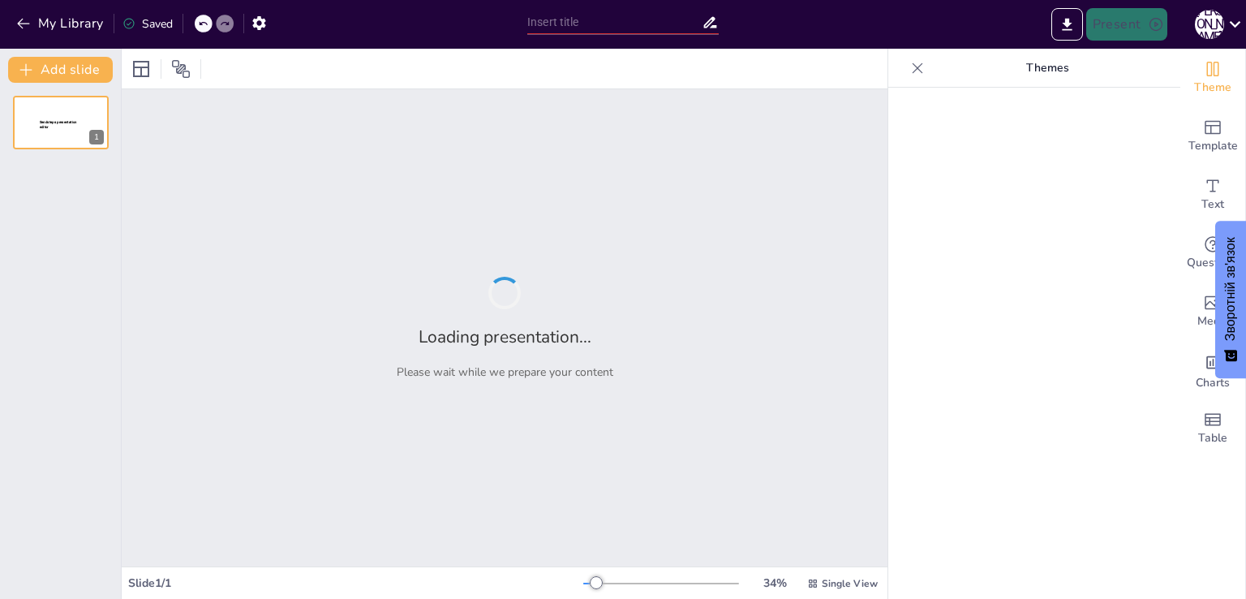
type input "New Sendsteps"
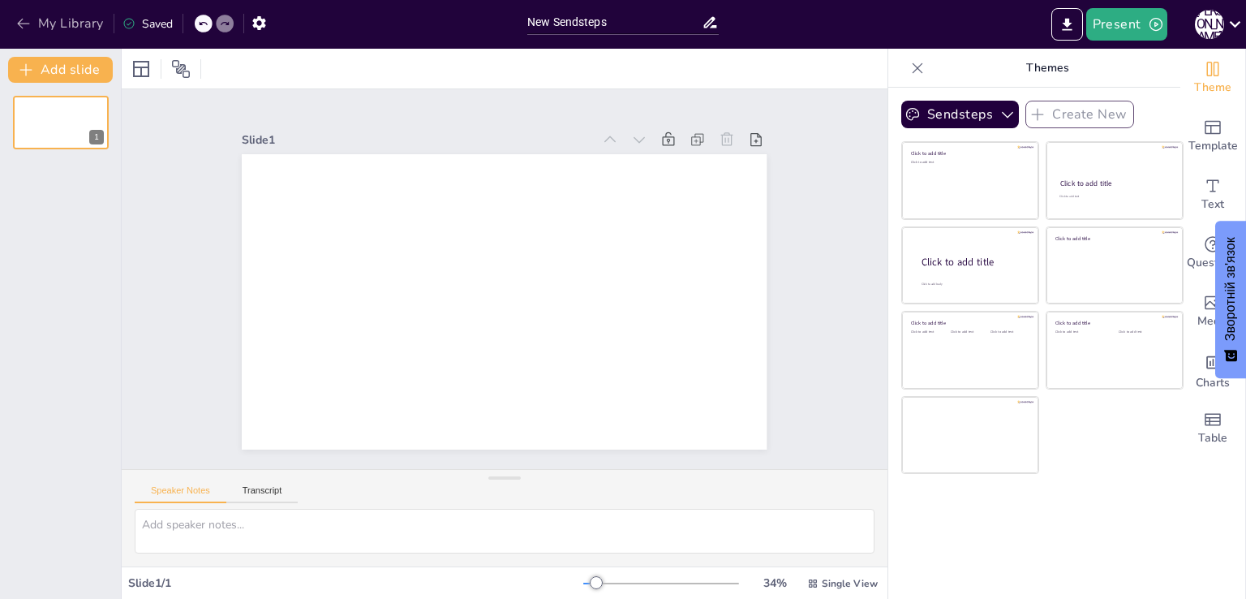
click at [28, 22] on icon "button" at bounding box center [23, 23] width 16 height 16
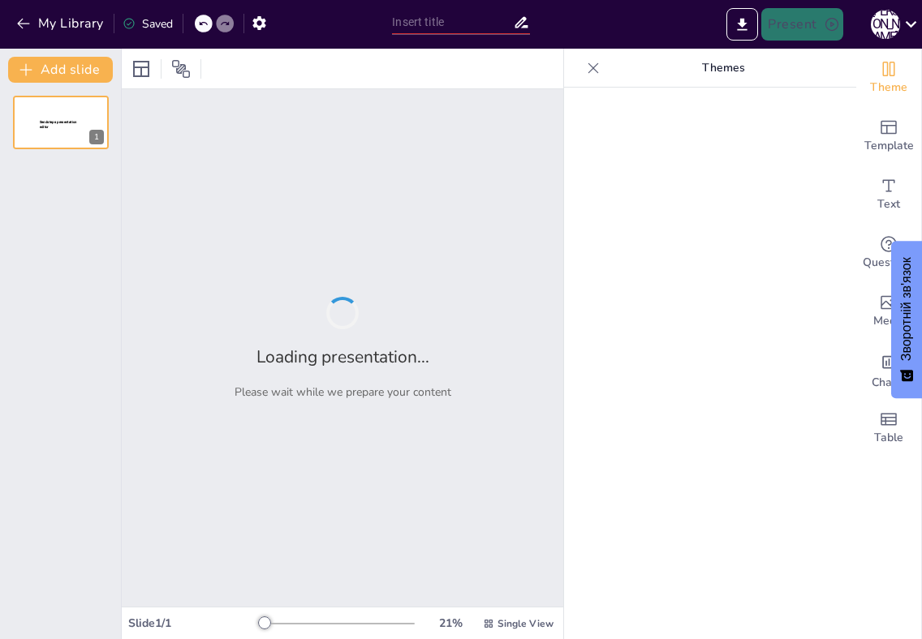
type input "Взаємозв'язок природничих наук та їх роль у житті людини"
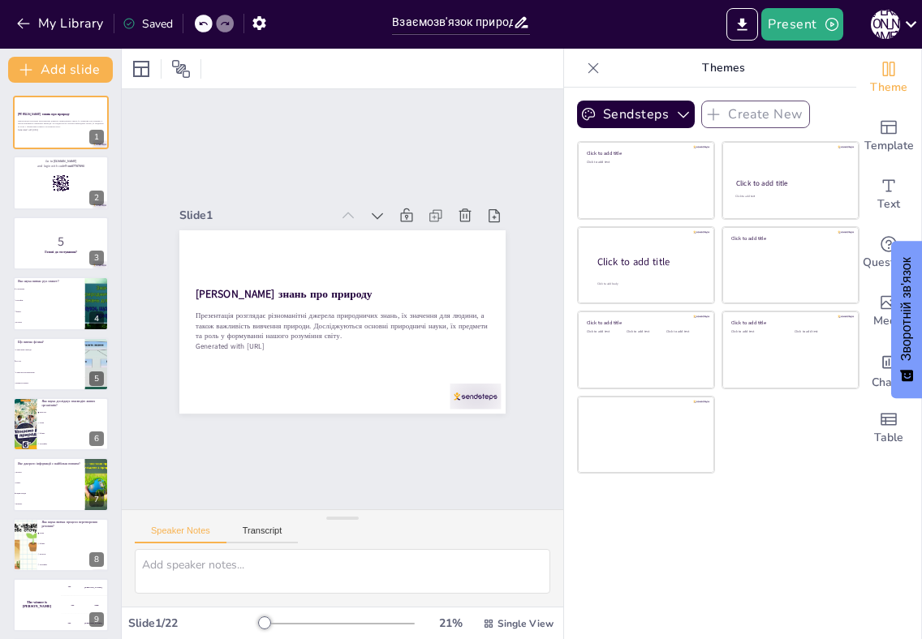
checkbox input "true"
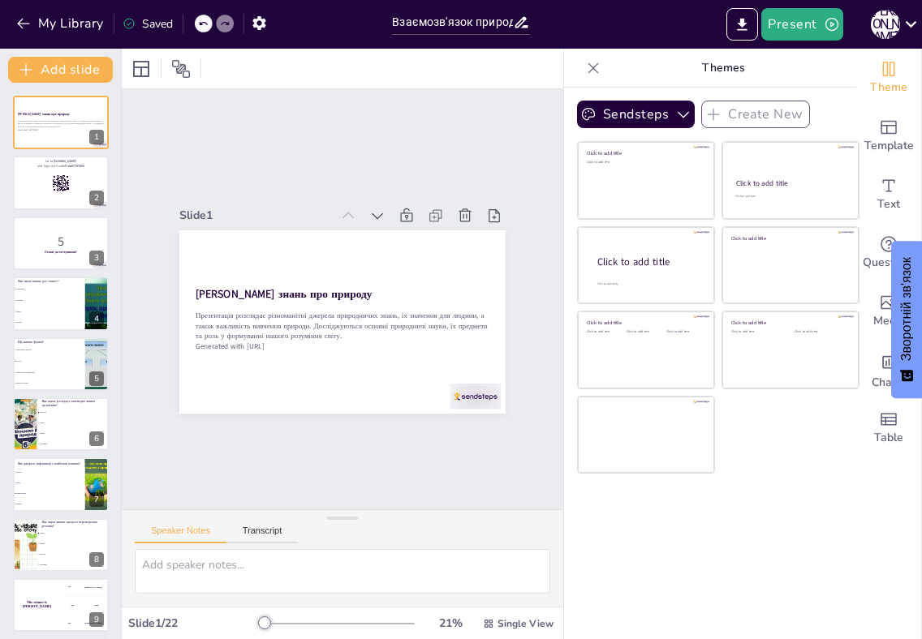
checkbox input "true"
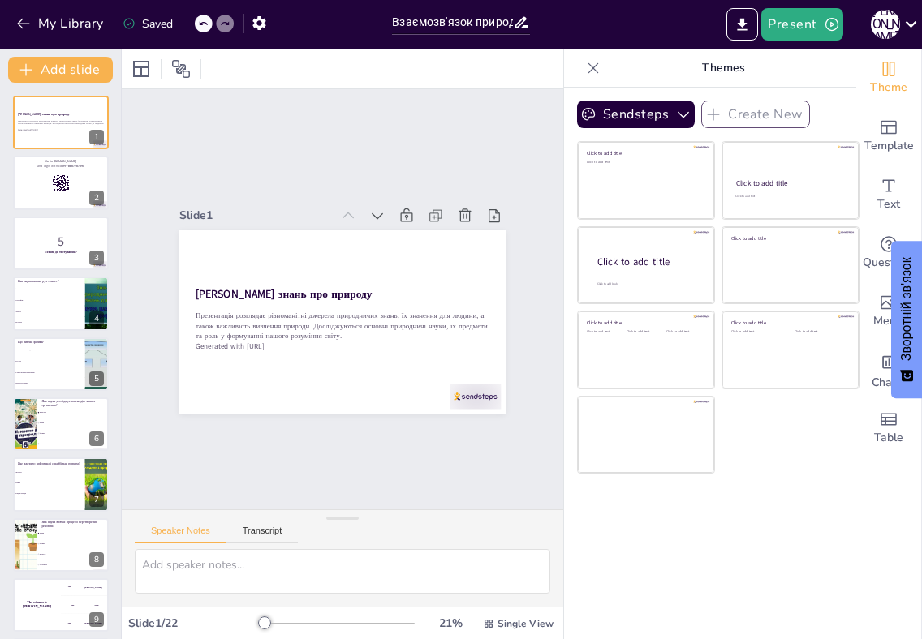
checkbox input "true"
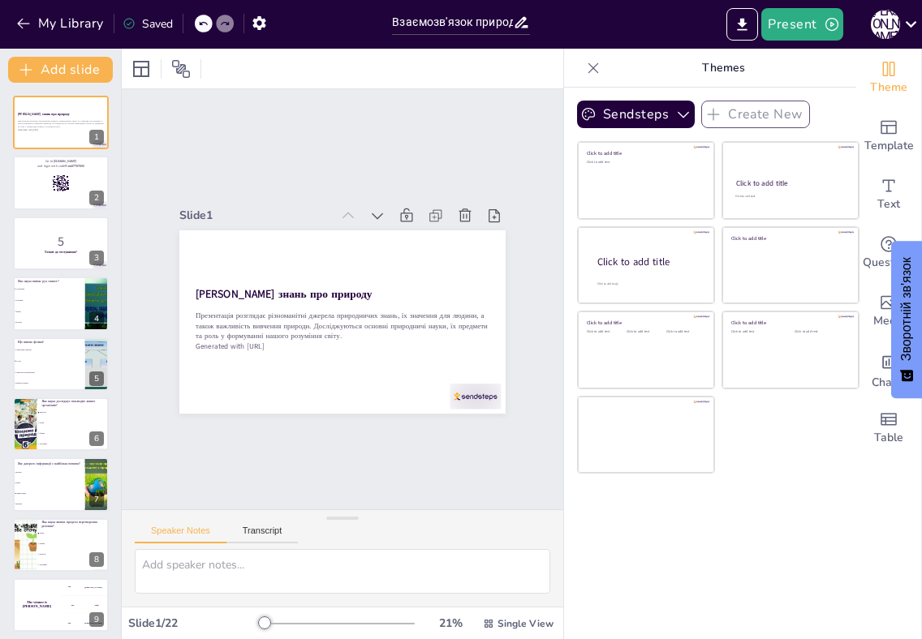
checkbox input "true"
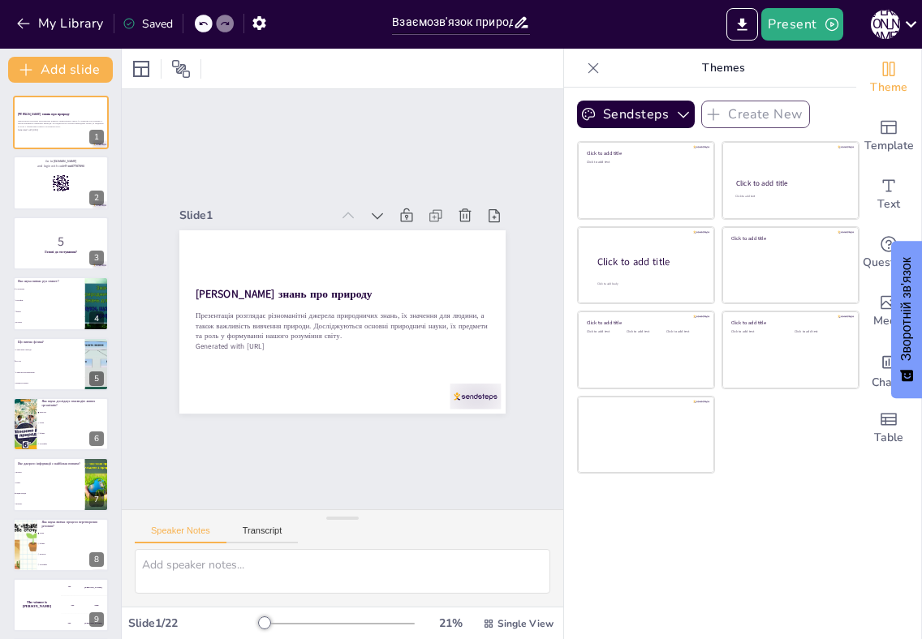
checkbox input "true"
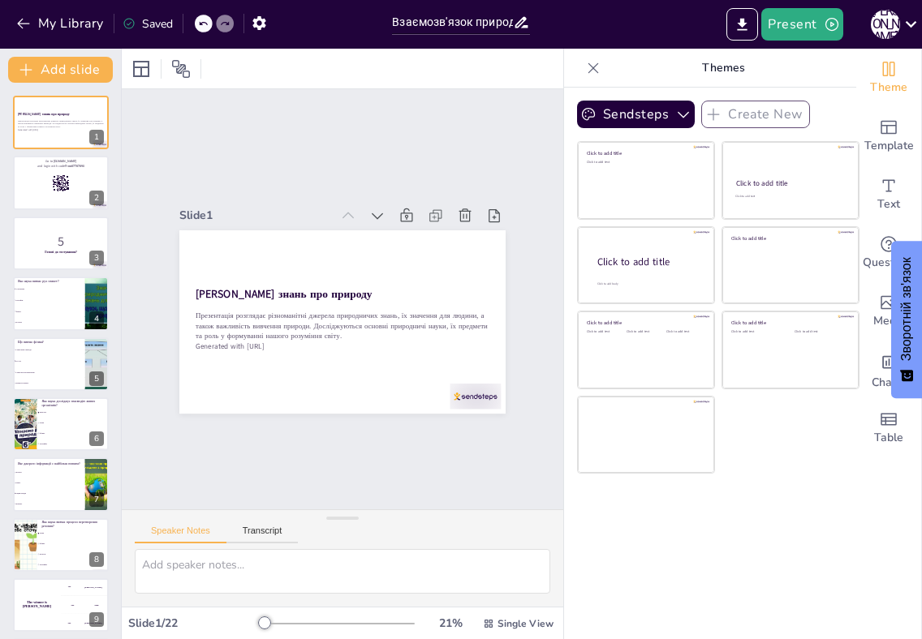
checkbox input "true"
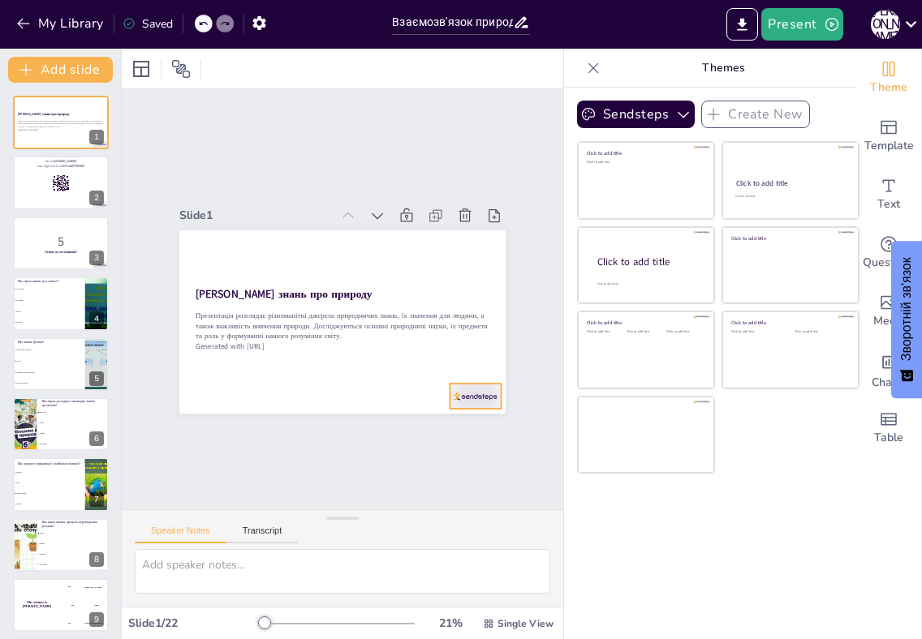
checkbox input "true"
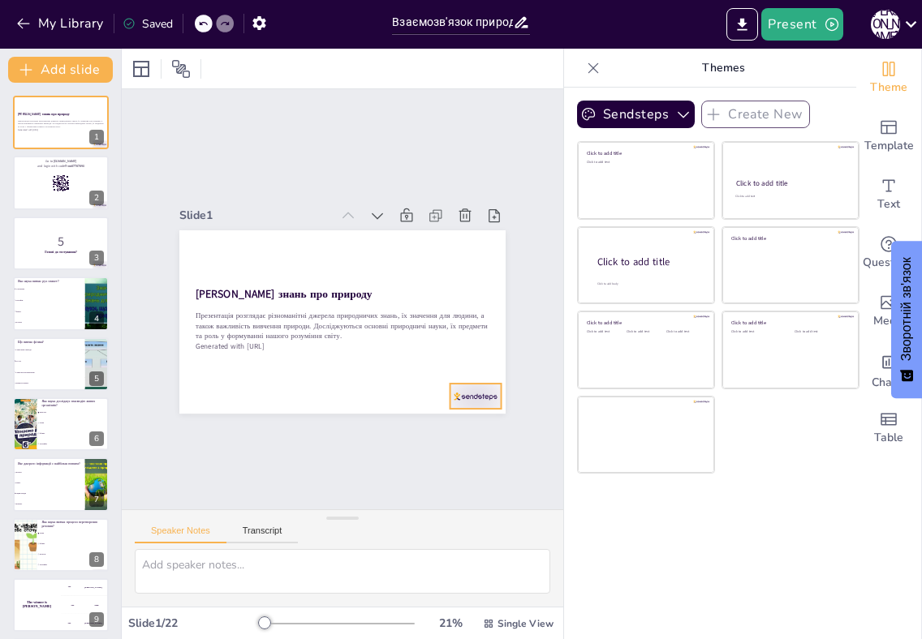
checkbox input "true"
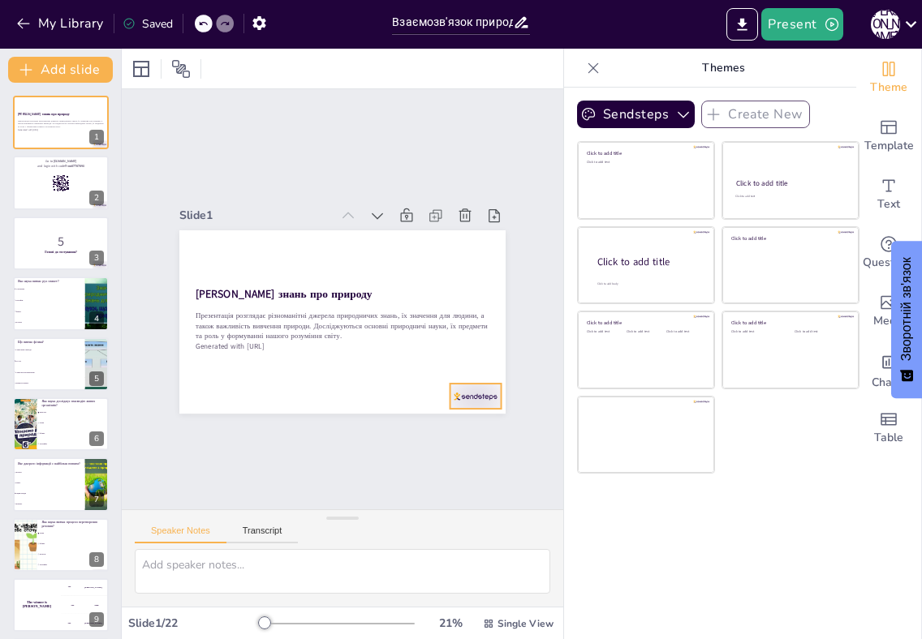
checkbox input "true"
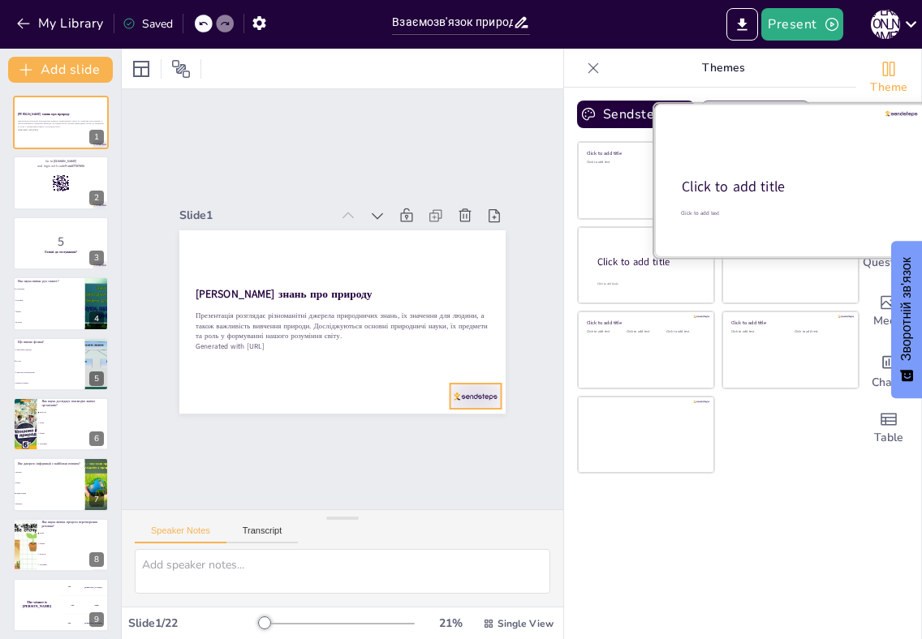
checkbox input "true"
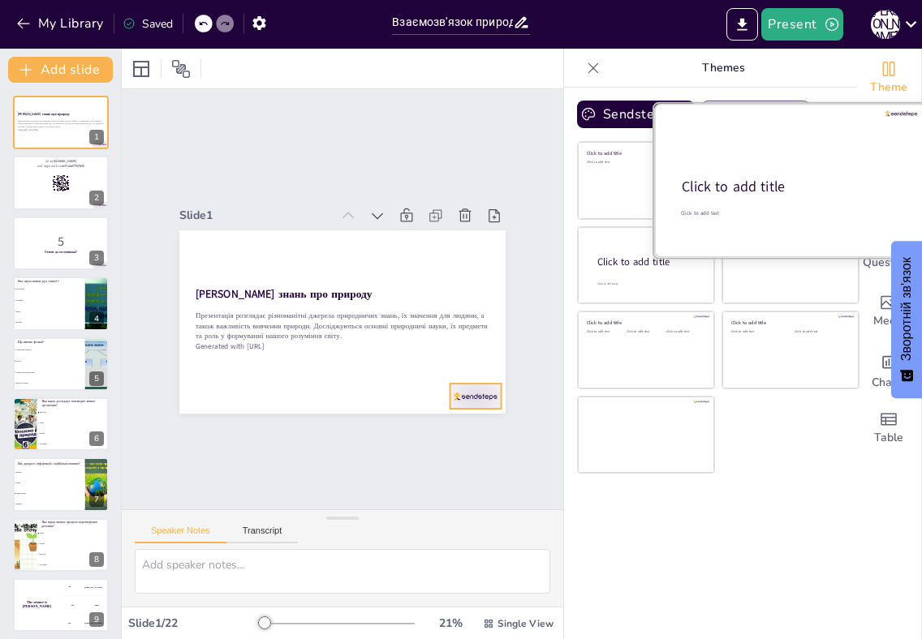
checkbox input "true"
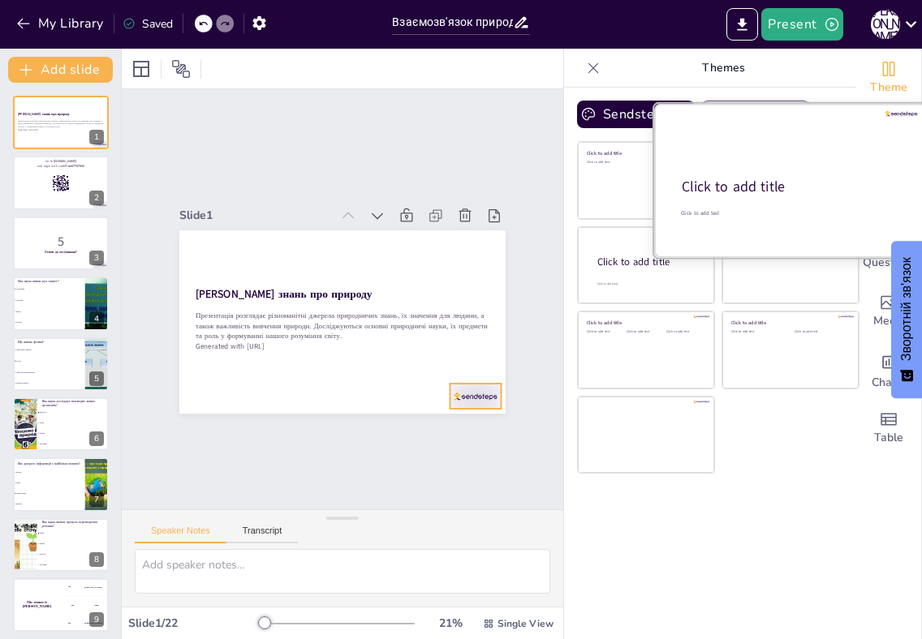
checkbox input "true"
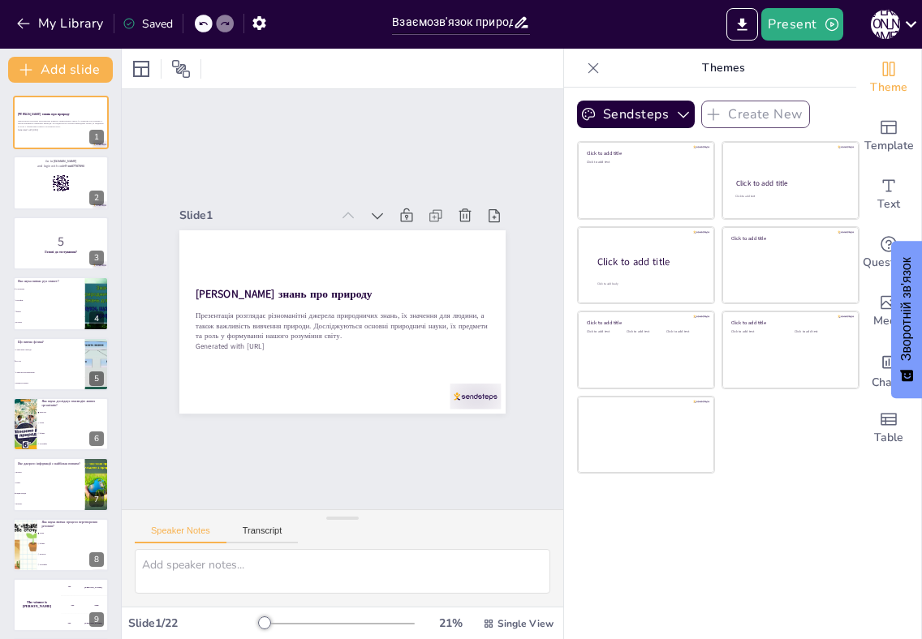
checkbox input "true"
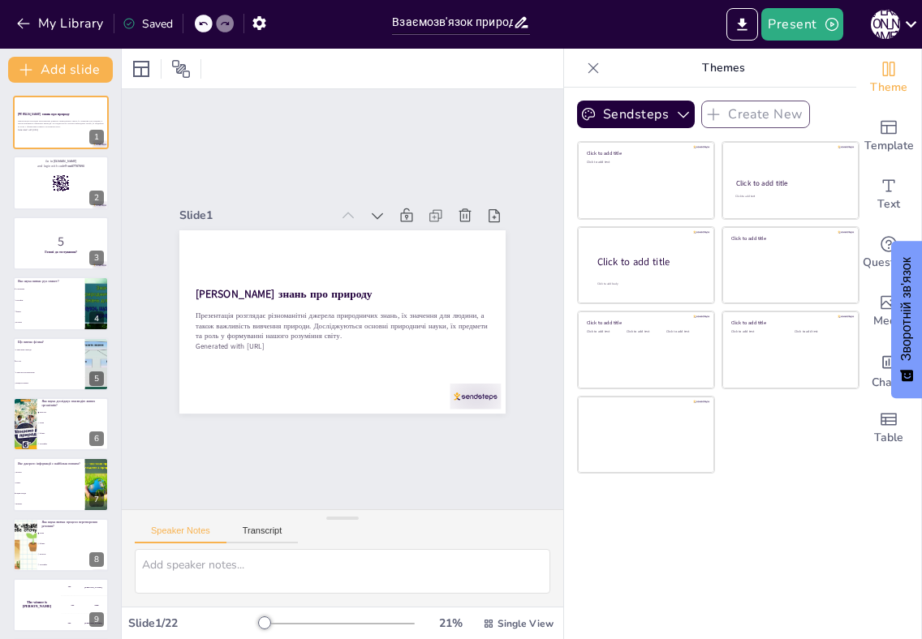
checkbox input "true"
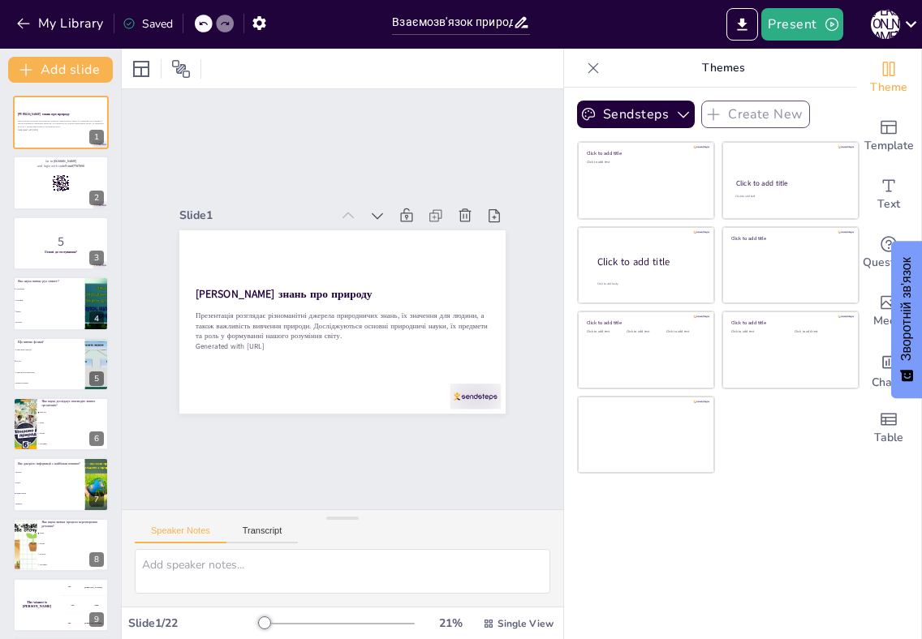
checkbox input "true"
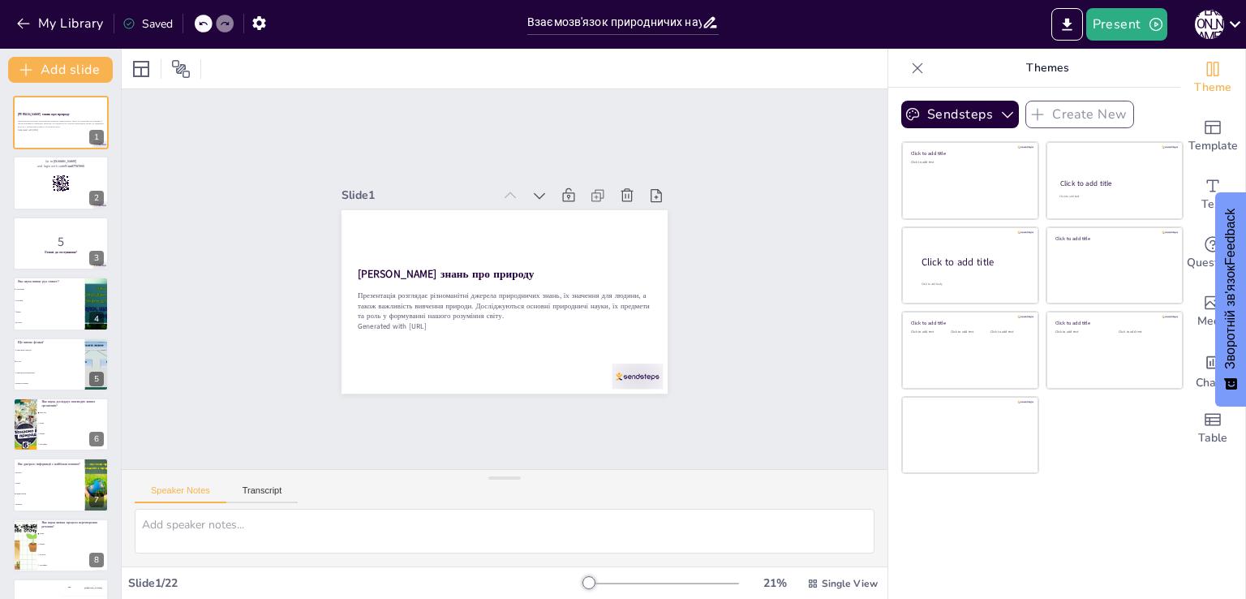
checkbox input "true"
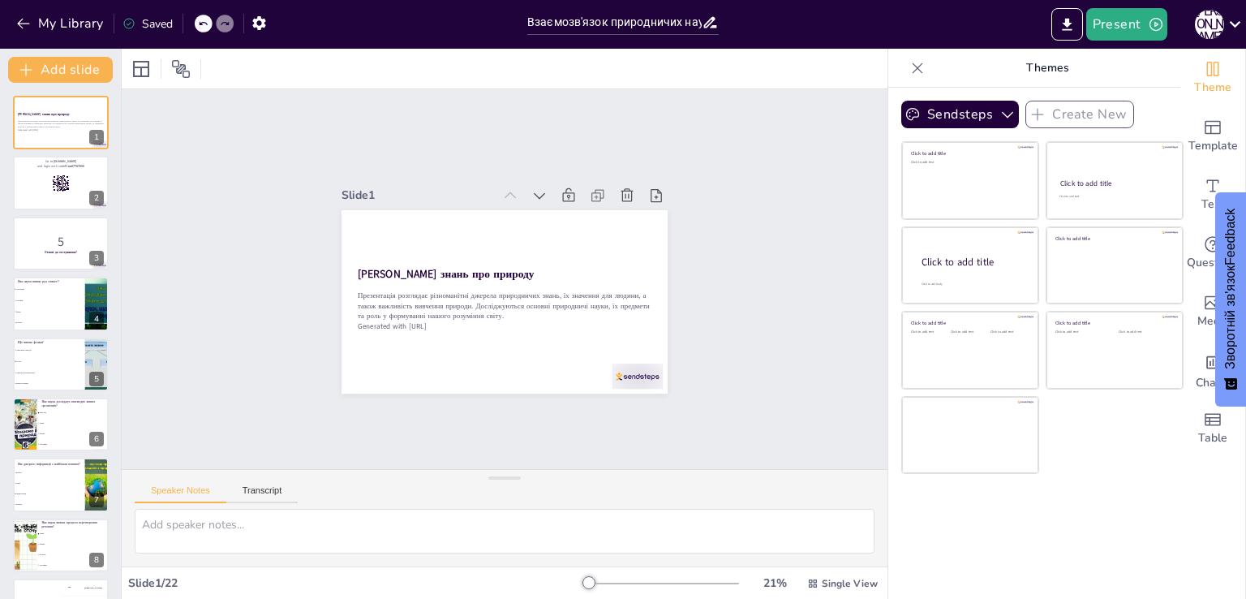
checkbox input "true"
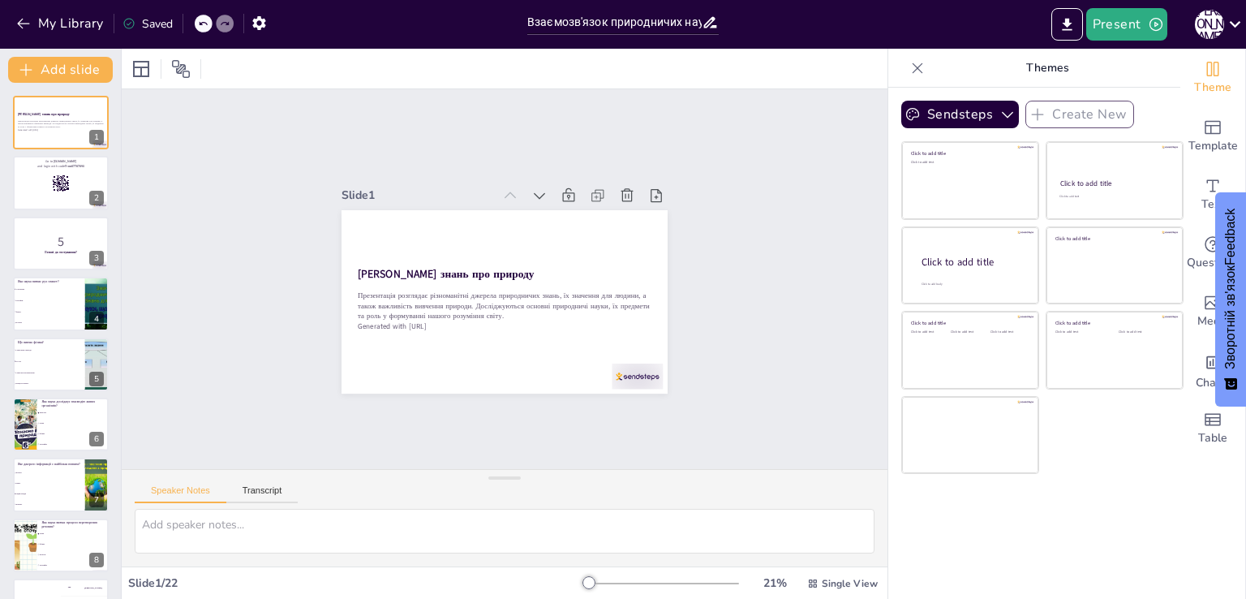
checkbox input "true"
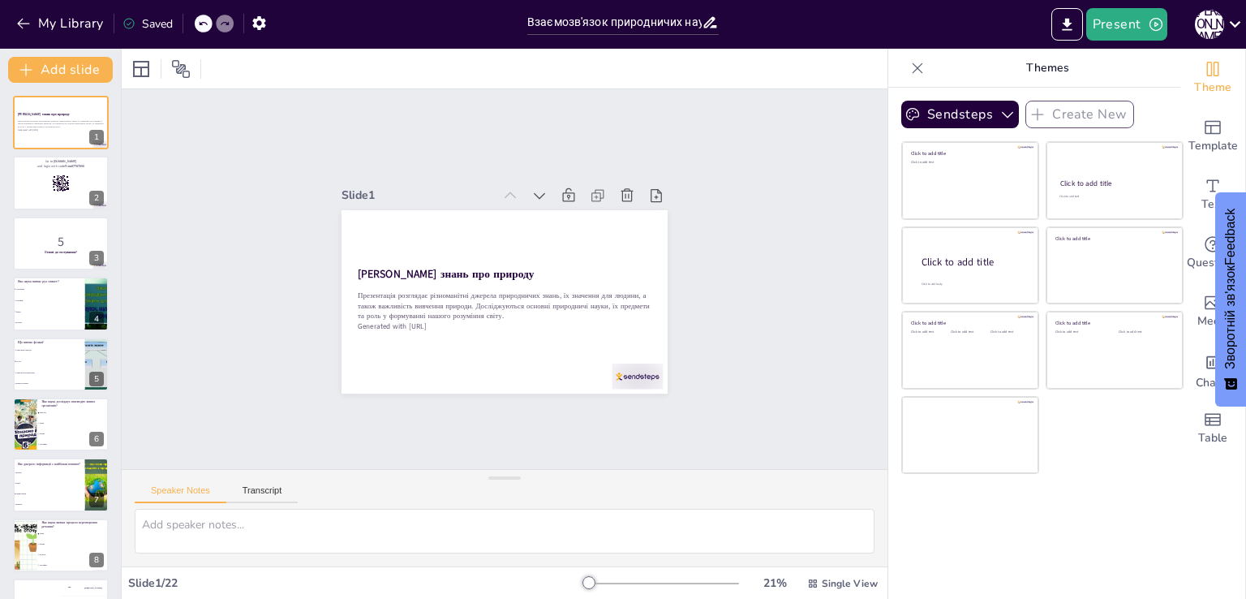
checkbox input "true"
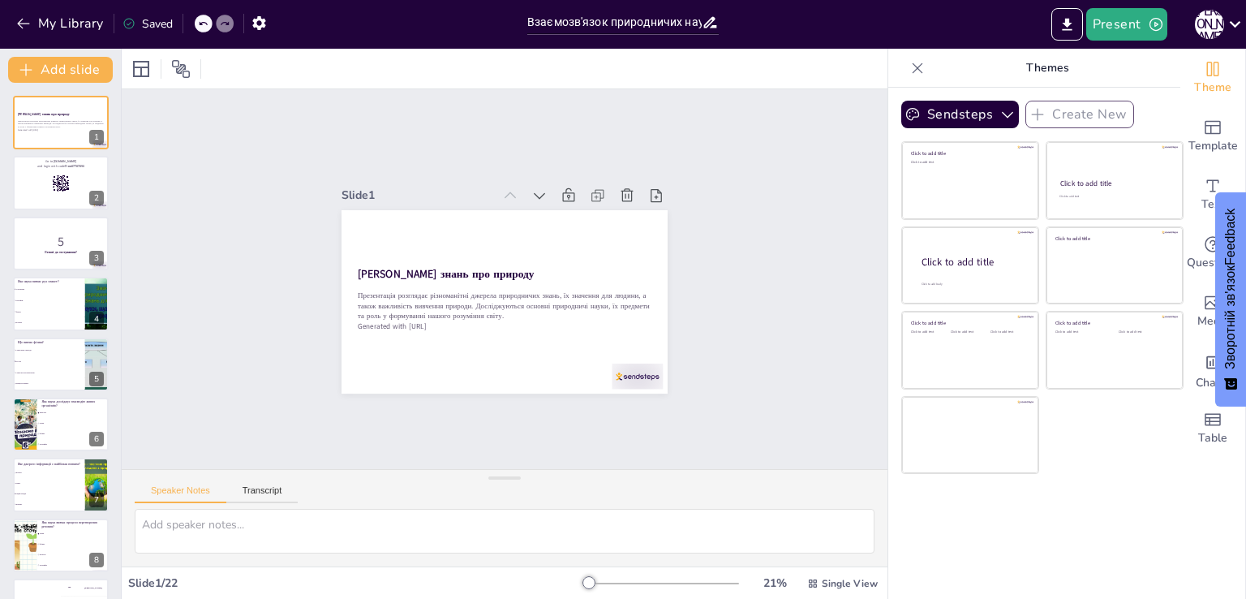
checkbox input "true"
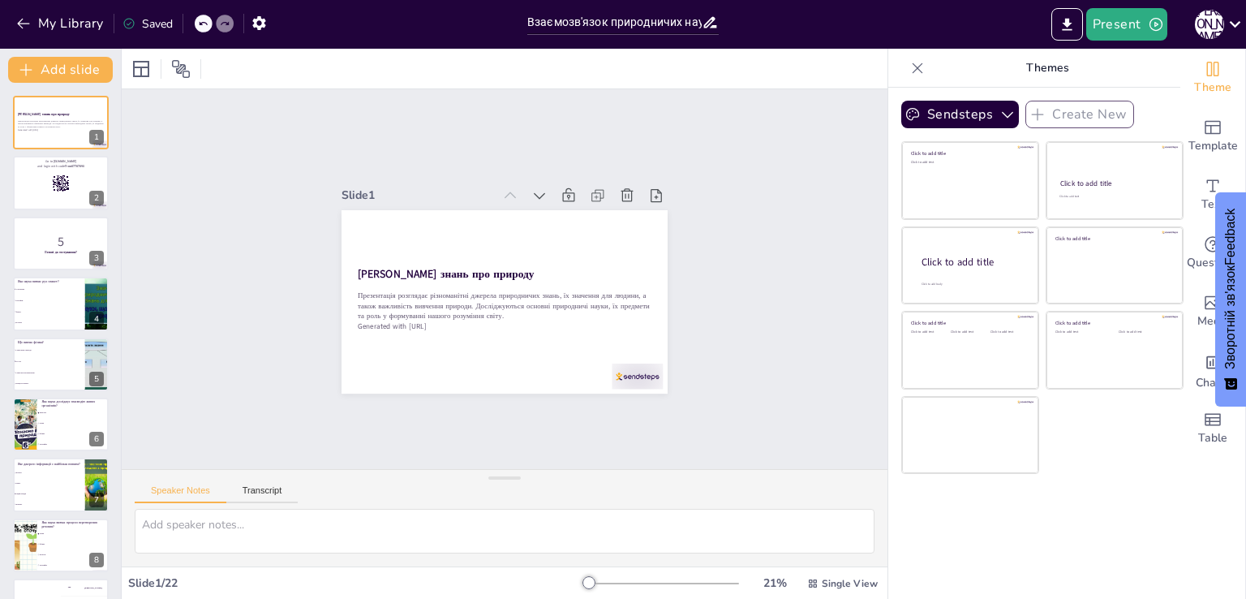
checkbox input "true"
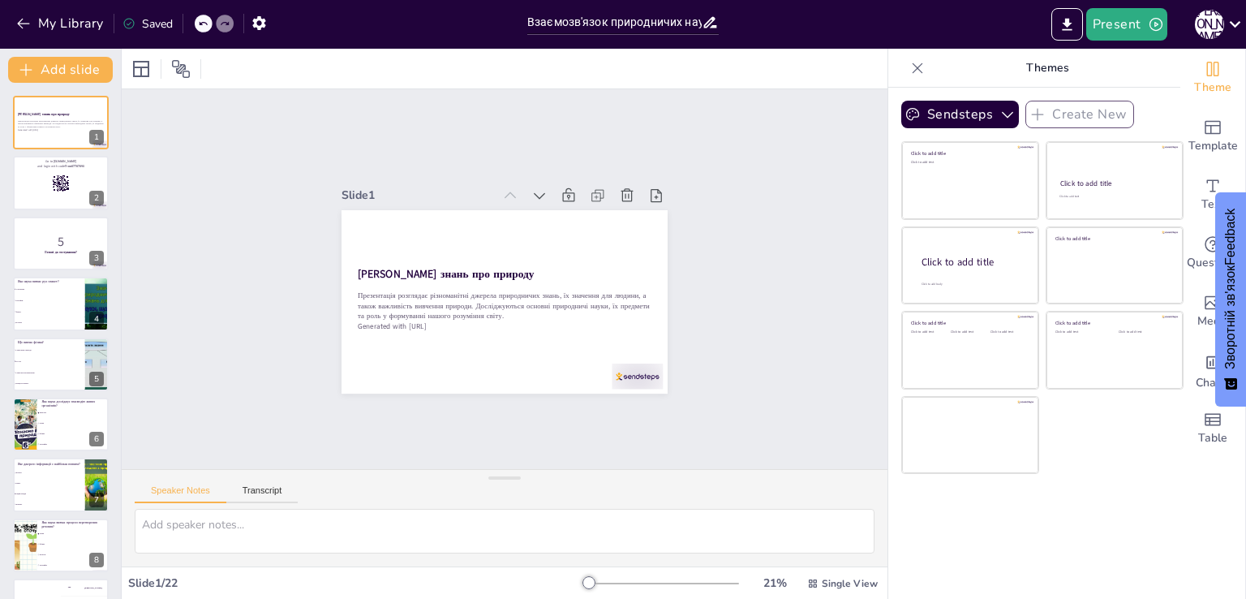
checkbox input "true"
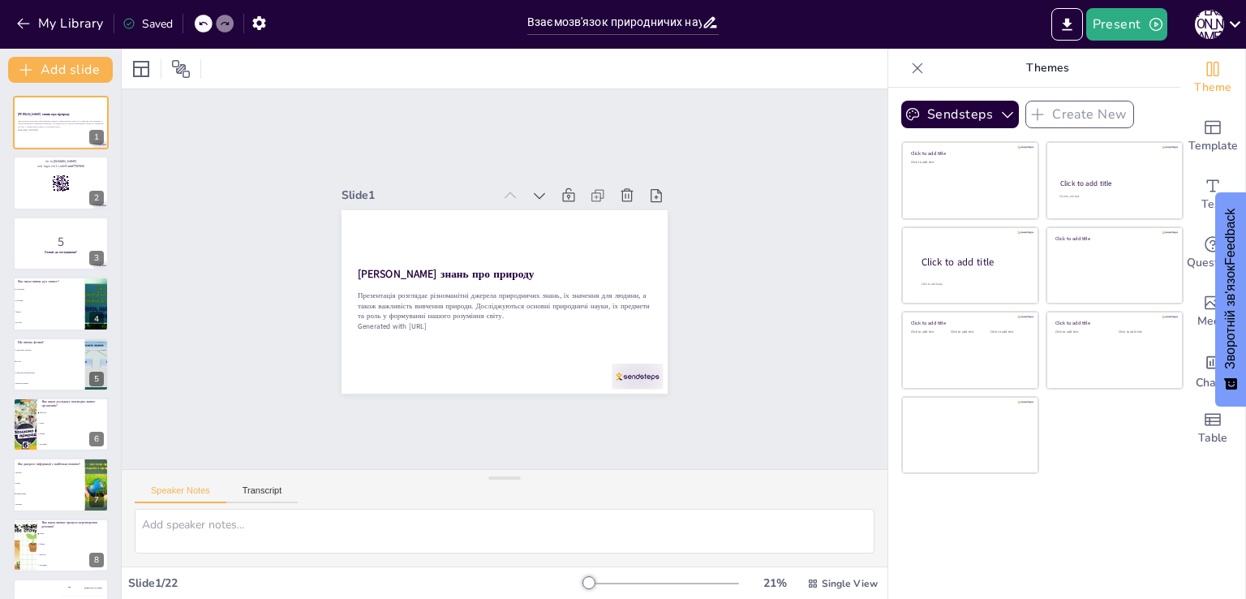
checkbox input "true"
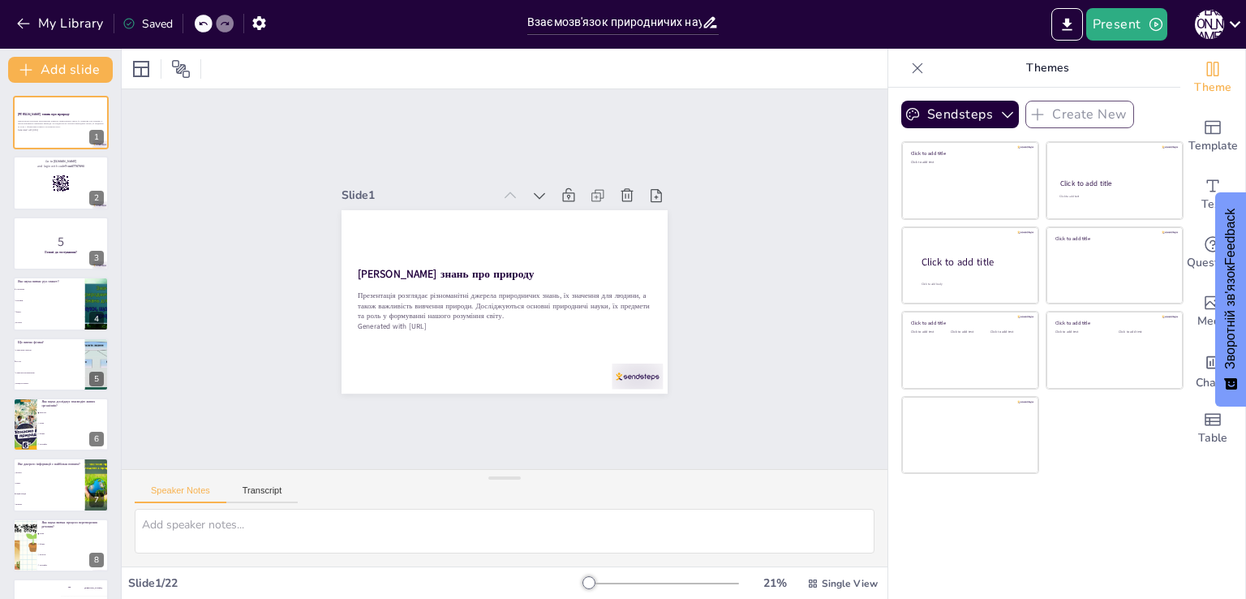
checkbox input "true"
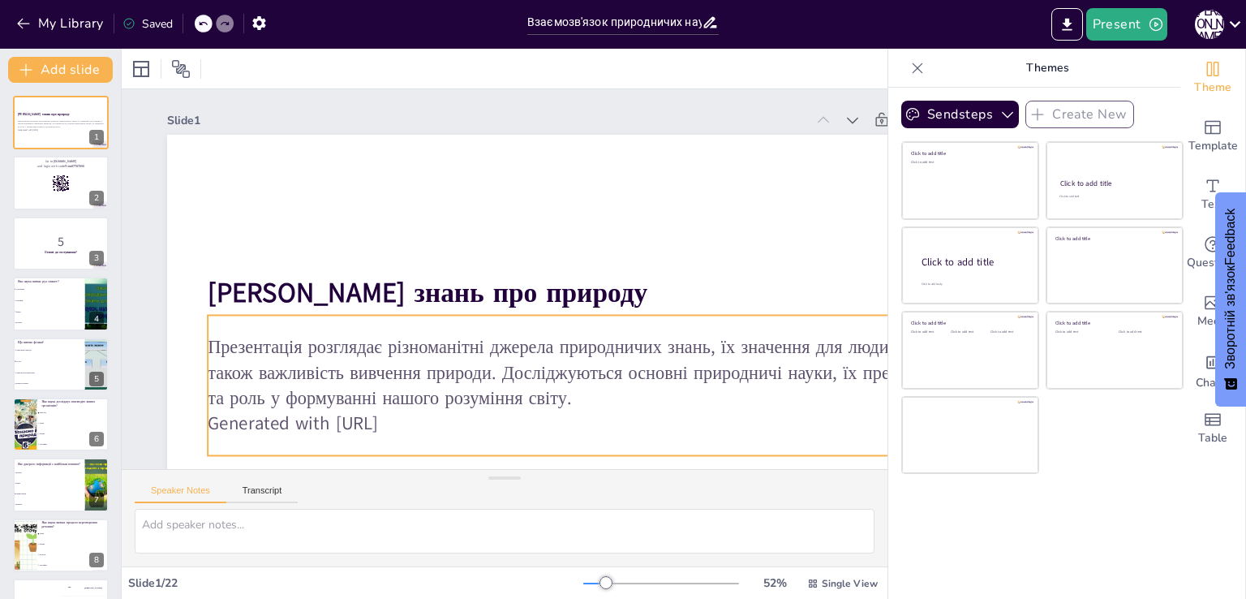
checkbox input "true"
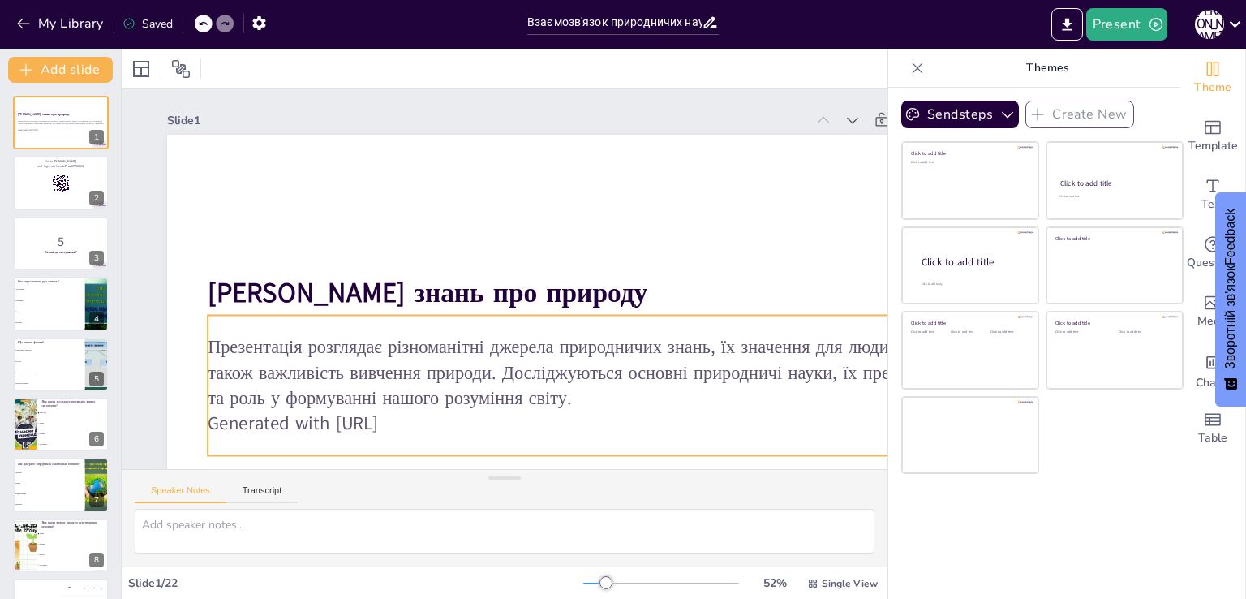
checkbox input "true"
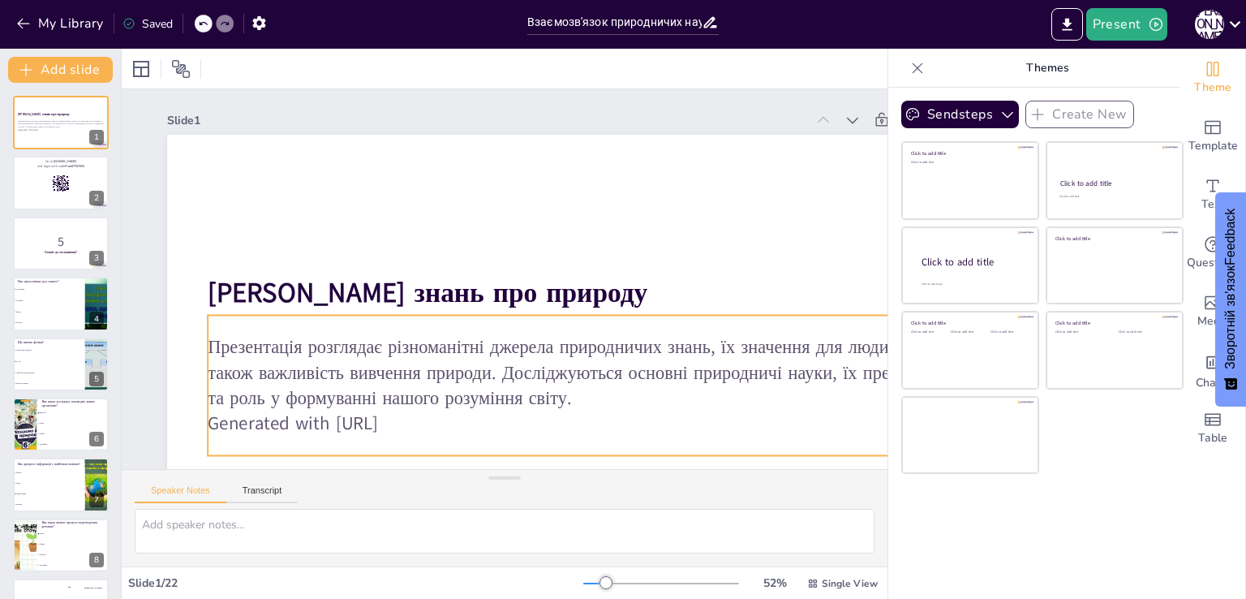
checkbox input "true"
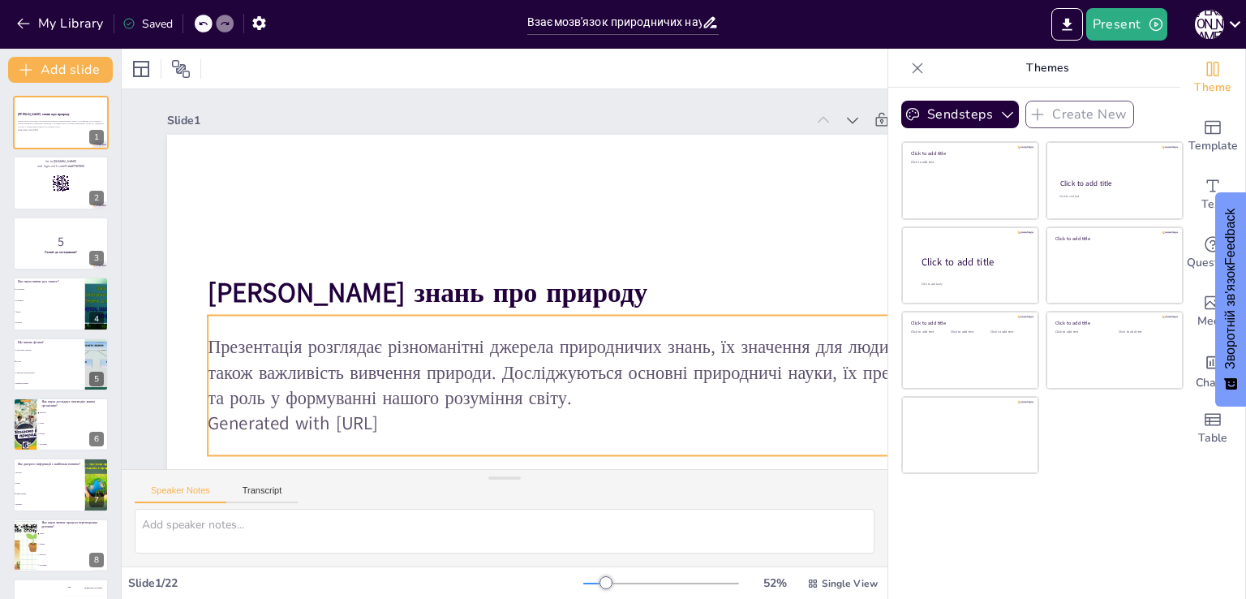
checkbox input "true"
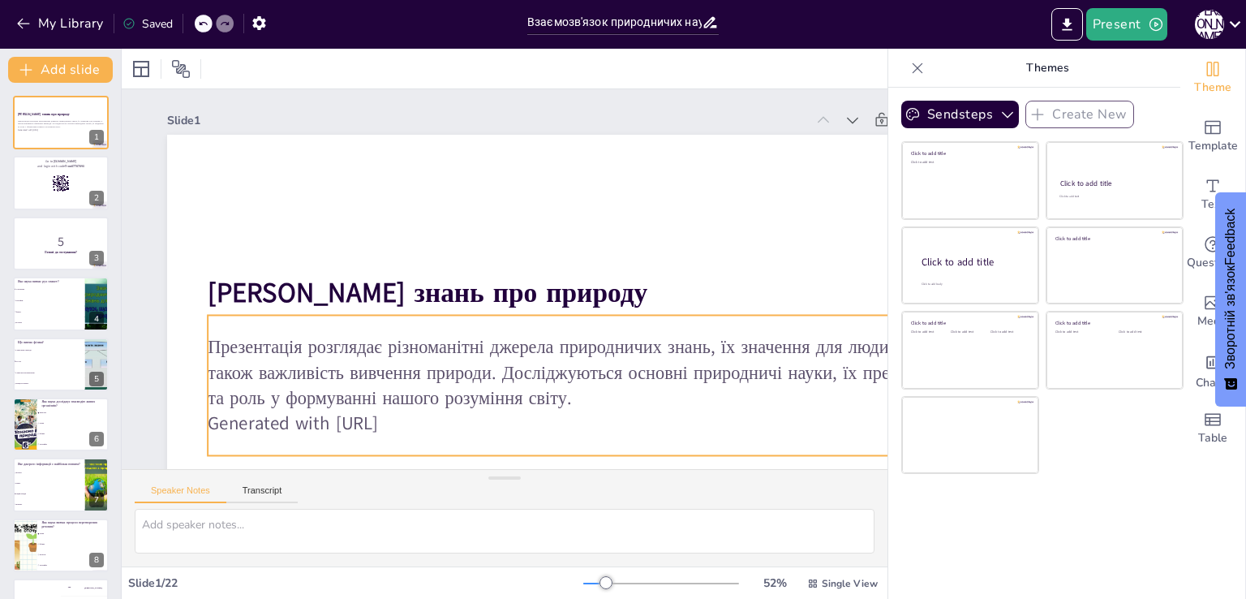
checkbox input "true"
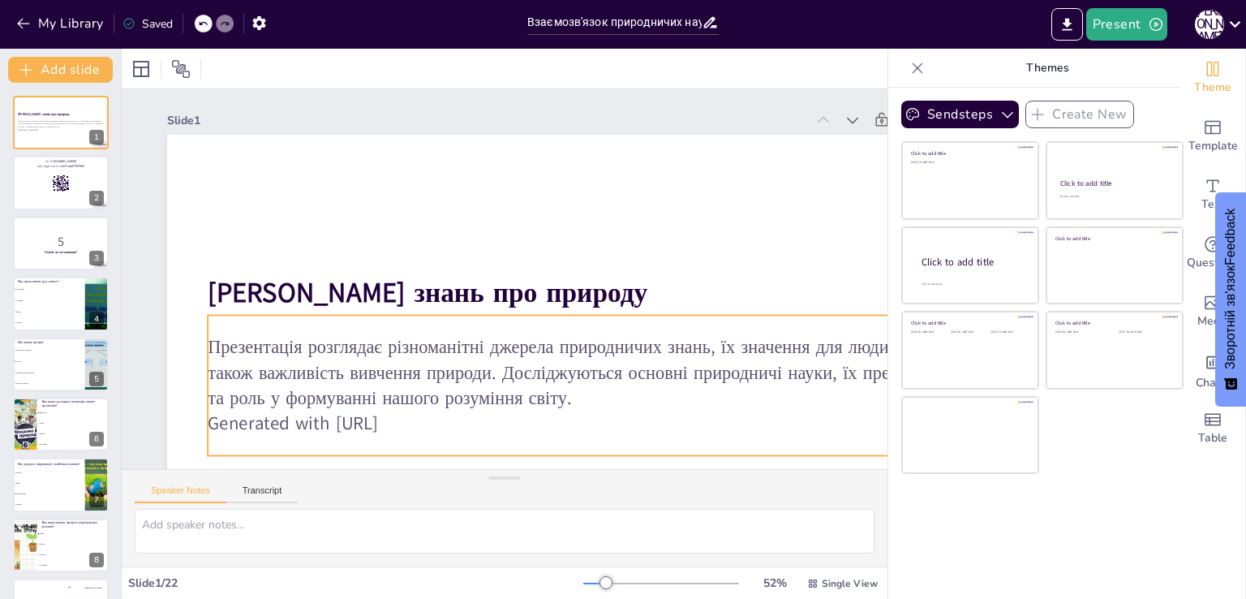
checkbox input "true"
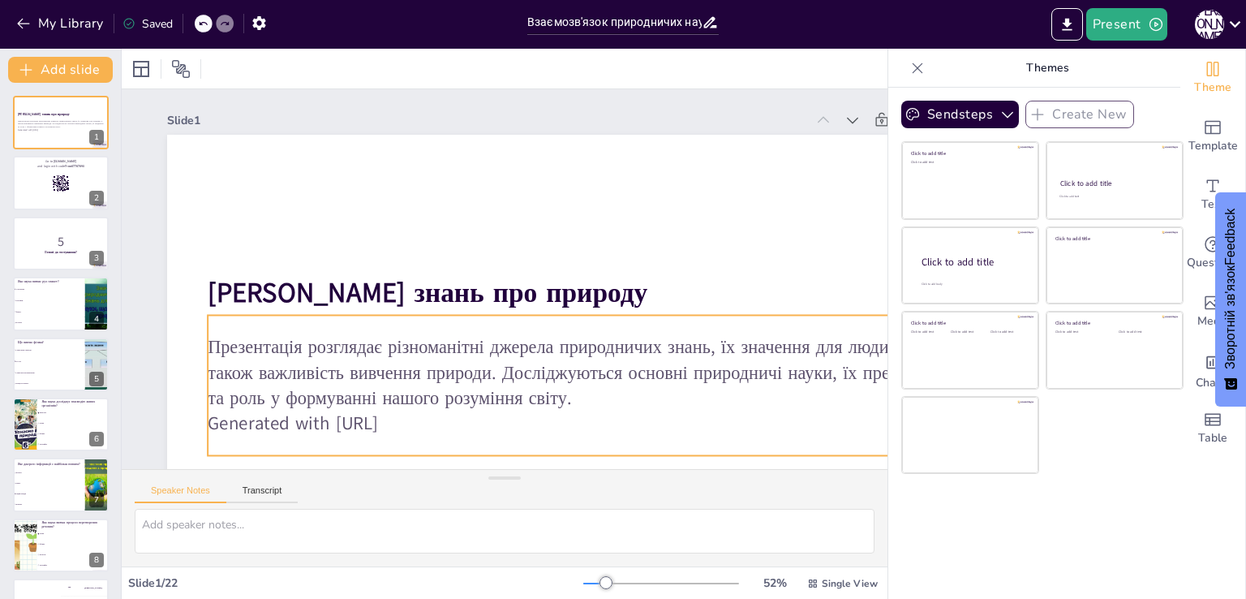
checkbox input "true"
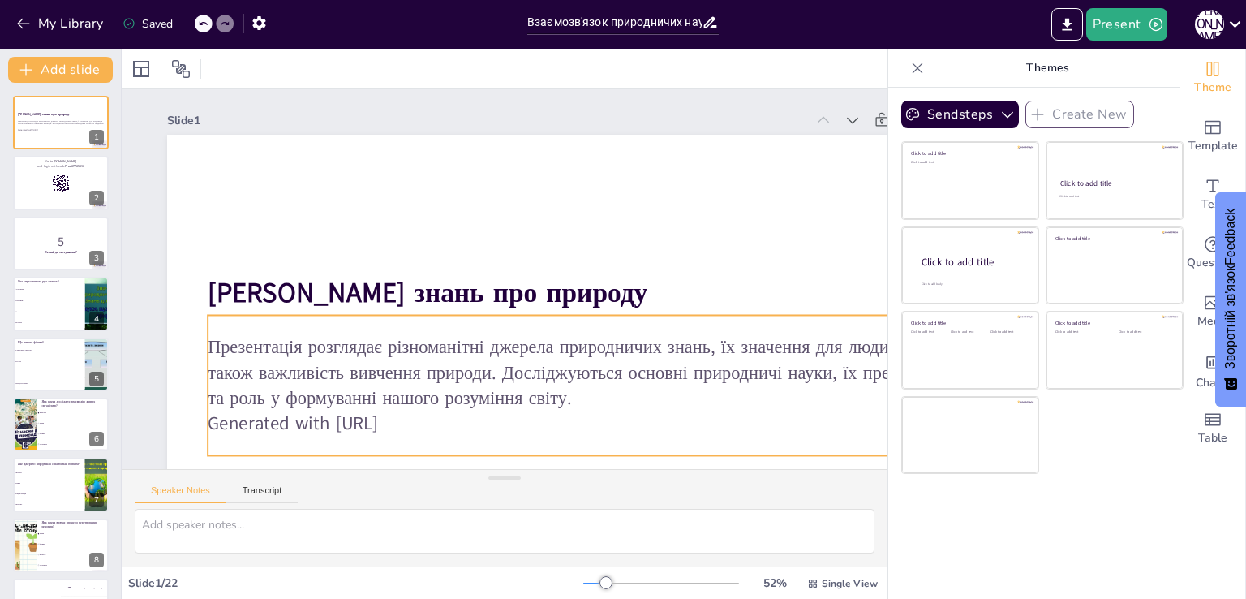
checkbox input "true"
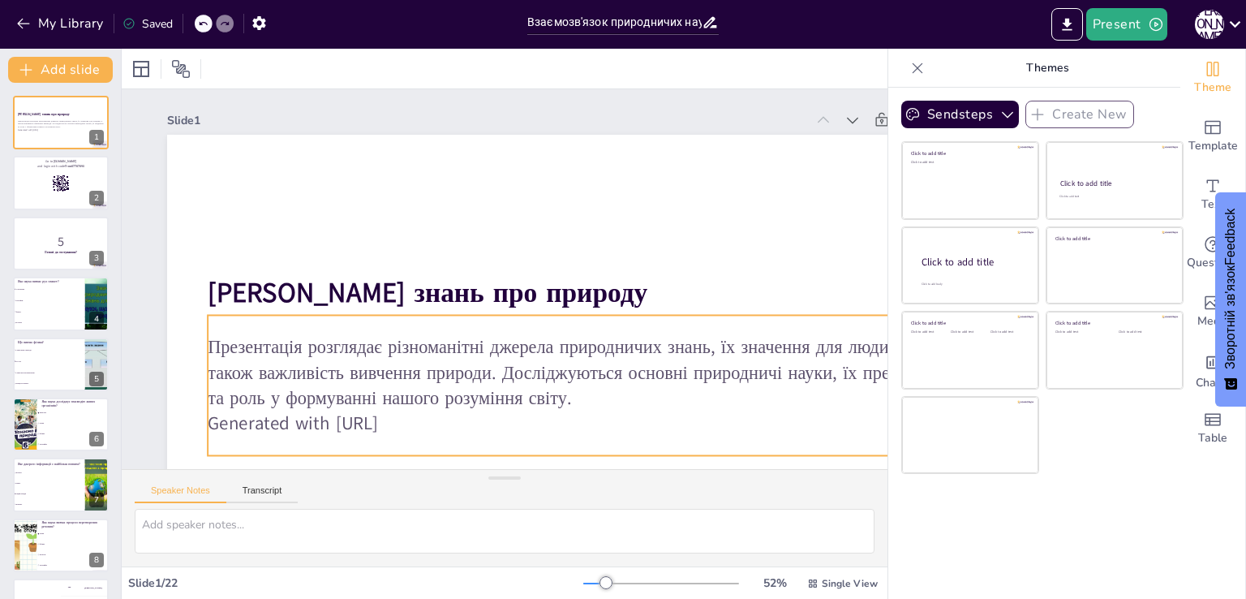
checkbox input "true"
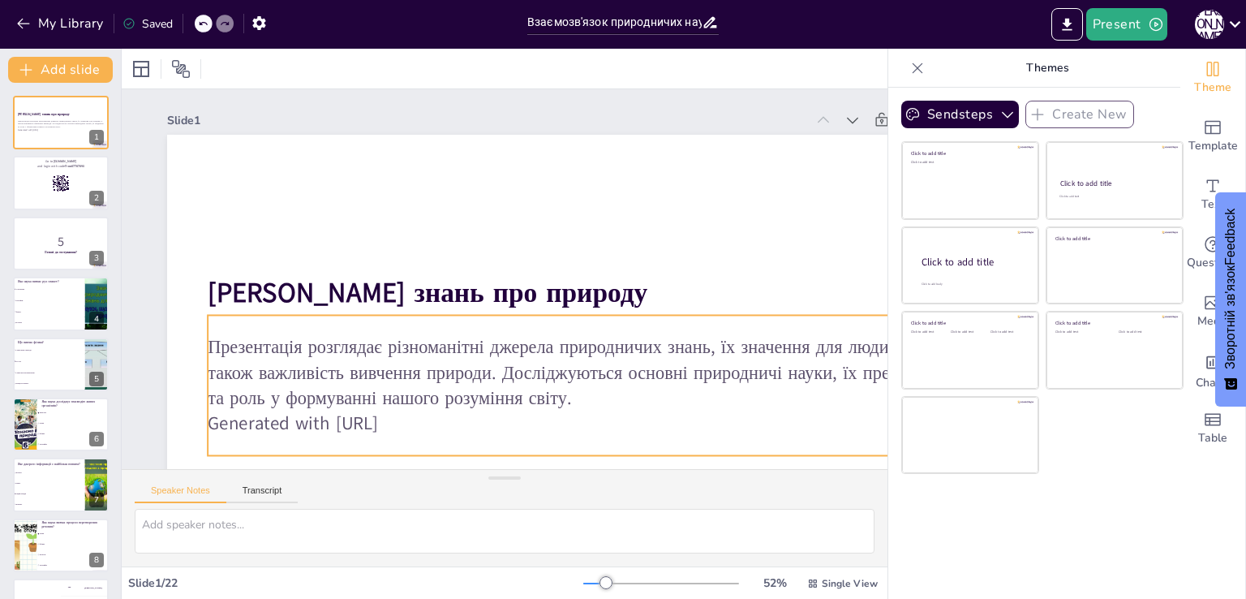
checkbox input "true"
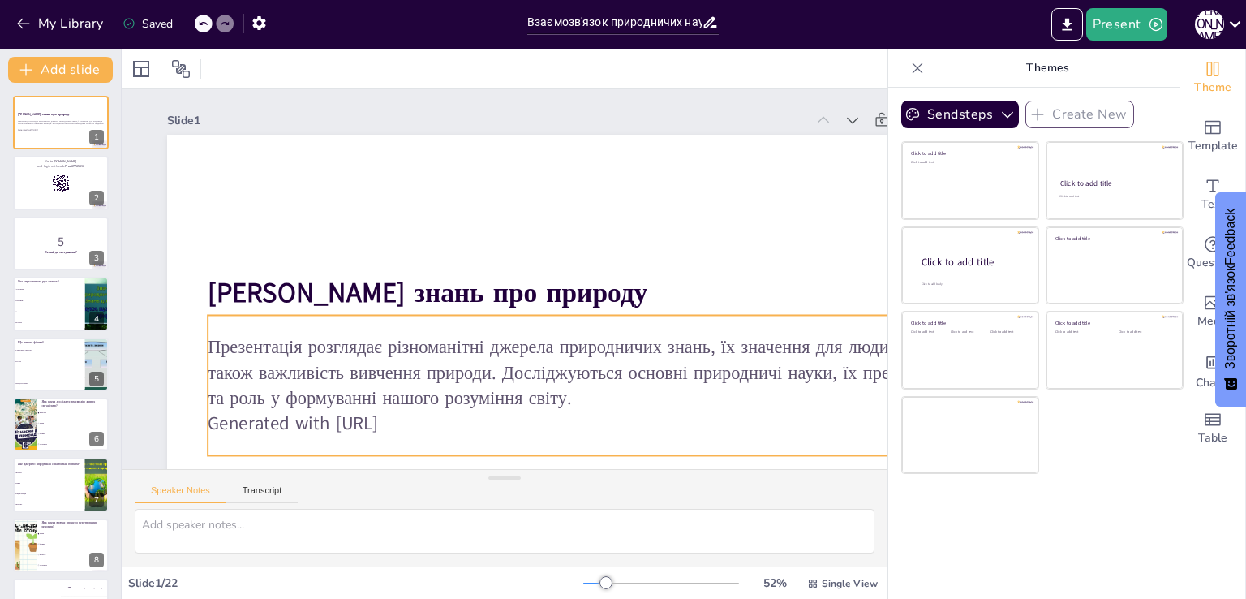
checkbox input "true"
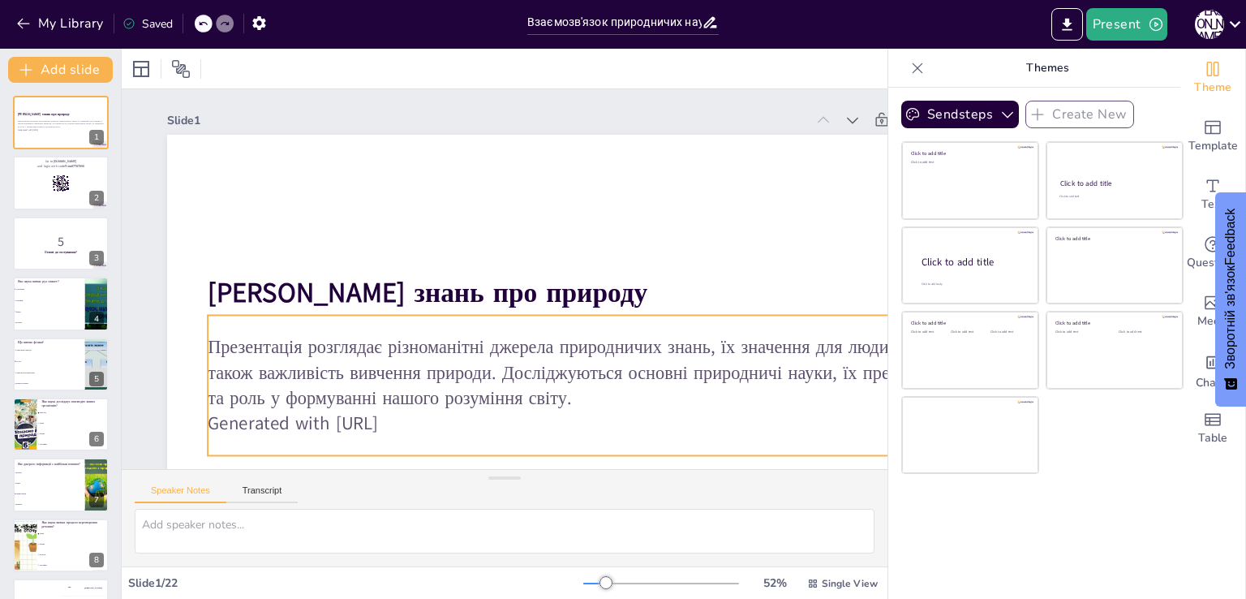
checkbox input "true"
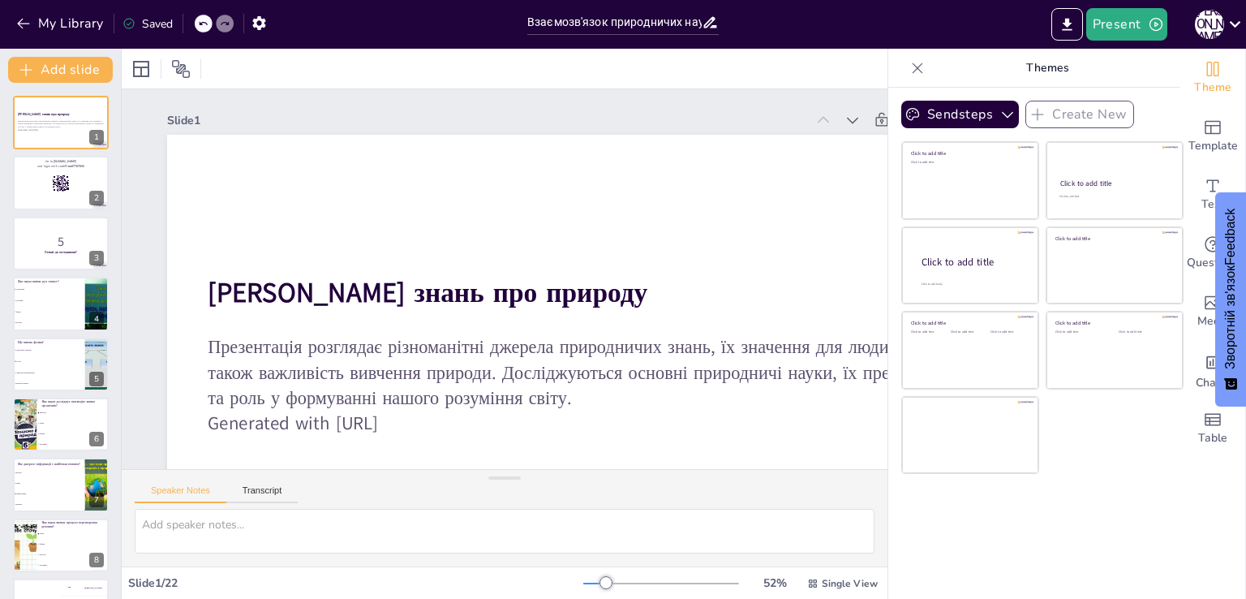
checkbox input "true"
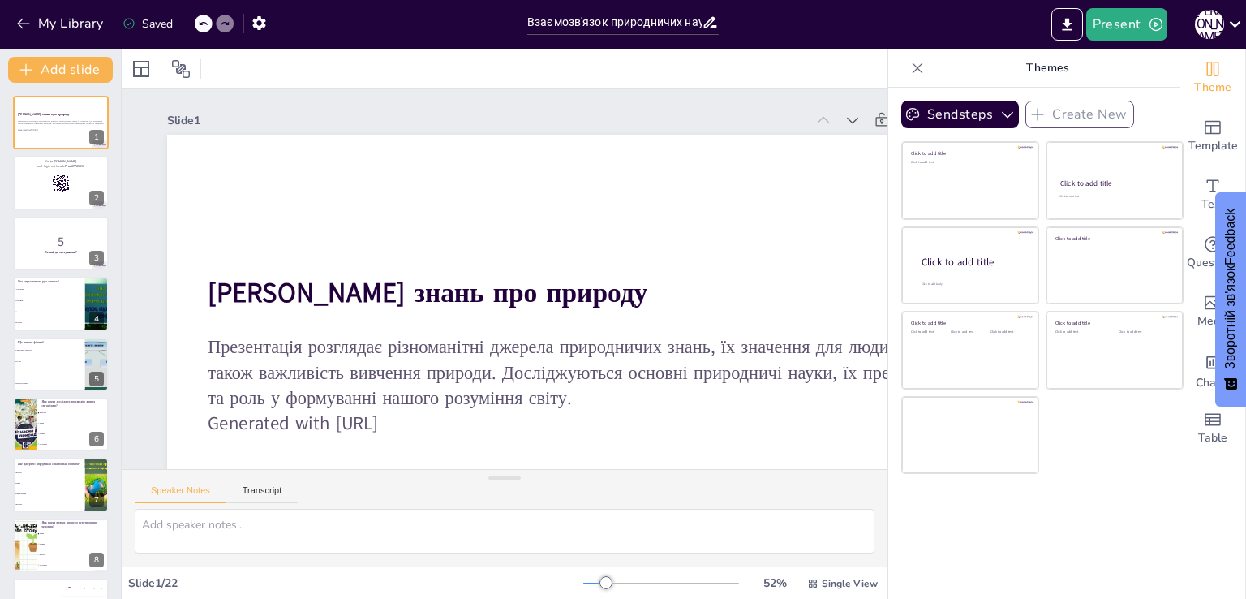
checkbox input "true"
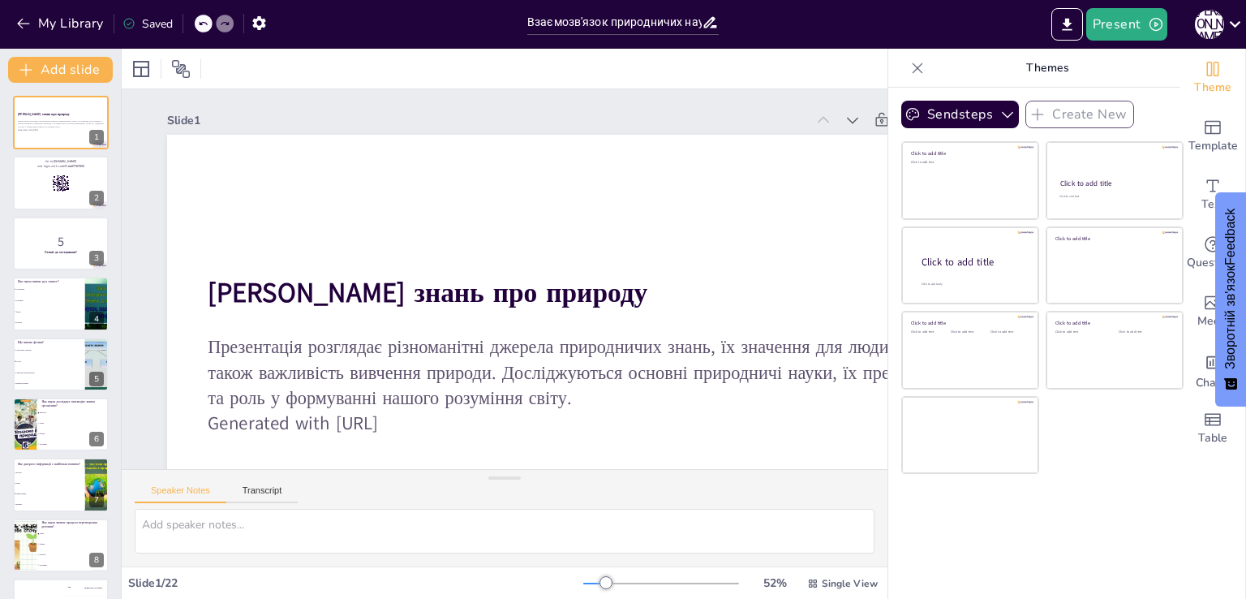
checkbox input "true"
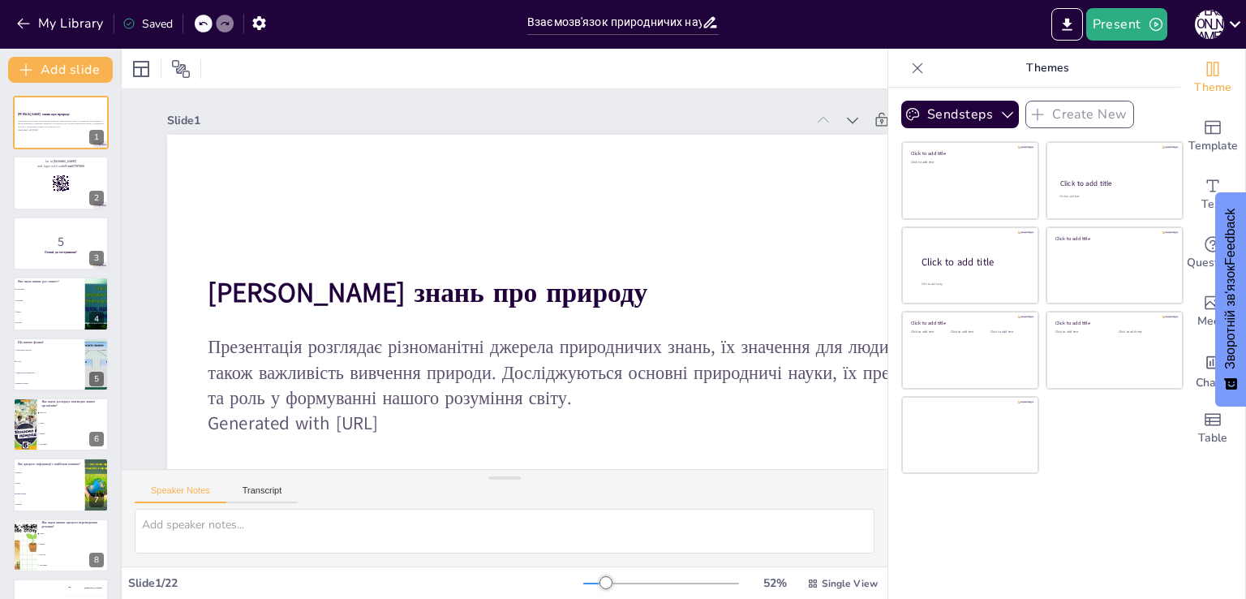
checkbox input "true"
click at [43, 184] on div at bounding box center [60, 183] width 97 height 55
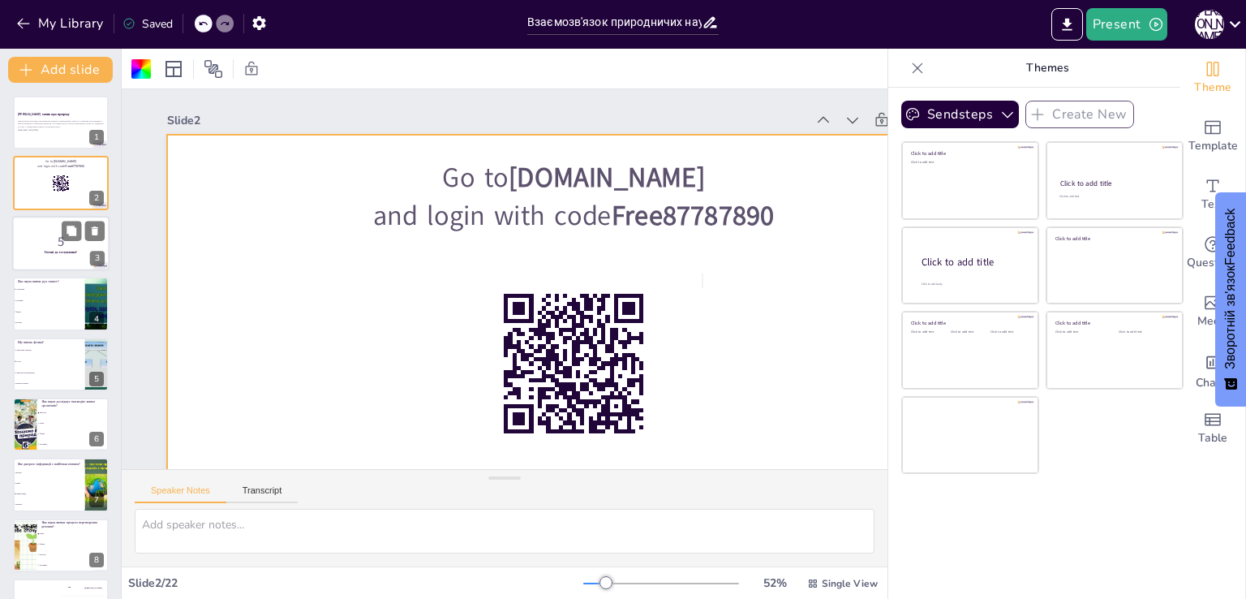
click at [26, 246] on p "5" at bounding box center [61, 241] width 88 height 18
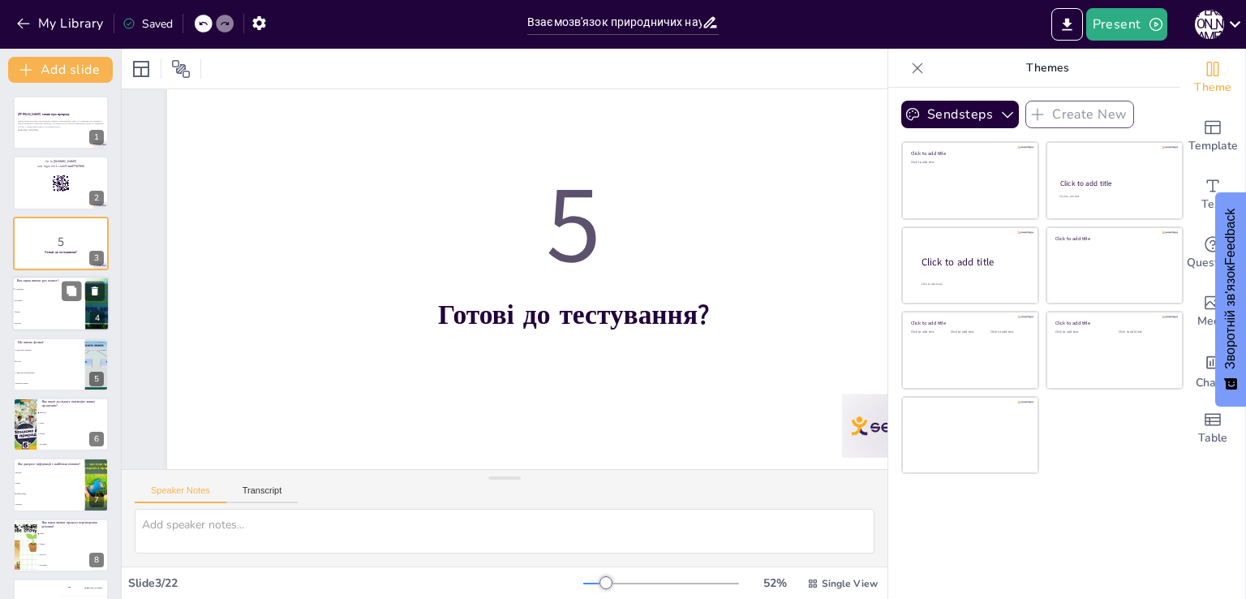
scroll to position [135, 0]
click at [38, 318] on li "Біологія" at bounding box center [48, 323] width 73 height 11
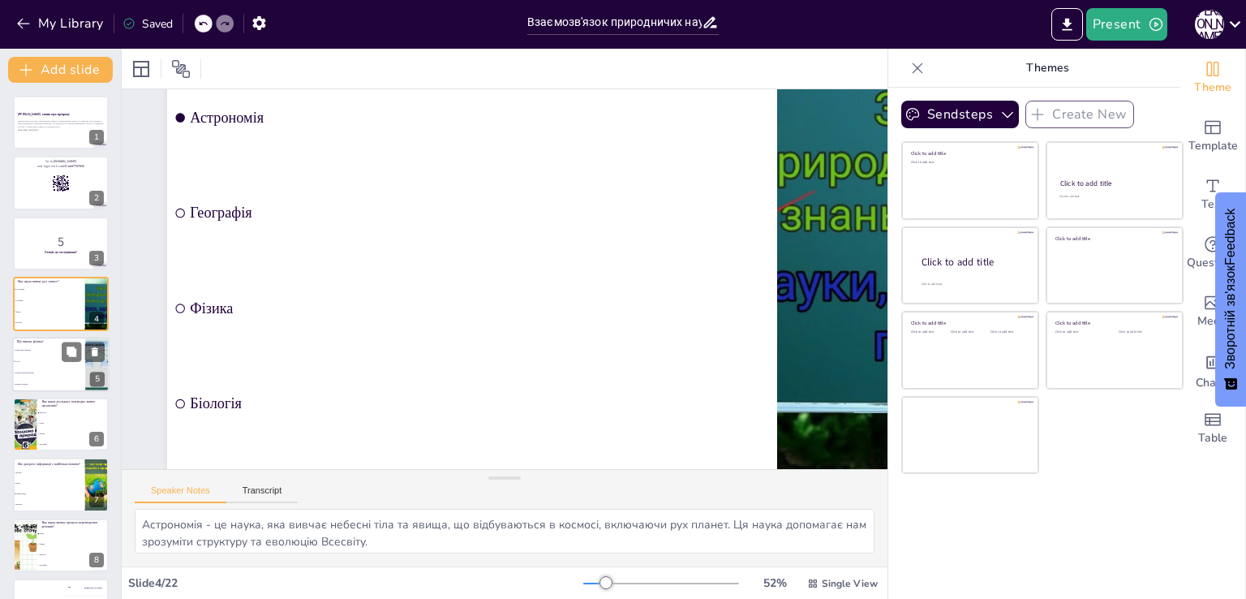
click at [63, 380] on li "Процеси горіння" at bounding box center [48, 383] width 73 height 11
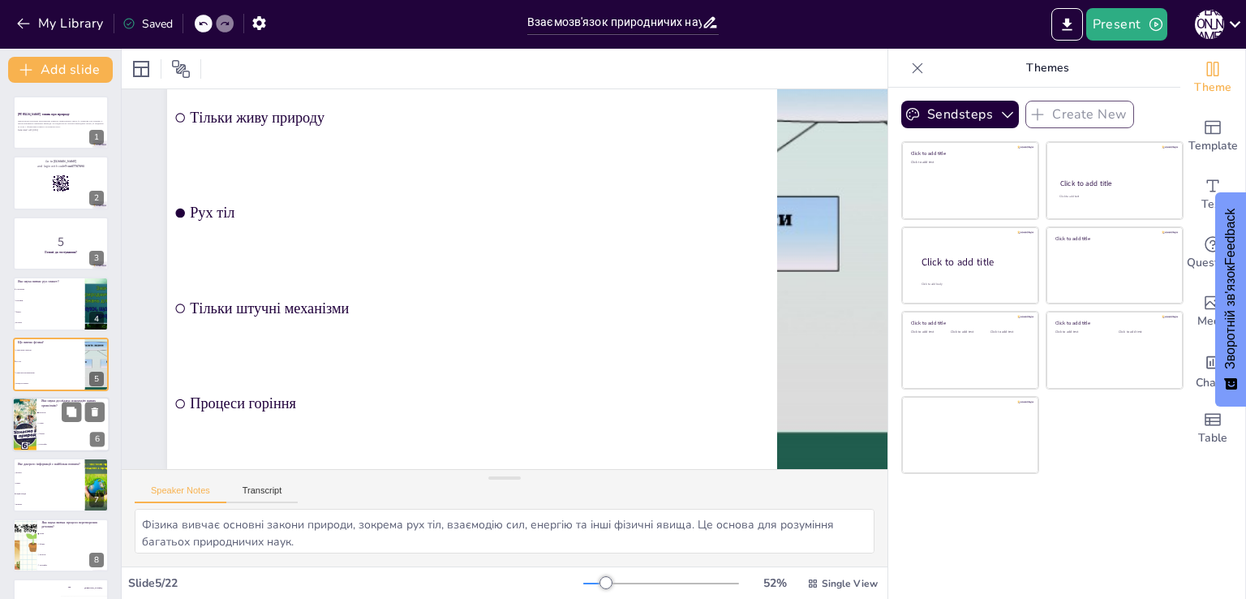
scroll to position [0, 0]
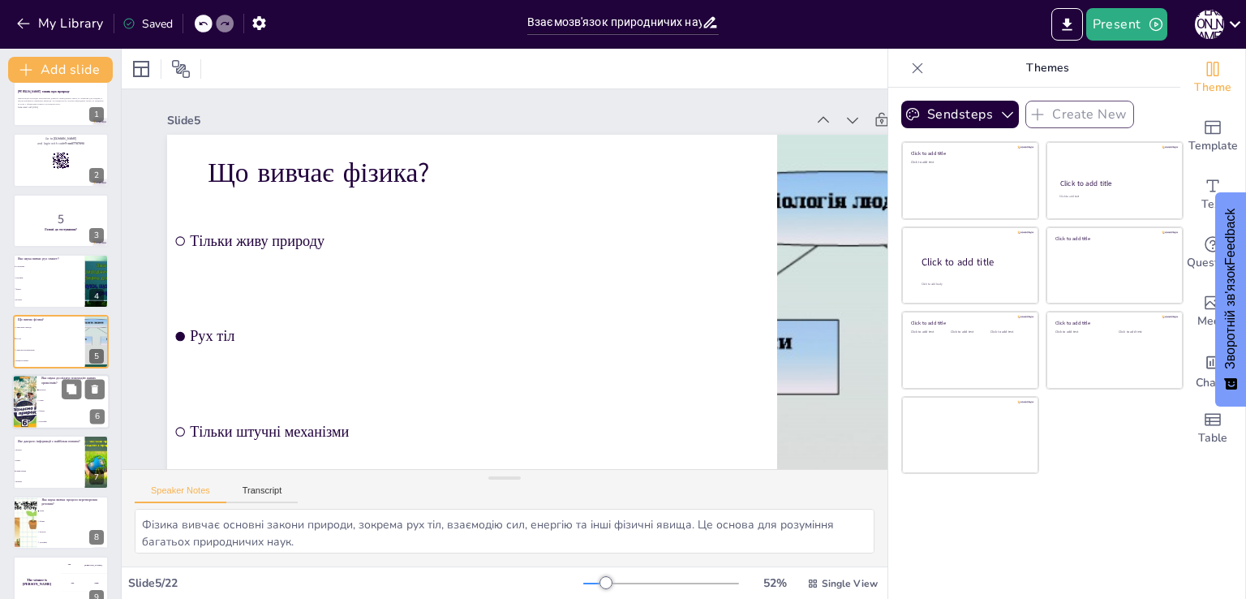
click at [67, 406] on li "Фізика" at bounding box center [73, 411] width 73 height 11
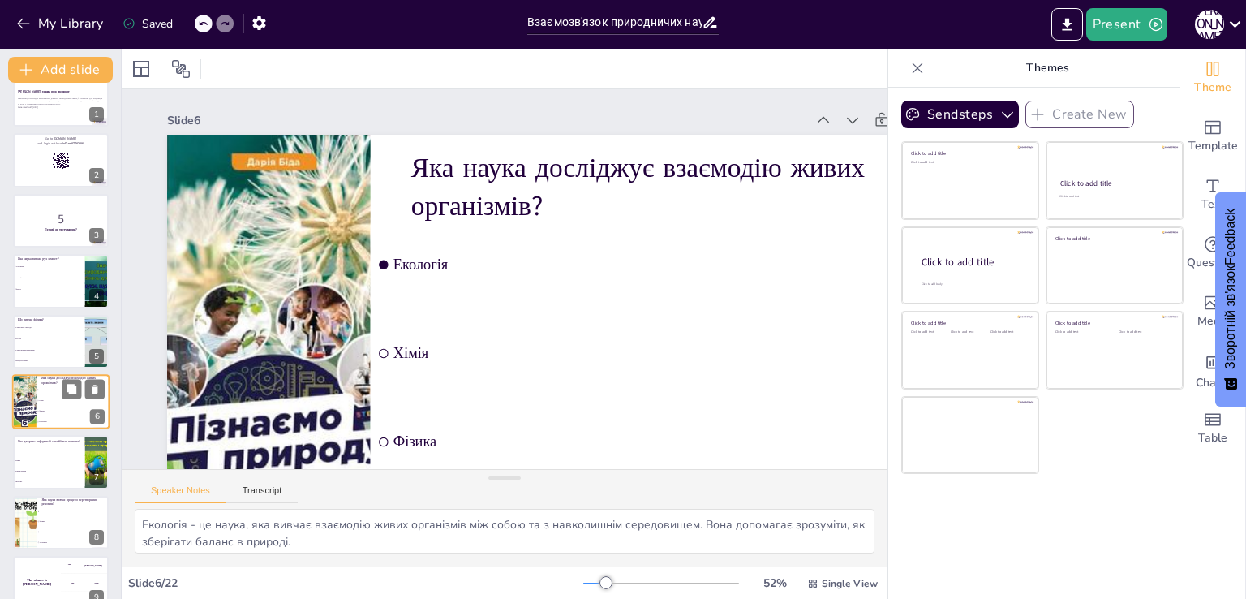
scroll to position [84, 0]
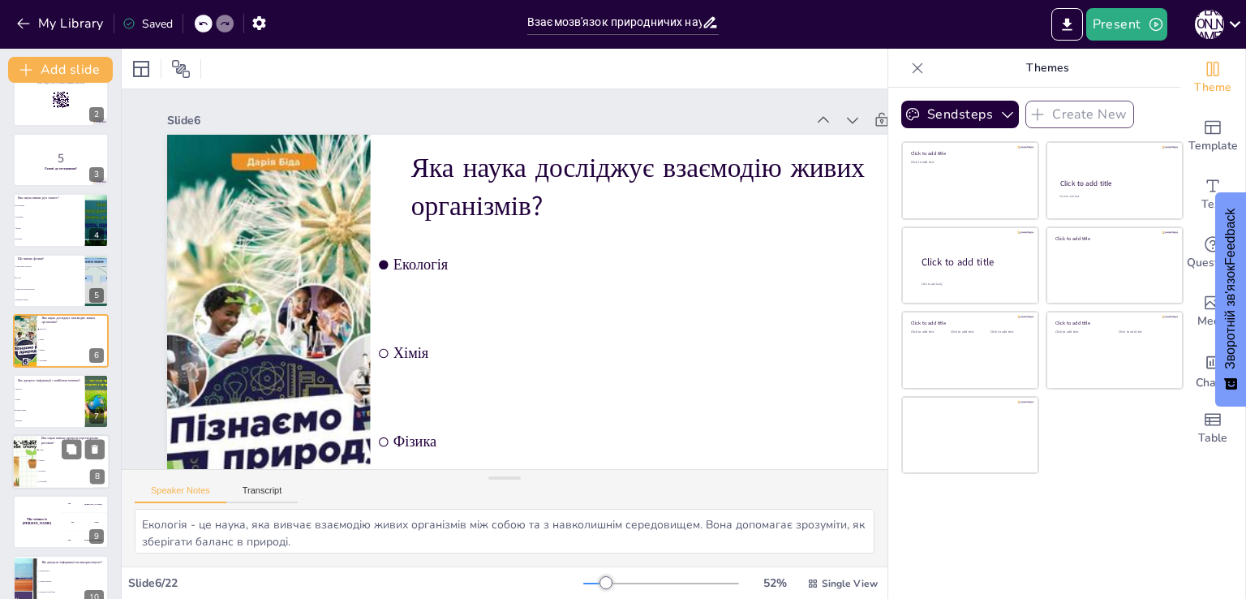
click at [61, 470] on span "Біологія" at bounding box center [74, 471] width 70 height 2
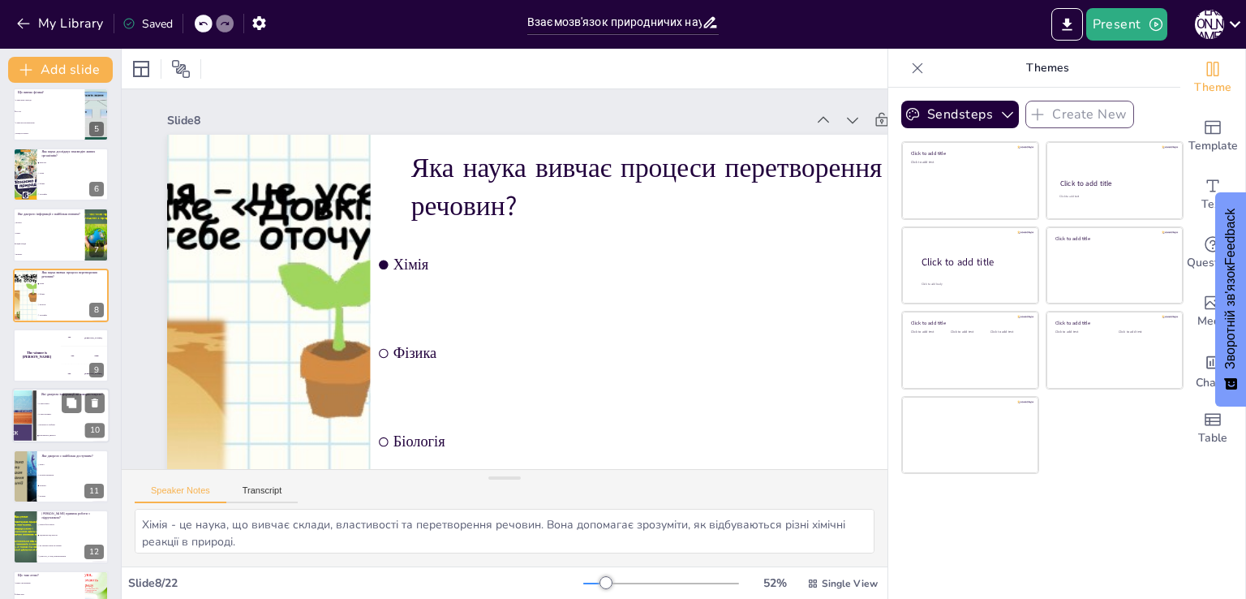
scroll to position [286, 0]
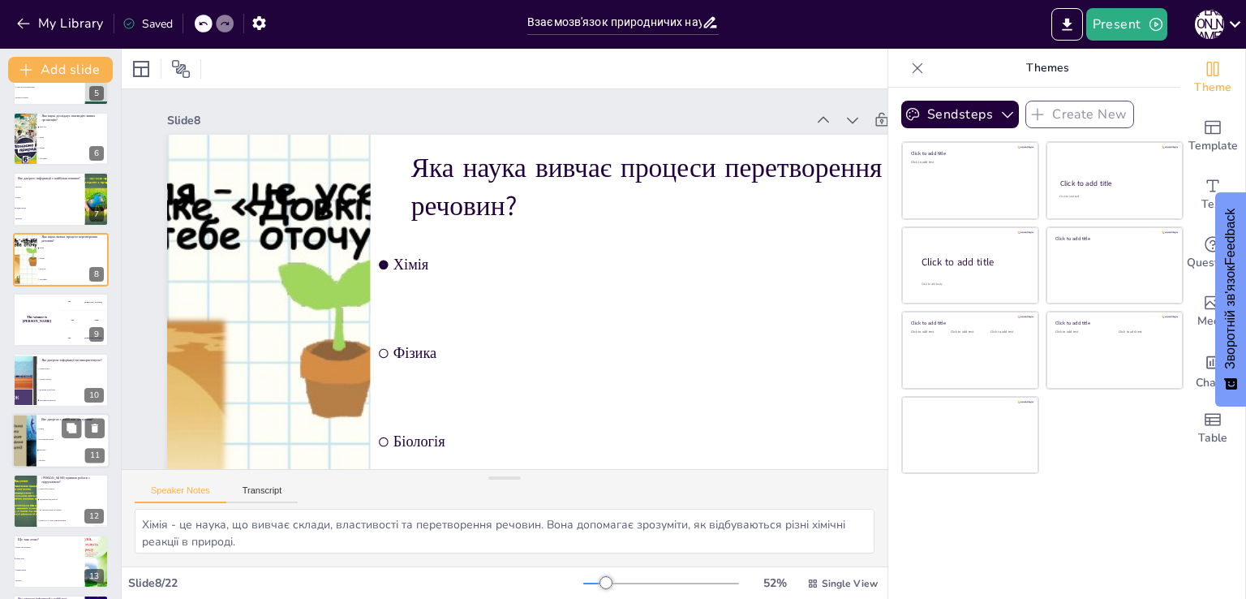
click at [65, 450] on li "Інтернет" at bounding box center [73, 450] width 73 height 11
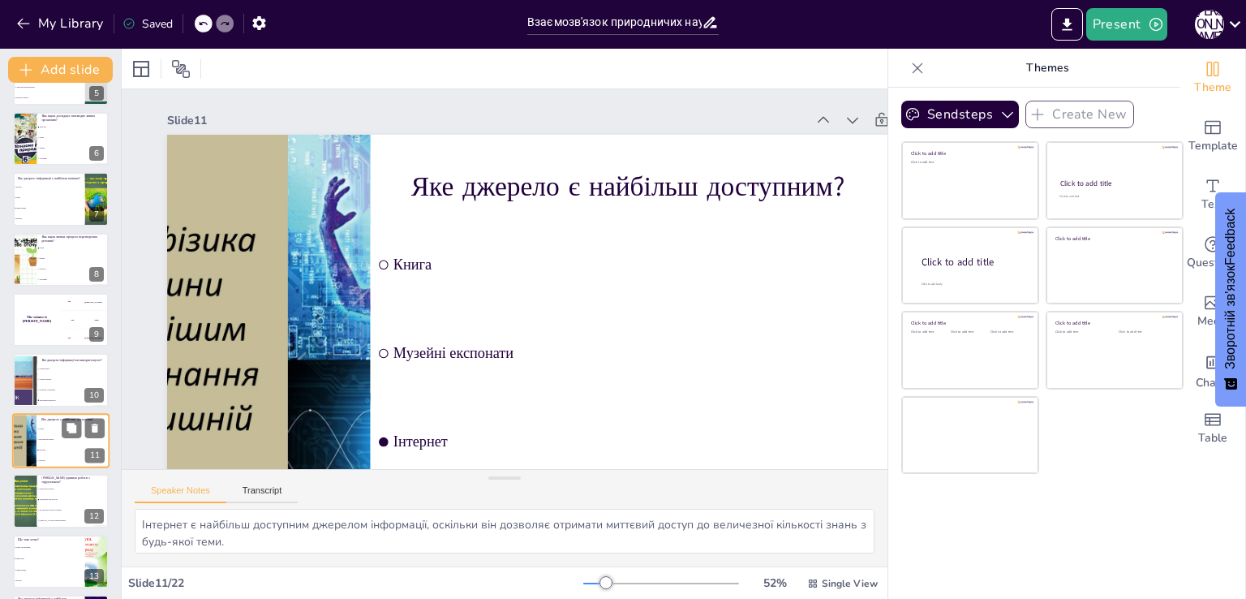
scroll to position [385, 0]
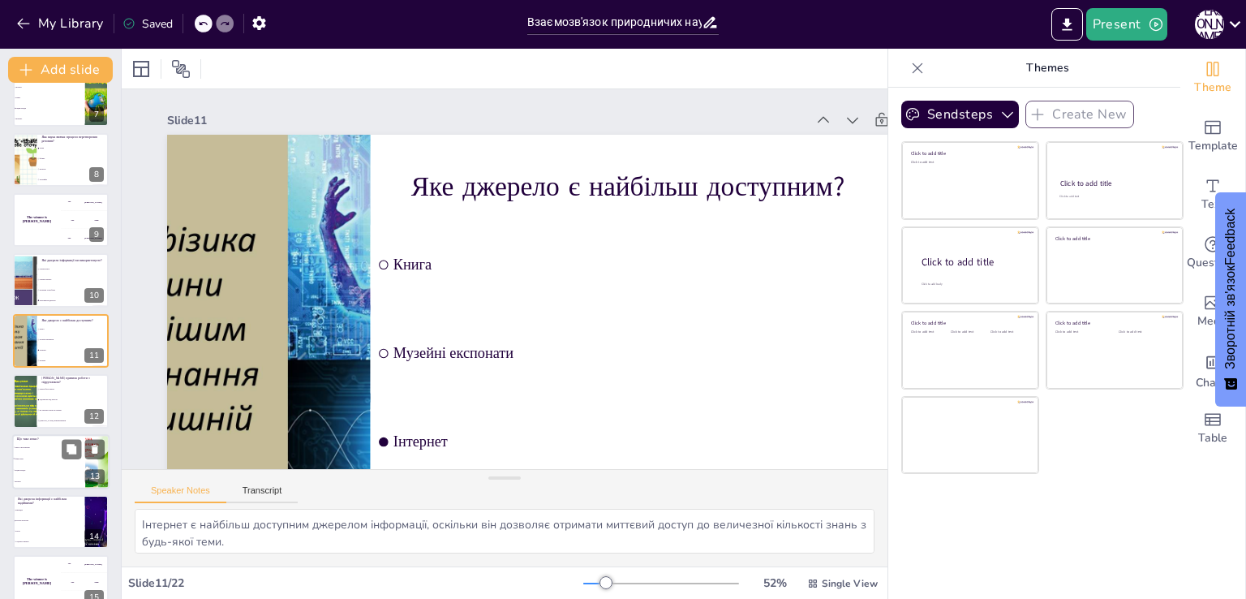
click at [61, 468] on span "Енциклопедія" at bounding box center [50, 469] width 70 height 2
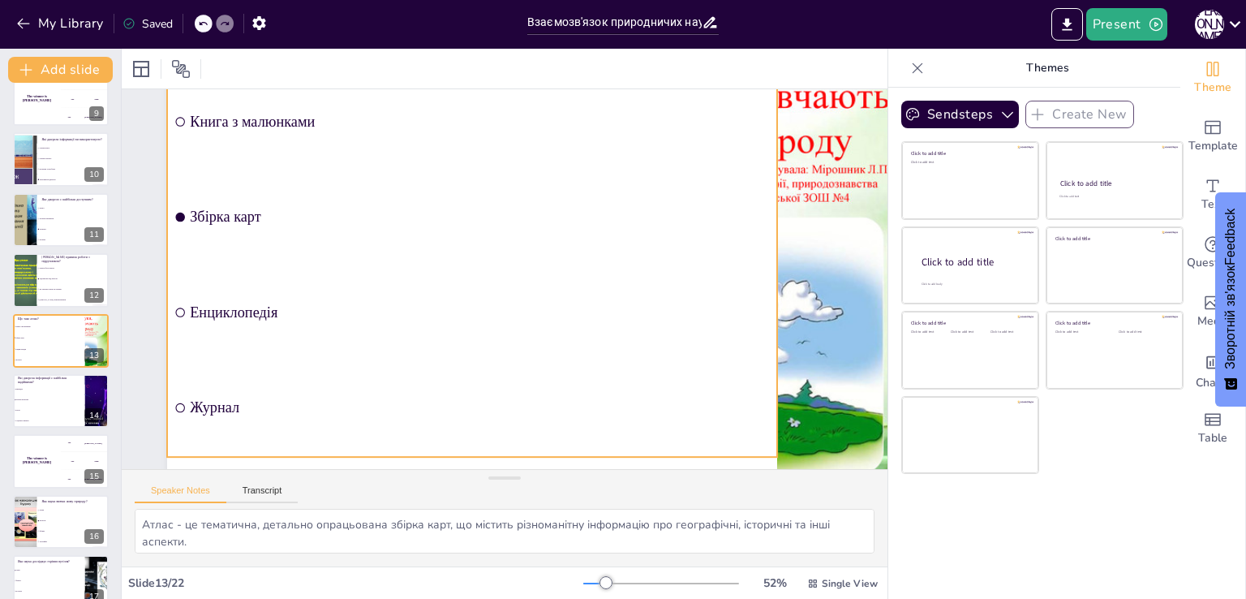
scroll to position [135, 0]
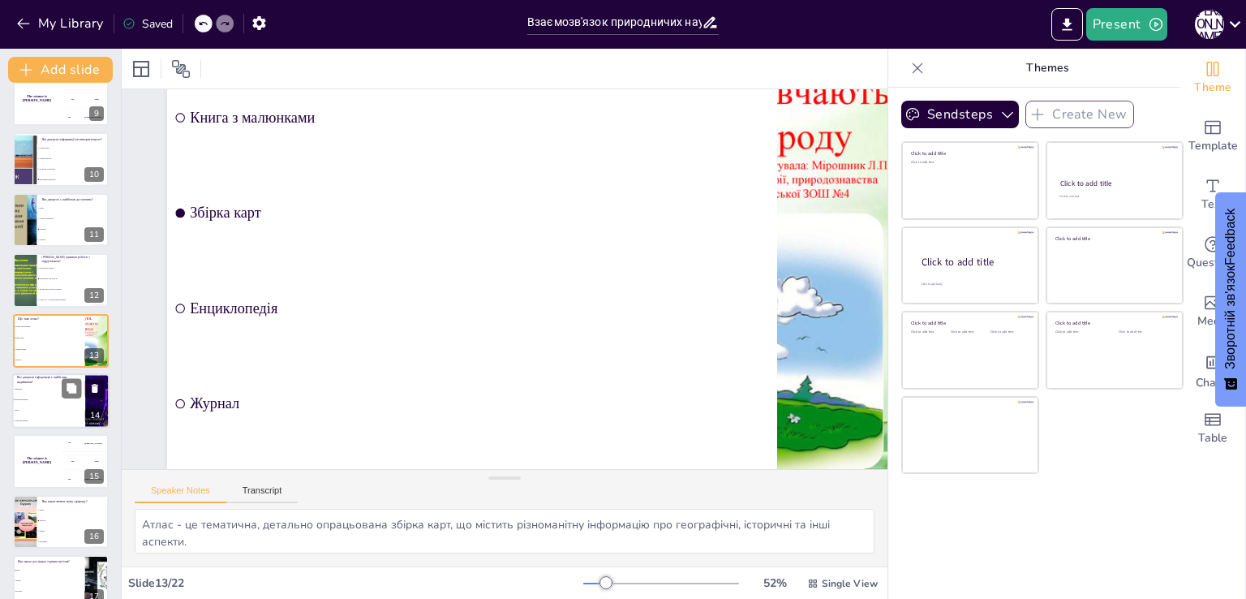
click at [44, 402] on li "Наукові журнали" at bounding box center [48, 399] width 73 height 11
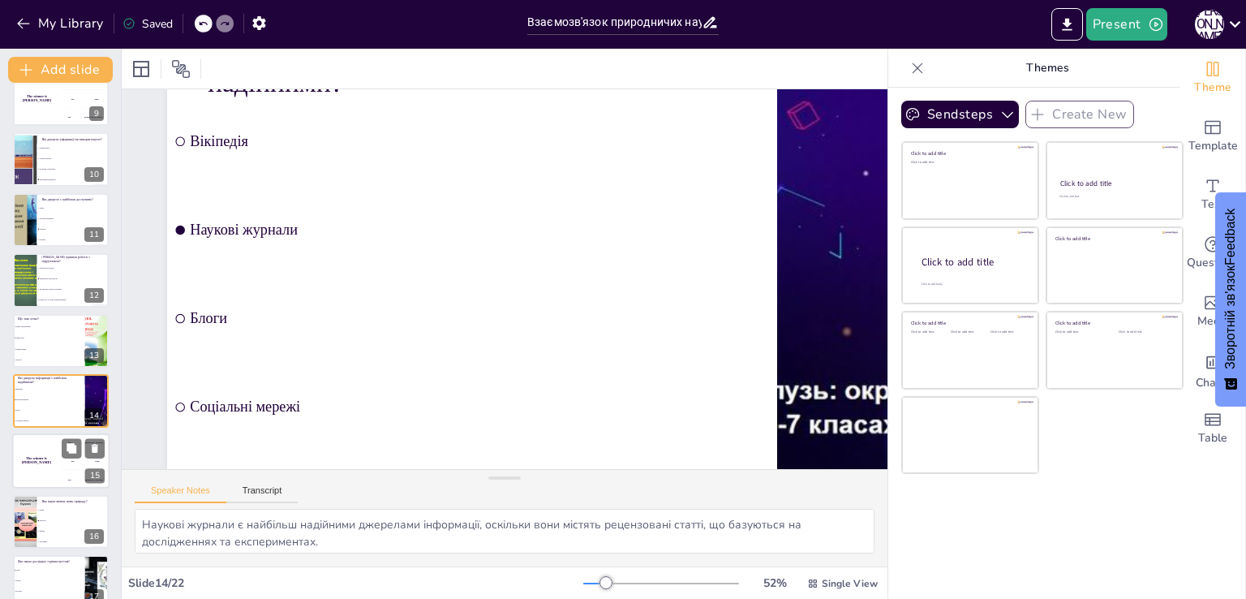
scroll to position [0, 0]
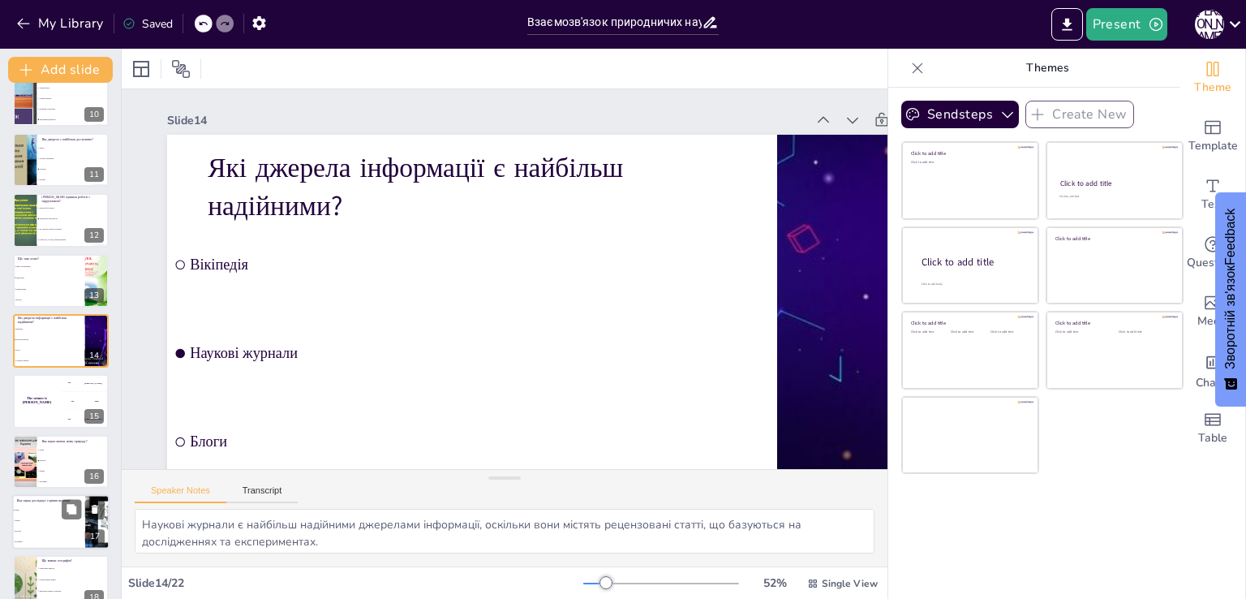
click at [62, 520] on span "Фізика" at bounding box center [50, 520] width 70 height 2
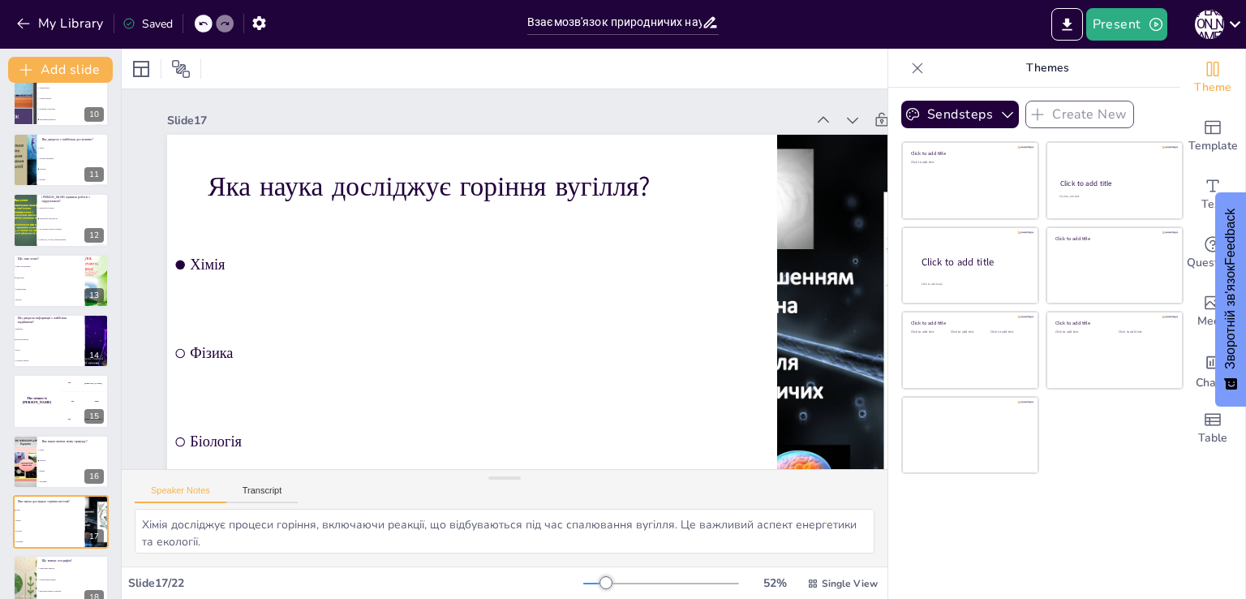
scroll to position [747, 0]
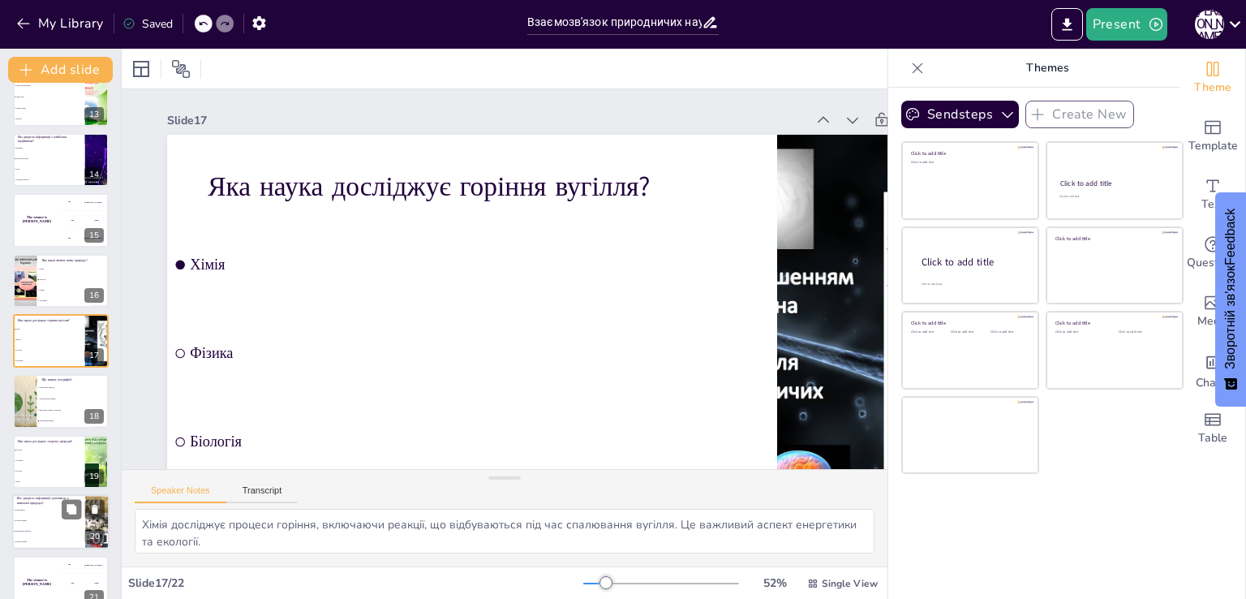
click at [68, 537] on li "Тільки журнали" at bounding box center [48, 542] width 73 height 11
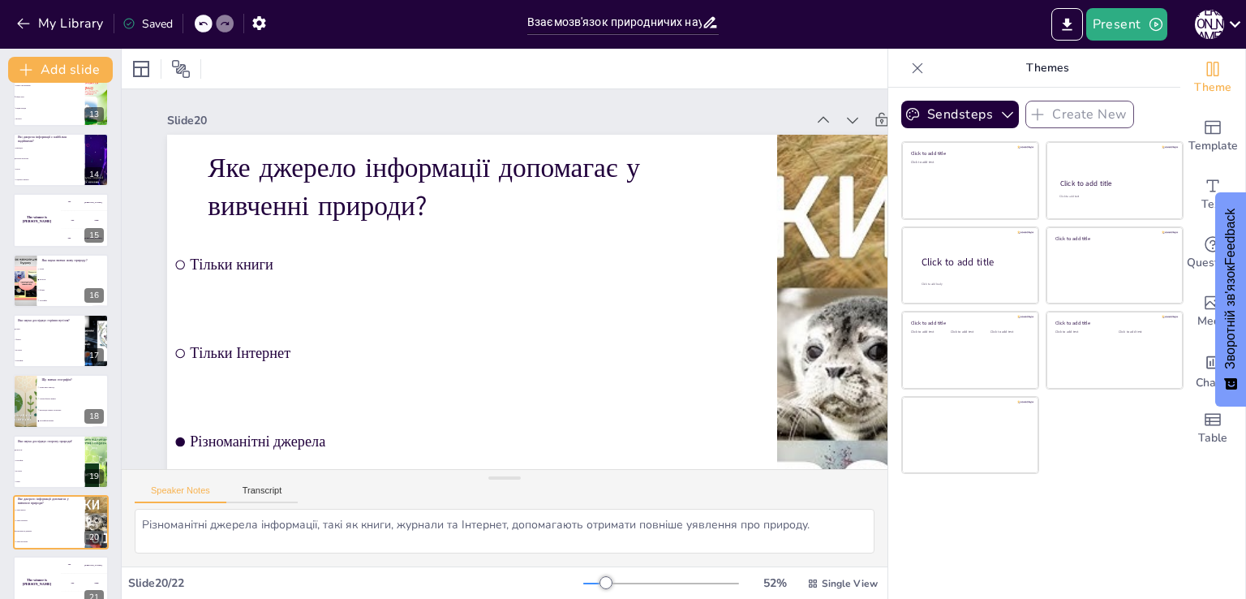
scroll to position [831, 0]
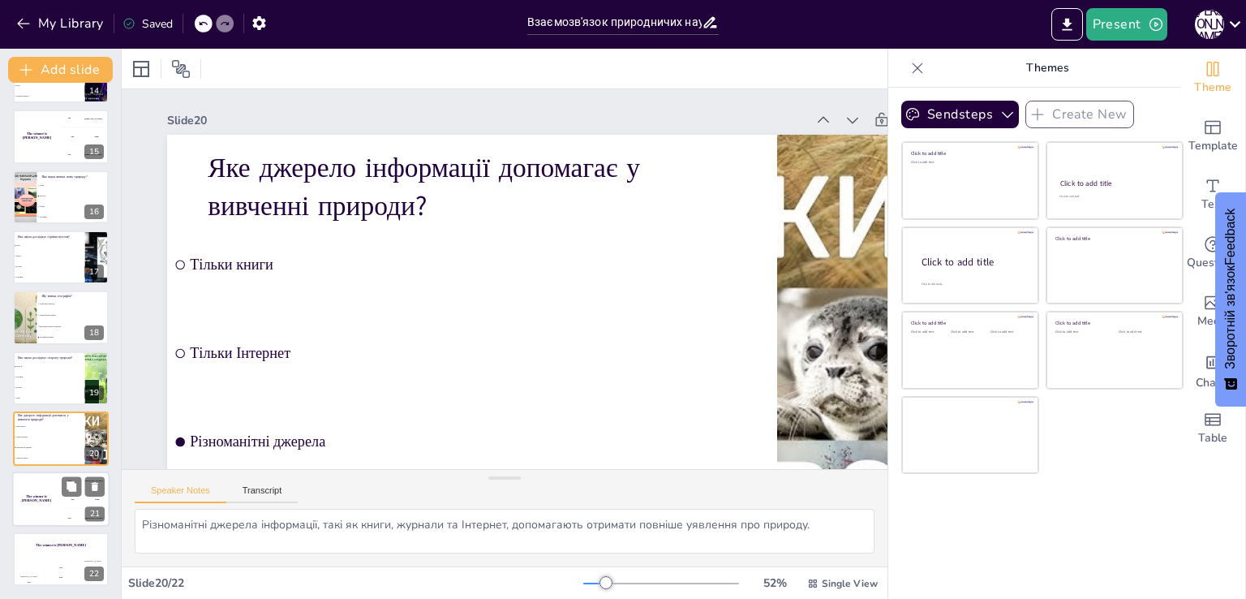
click at [52, 506] on div "The winner is [PERSON_NAME]" at bounding box center [36, 498] width 49 height 55
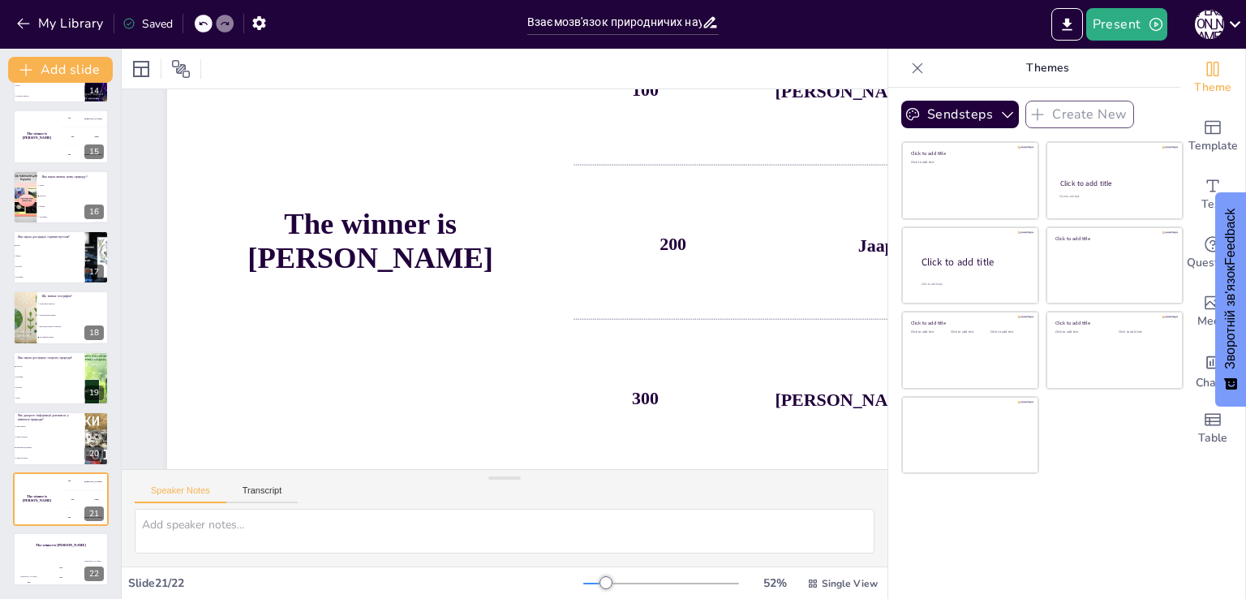
scroll to position [135, 0]
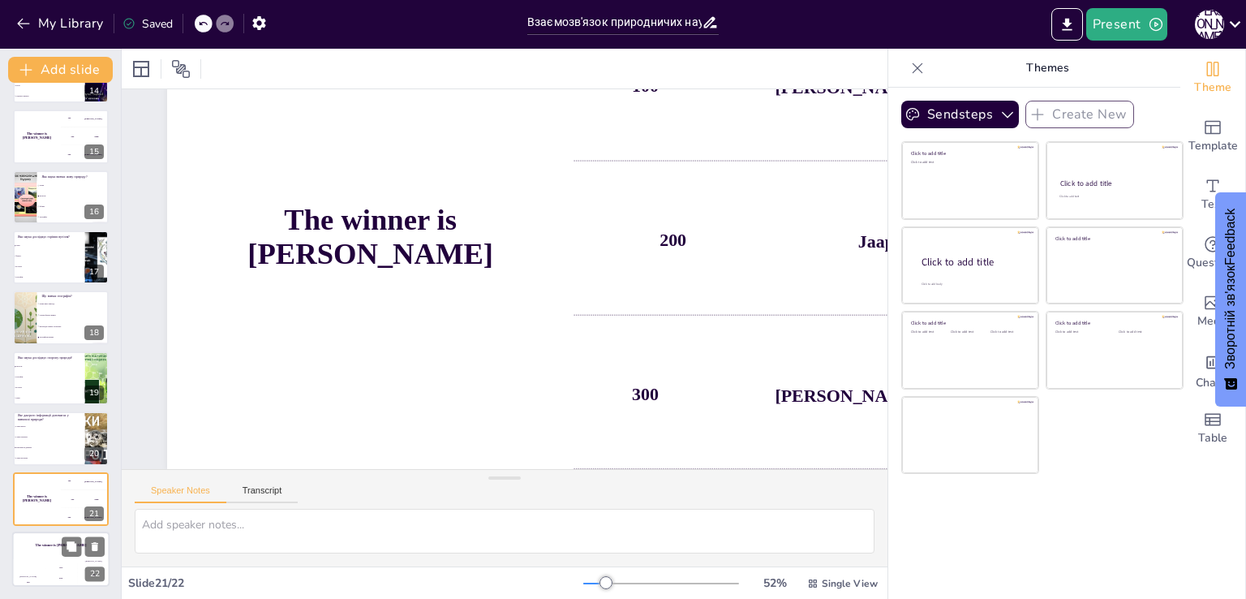
click at [67, 556] on button at bounding box center [71, 545] width 19 height 19
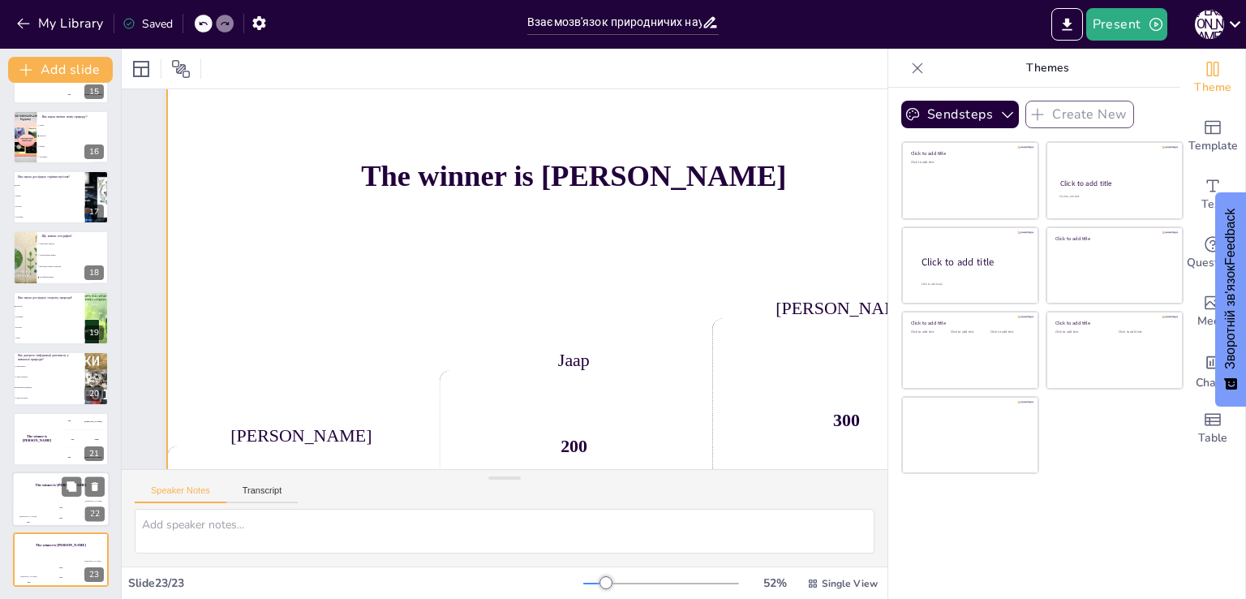
scroll to position [0, 0]
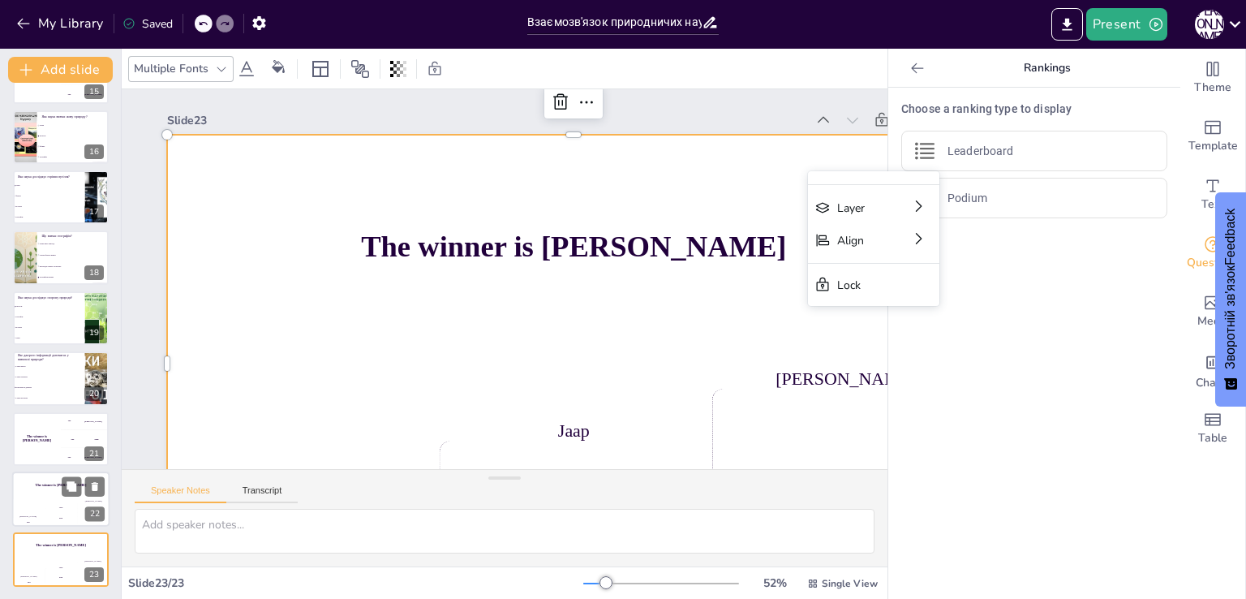
click at [767, 196] on div "The winner is [PERSON_NAME]" at bounding box center [574, 250] width 814 height 230
click at [704, 204] on div "The winner is [PERSON_NAME]" at bounding box center [574, 250] width 814 height 230
click at [743, 209] on div "The winner is [PERSON_NAME]" at bounding box center [574, 250] width 814 height 230
click at [715, 194] on div "The winner is Niels 🏆" at bounding box center [576, 257] width 833 height 314
click at [68, 389] on li "Різноманітні джерела" at bounding box center [48, 388] width 73 height 11
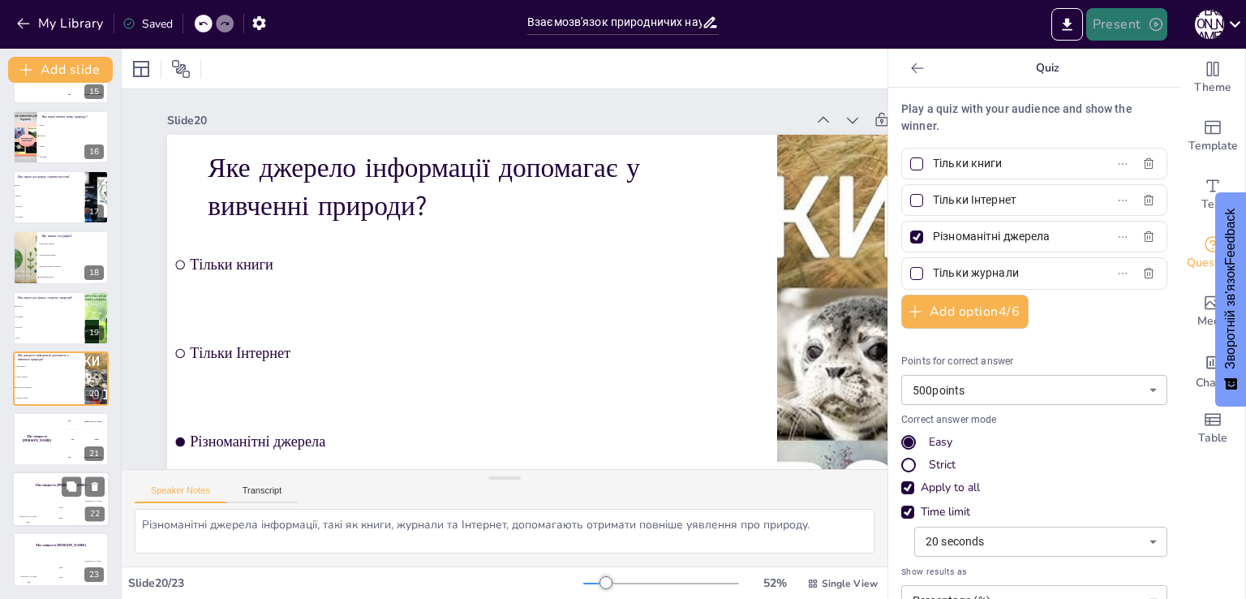
click at [921, 28] on icon "button" at bounding box center [1156, 24] width 16 height 16
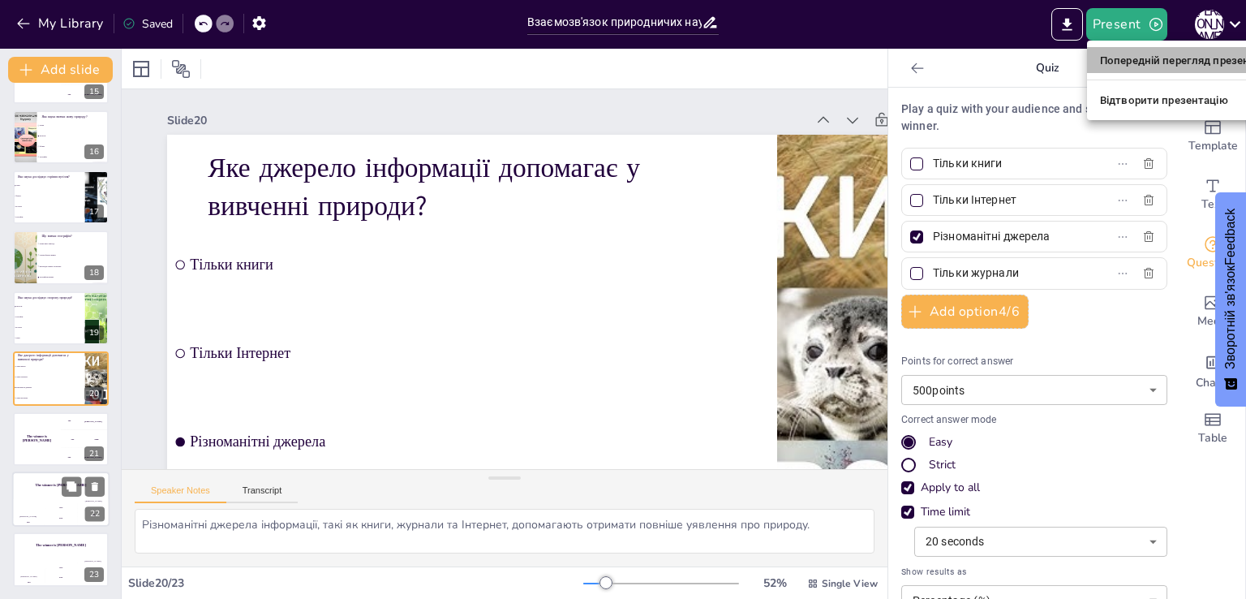
click at [921, 66] on font "Попередній перегляд презентації" at bounding box center [1187, 60] width 174 height 12
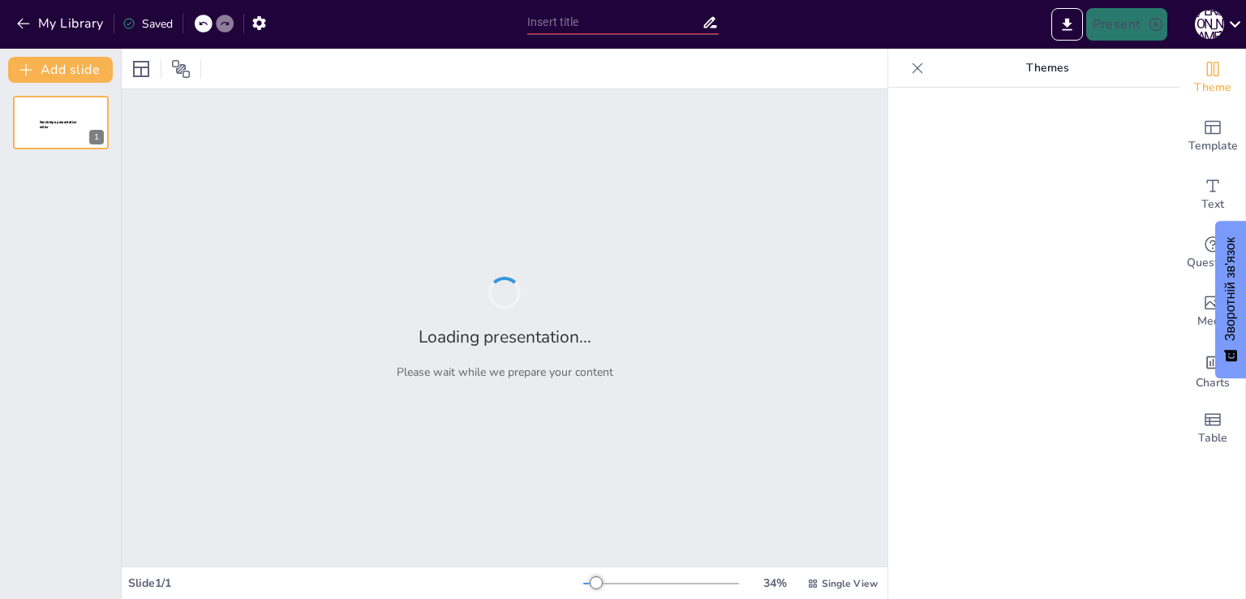
type input "Взаємозв'язок природничих наук та їх роль у житті людини"
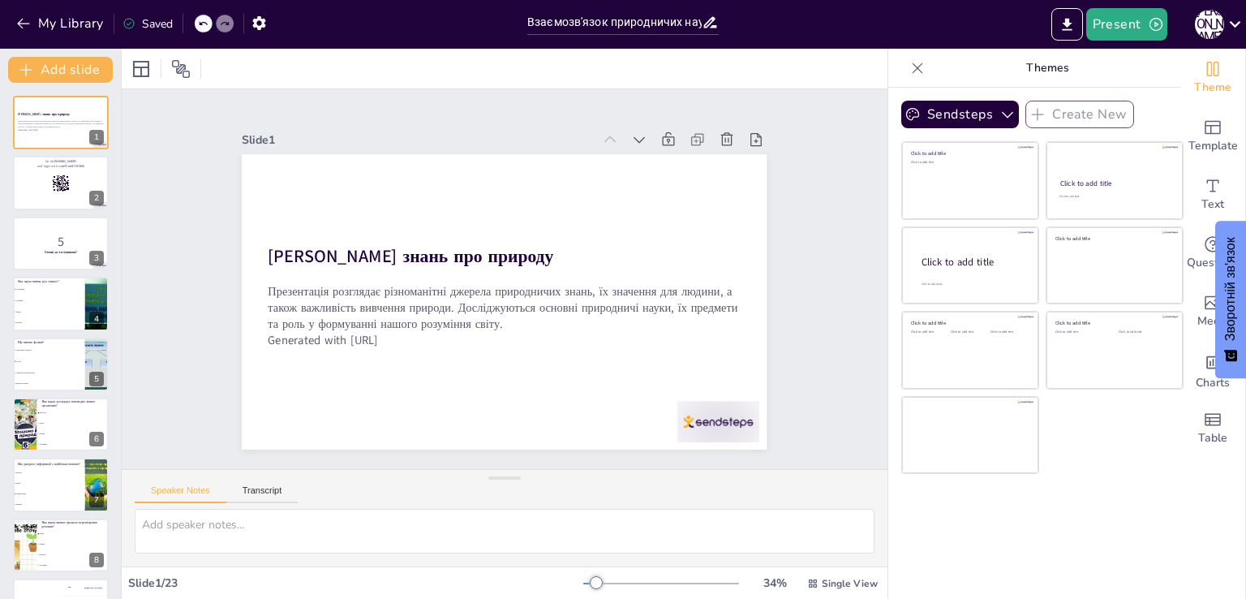
checkbox input "true"
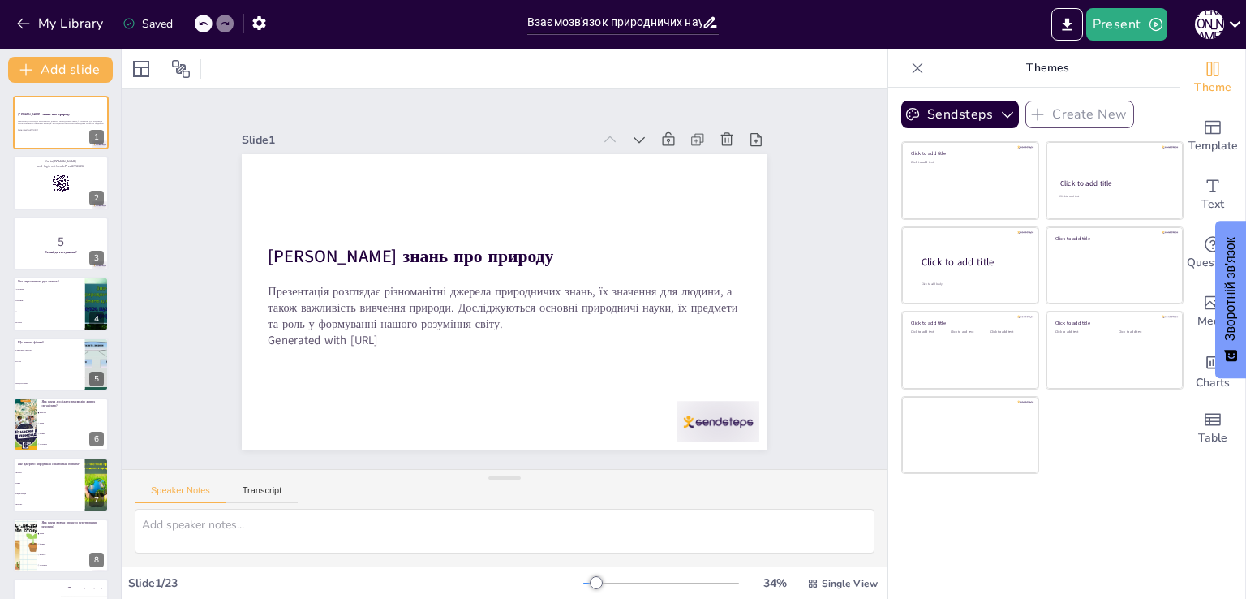
checkbox input "true"
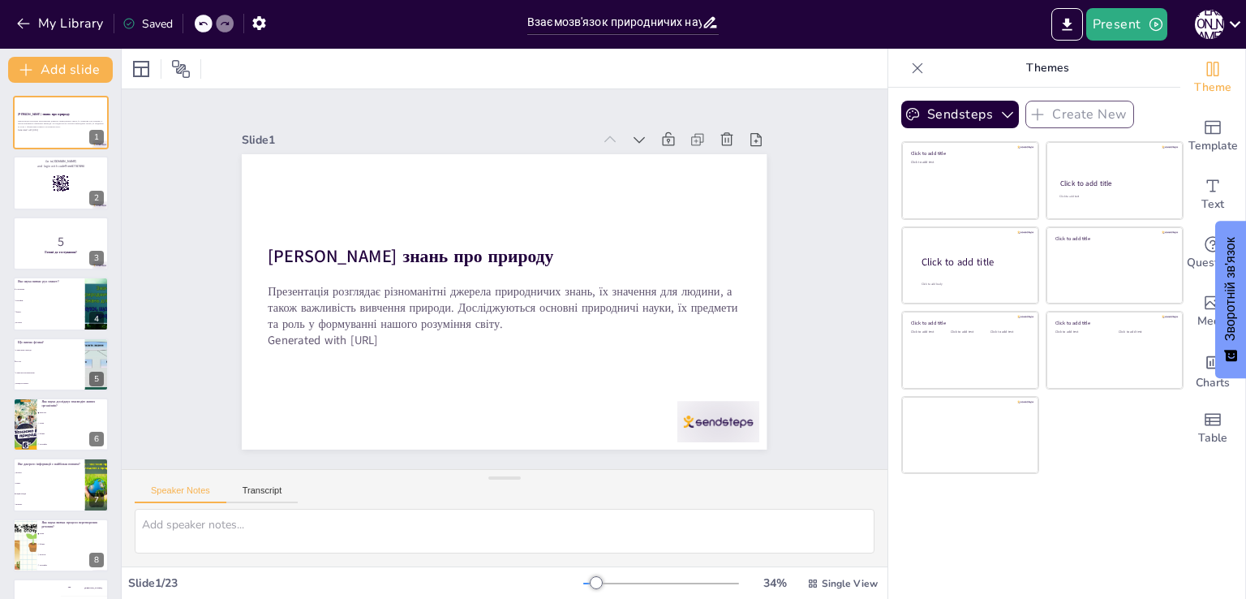
checkbox input "true"
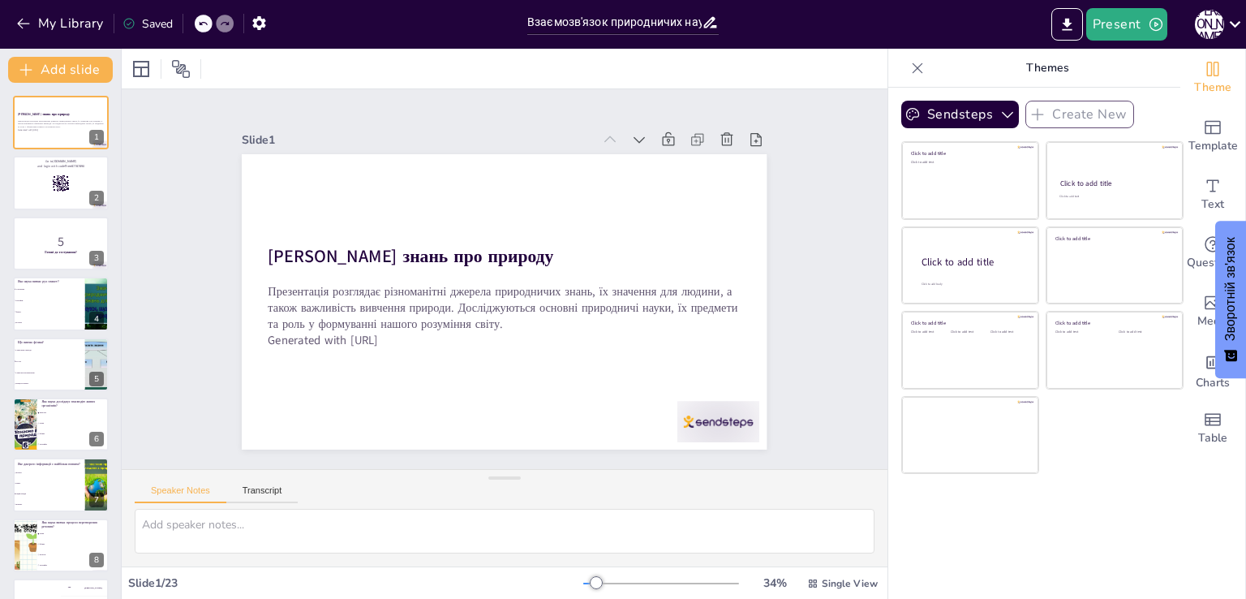
checkbox input "true"
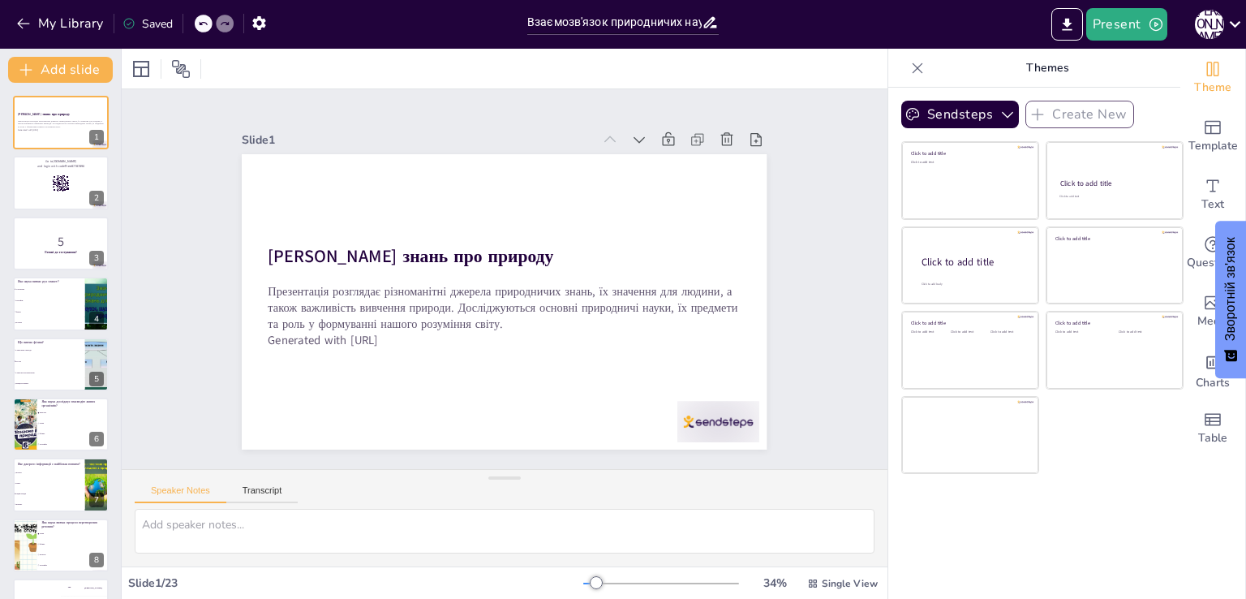
checkbox input "true"
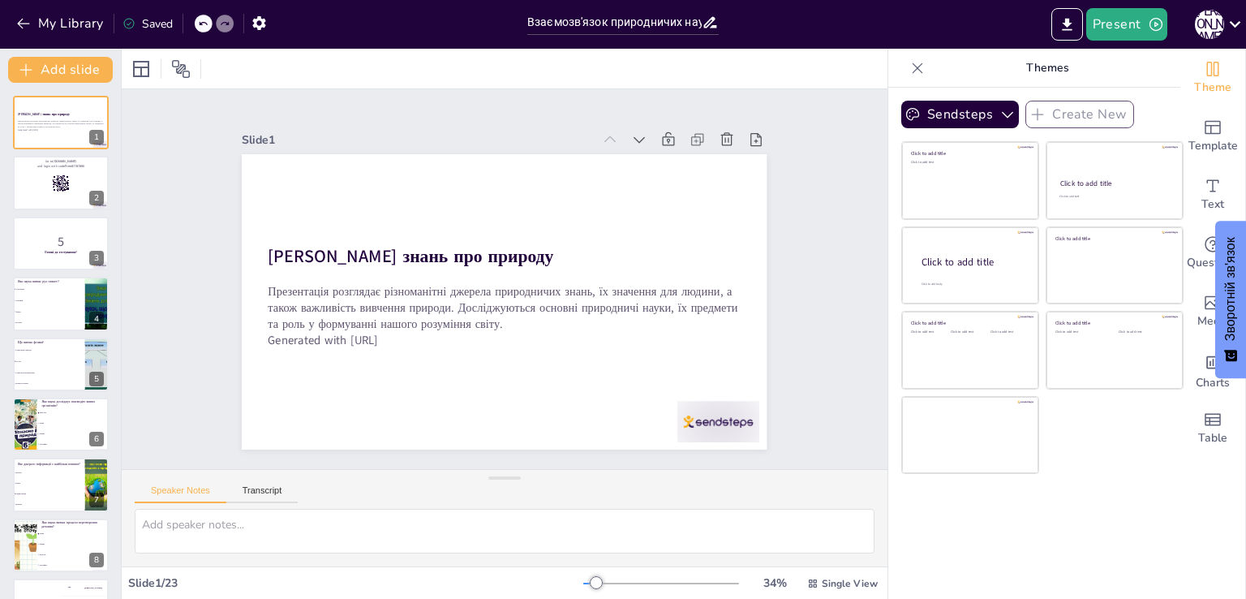
checkbox input "true"
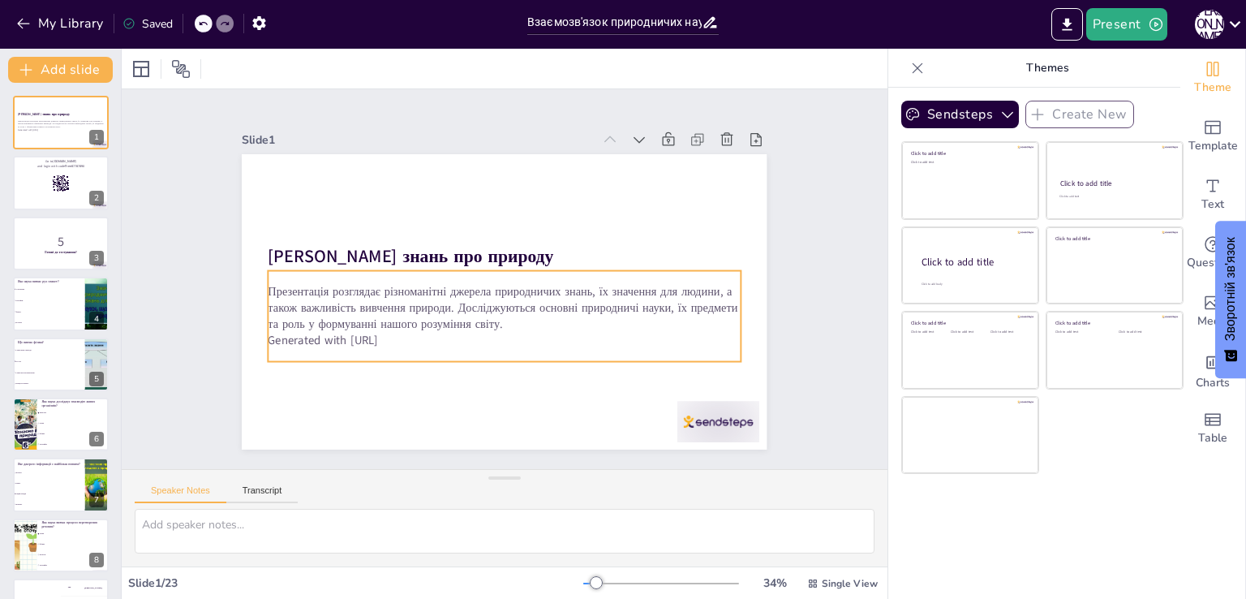
checkbox input "true"
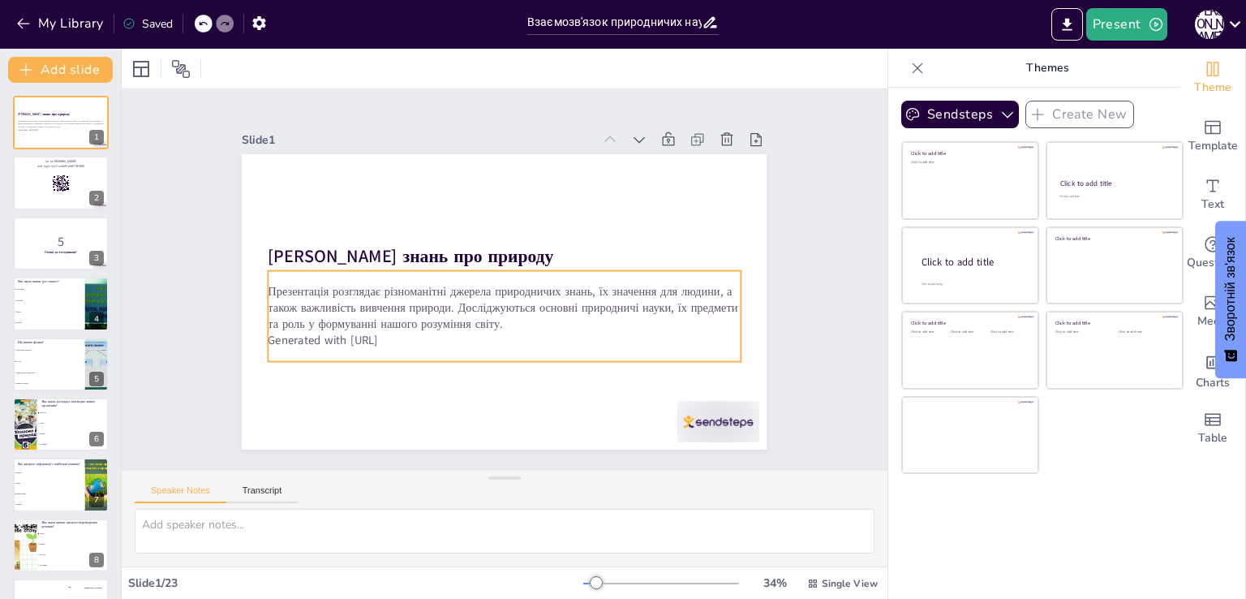
checkbox input "true"
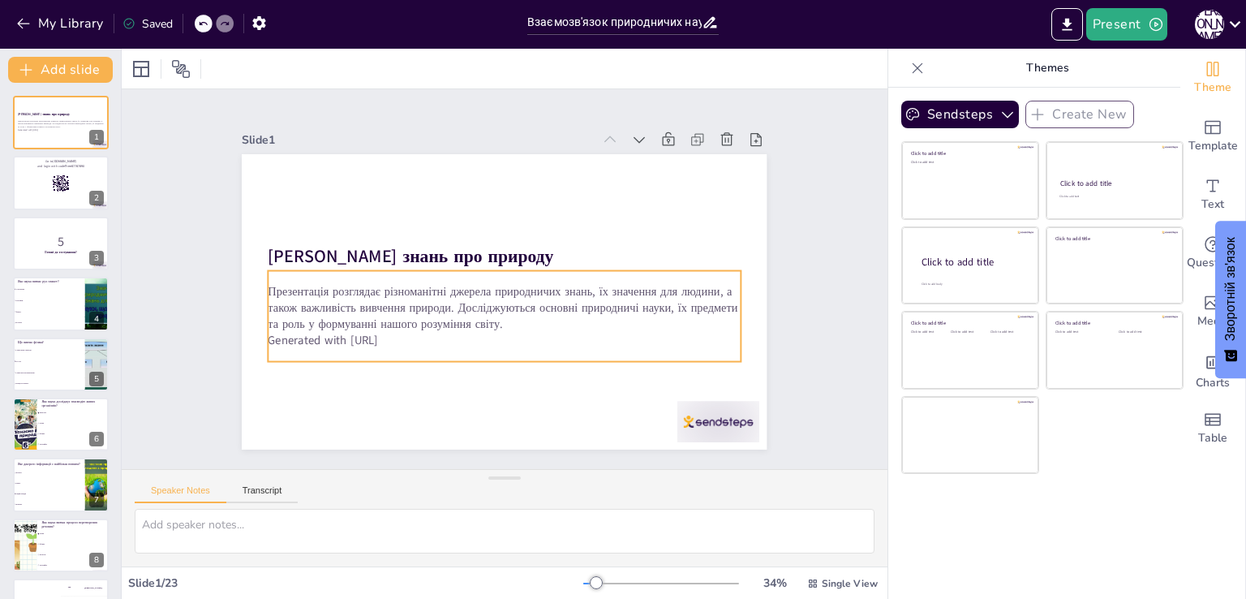
checkbox input "true"
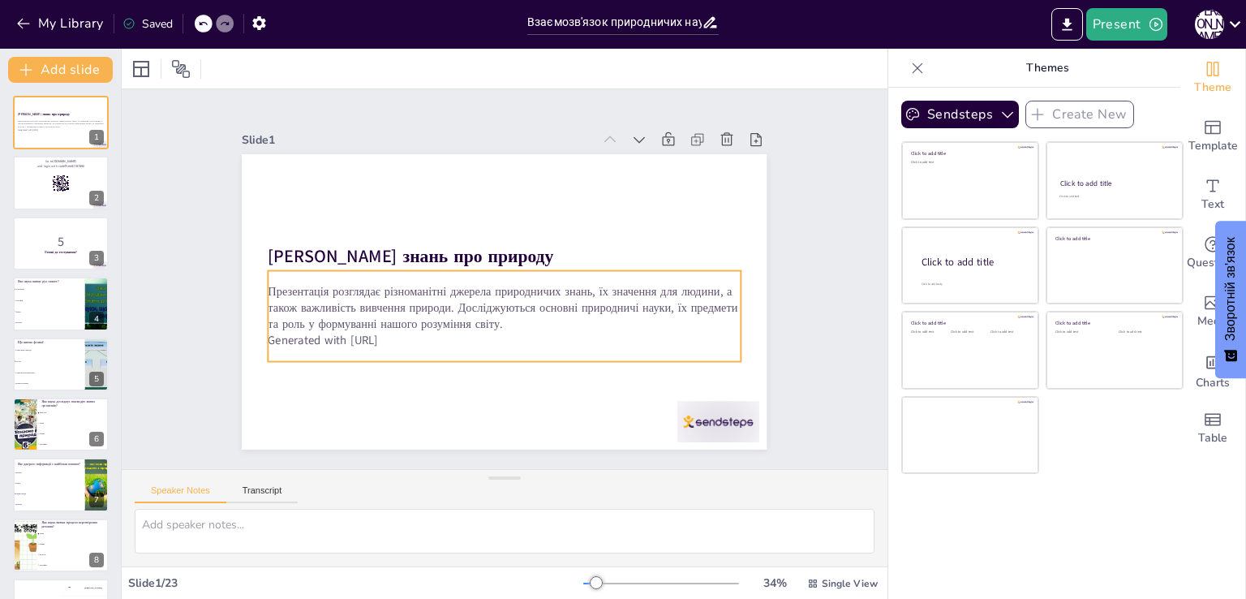
checkbox input "true"
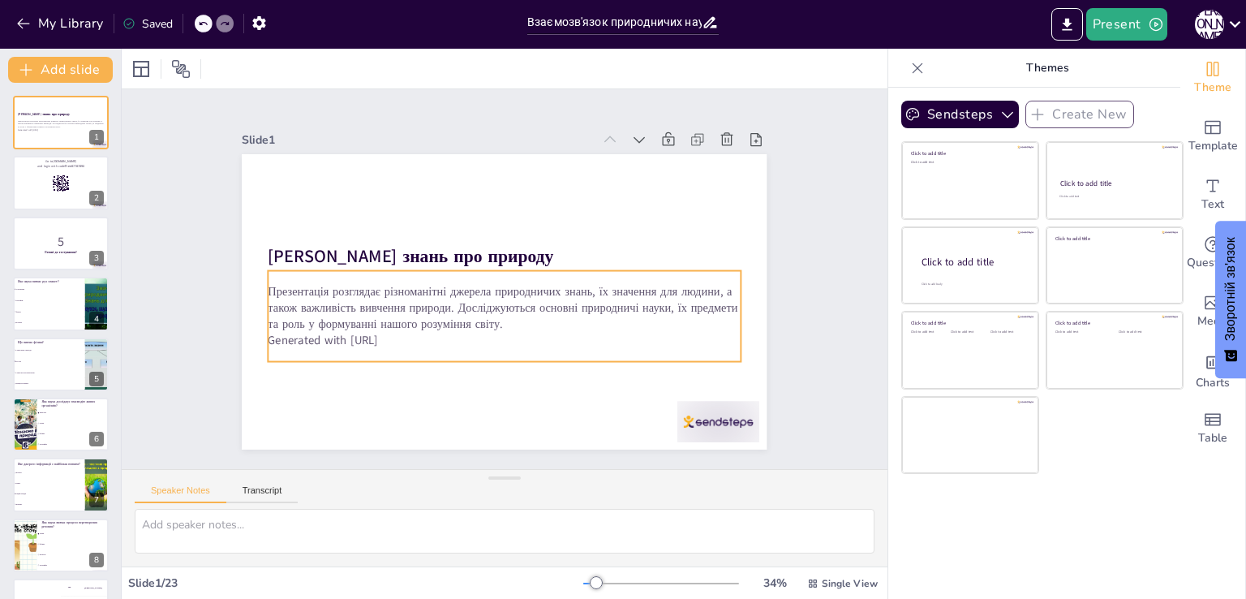
checkbox input "true"
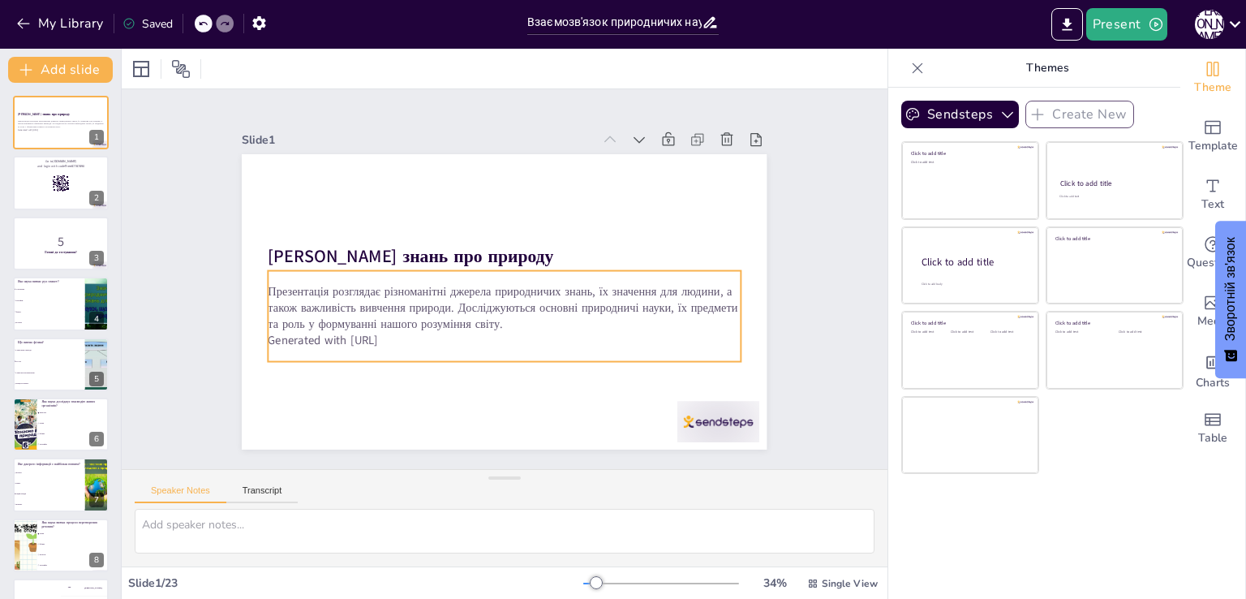
checkbox input "true"
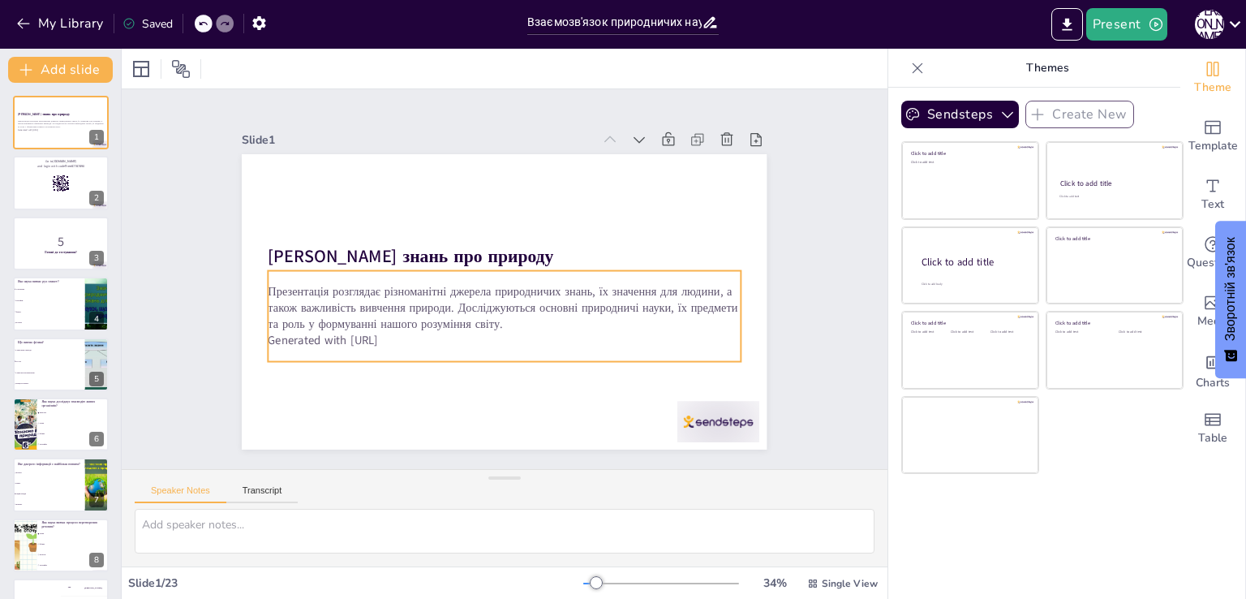
checkbox input "true"
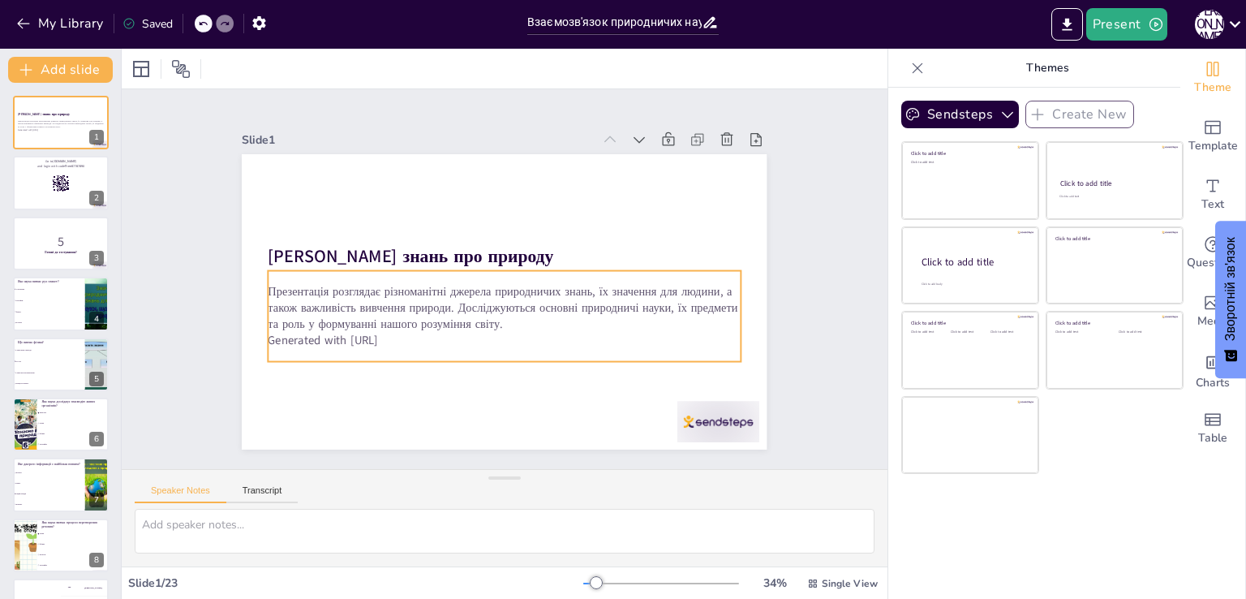
checkbox input "true"
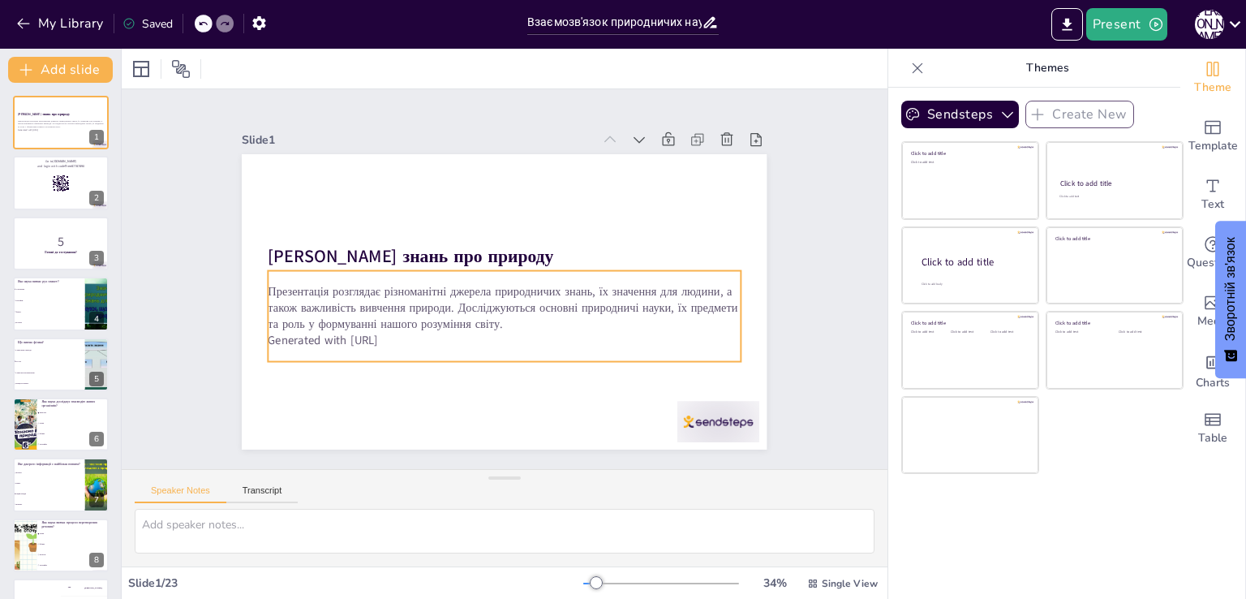
checkbox input "true"
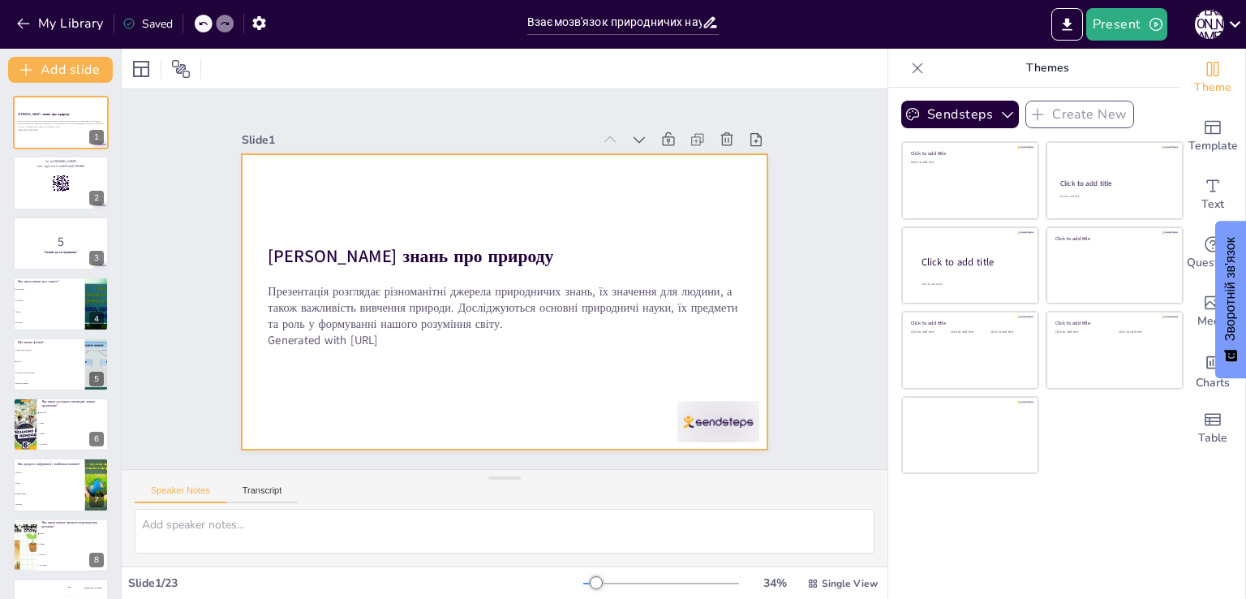
checkbox input "true"
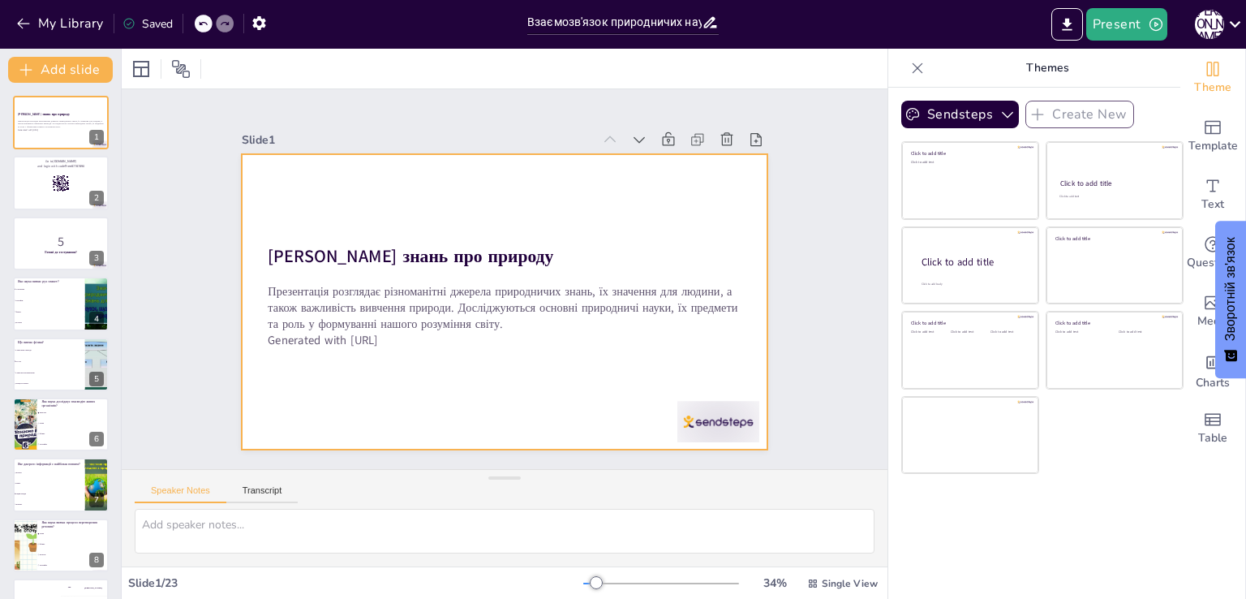
checkbox input "true"
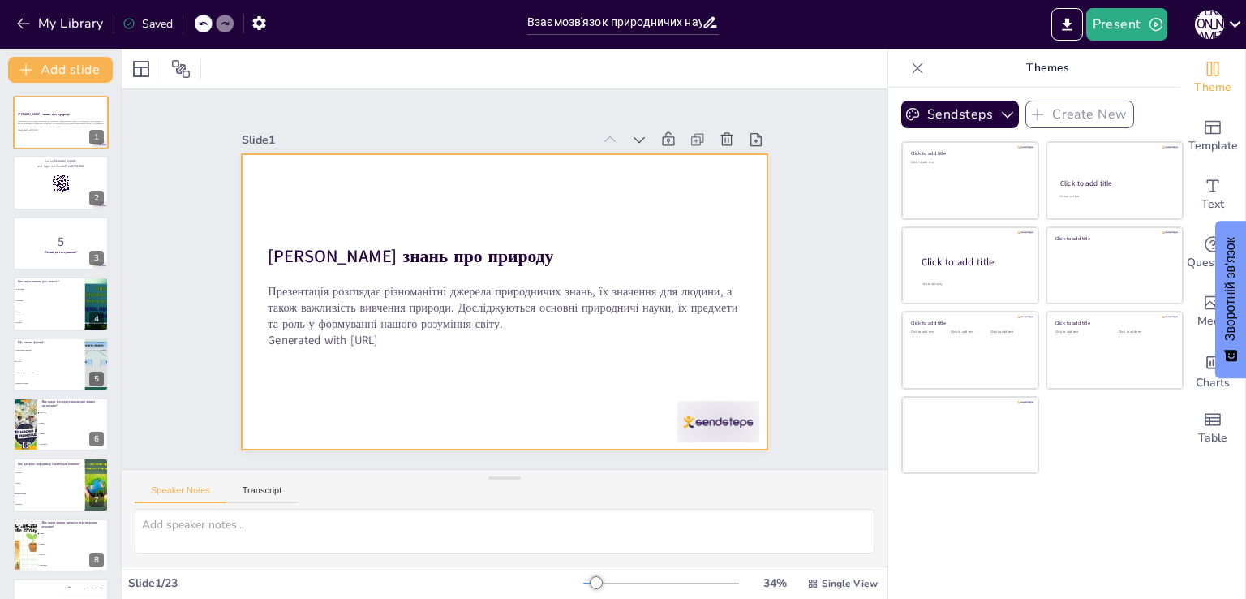
checkbox input "true"
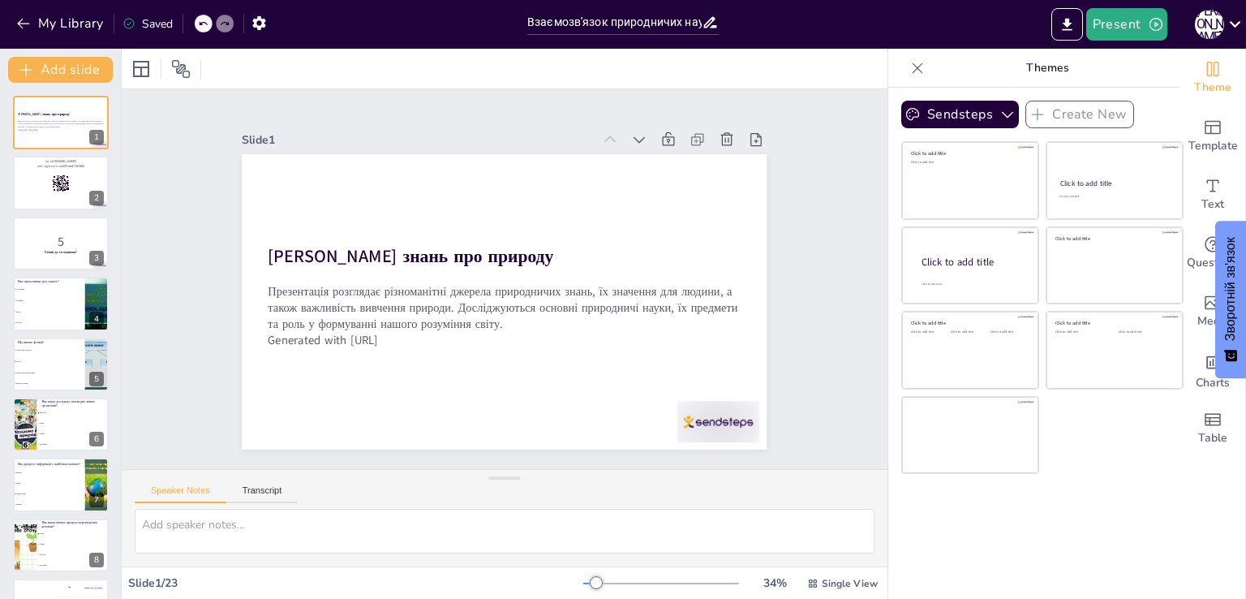
checkbox input "true"
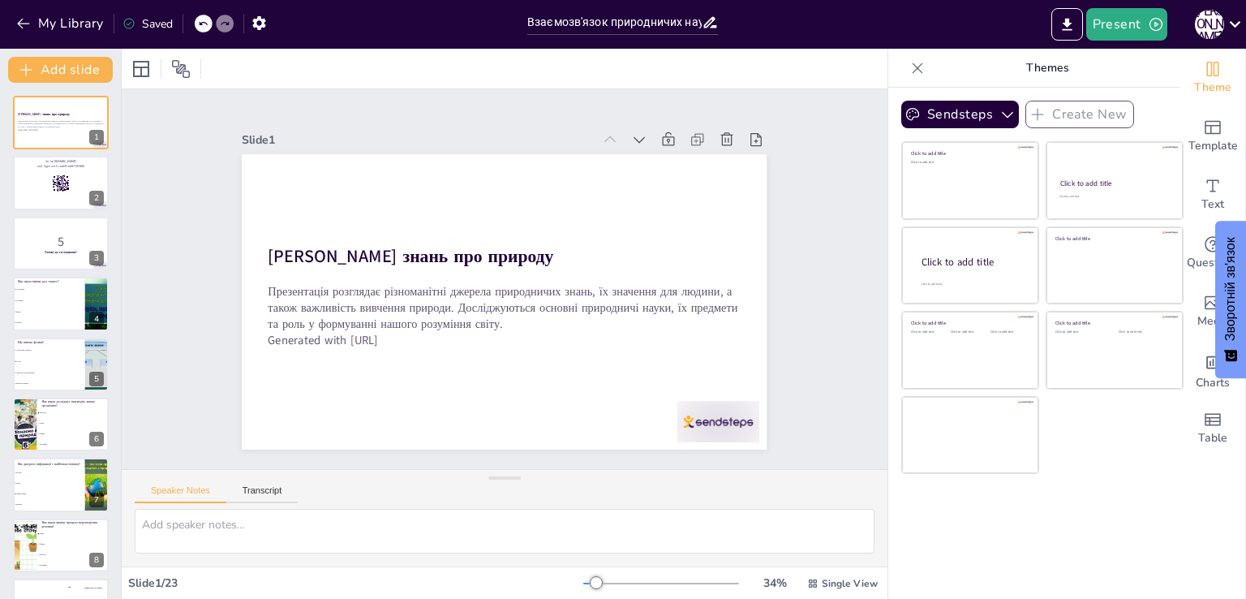
checkbox input "true"
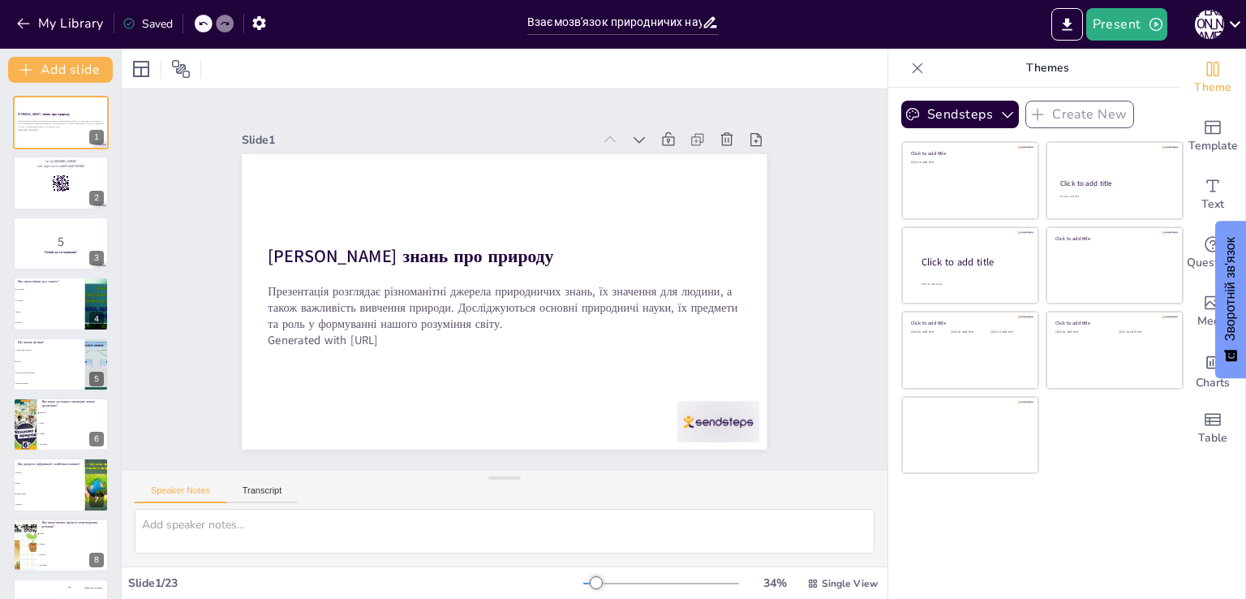
checkbox input "true"
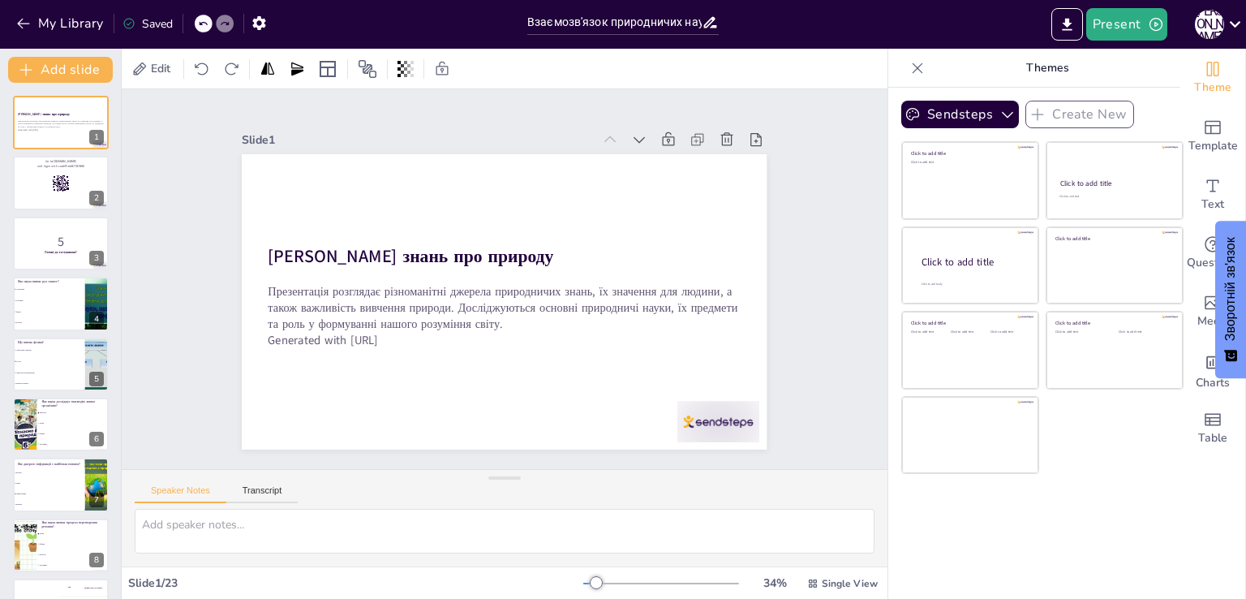
checkbox input "true"
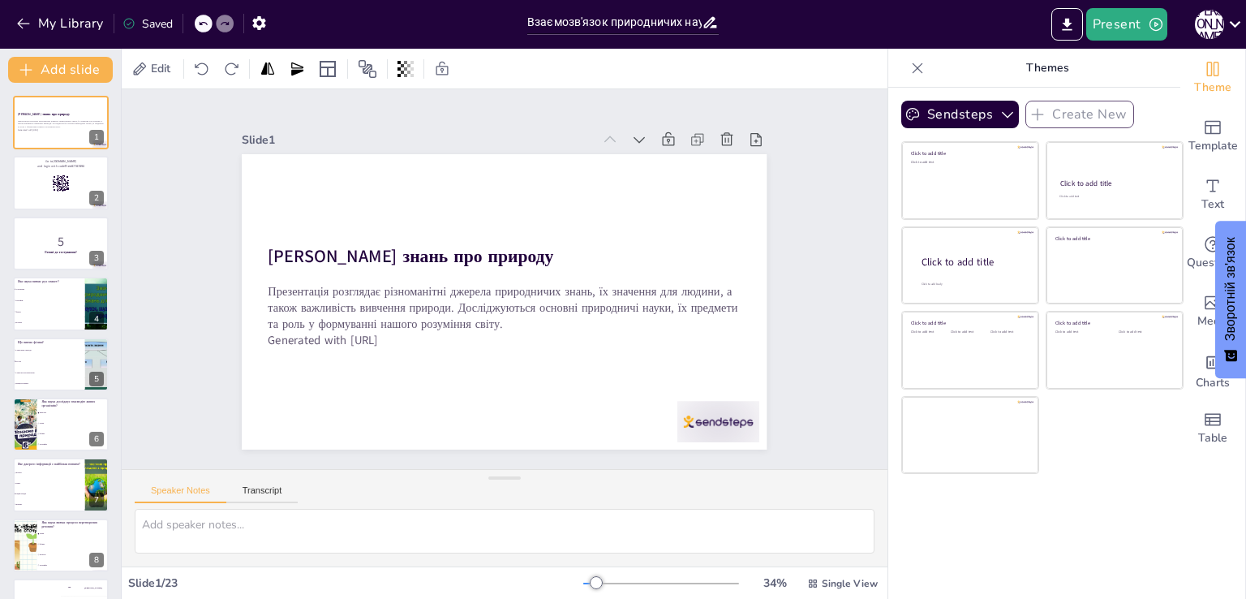
checkbox input "true"
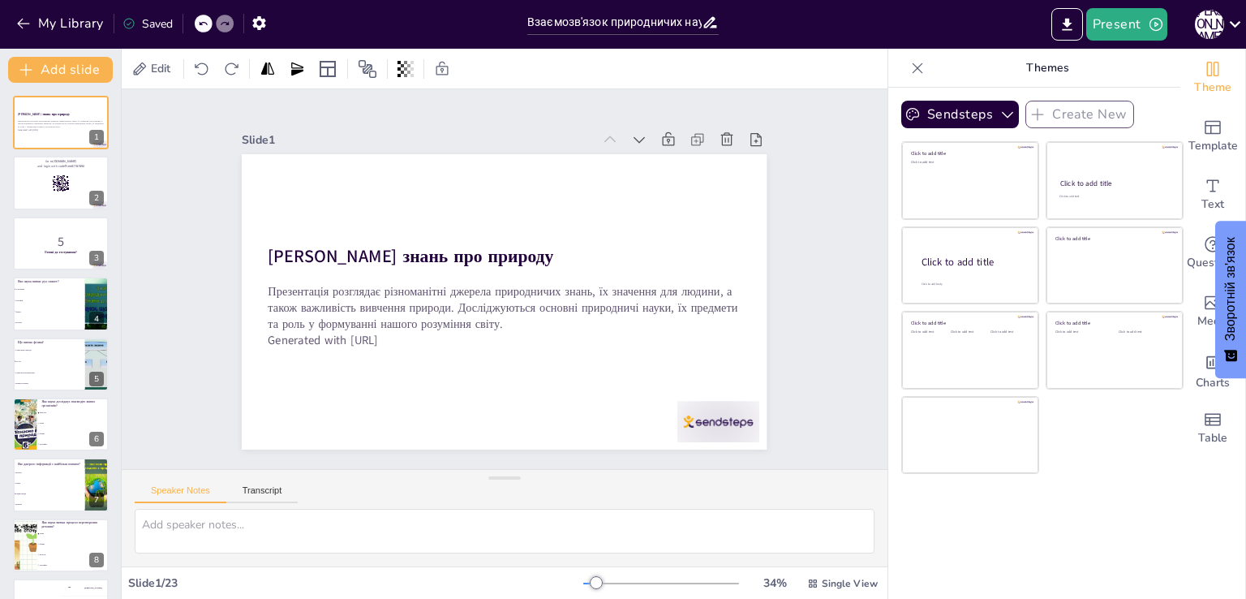
checkbox input "true"
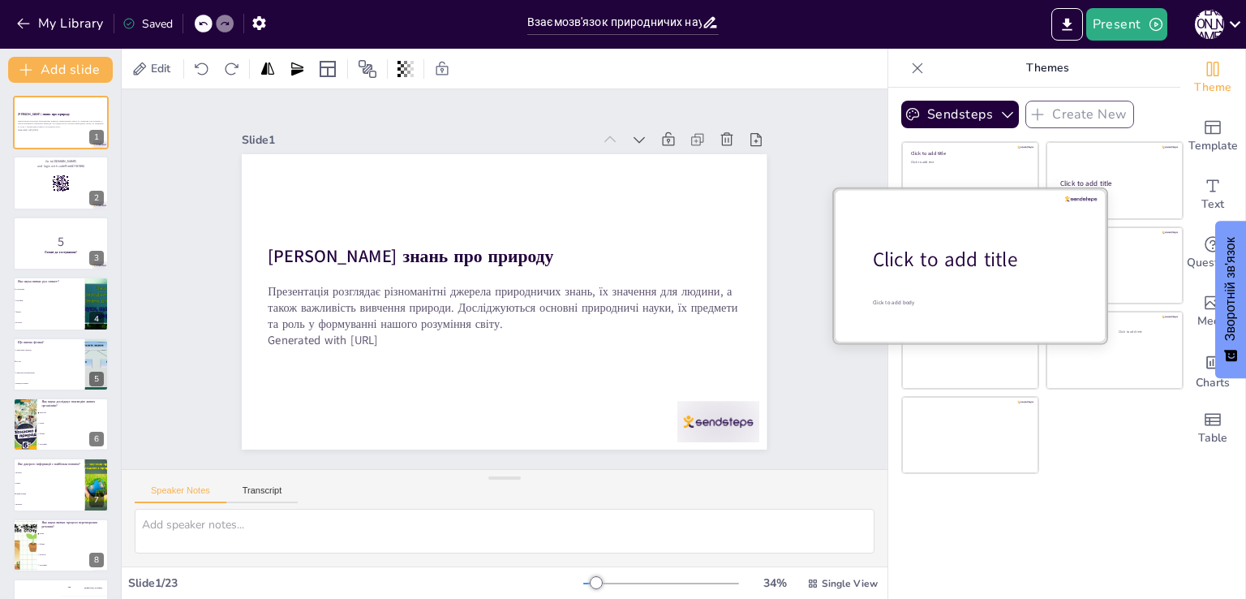
click at [834, 190] on div at bounding box center [970, 264] width 273 height 153
checkbox input "true"
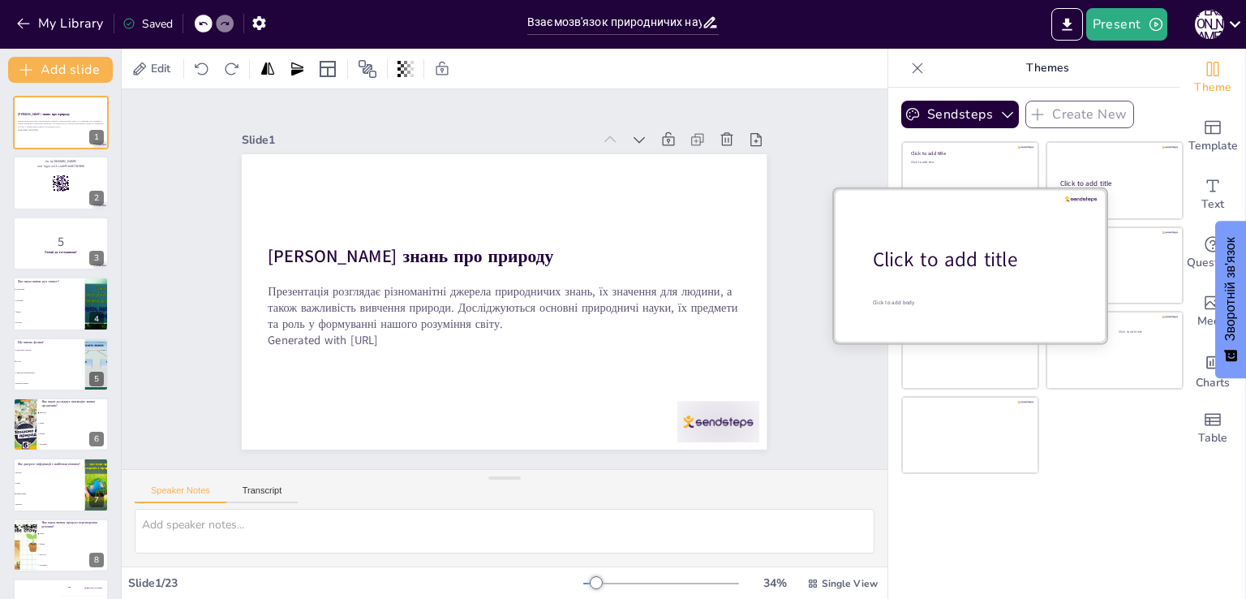
checkbox input "true"
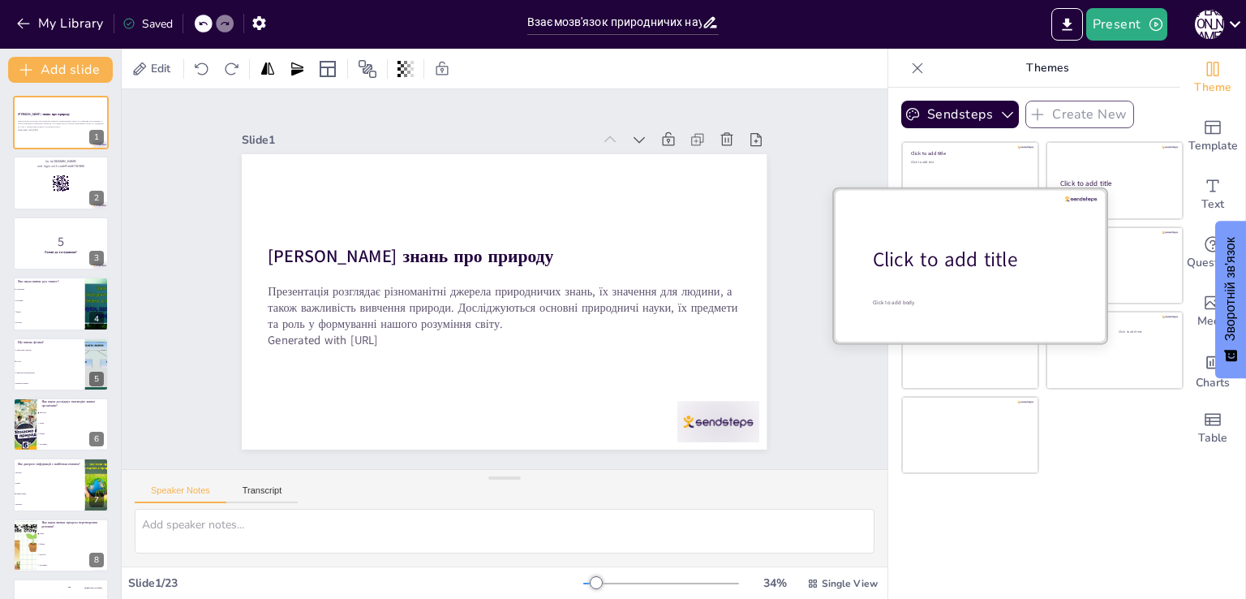
checkbox input "true"
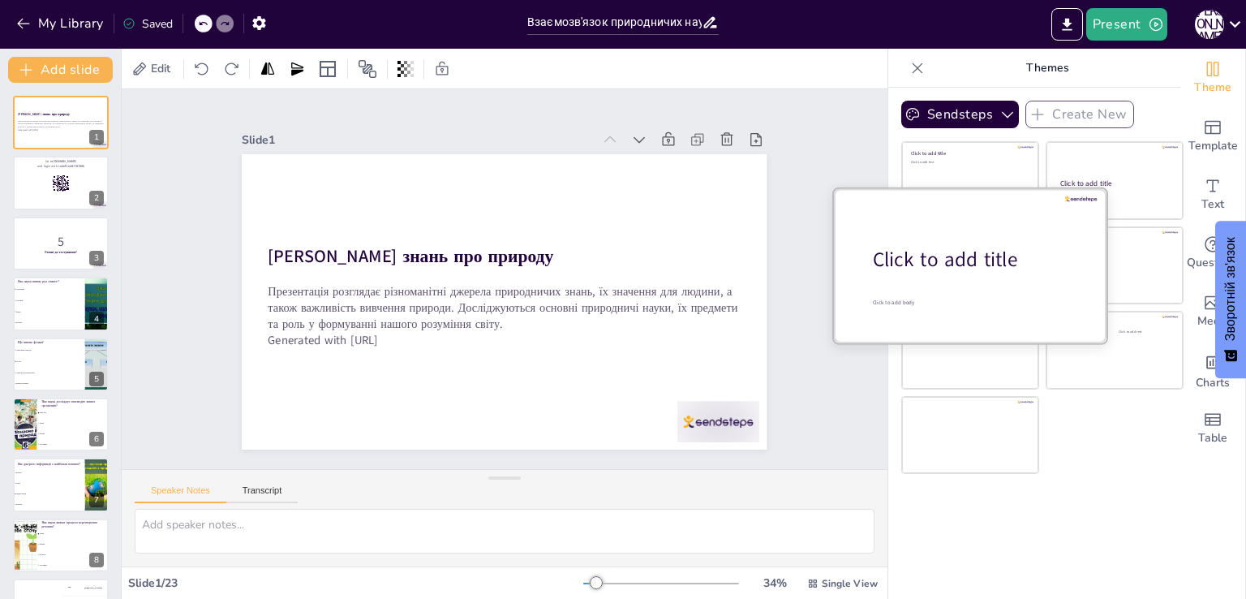
checkbox input "true"
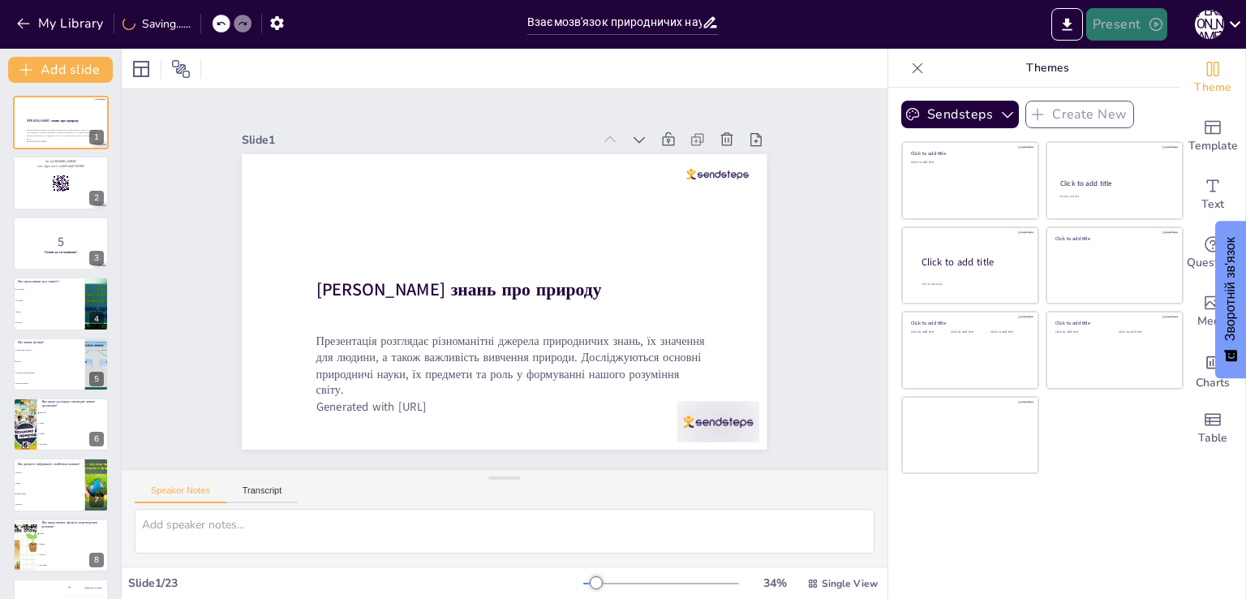
click at [1097, 29] on button "Present" at bounding box center [1126, 24] width 81 height 32
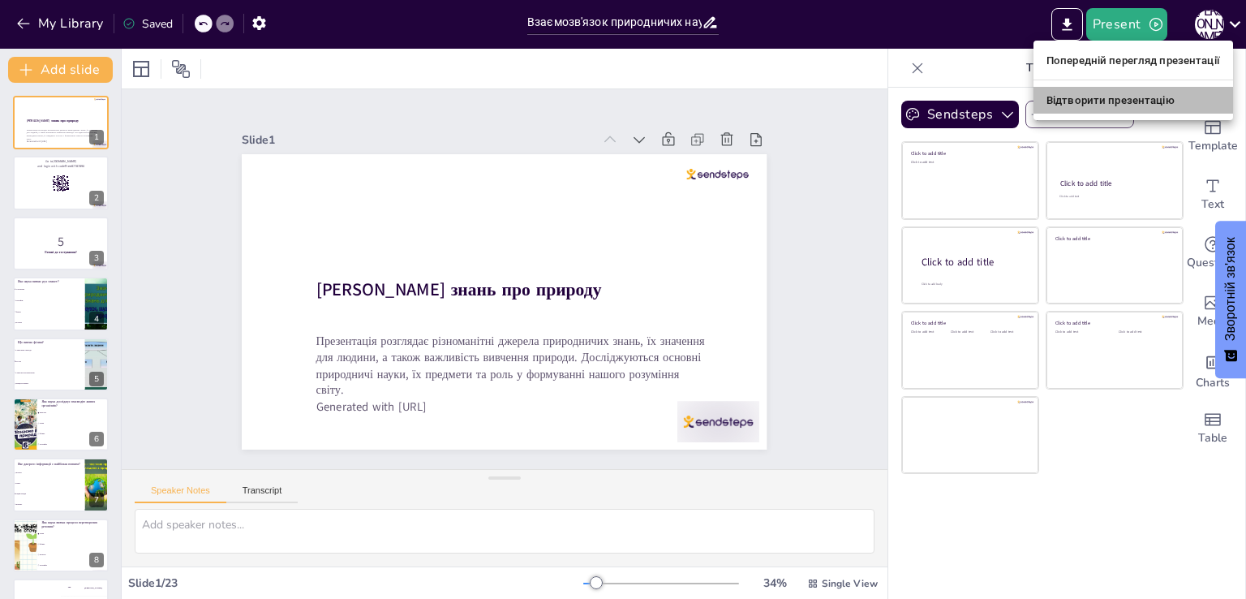
click at [1127, 99] on font "Відтворити презентацію" at bounding box center [1111, 100] width 128 height 12
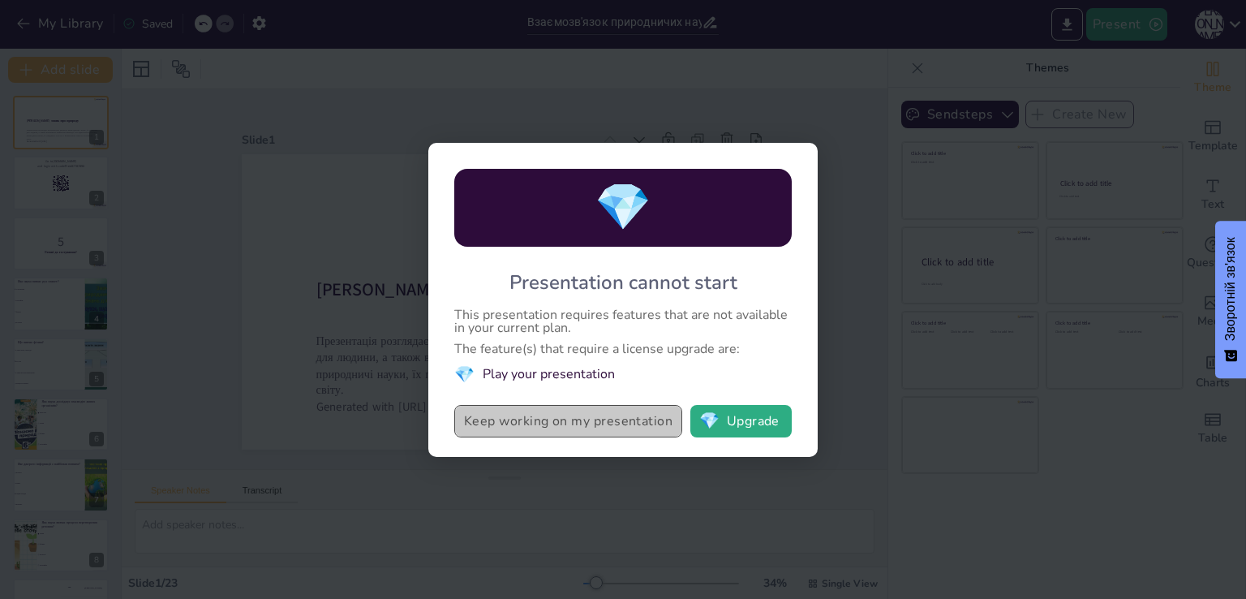
click at [631, 432] on button "Keep working on my presentation" at bounding box center [568, 421] width 228 height 32
checkbox input "true"
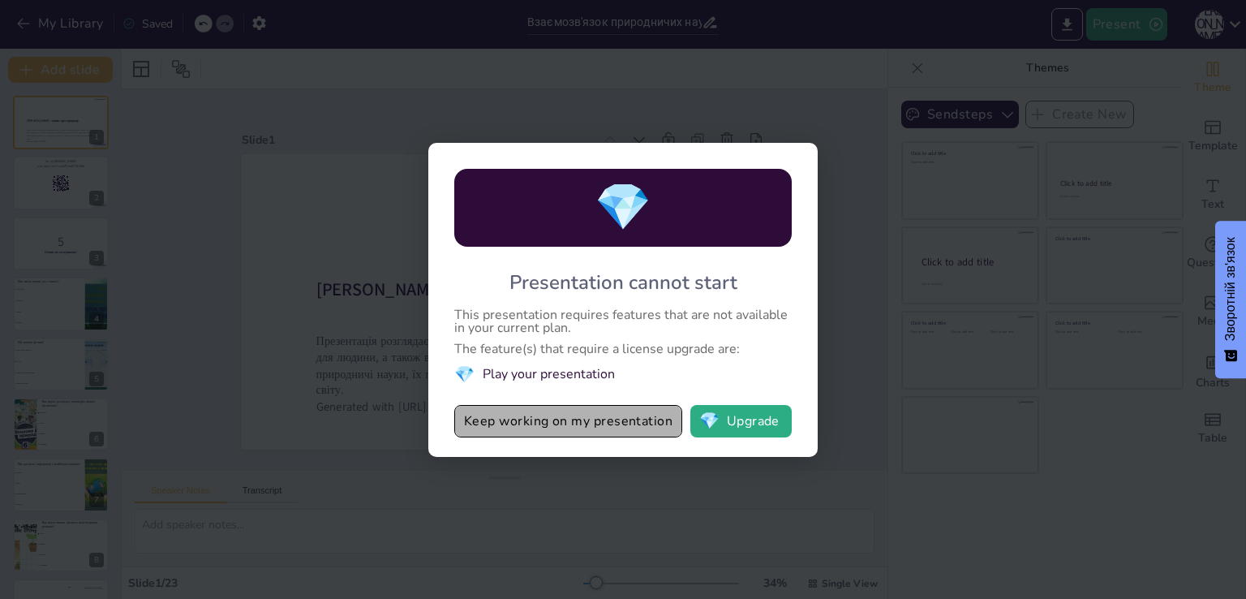
checkbox input "true"
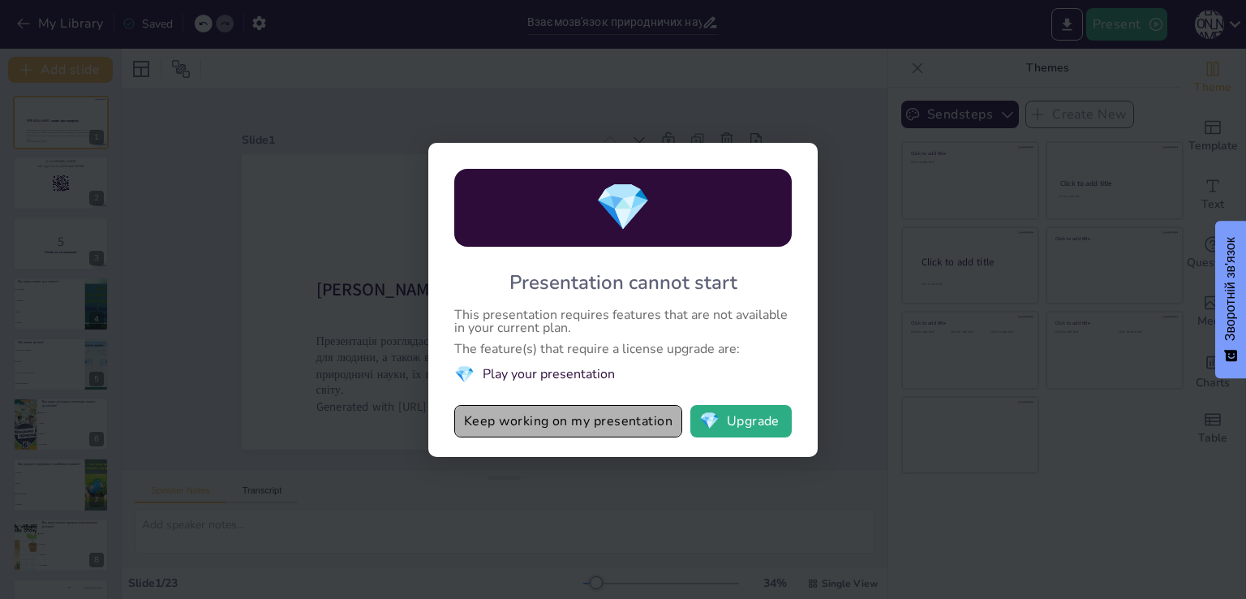
checkbox input "true"
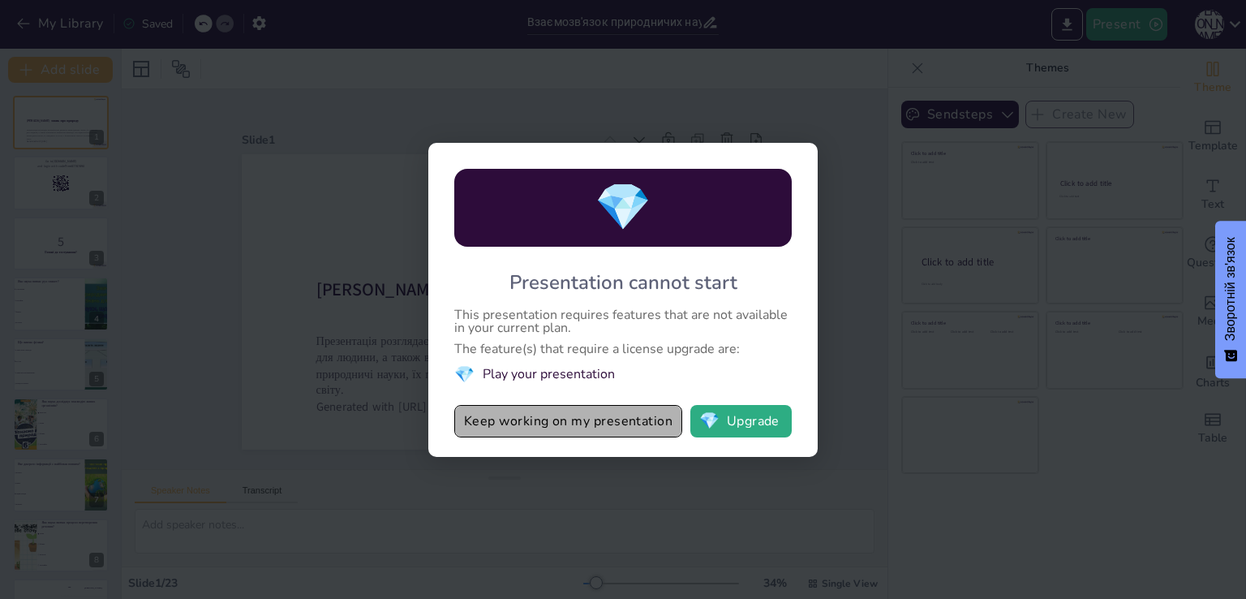
checkbox input "true"
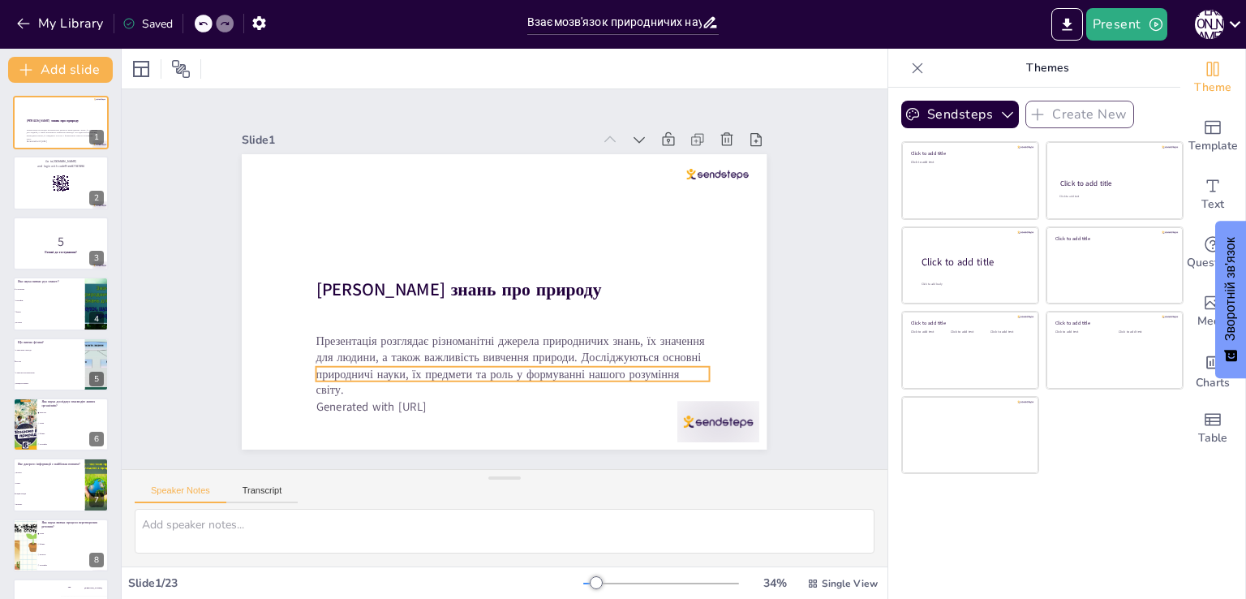
checkbox input "true"
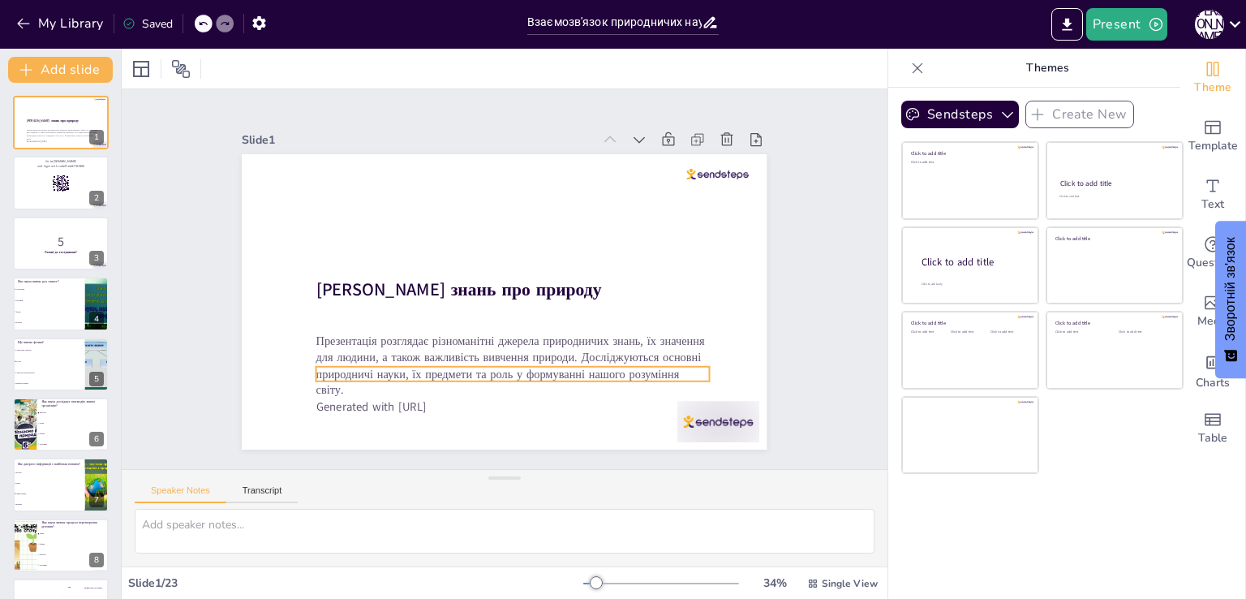
checkbox input "true"
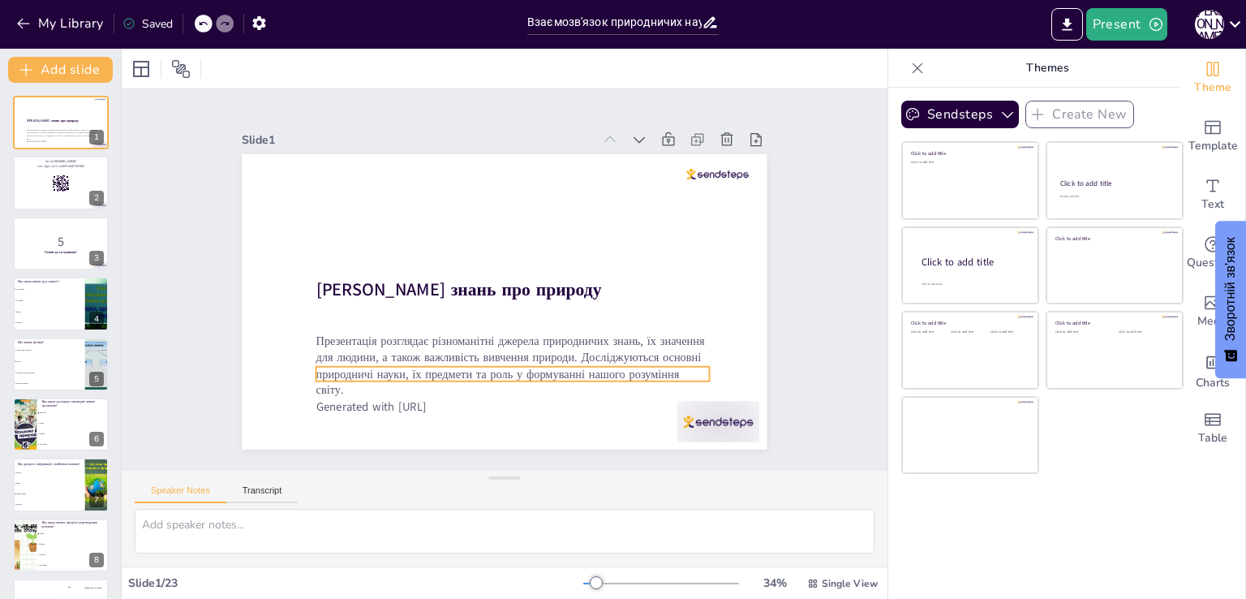
checkbox input "true"
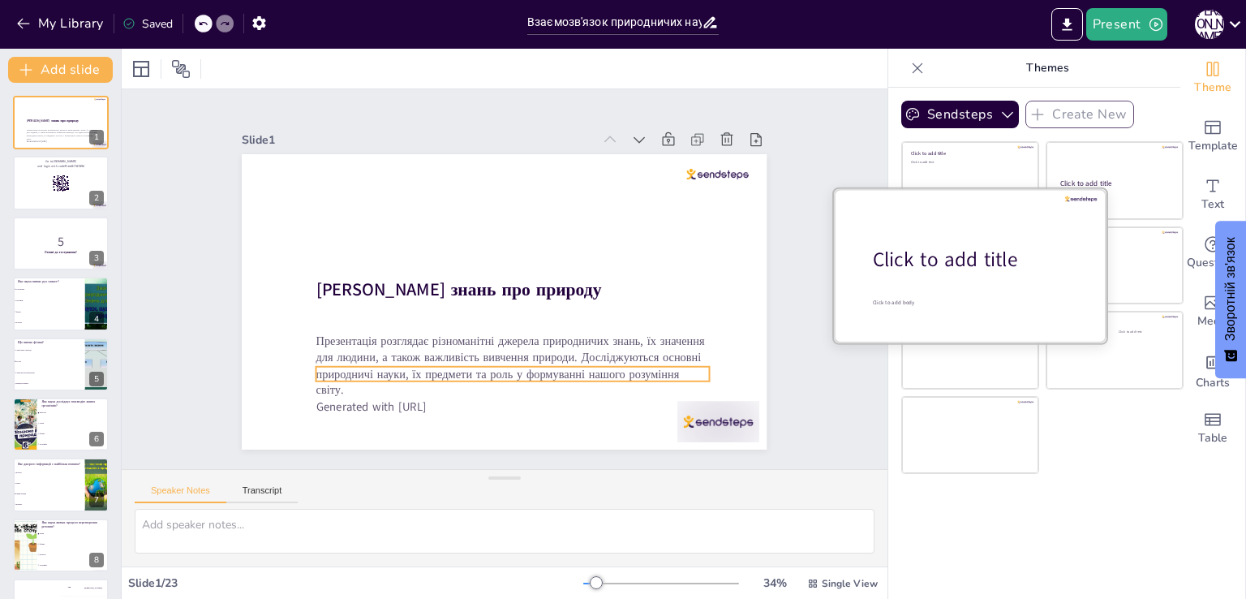
checkbox input "true"
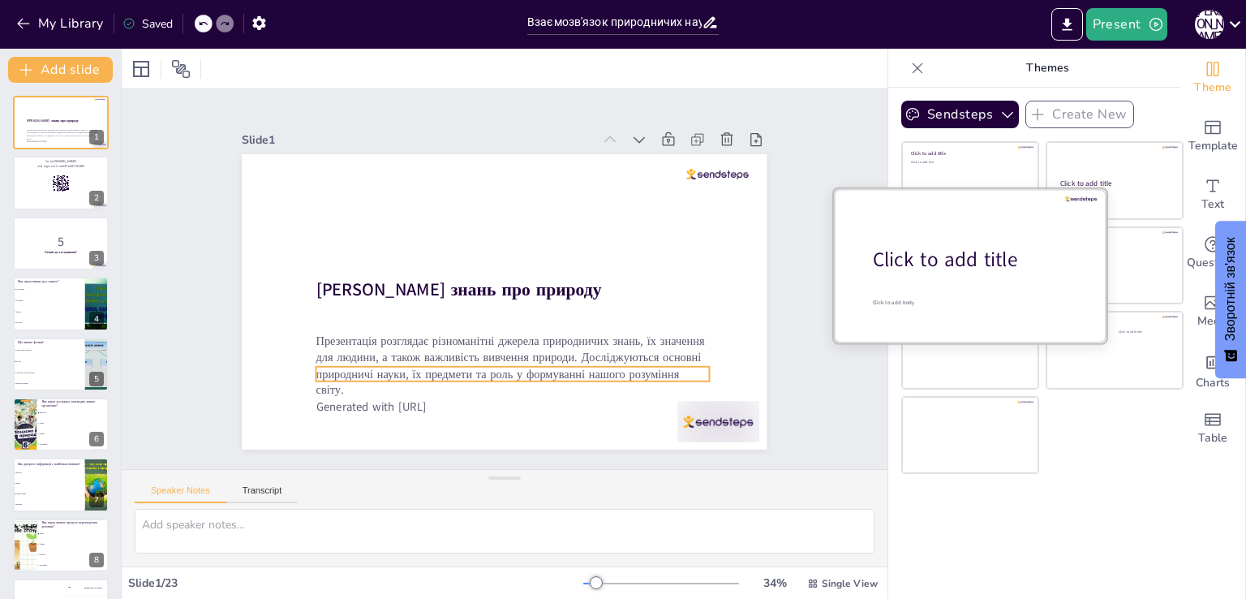
checkbox input "true"
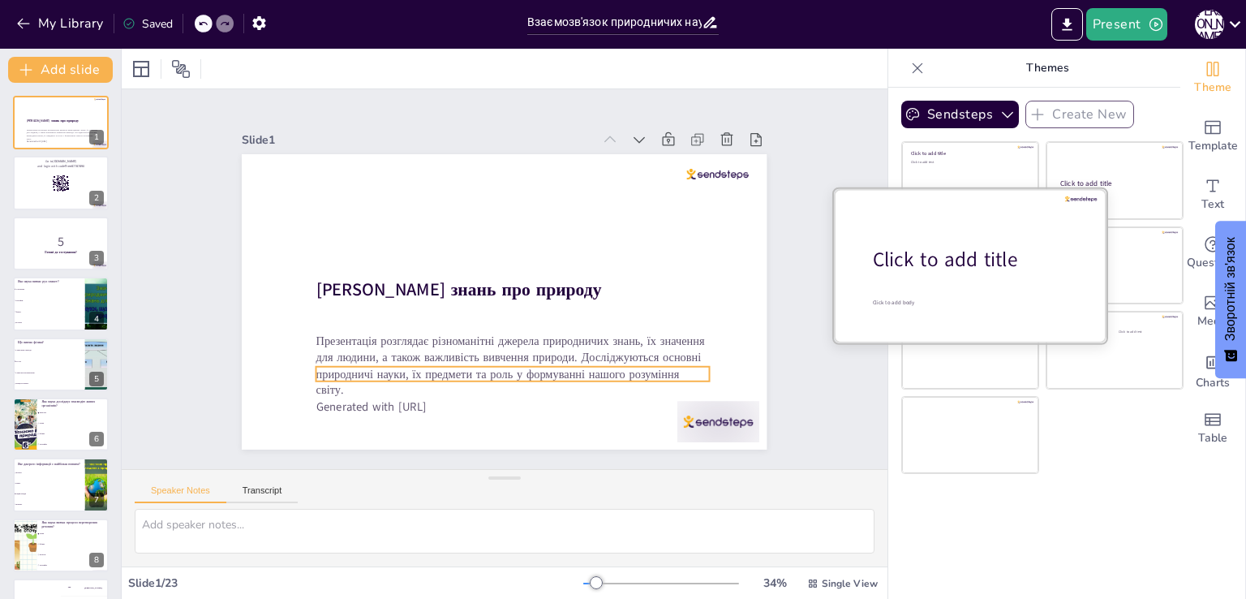
checkbox input "true"
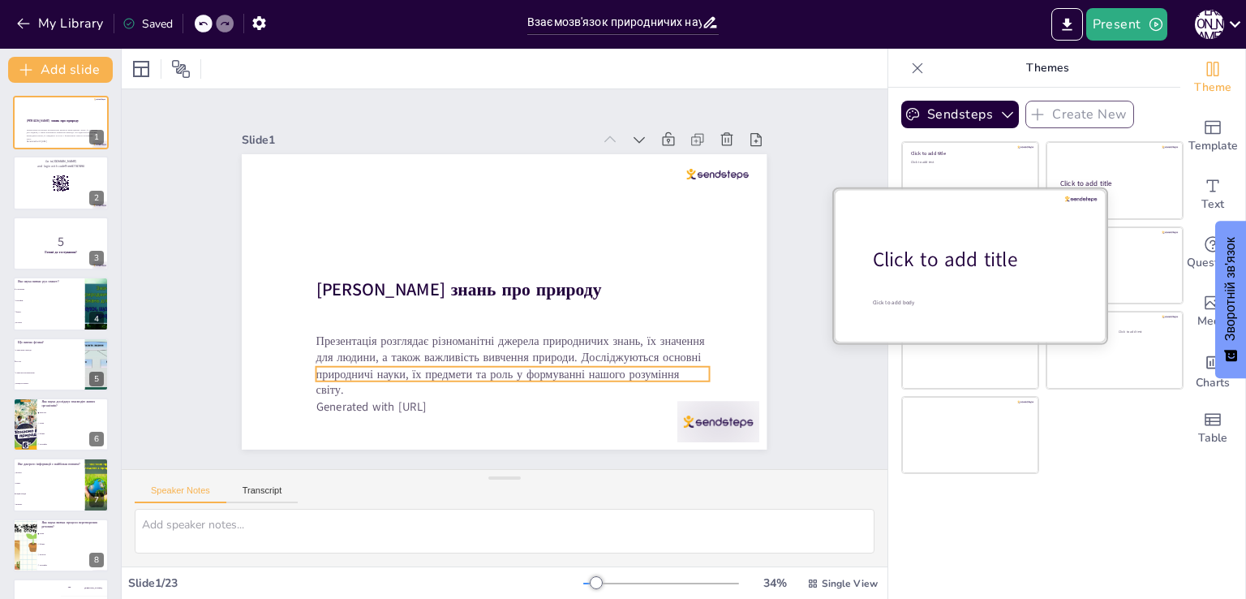
checkbox input "true"
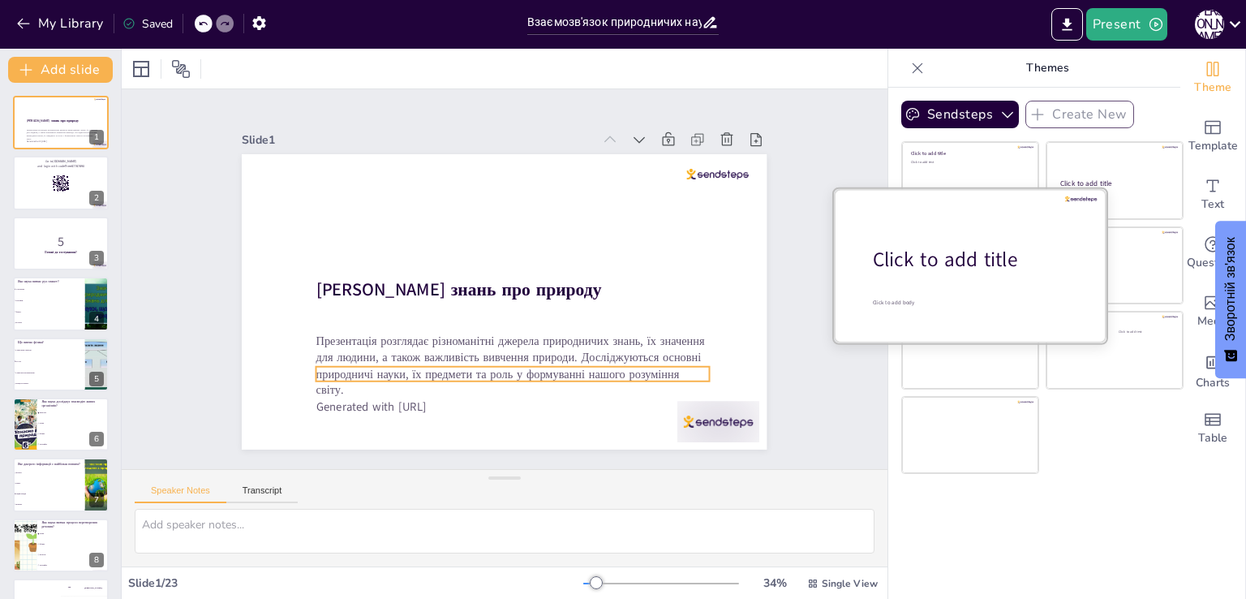
checkbox input "true"
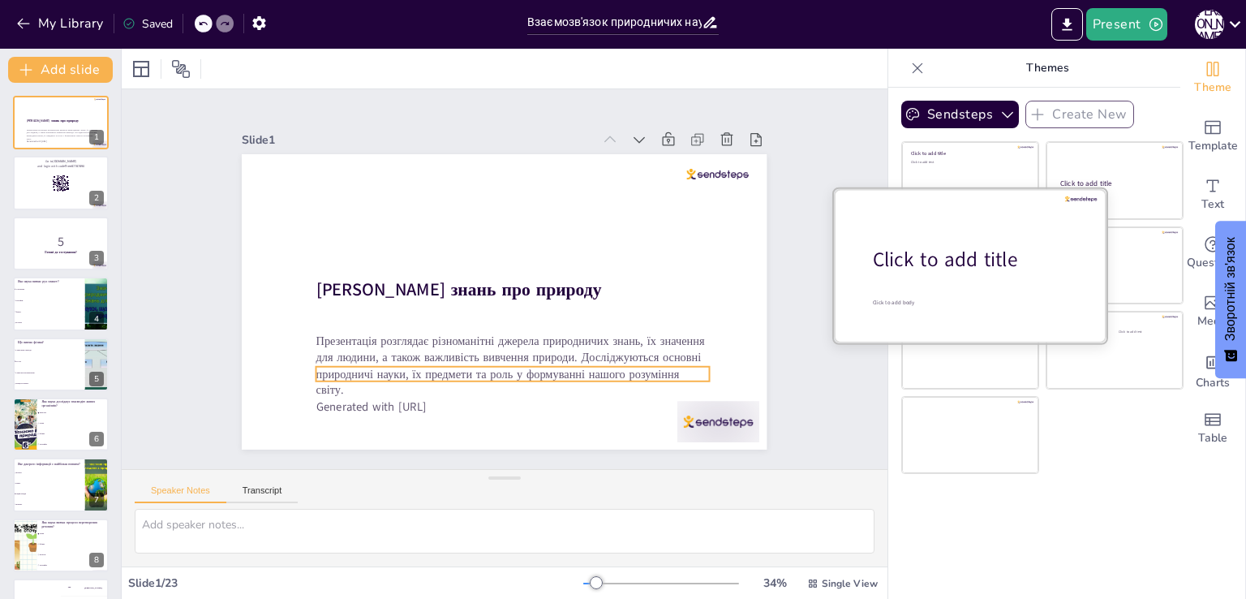
checkbox input "true"
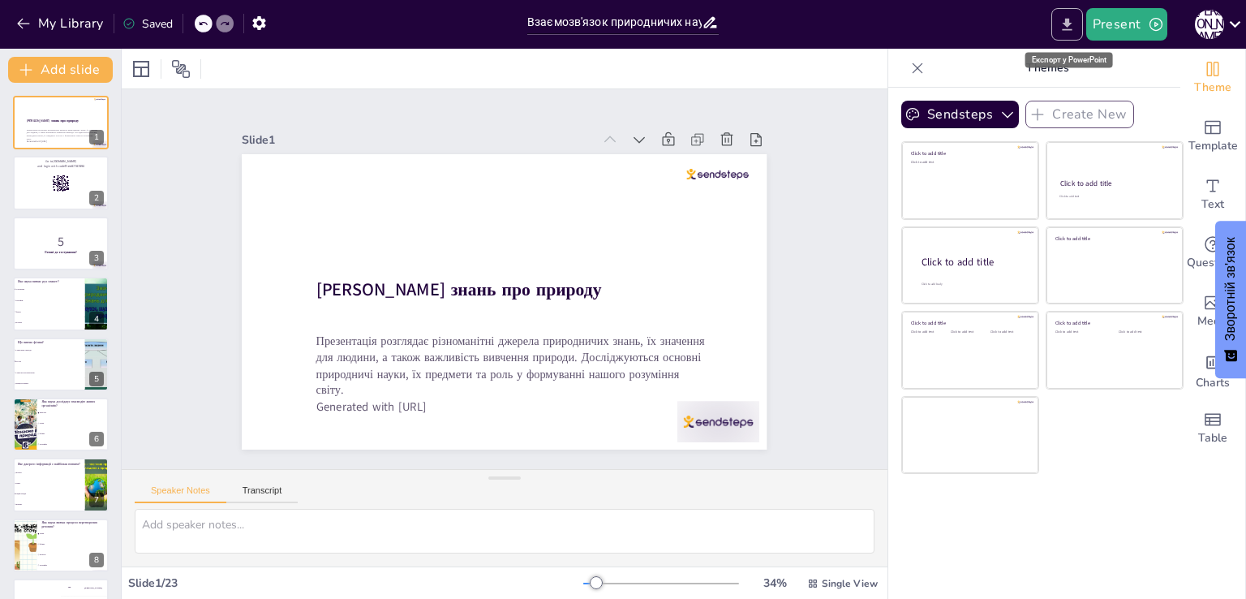
click at [1067, 30] on icon "Export to PowerPoint" at bounding box center [1067, 24] width 17 height 17
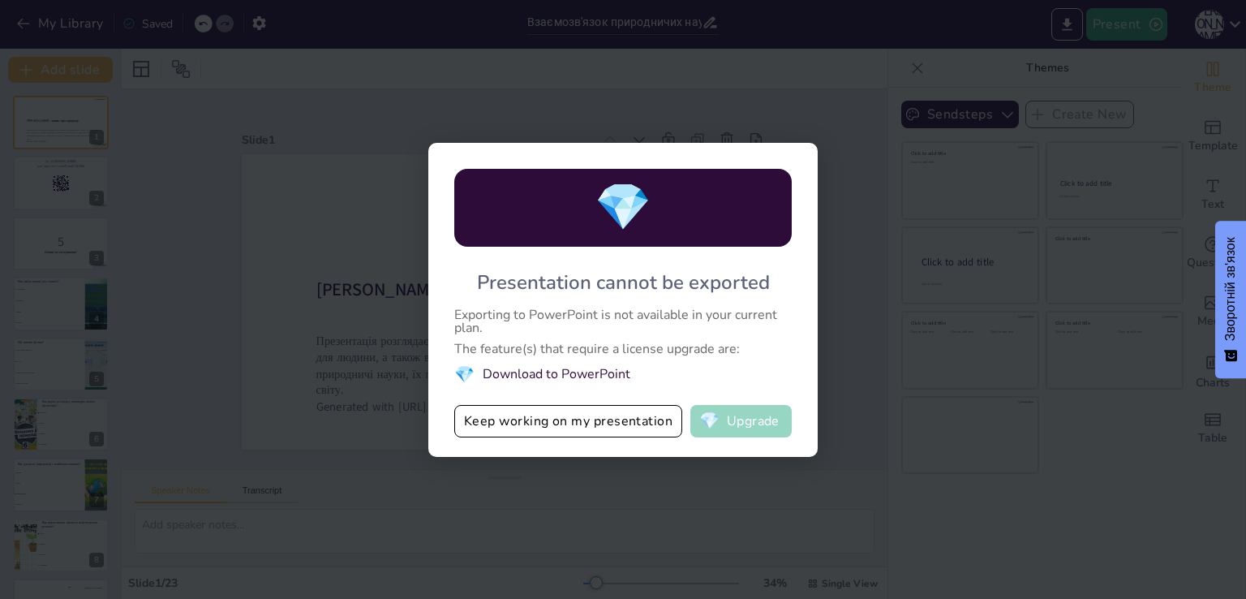
click at [750, 426] on button "💎 Upgrade" at bounding box center [740, 421] width 101 height 32
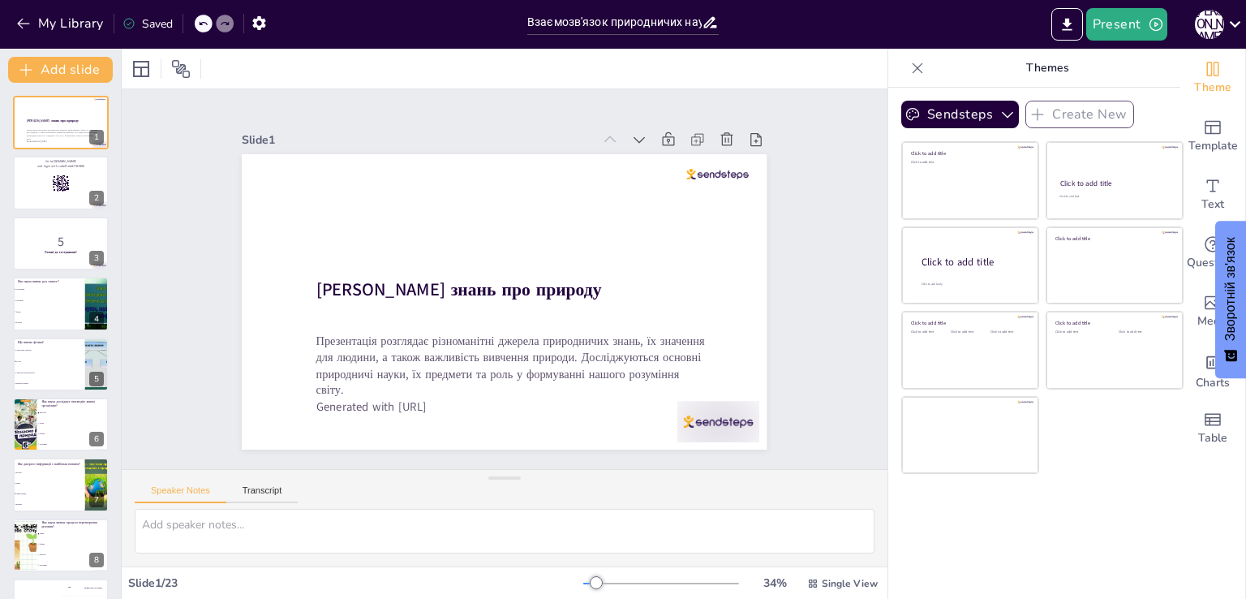
checkbox input "true"
click at [1075, 25] on icon "Export to PowerPoint" at bounding box center [1067, 24] width 17 height 17
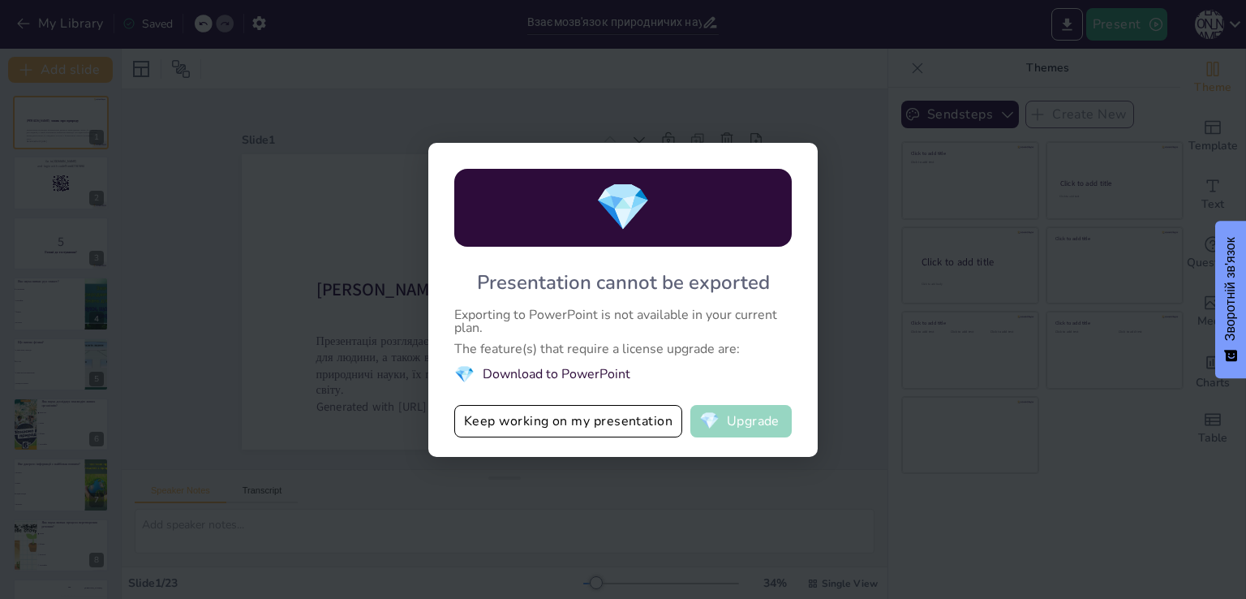
click at [771, 426] on button "💎 Upgrade" at bounding box center [740, 421] width 101 height 32
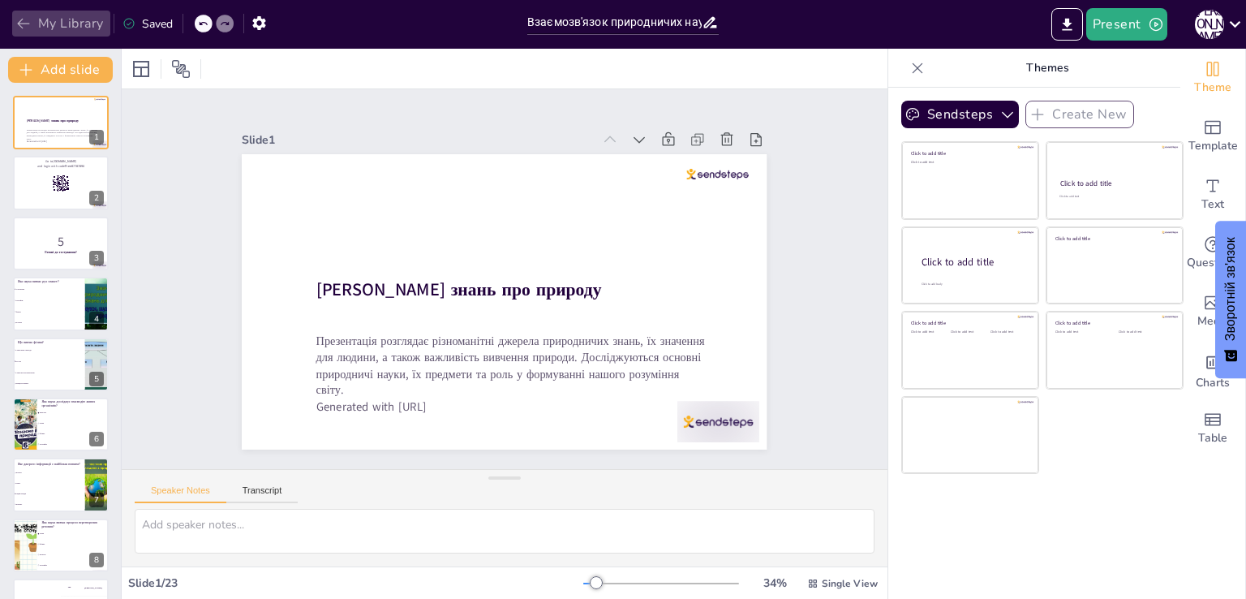
drag, startPoint x: 19, startPoint y: 13, endPoint x: 21, endPoint y: 21, distance: 8.5
click at [19, 18] on button "My Library" at bounding box center [61, 24] width 98 height 26
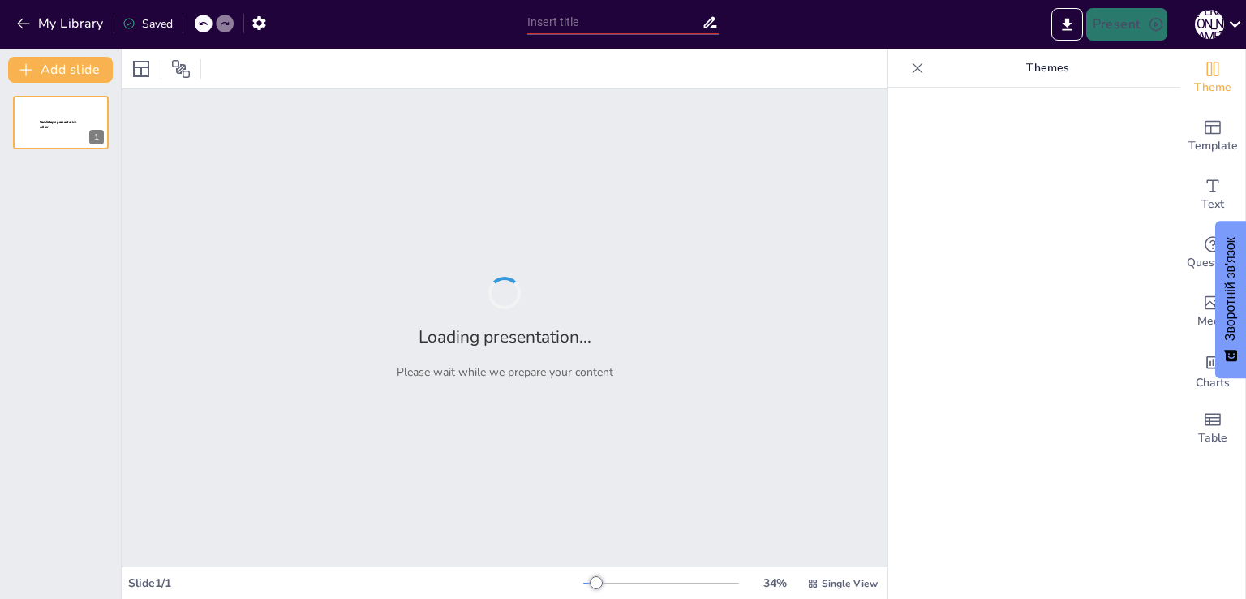
type input "Взаємозв'язок природничих наук та їх роль у житті людини"
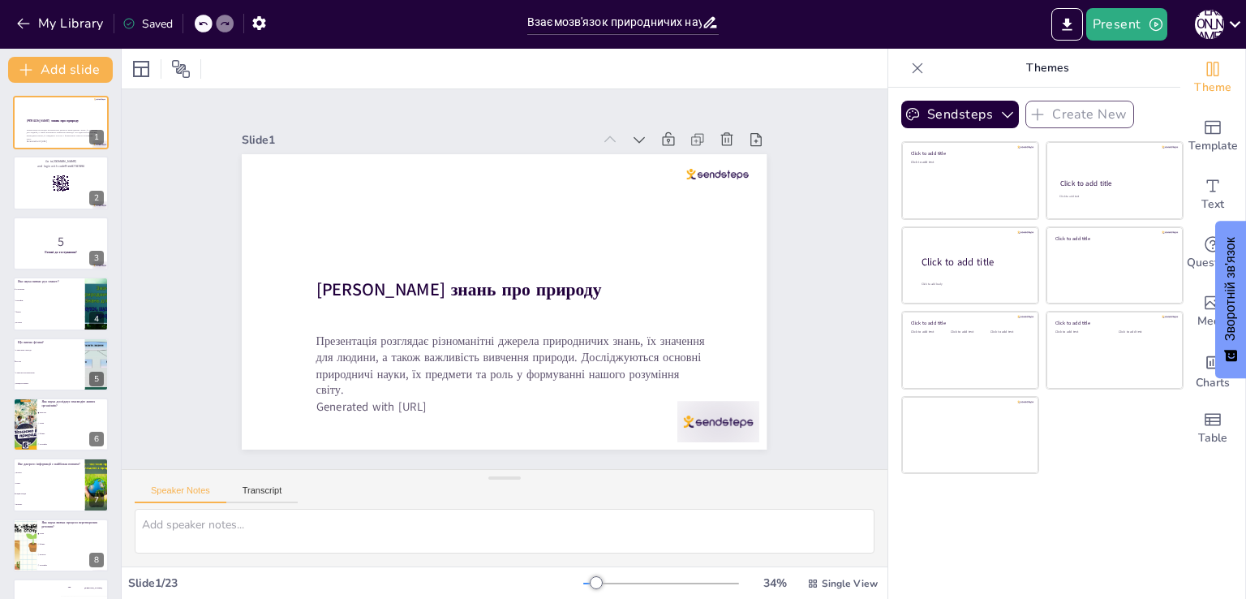
checkbox input "true"
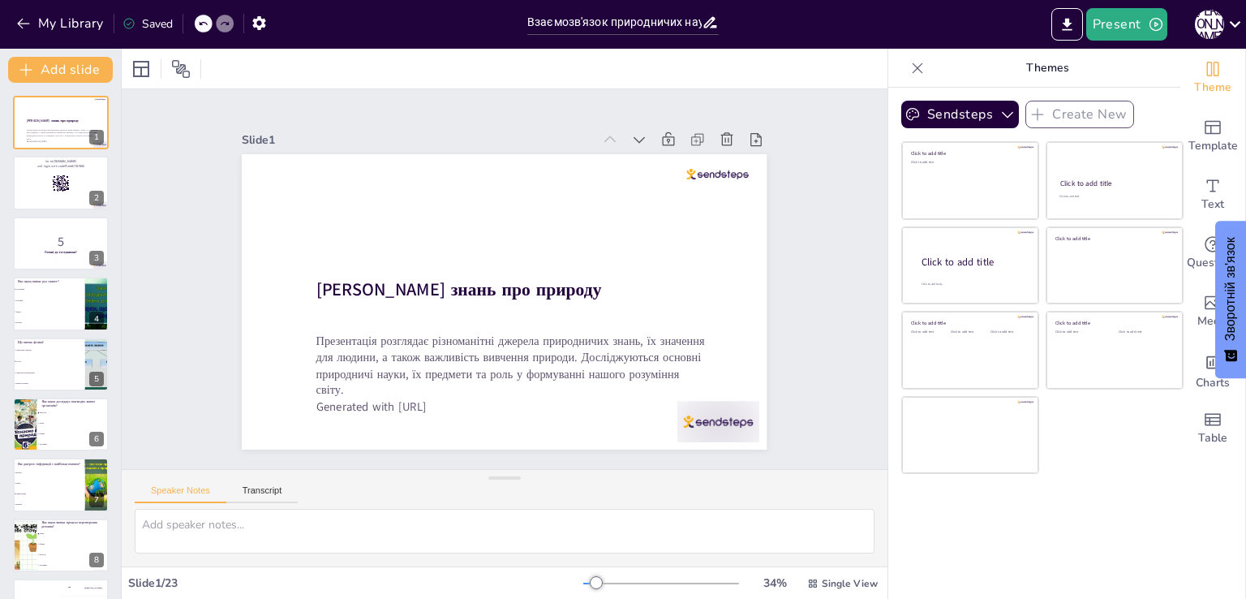
checkbox input "true"
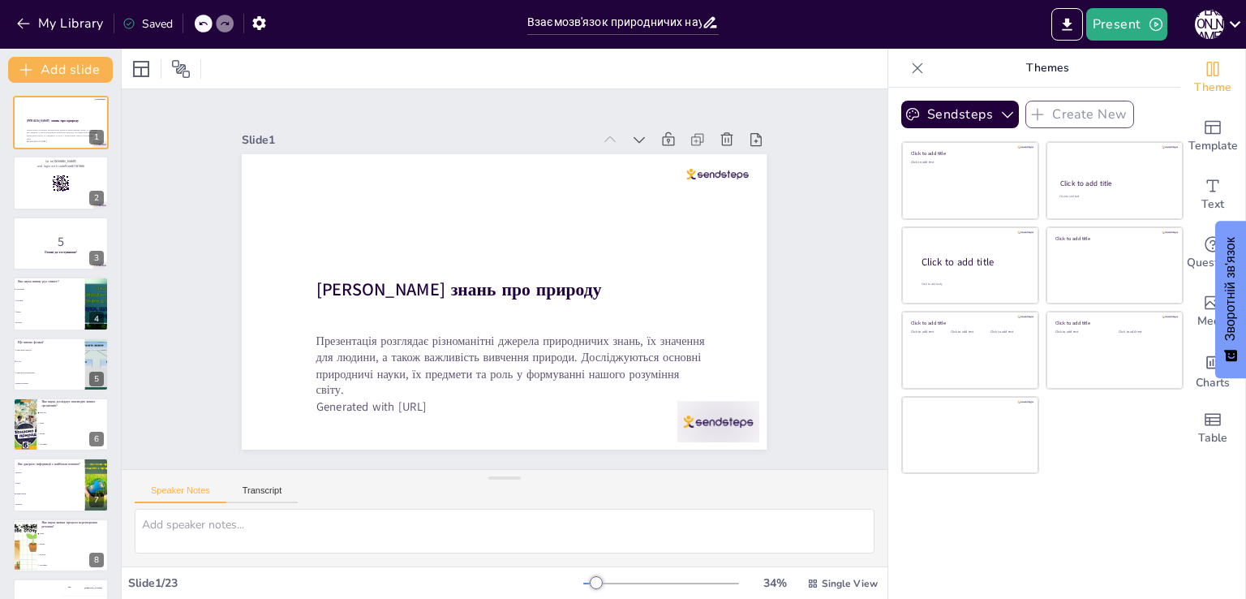
checkbox input "true"
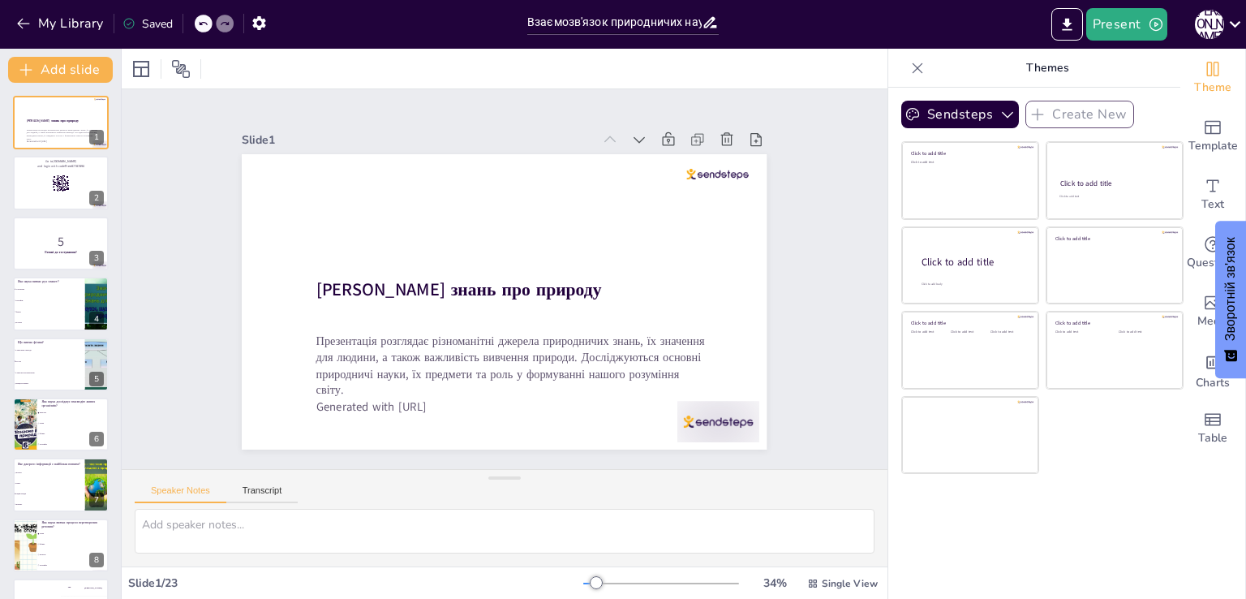
checkbox input "true"
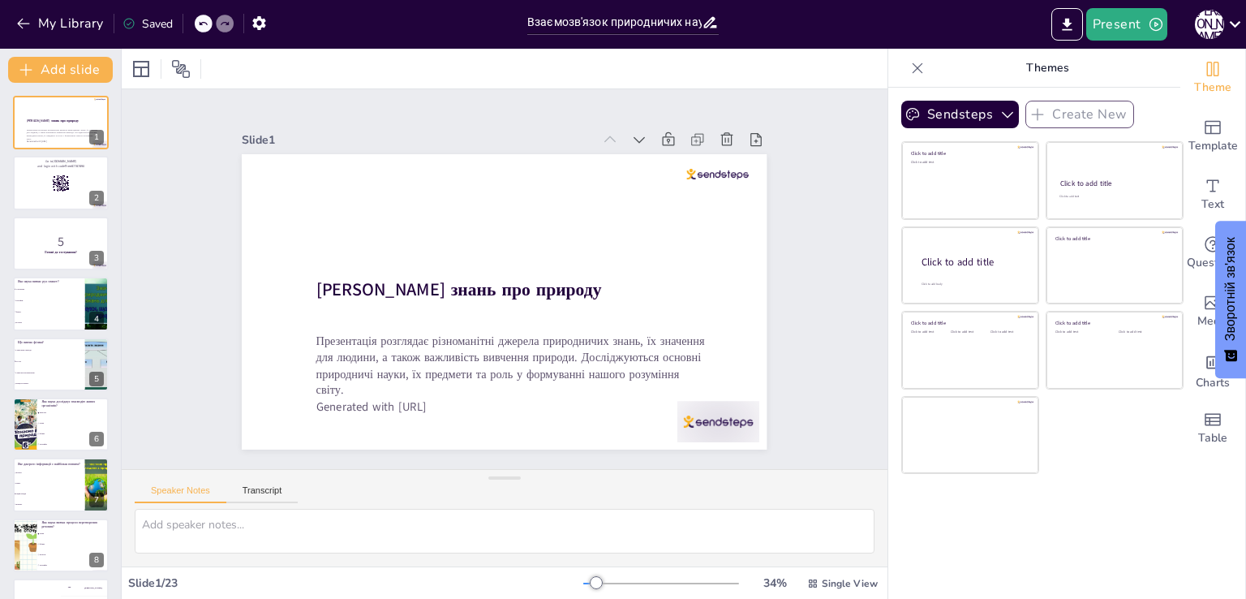
checkbox input "true"
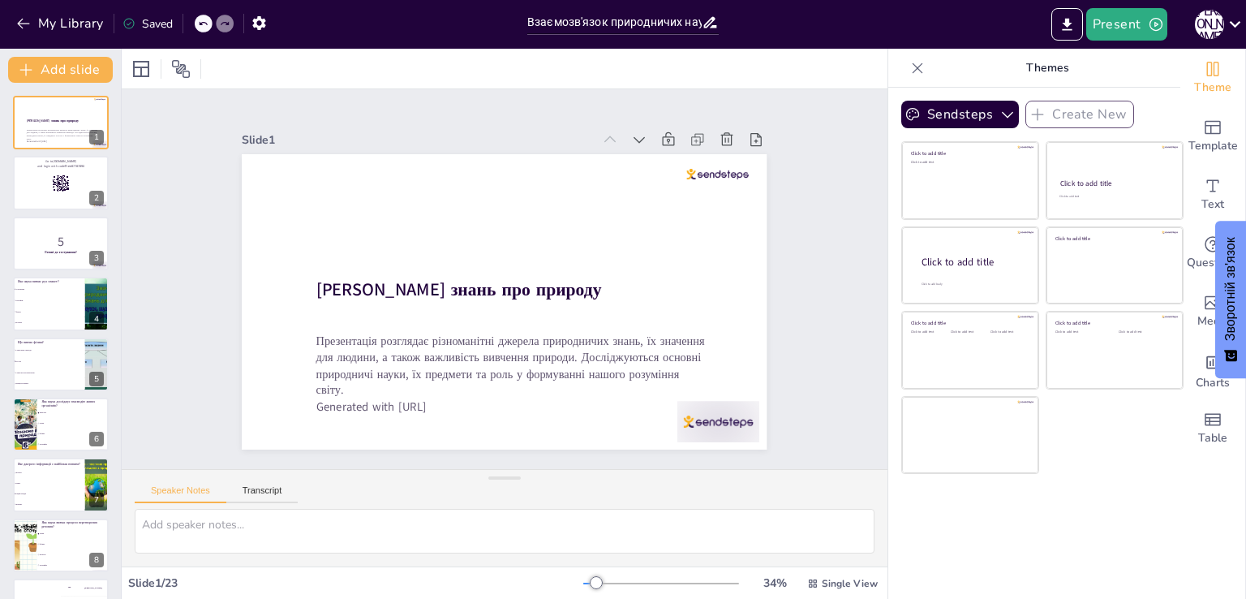
checkbox input "true"
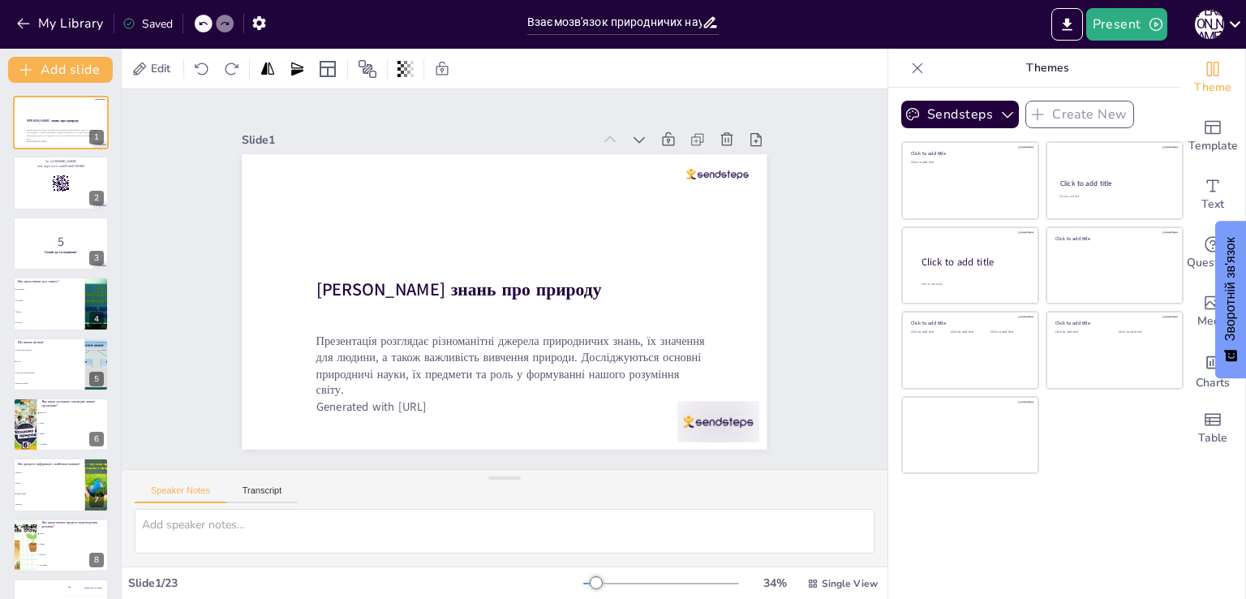
checkbox input "true"
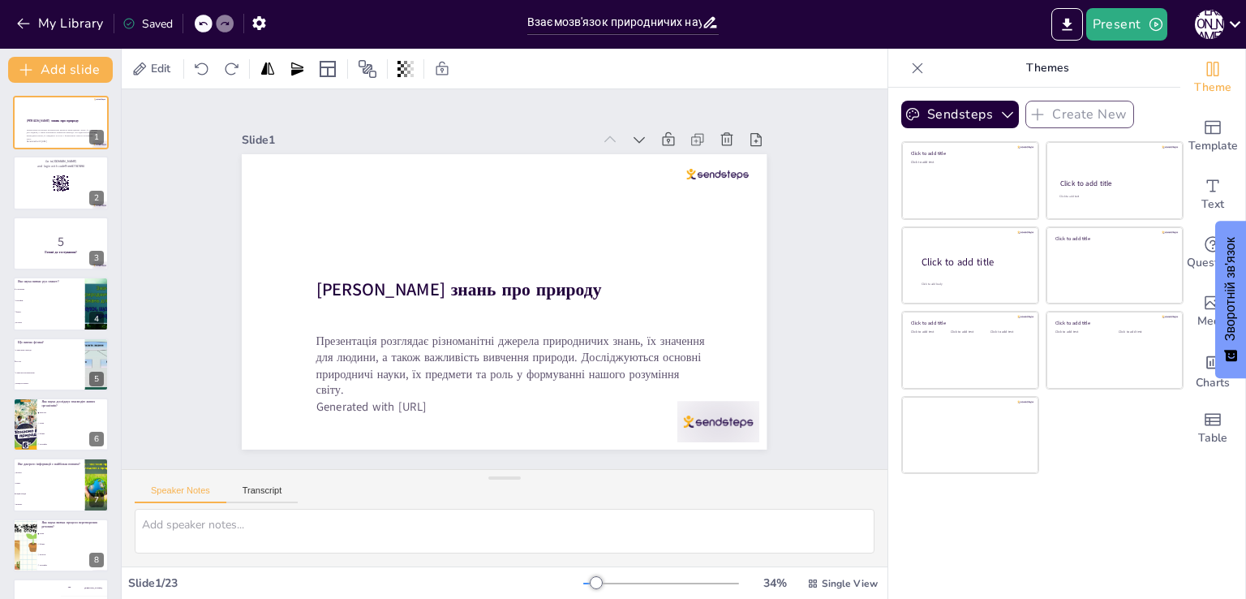
checkbox input "true"
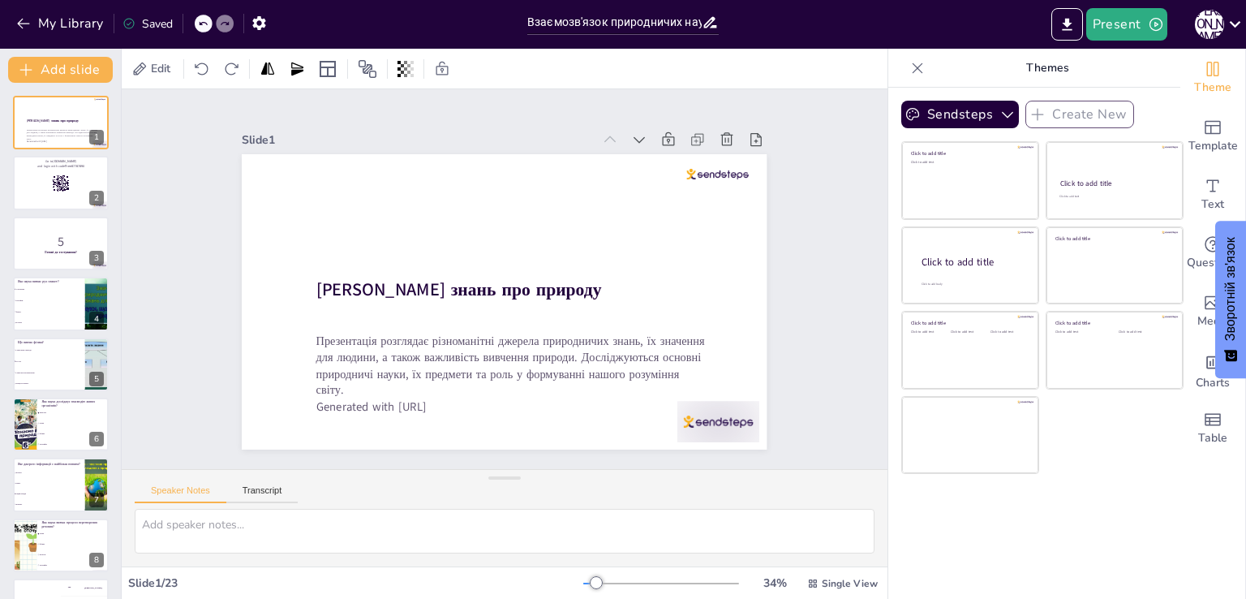
checkbox input "true"
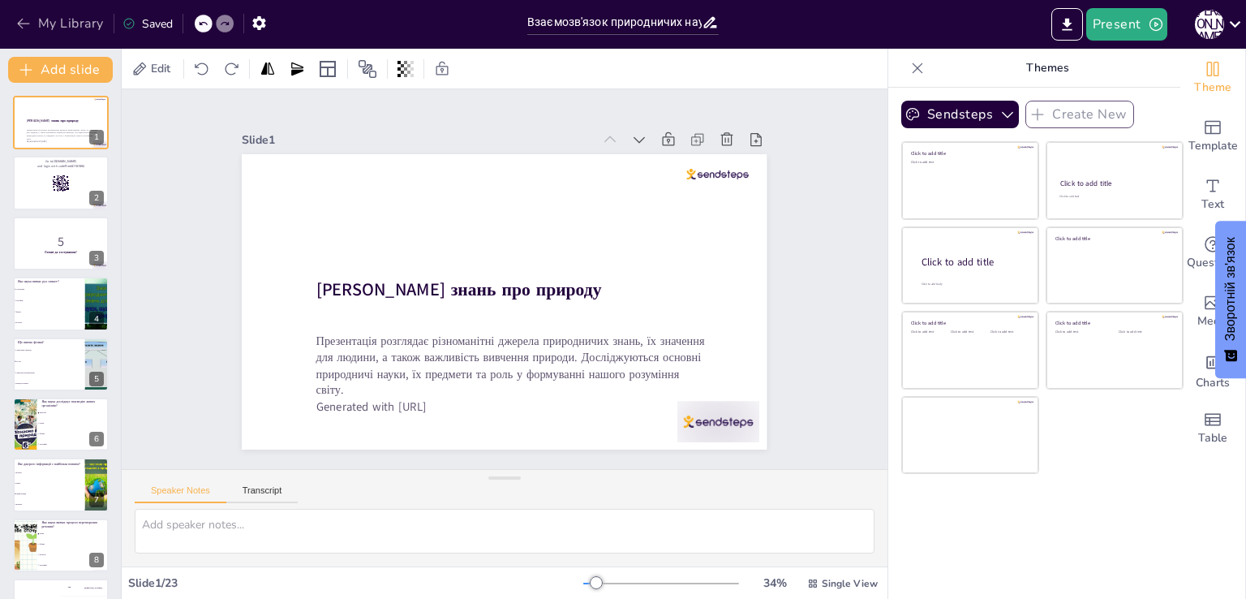
click at [66, 29] on button "My Library" at bounding box center [61, 24] width 98 height 26
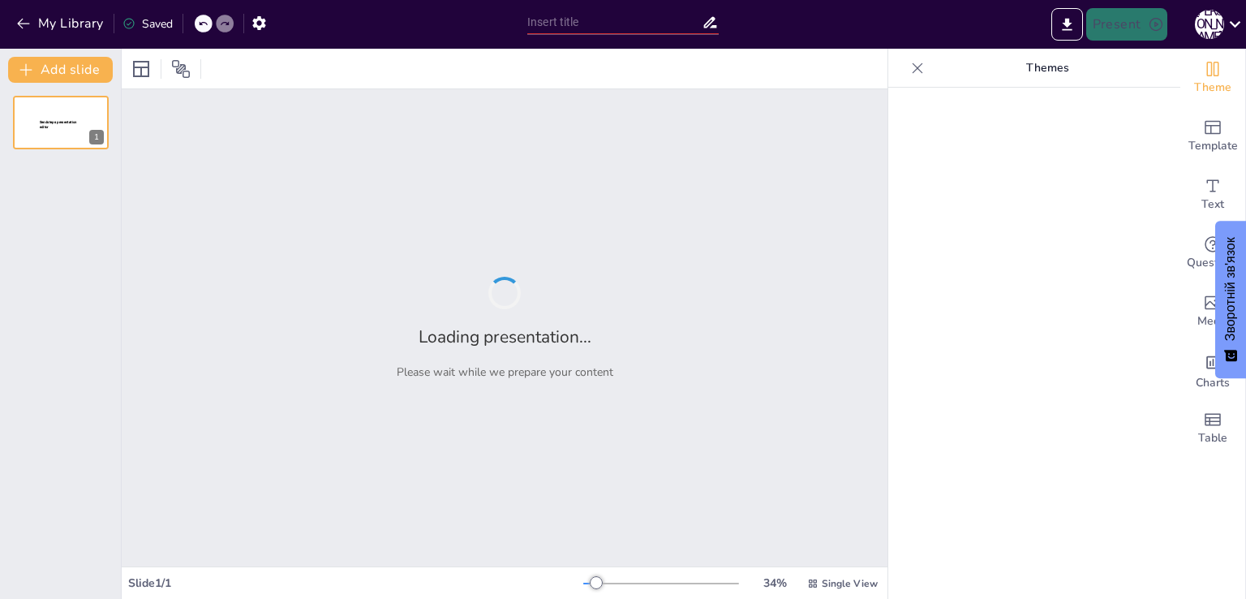
type input "Взаємозв'язок природничих наук та їх роль у житті людини"
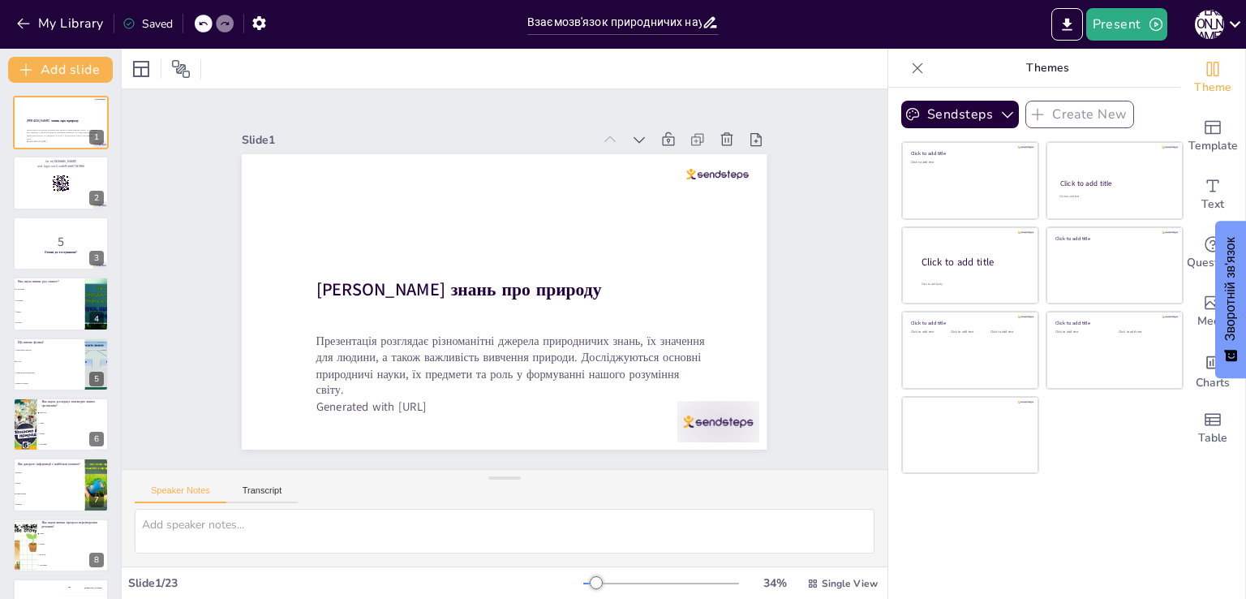
checkbox input "true"
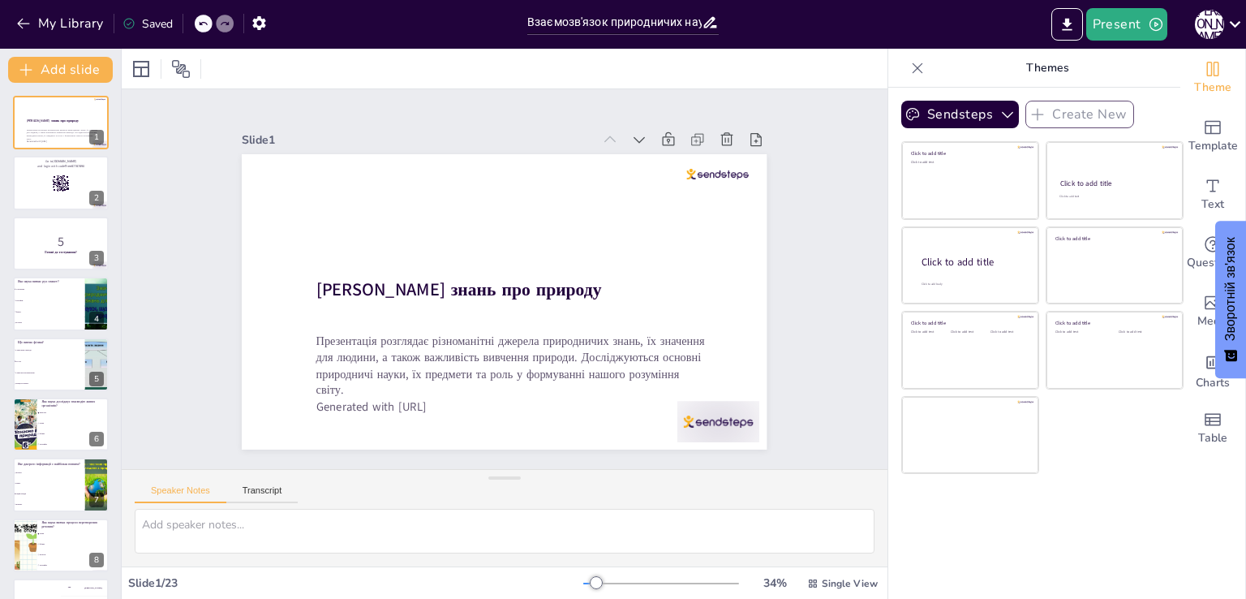
checkbox input "true"
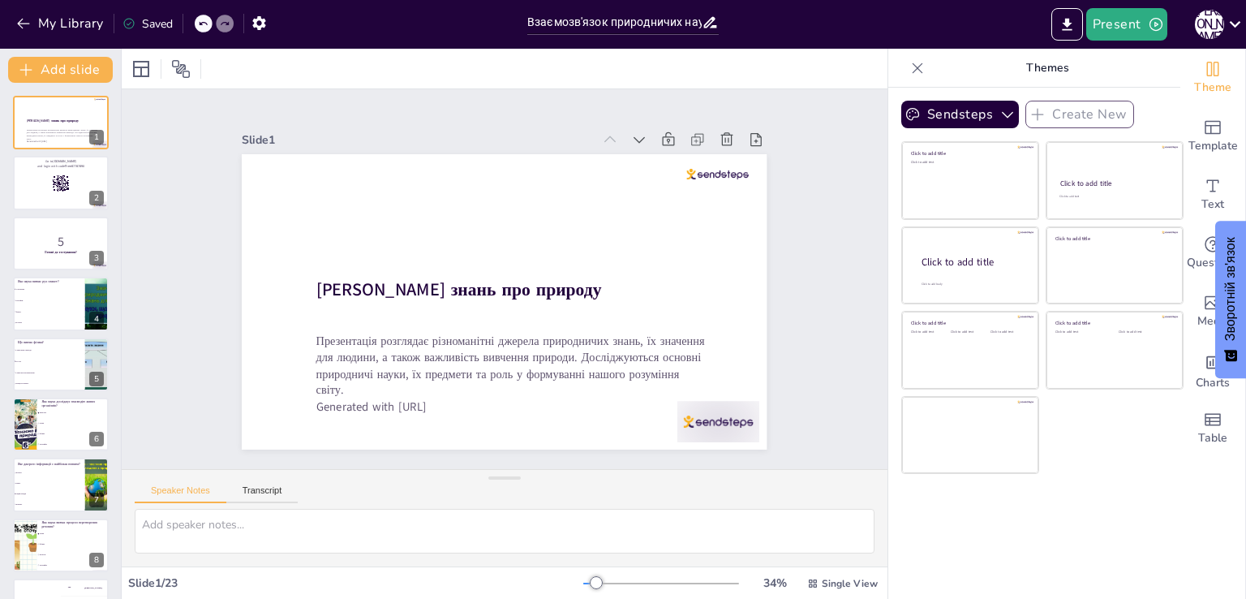
checkbox input "true"
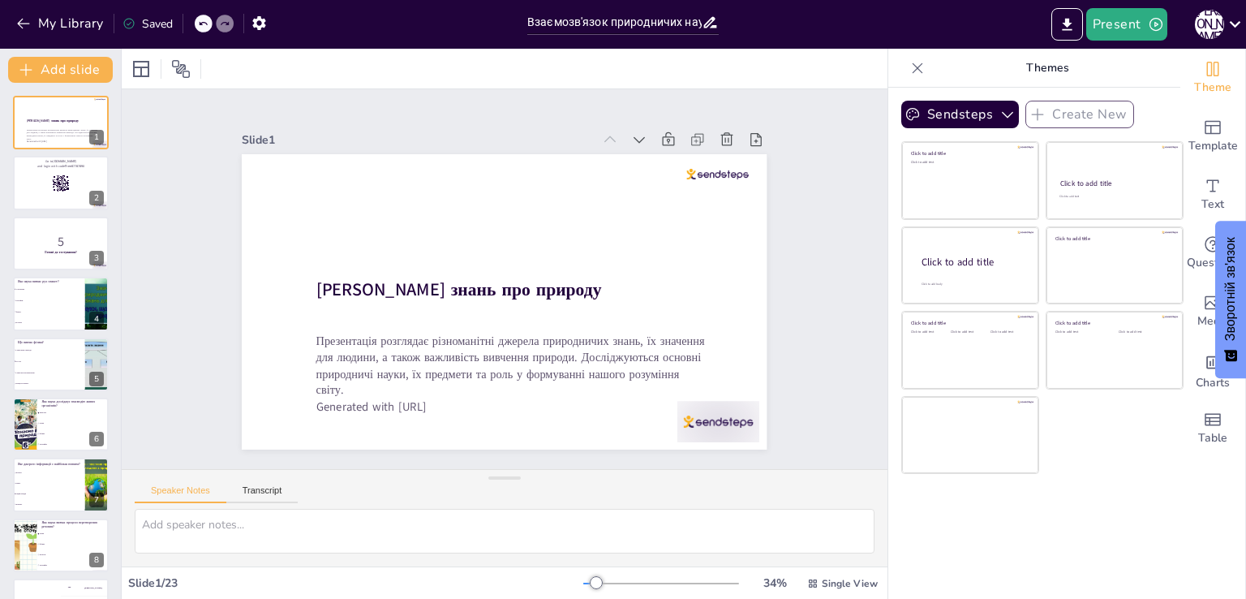
checkbox input "true"
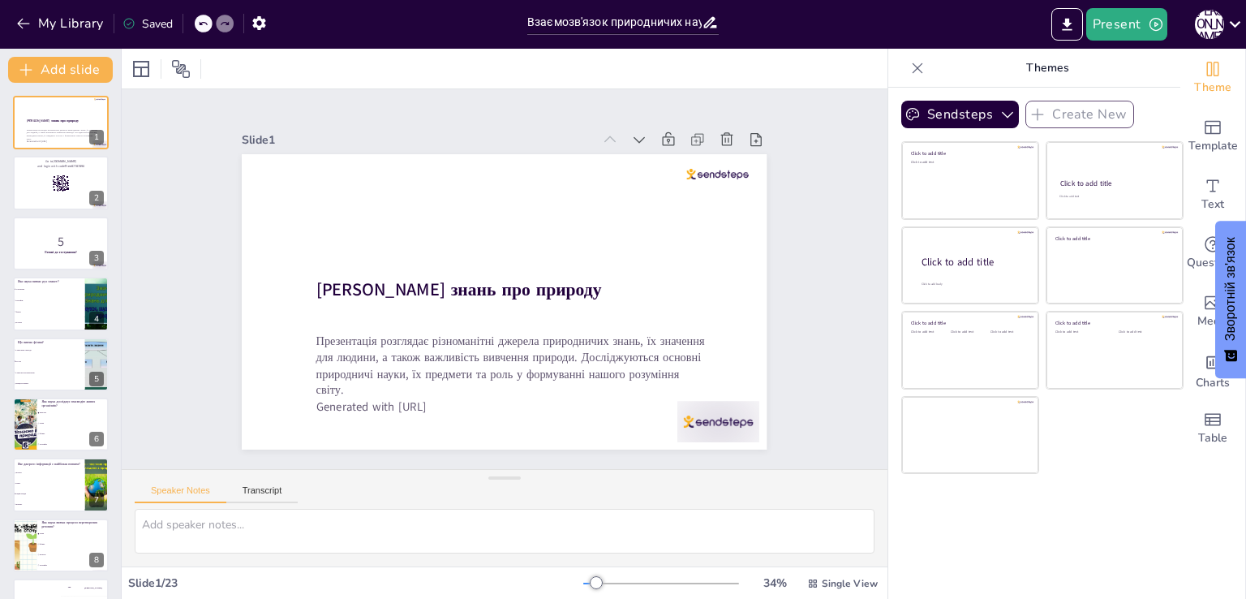
checkbox input "true"
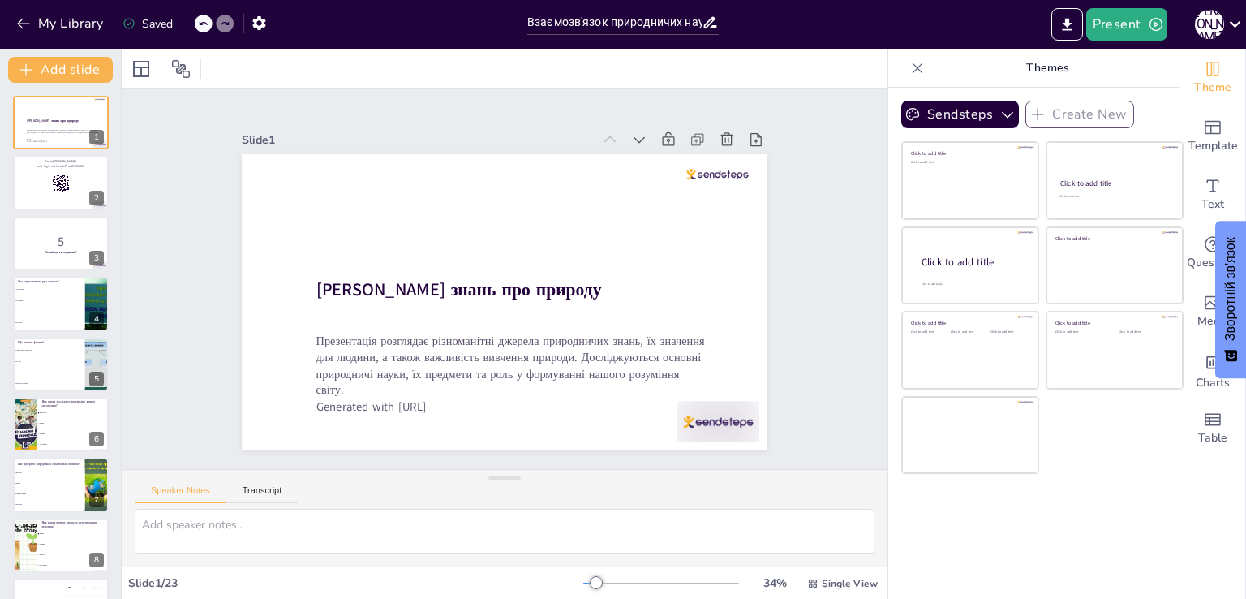
checkbox input "true"
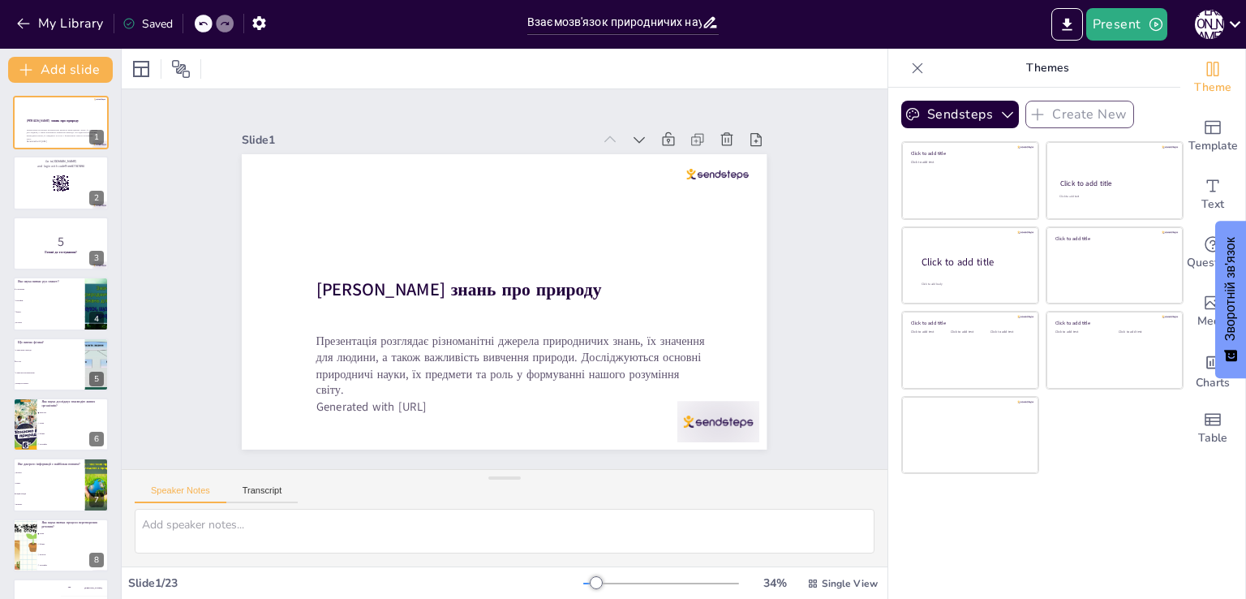
checkbox input "true"
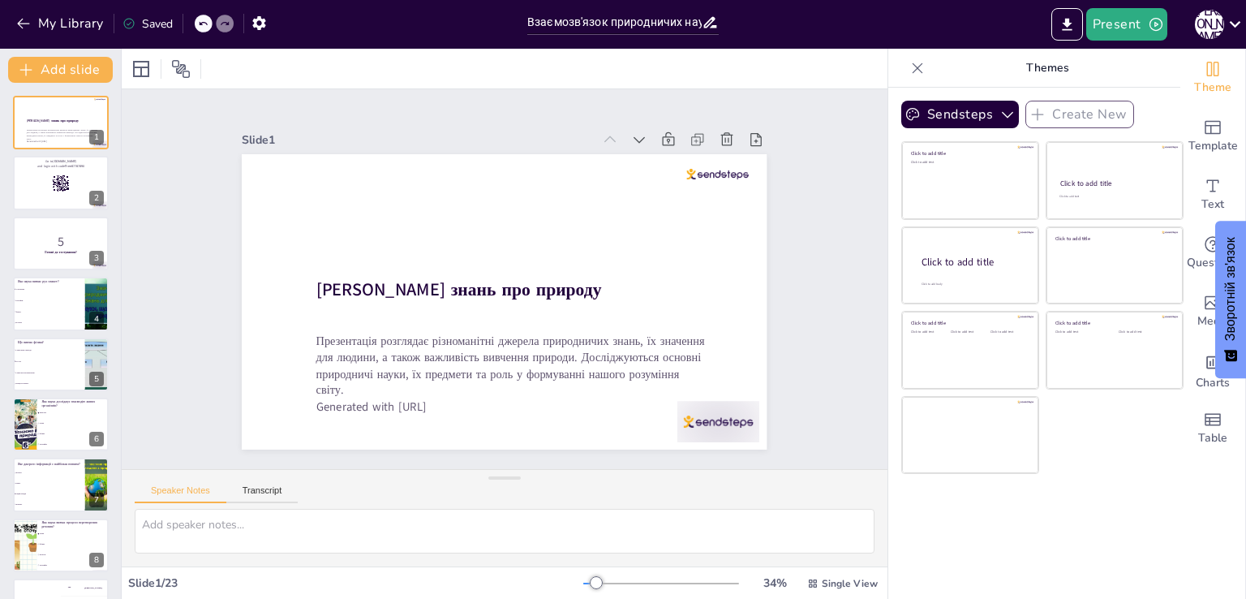
checkbox input "true"
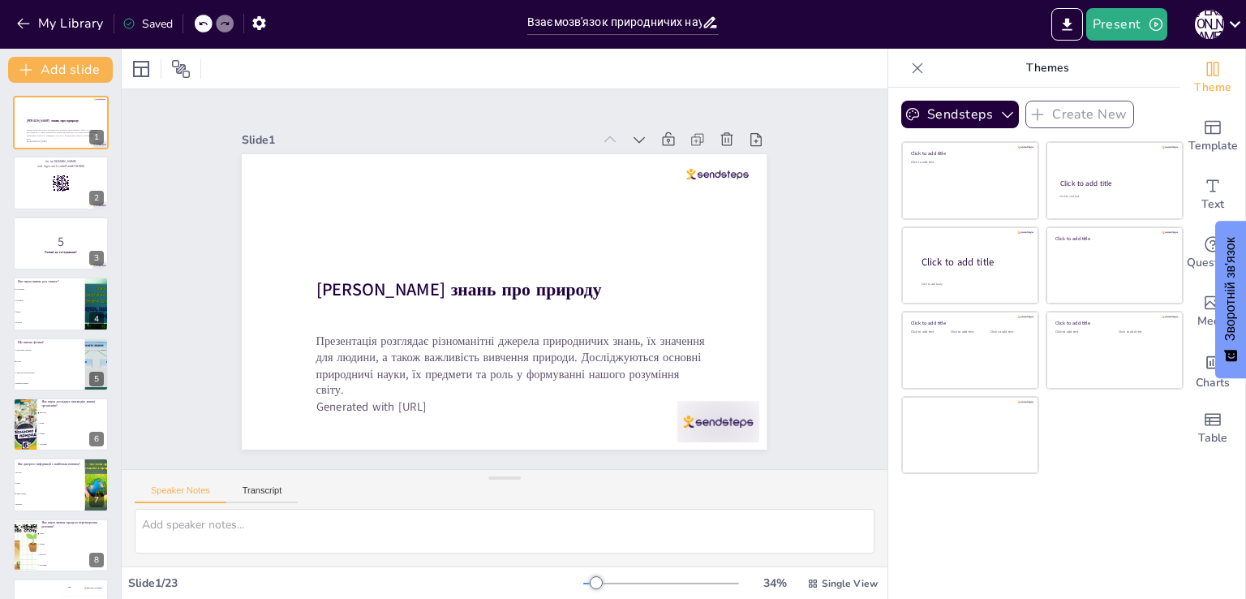
checkbox input "true"
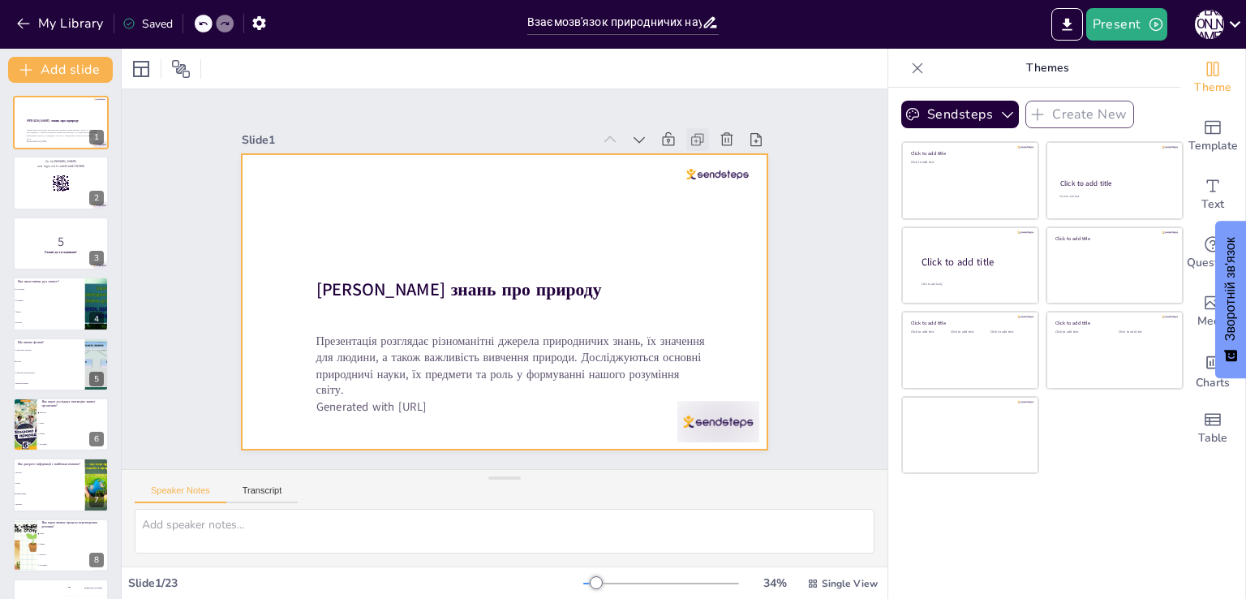
checkbox input "true"
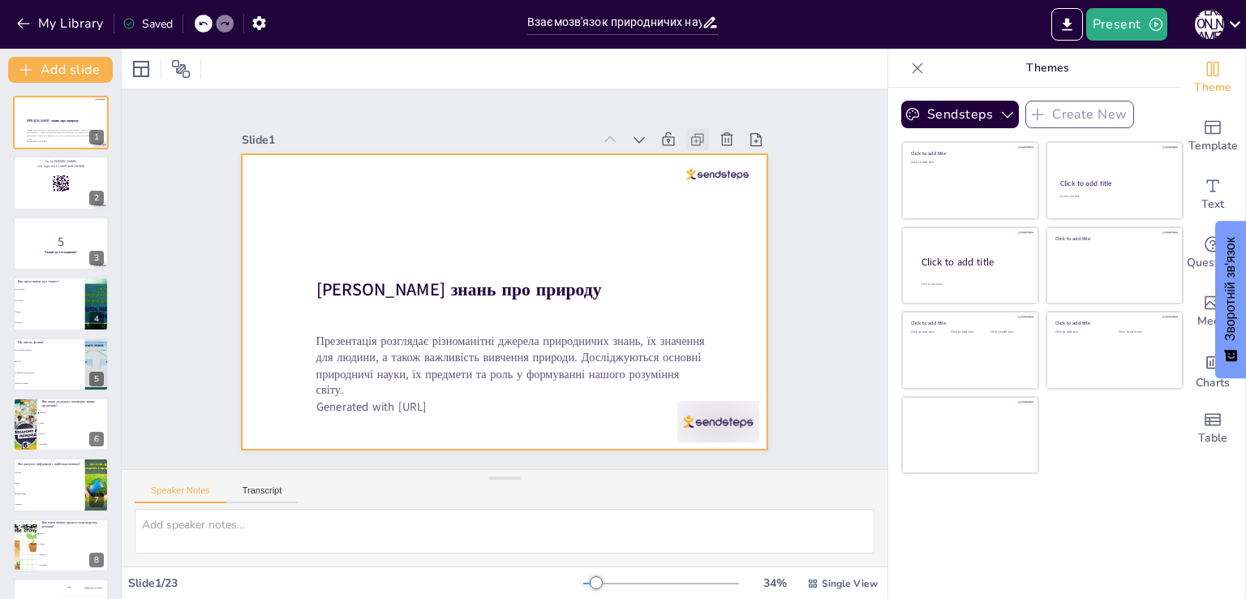
checkbox input "true"
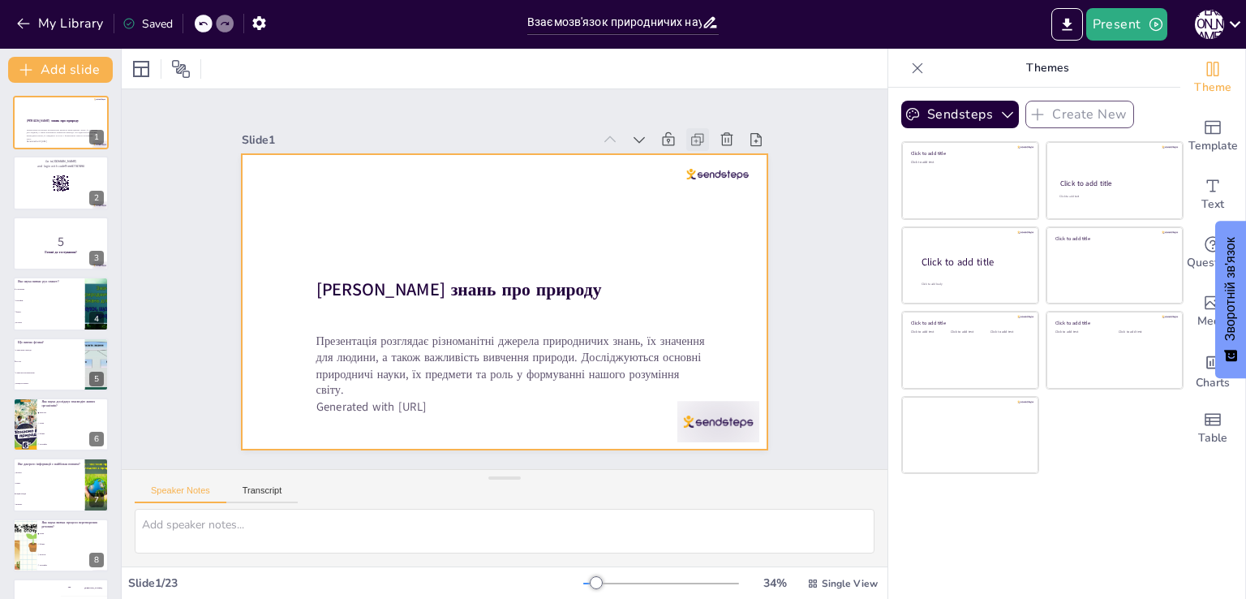
checkbox input "true"
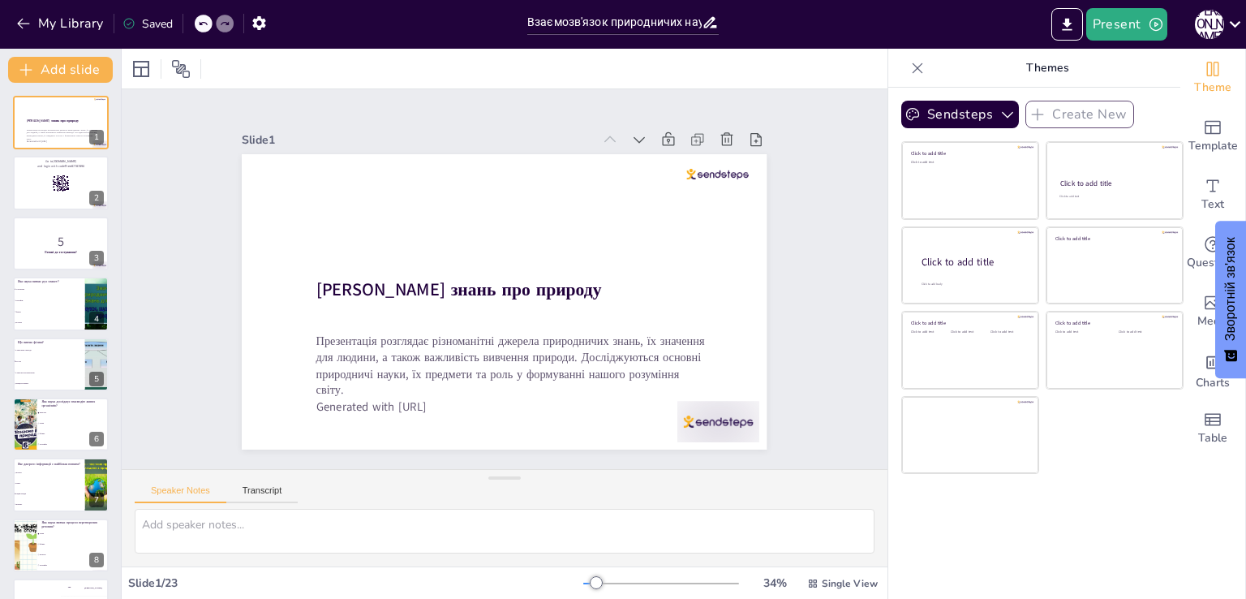
checkbox input "true"
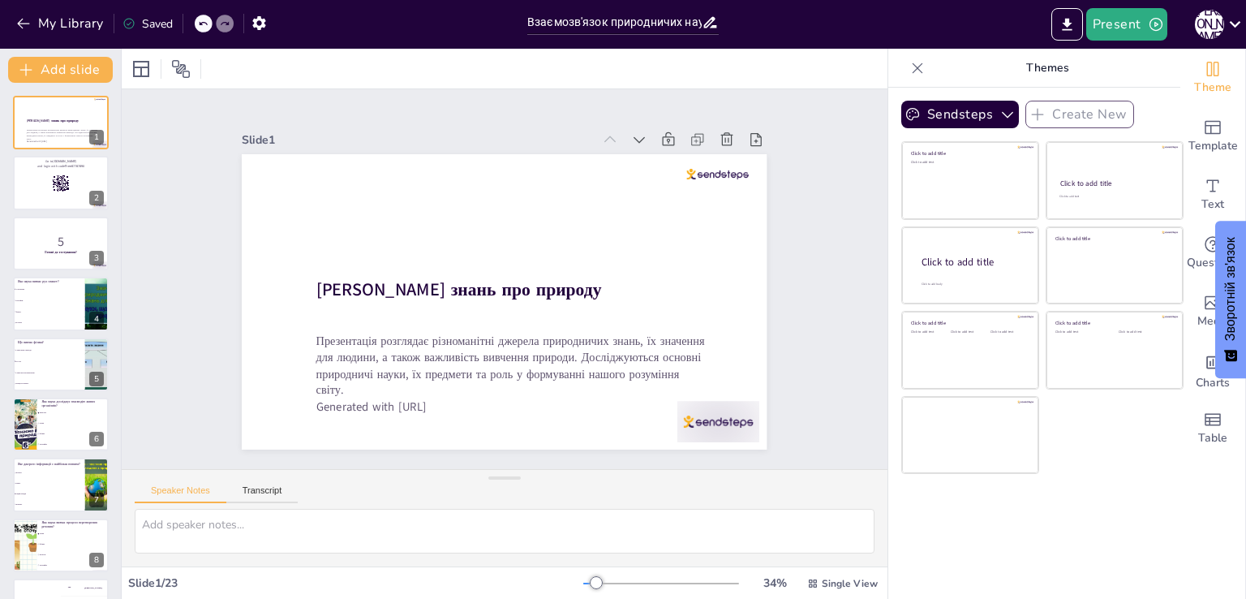
checkbox input "true"
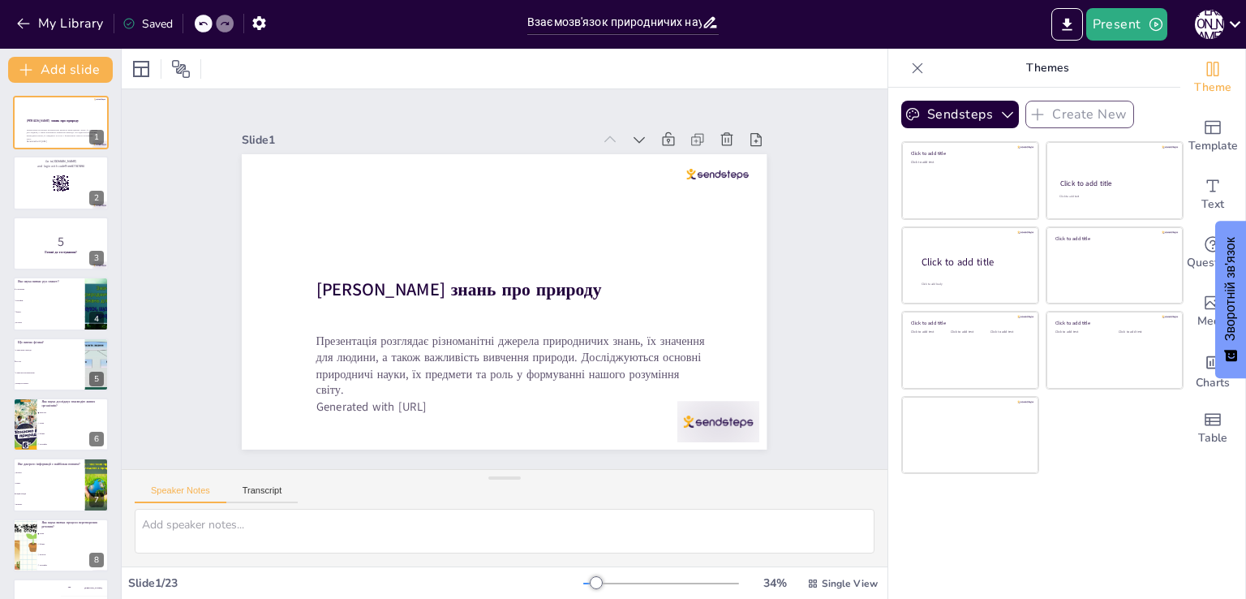
checkbox input "true"
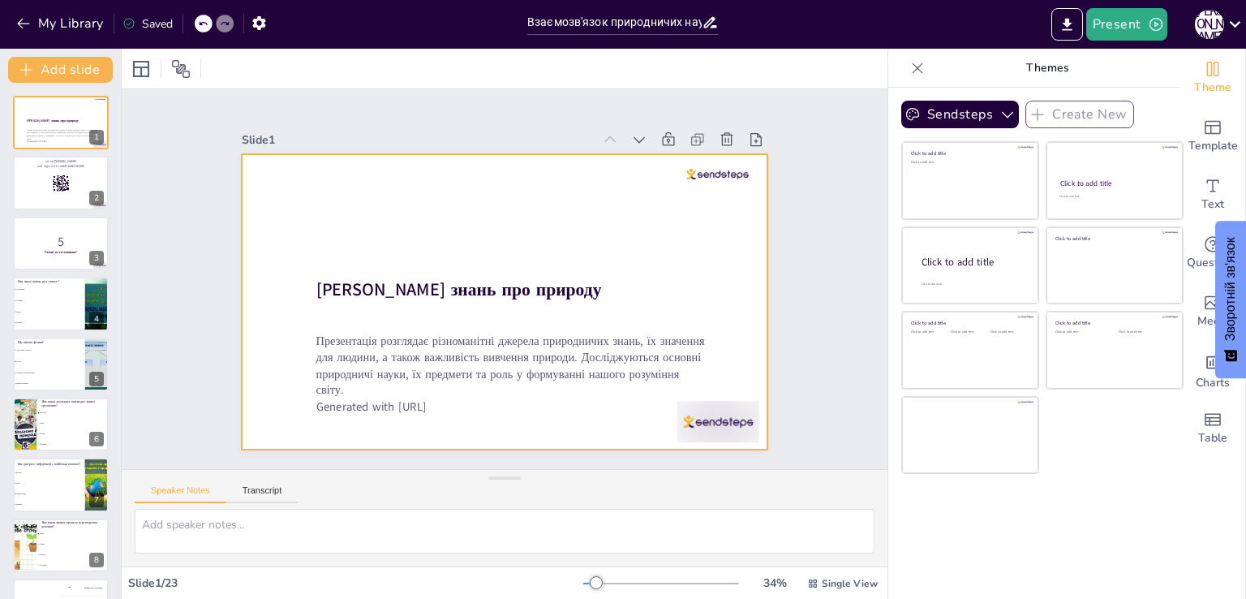
checkbox input "true"
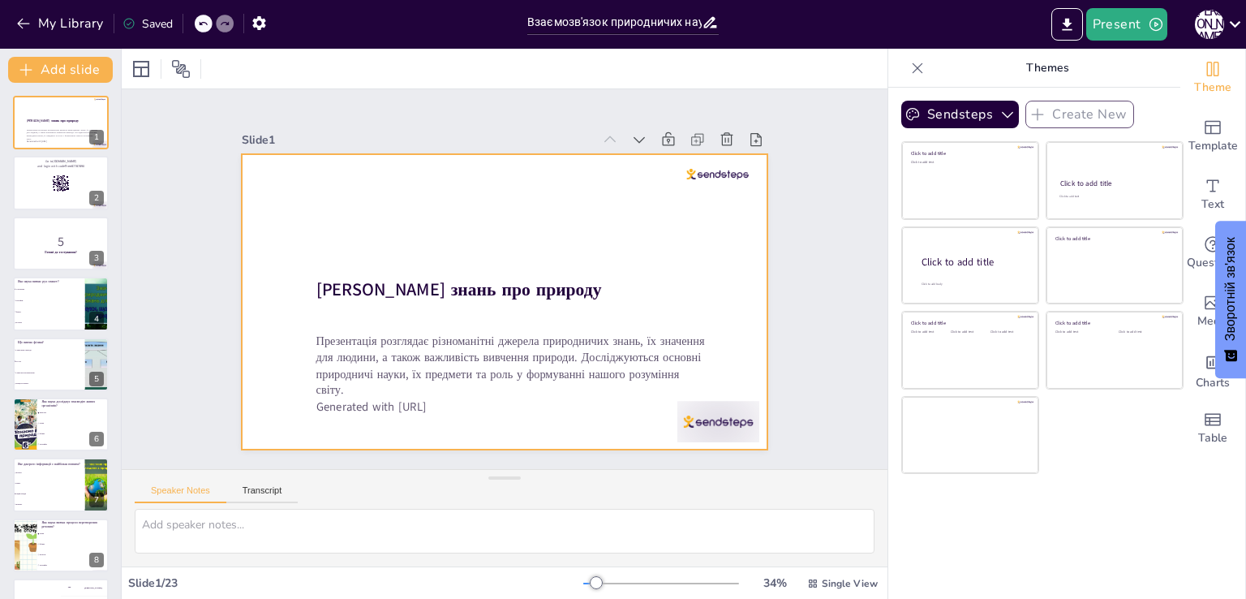
checkbox input "true"
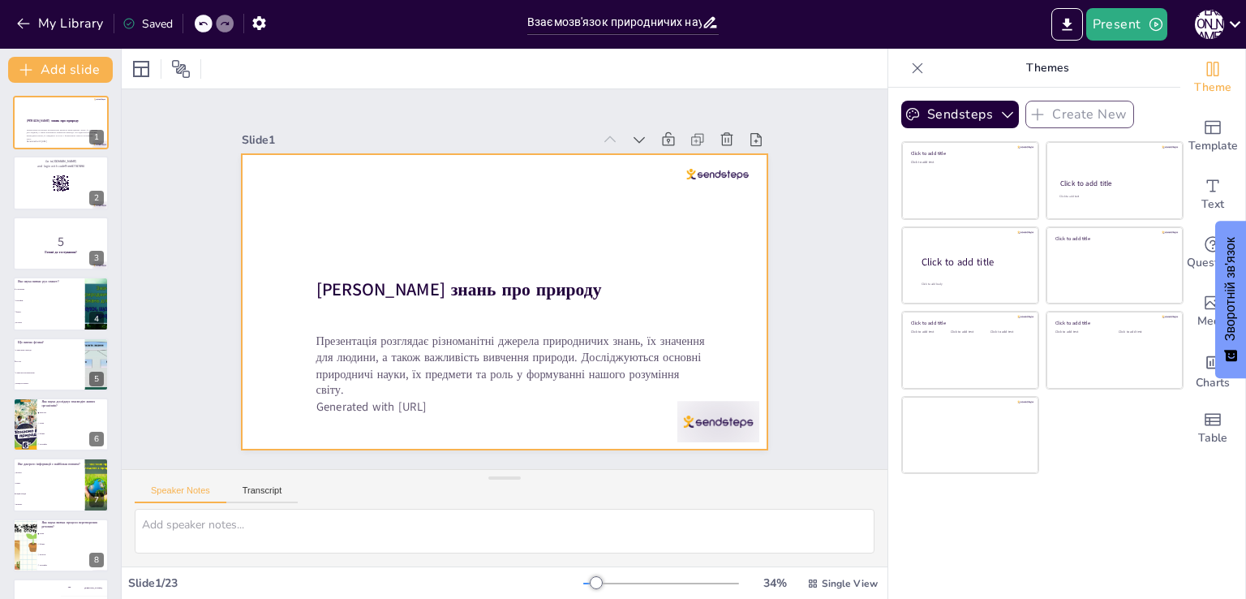
checkbox input "true"
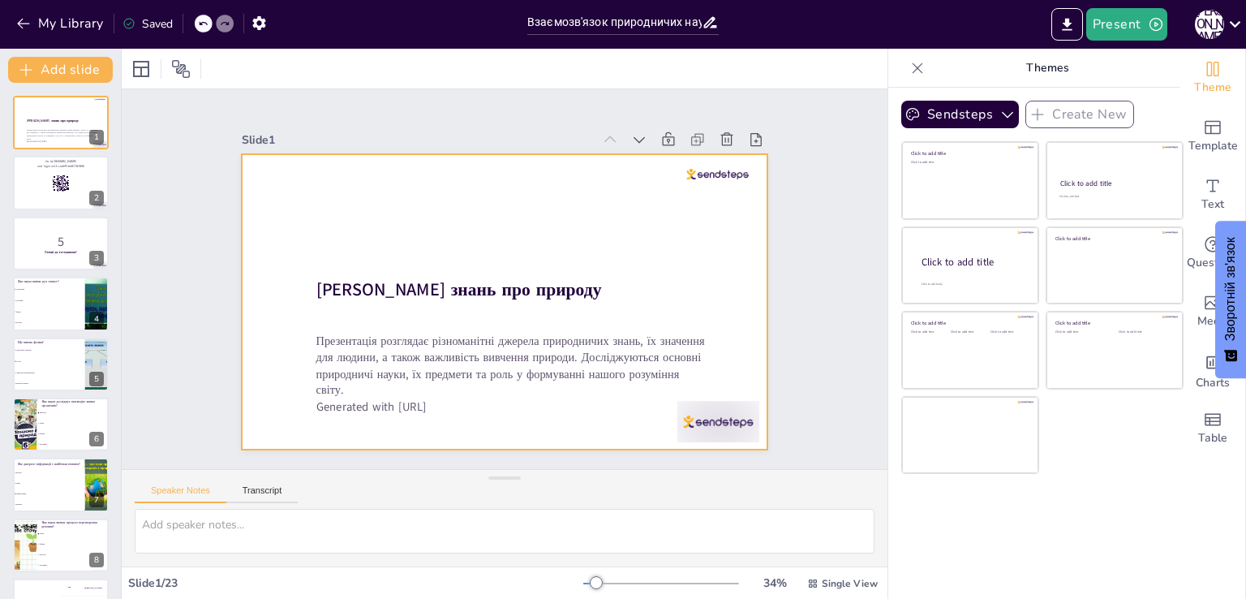
checkbox input "true"
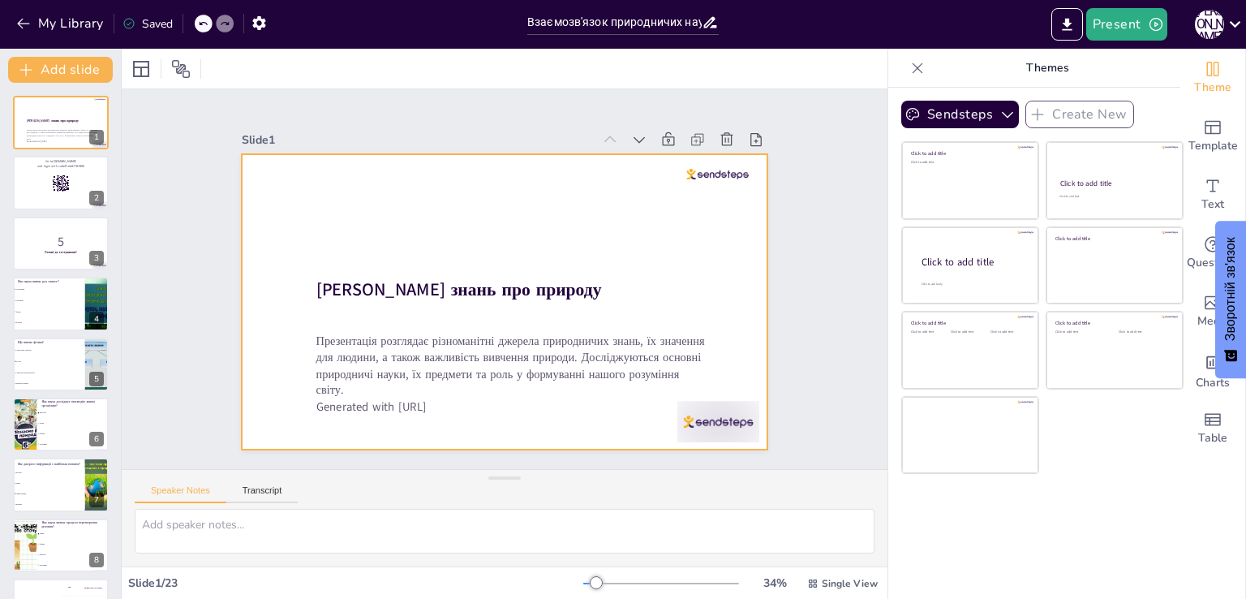
checkbox input "true"
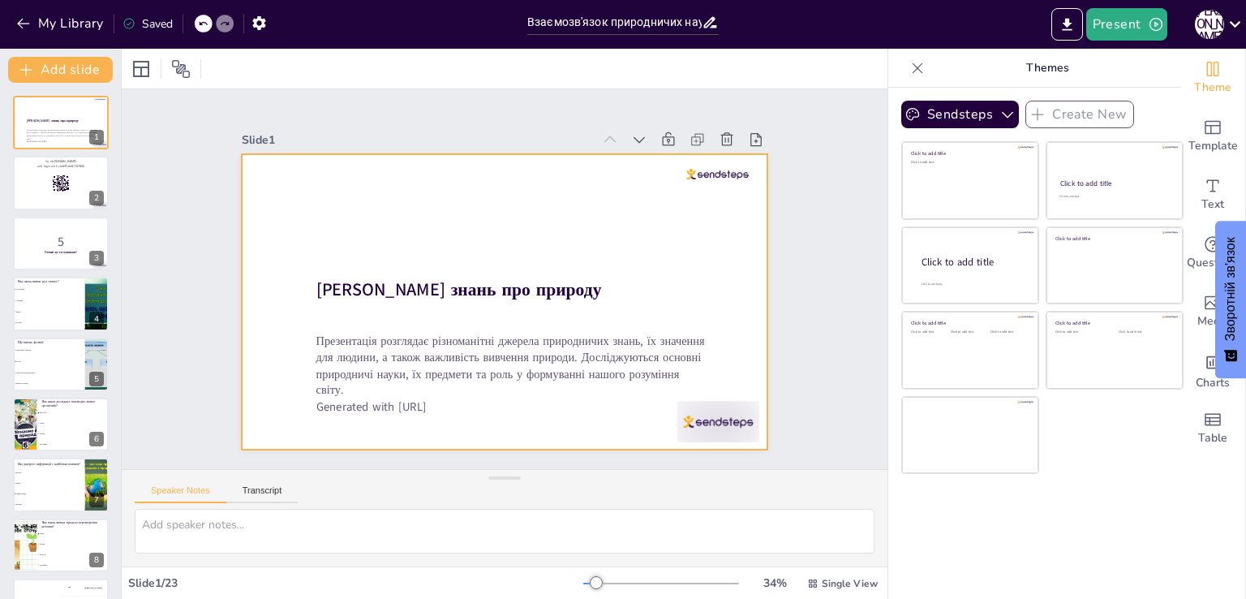
checkbox input "true"
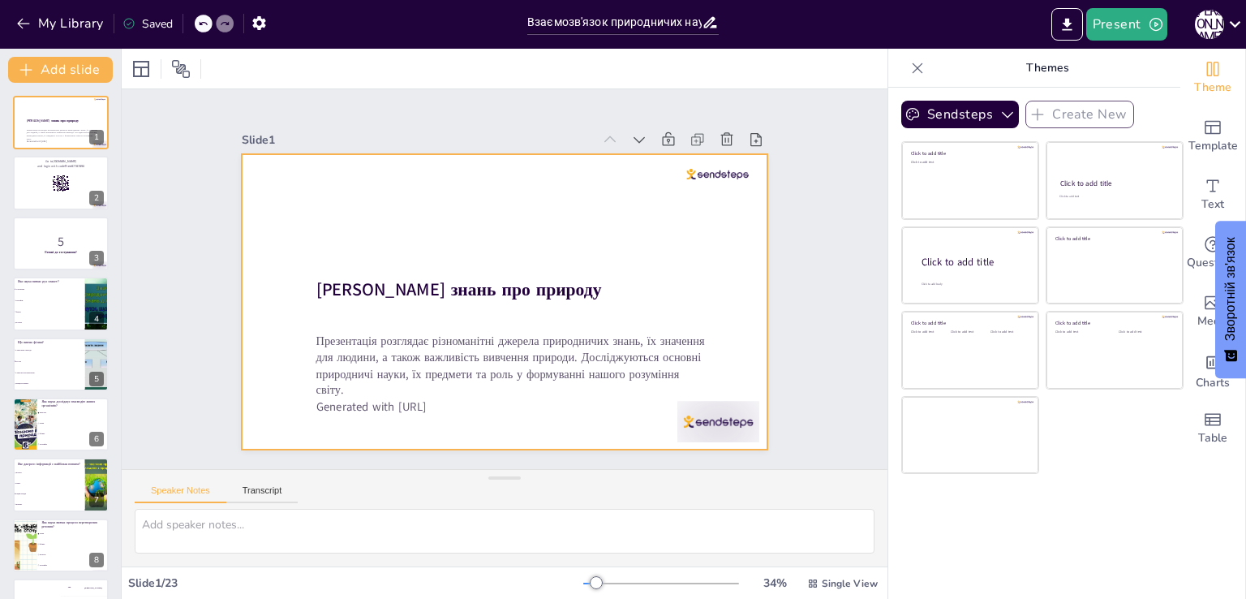
checkbox input "true"
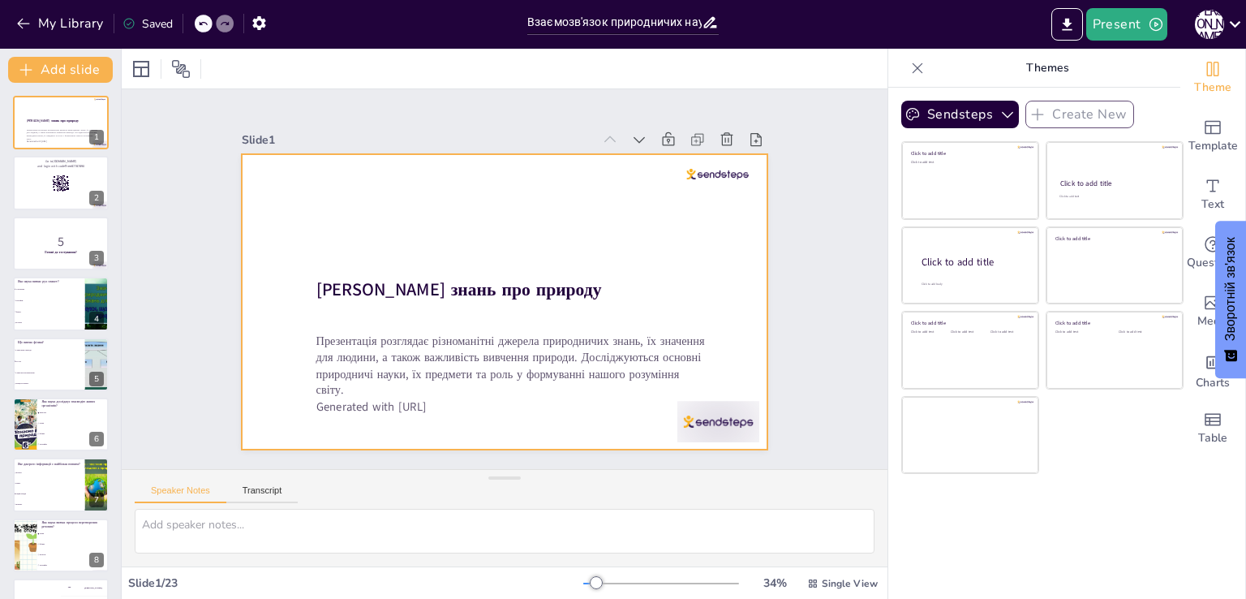
checkbox input "true"
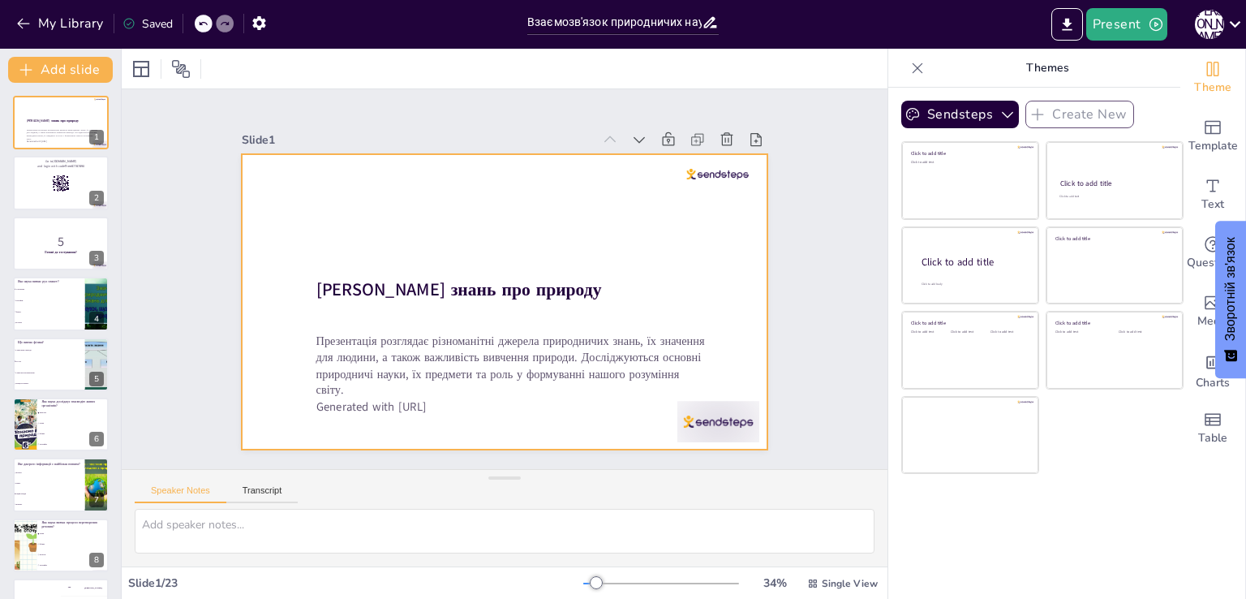
checkbox input "true"
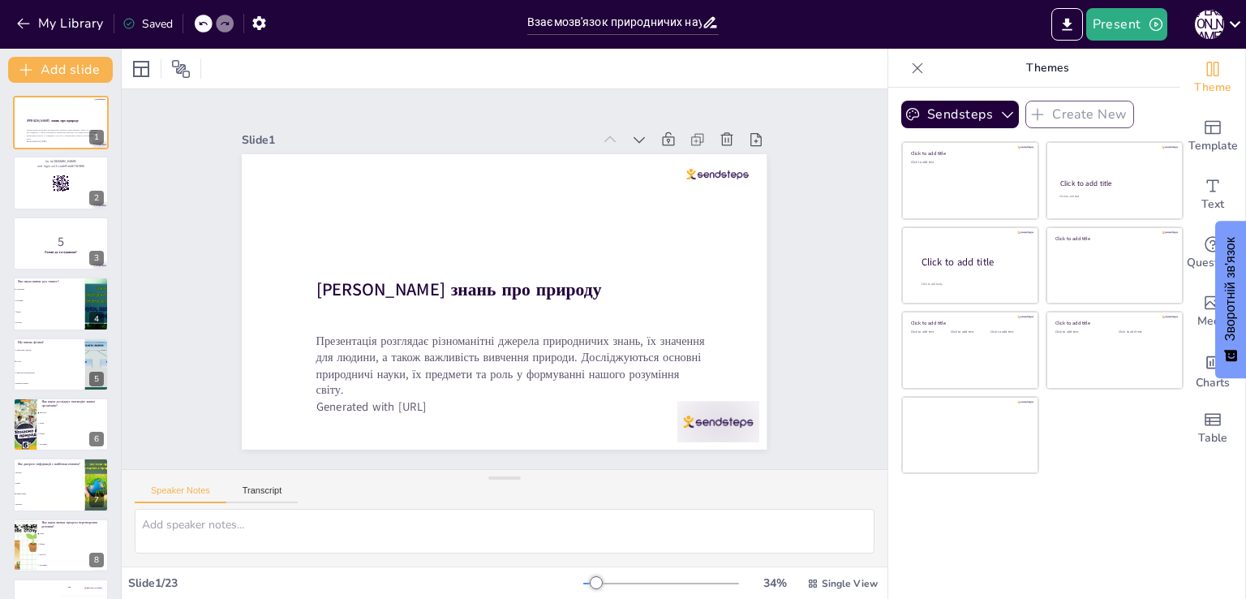
checkbox input "true"
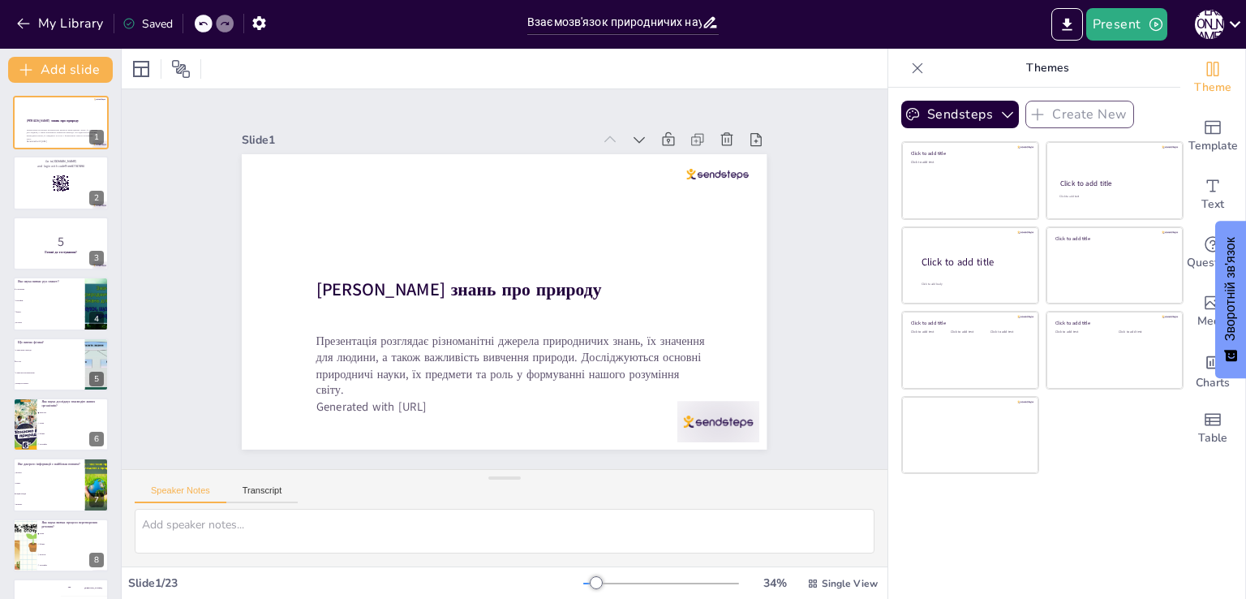
checkbox input "true"
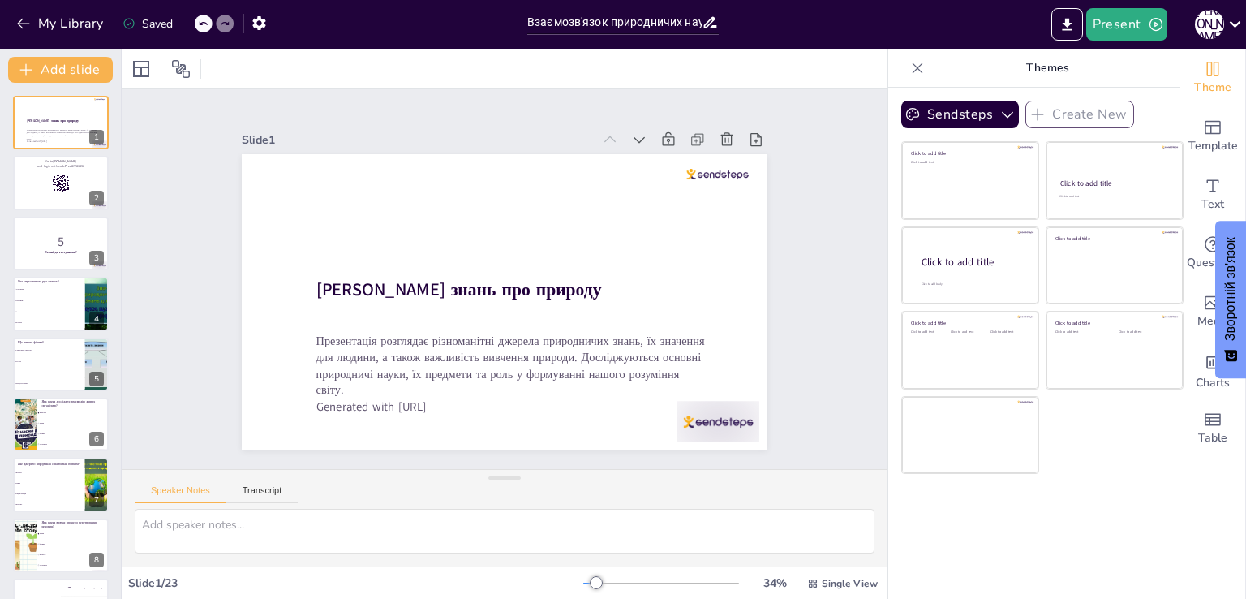
checkbox input "true"
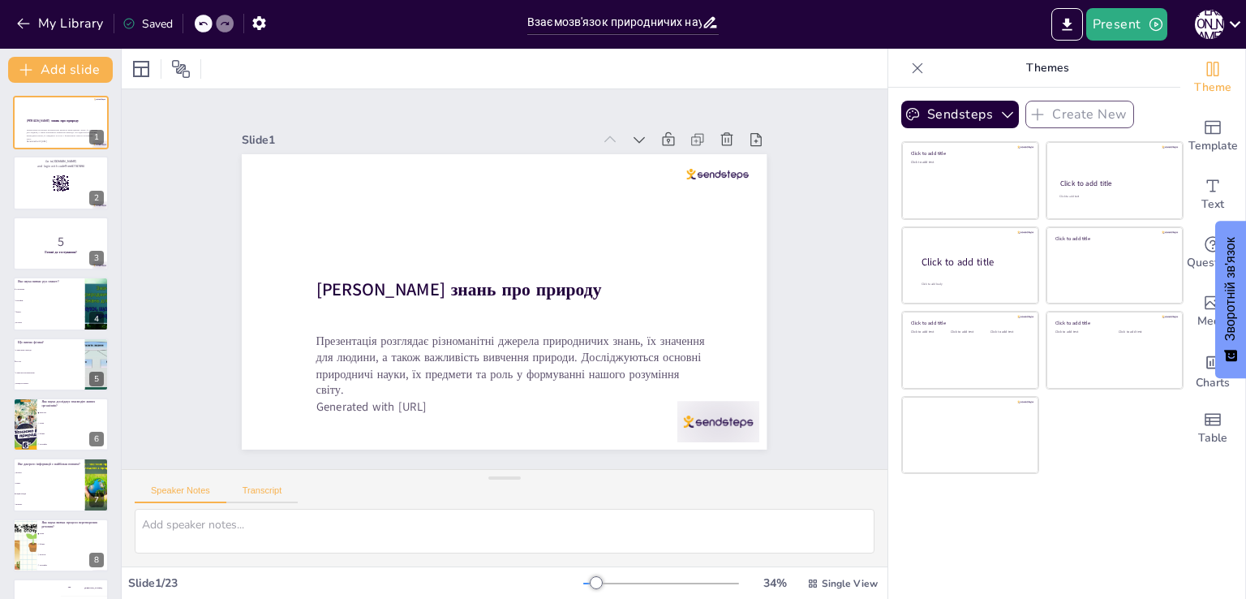
click at [250, 497] on button "Transcript" at bounding box center [262, 494] width 72 height 18
checkbox input "true"
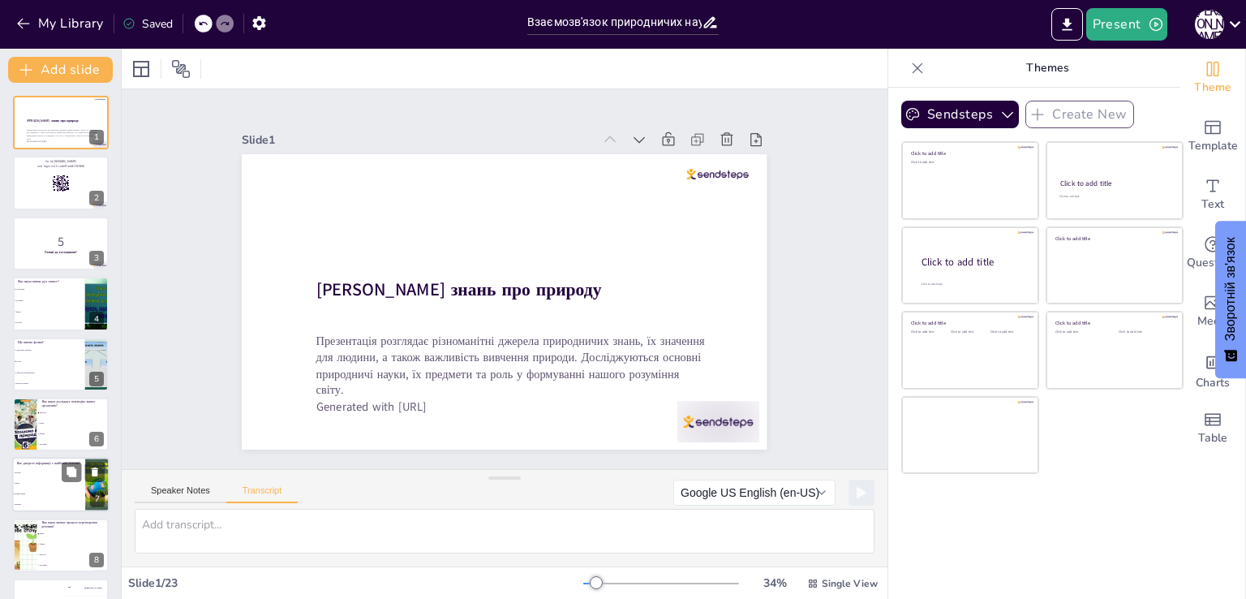
checkbox input "true"
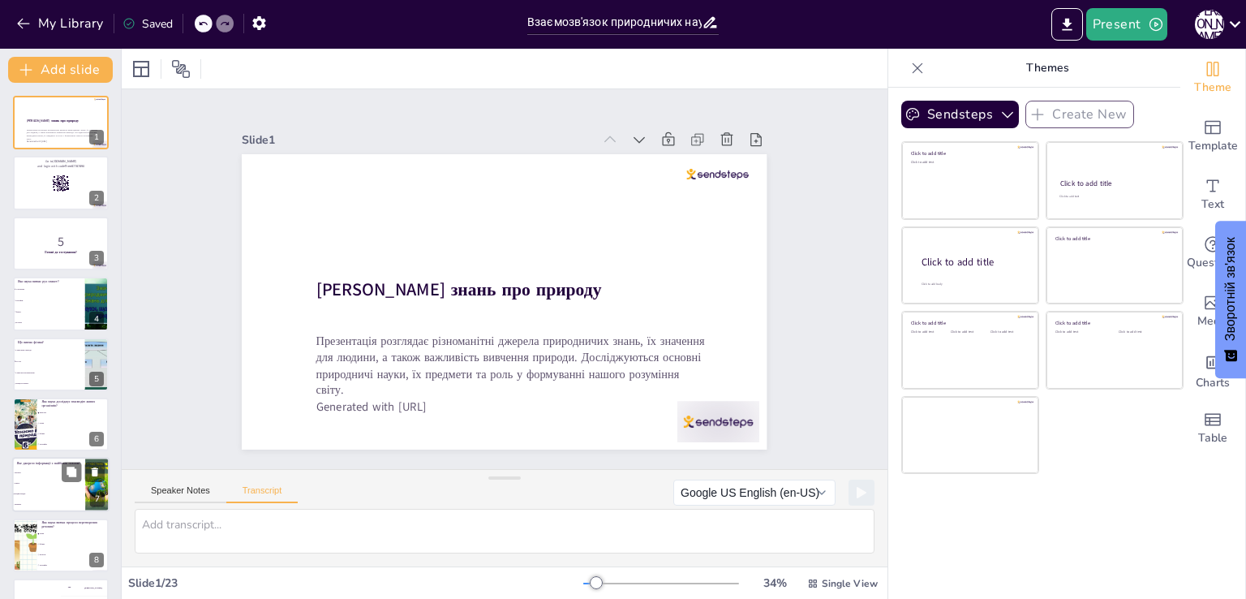
checkbox input "true"
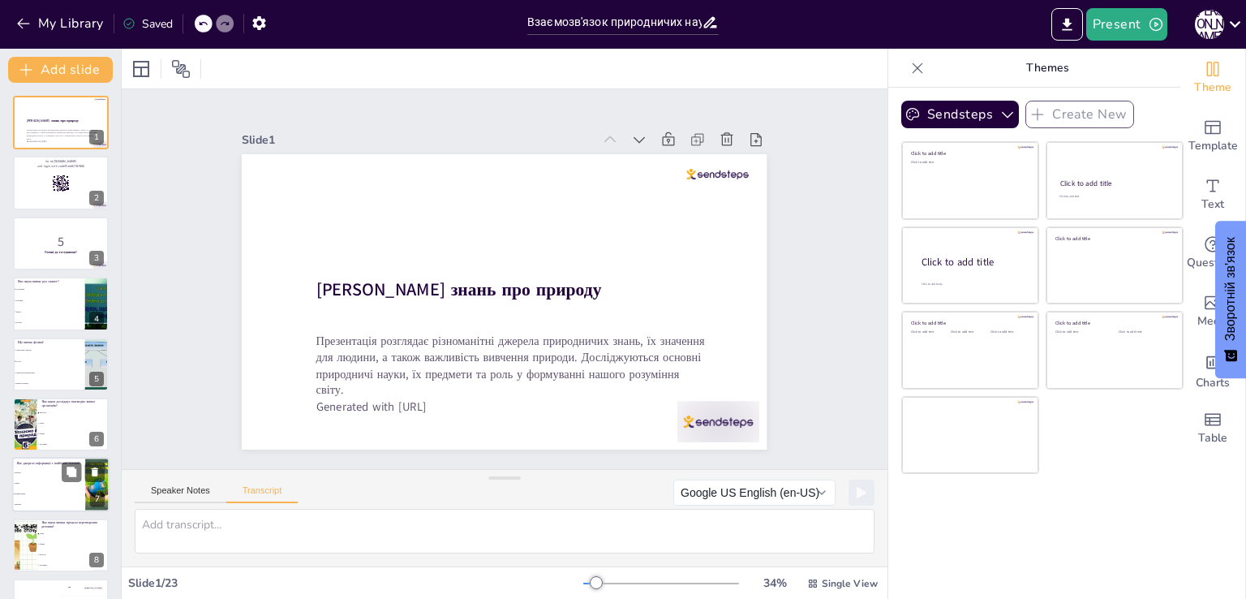
checkbox input "true"
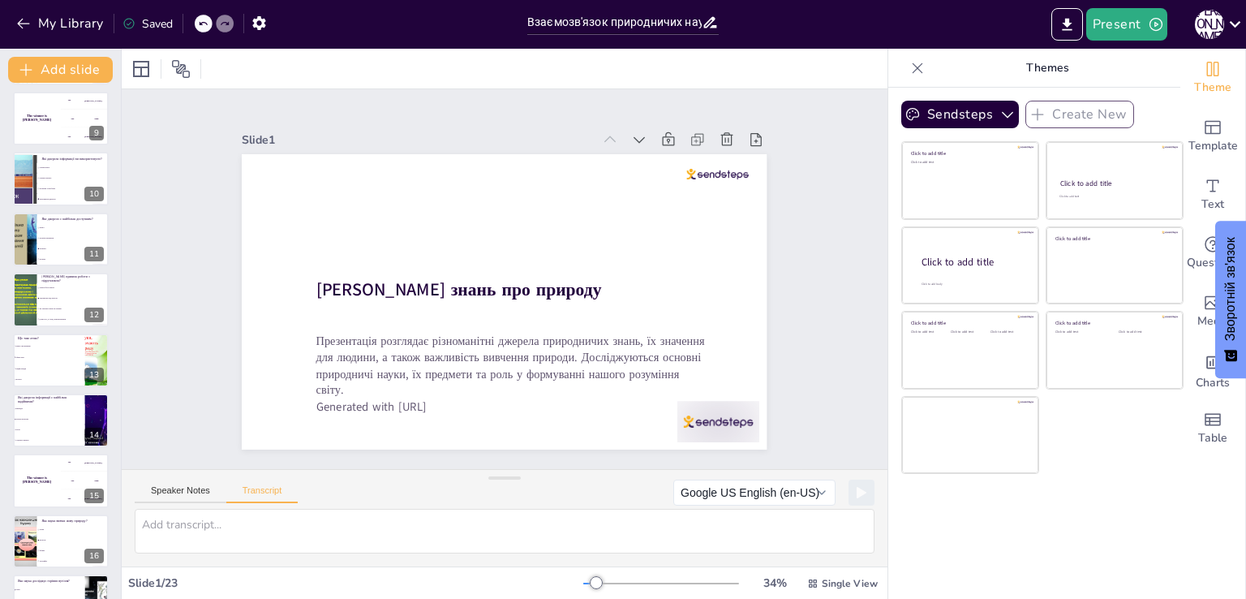
checkbox input "true"
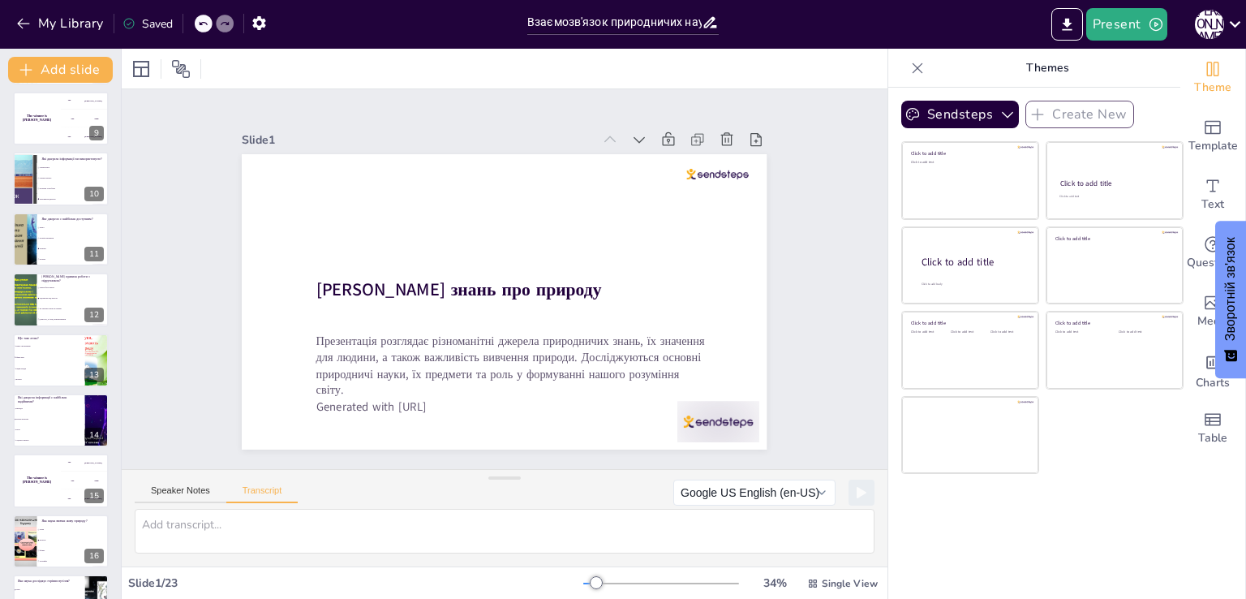
checkbox input "true"
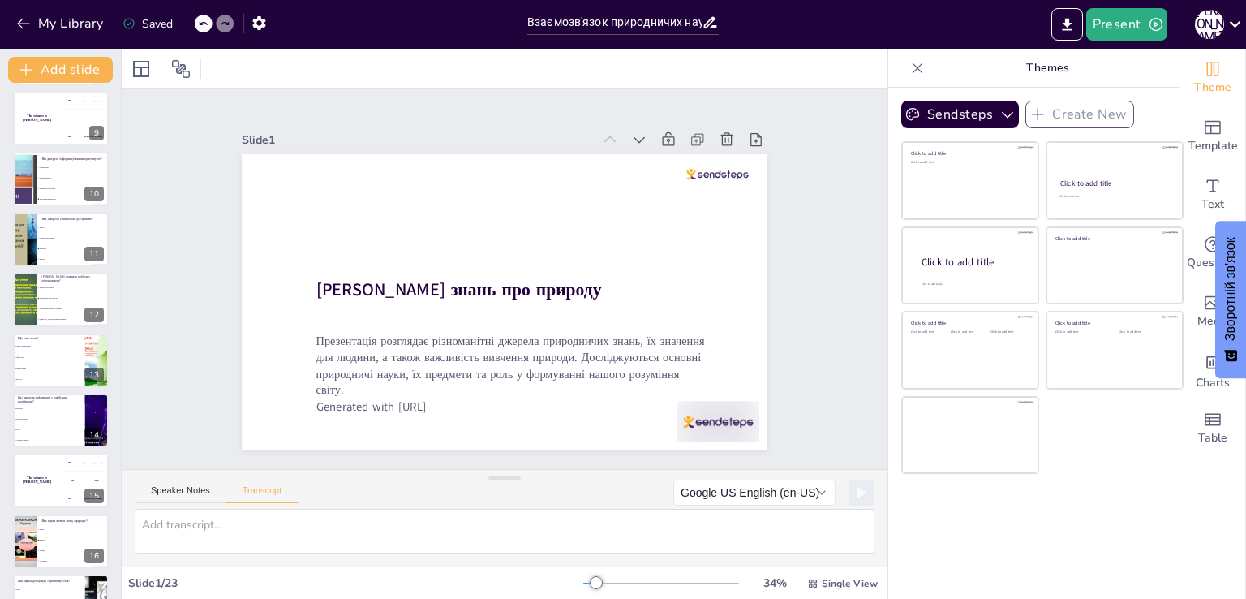
checkbox input "true"
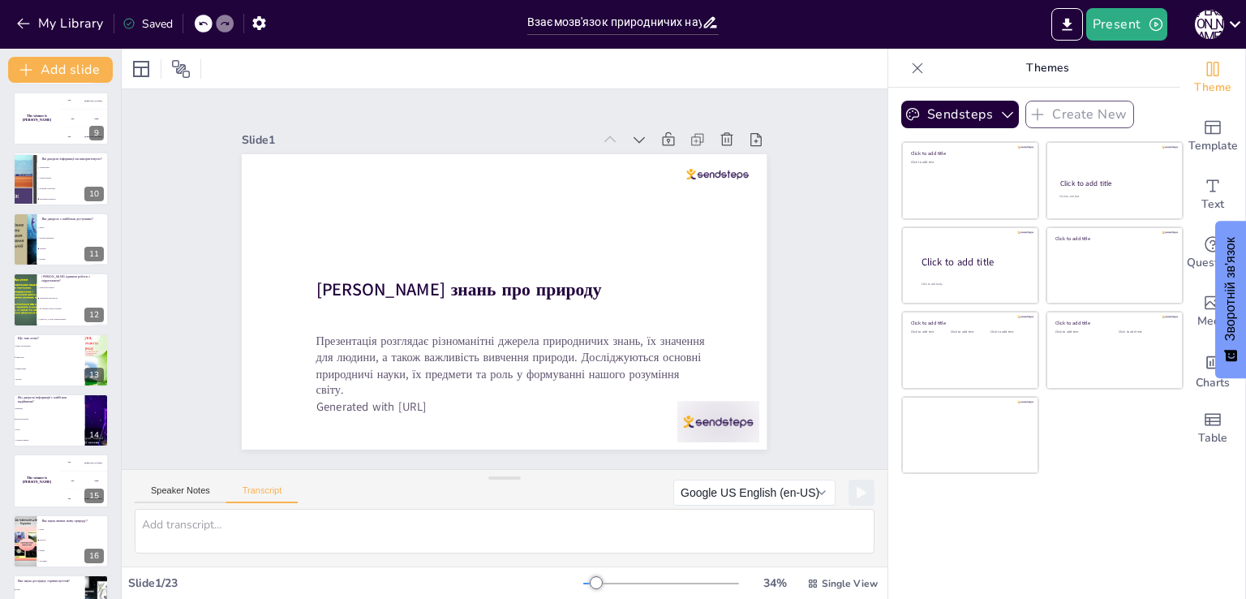
checkbox input "true"
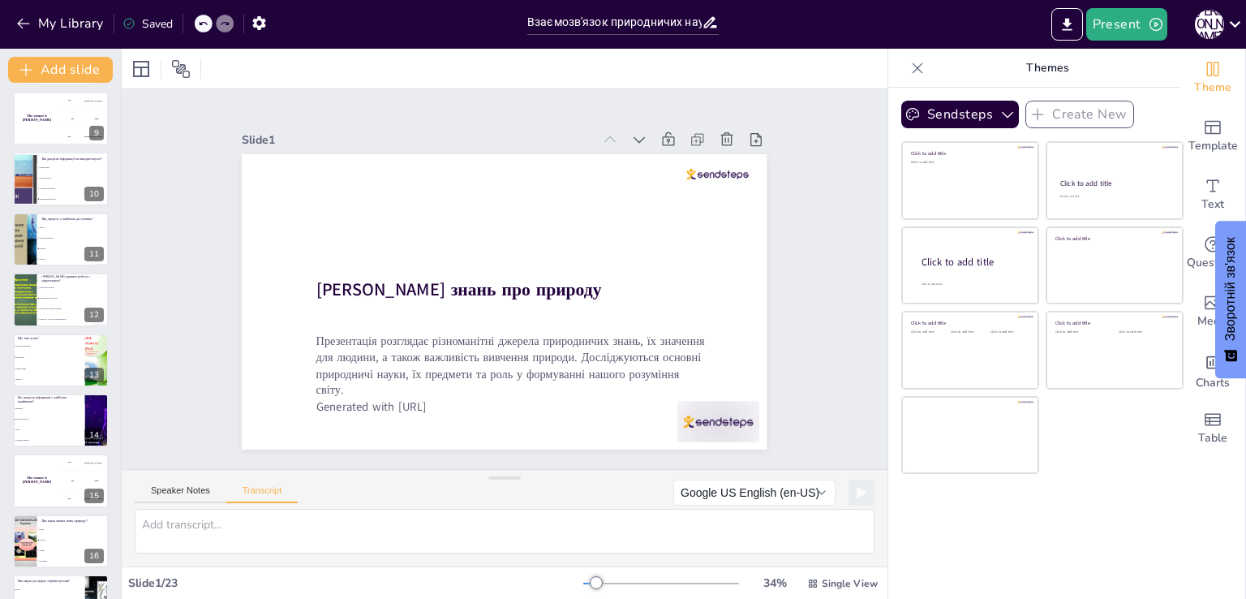
checkbox input "true"
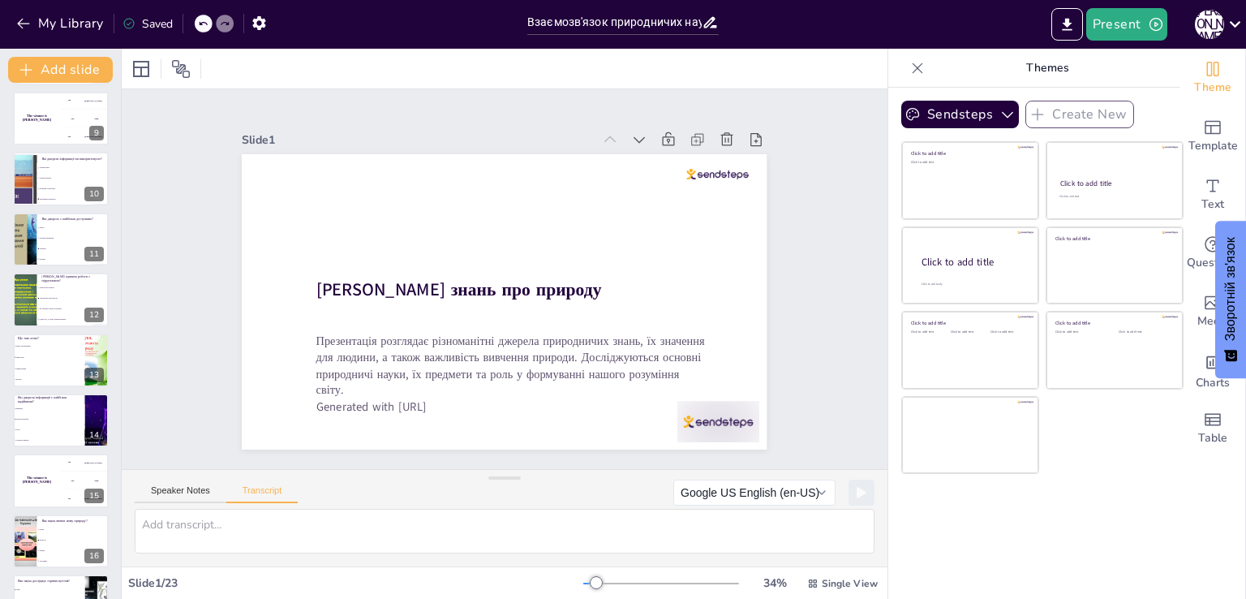
checkbox input "true"
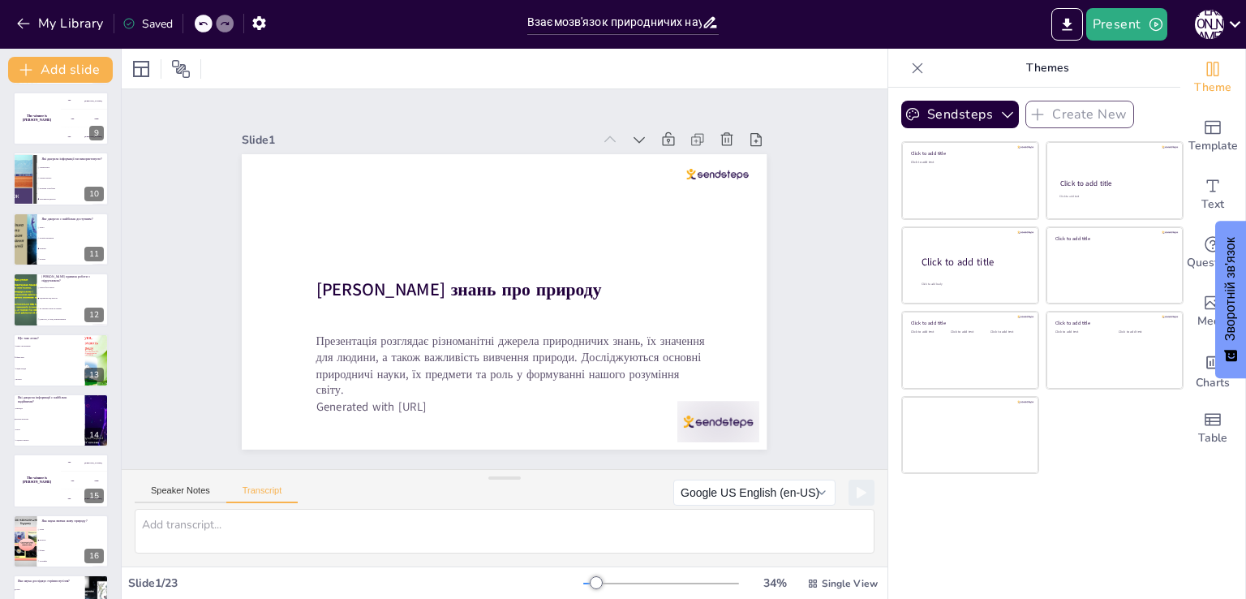
checkbox input "true"
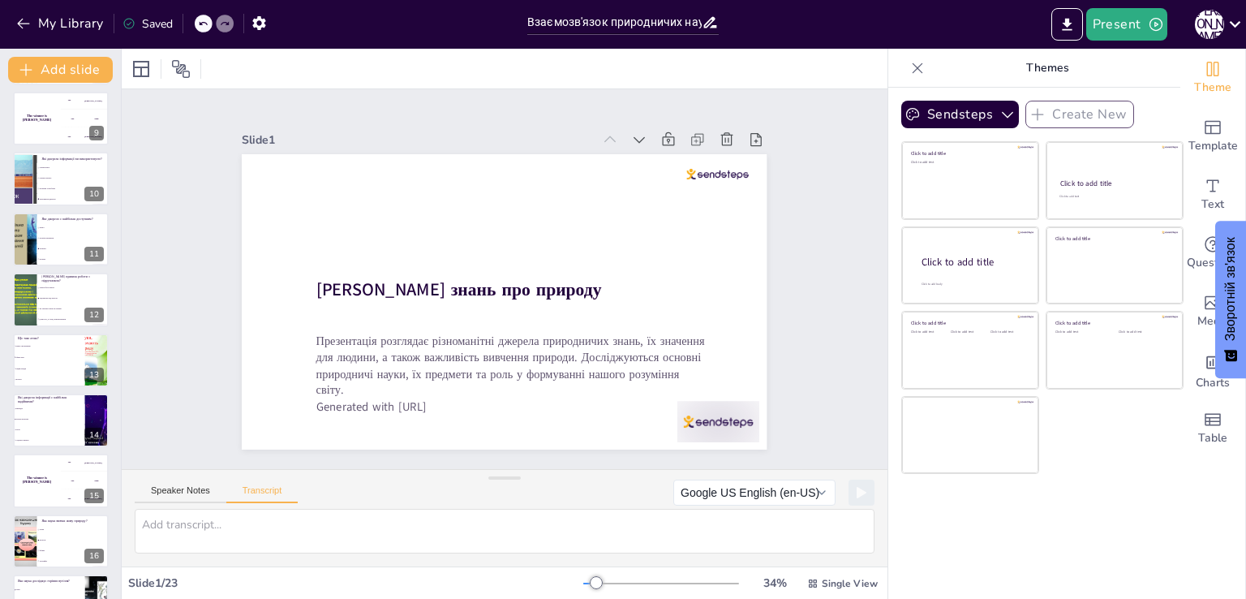
checkbox input "true"
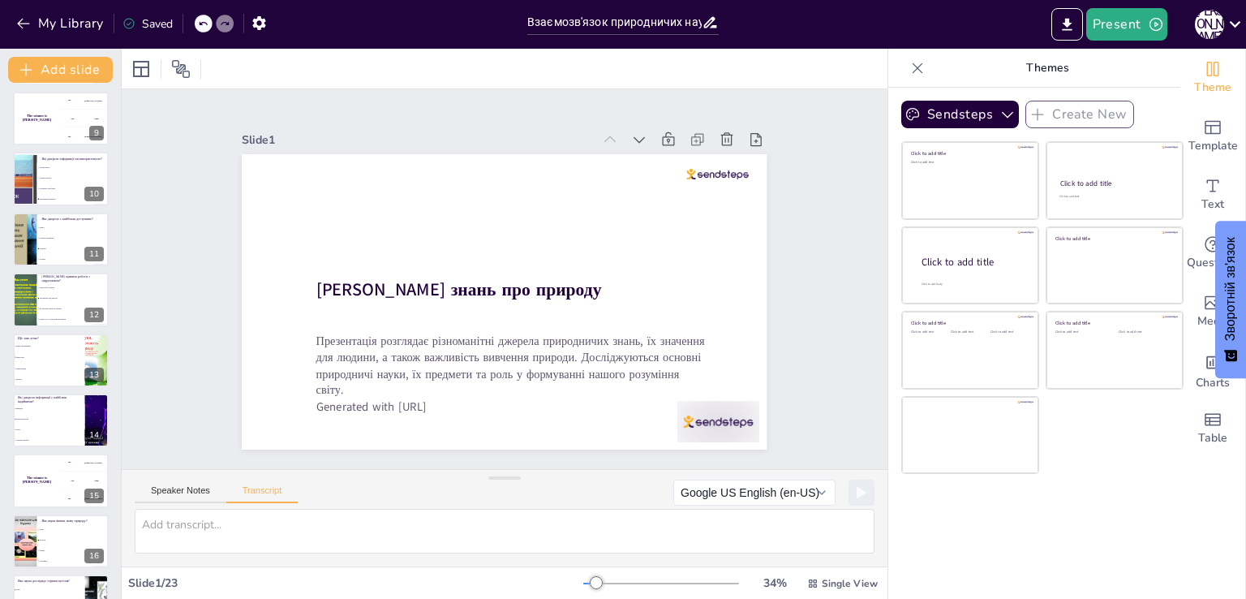
checkbox input "true"
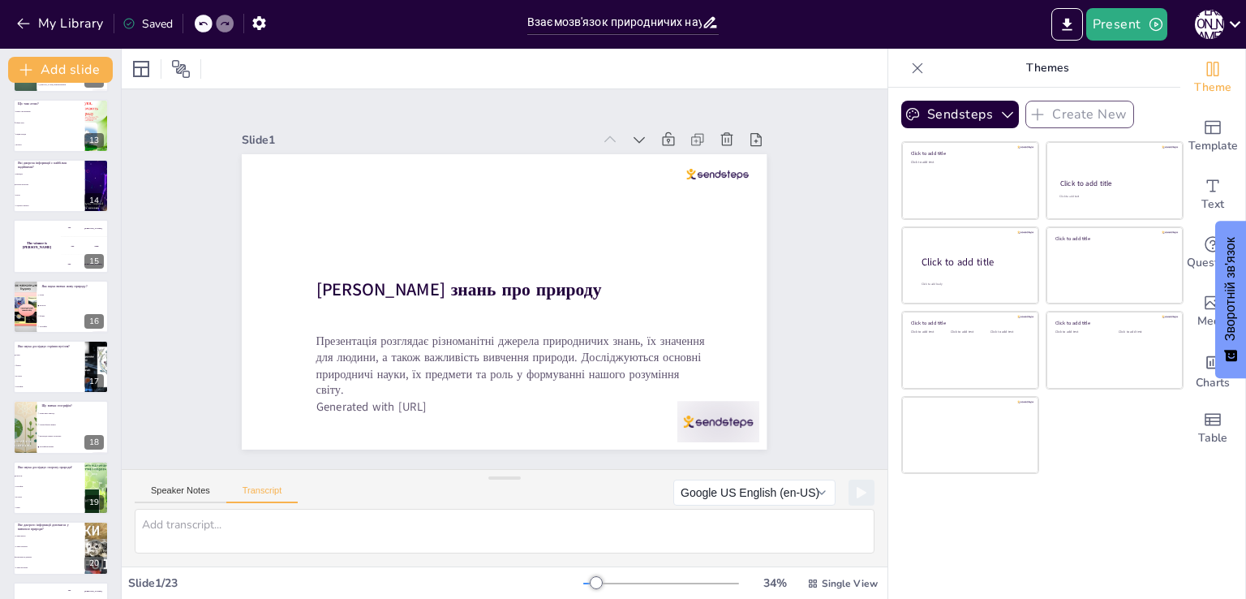
checkbox input "true"
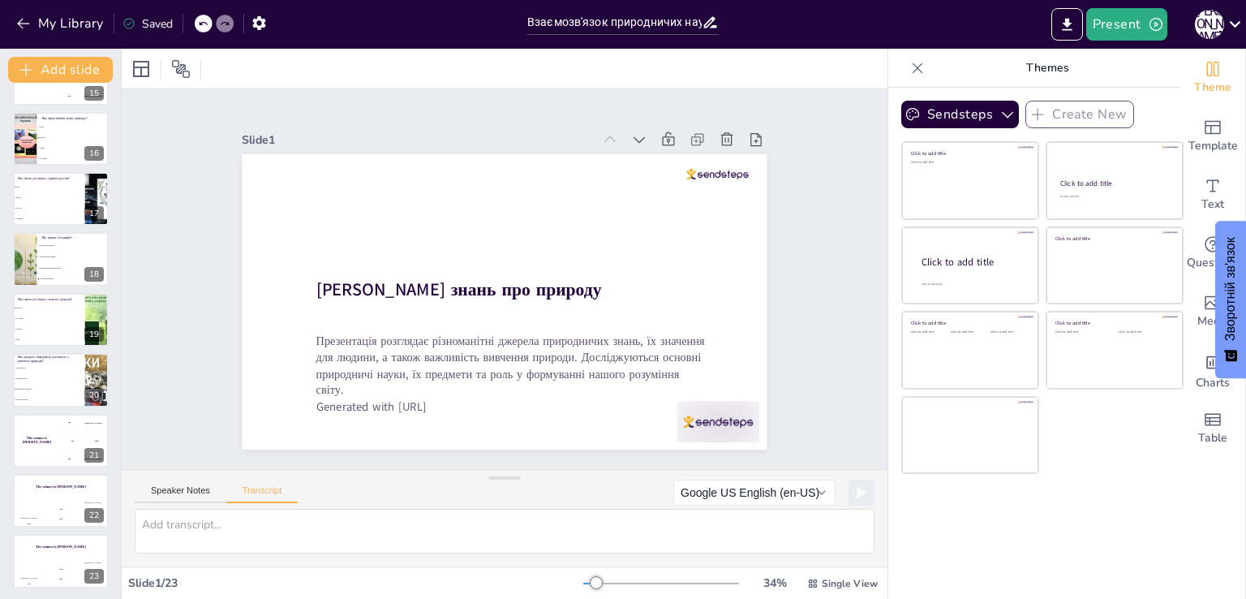
scroll to position [891, 0]
click at [64, 442] on div "200 Jaap" at bounding box center [85, 439] width 49 height 18
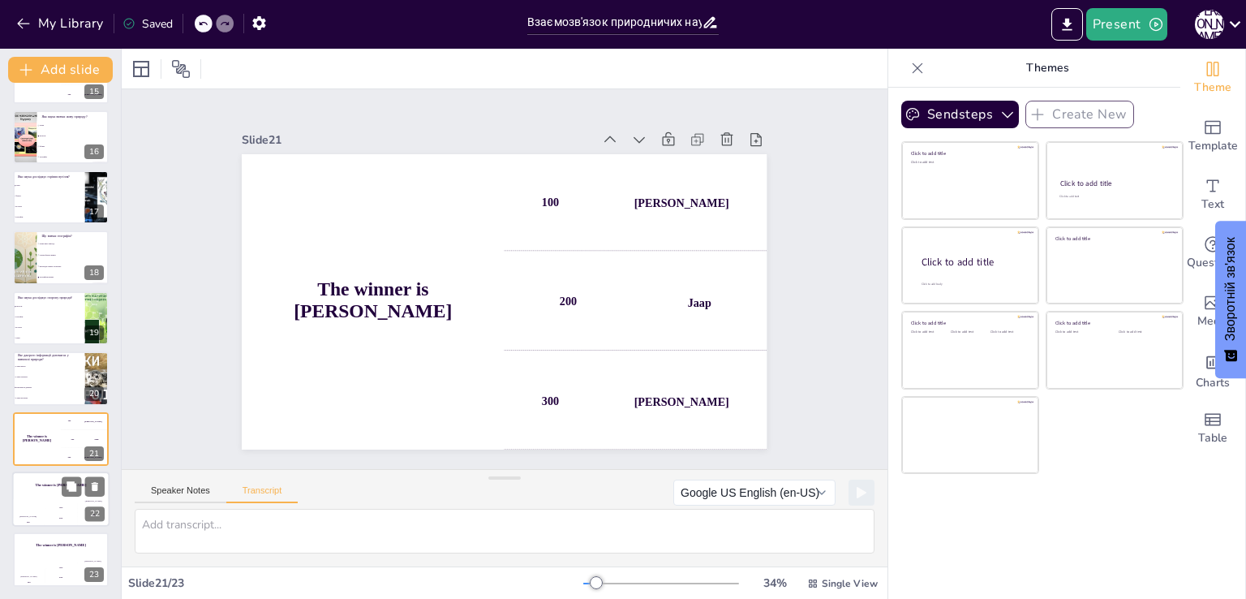
click at [41, 497] on div "The winner is Niels 🏆" at bounding box center [60, 485] width 97 height 28
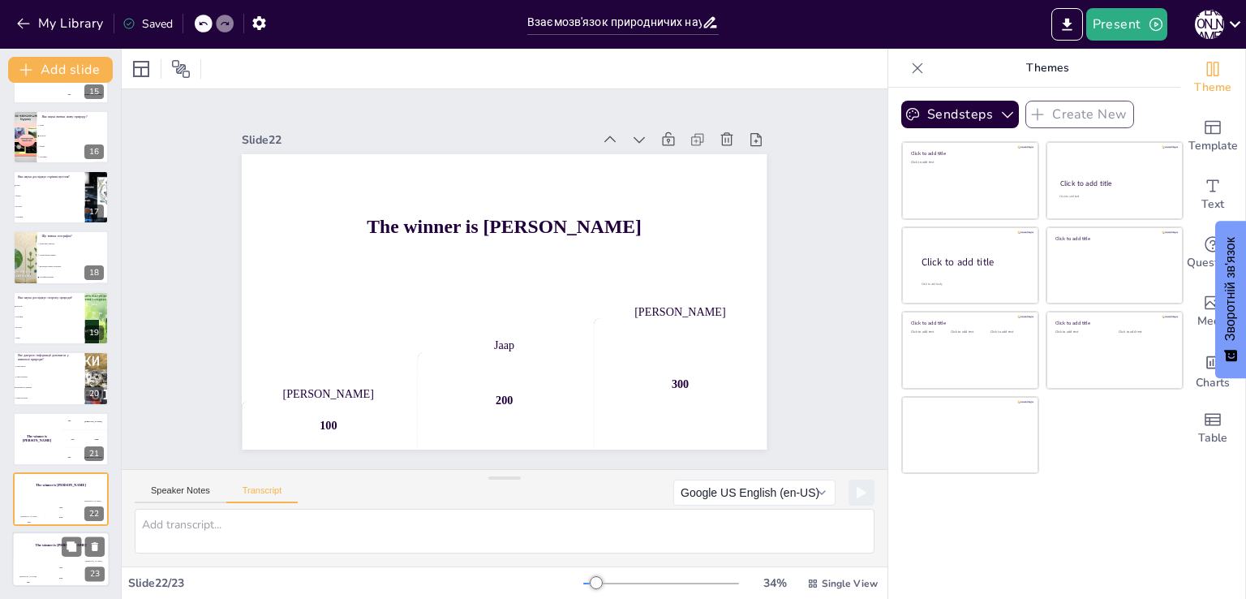
click at [67, 566] on div "Jaap" at bounding box center [61, 567] width 32 height 2
click at [60, 385] on li "Різноманітні джерела" at bounding box center [48, 388] width 73 height 11
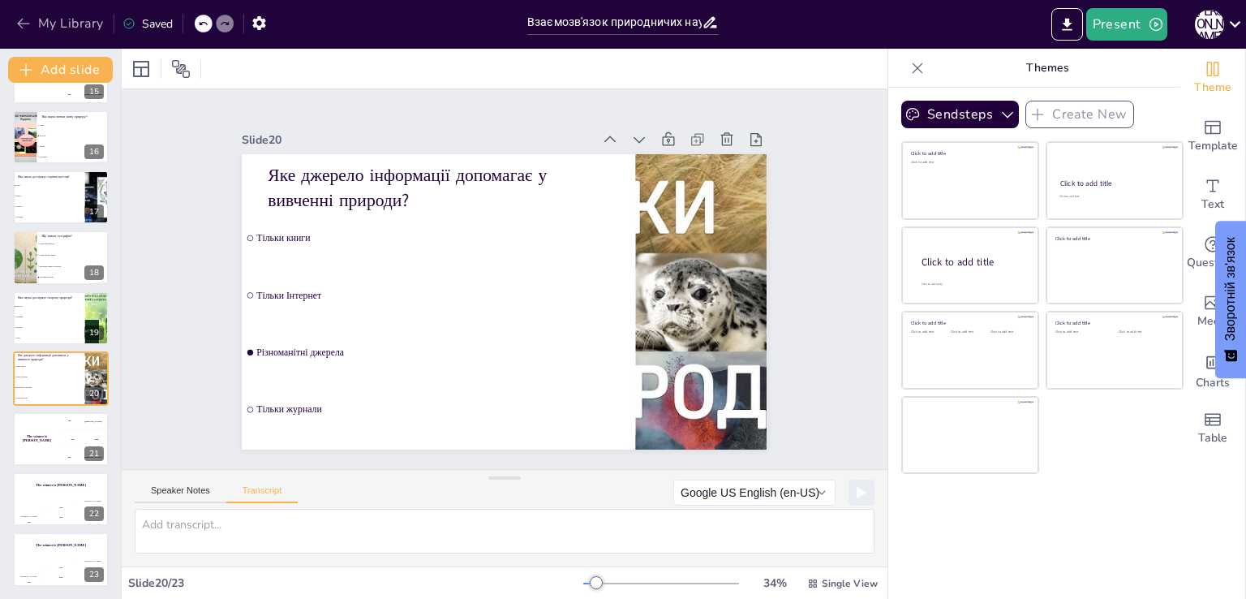
click at [33, 20] on button "My Library" at bounding box center [61, 24] width 98 height 26
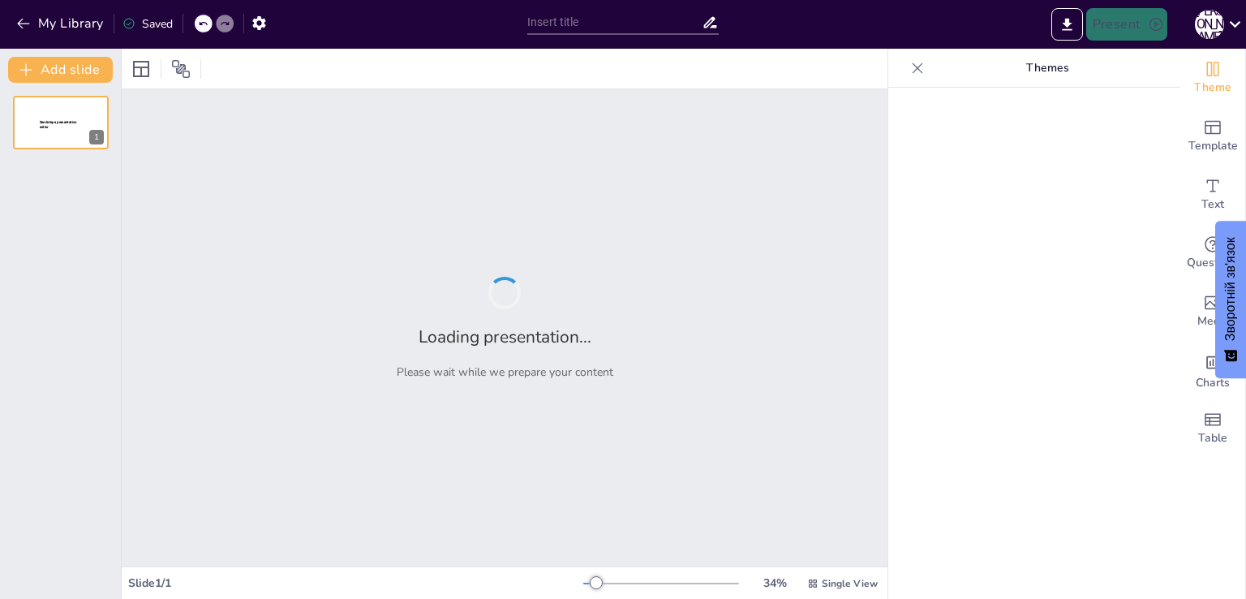
type input "Історія та традиції використання мильнянки лікарської в [GEOGRAPHIC_DATA]"
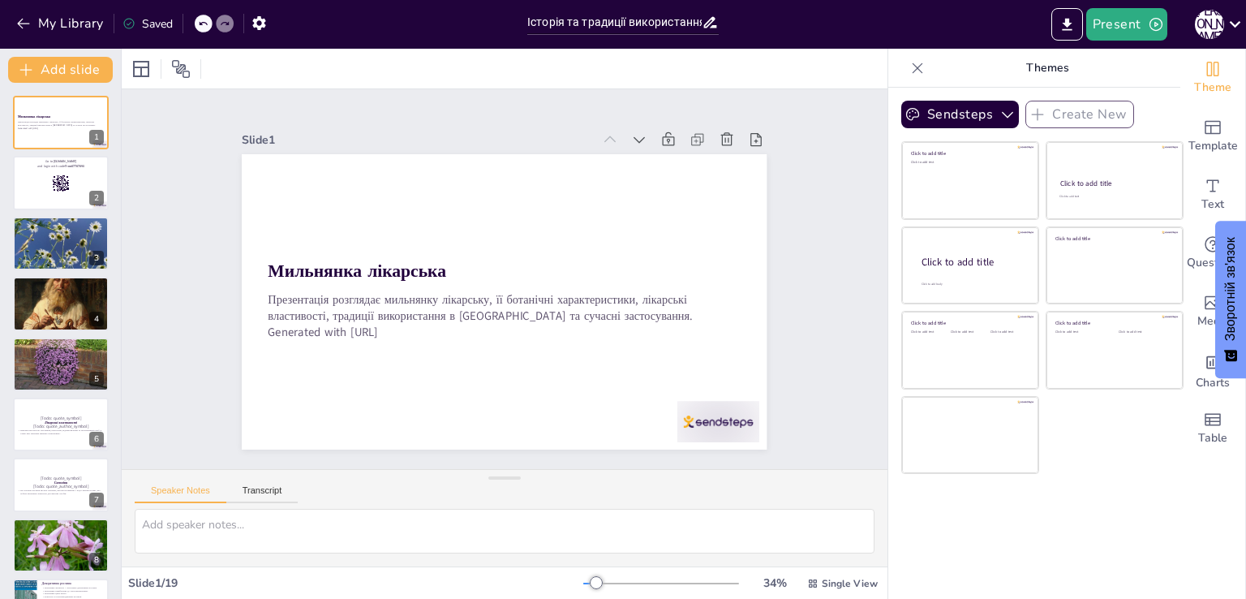
checkbox input "true"
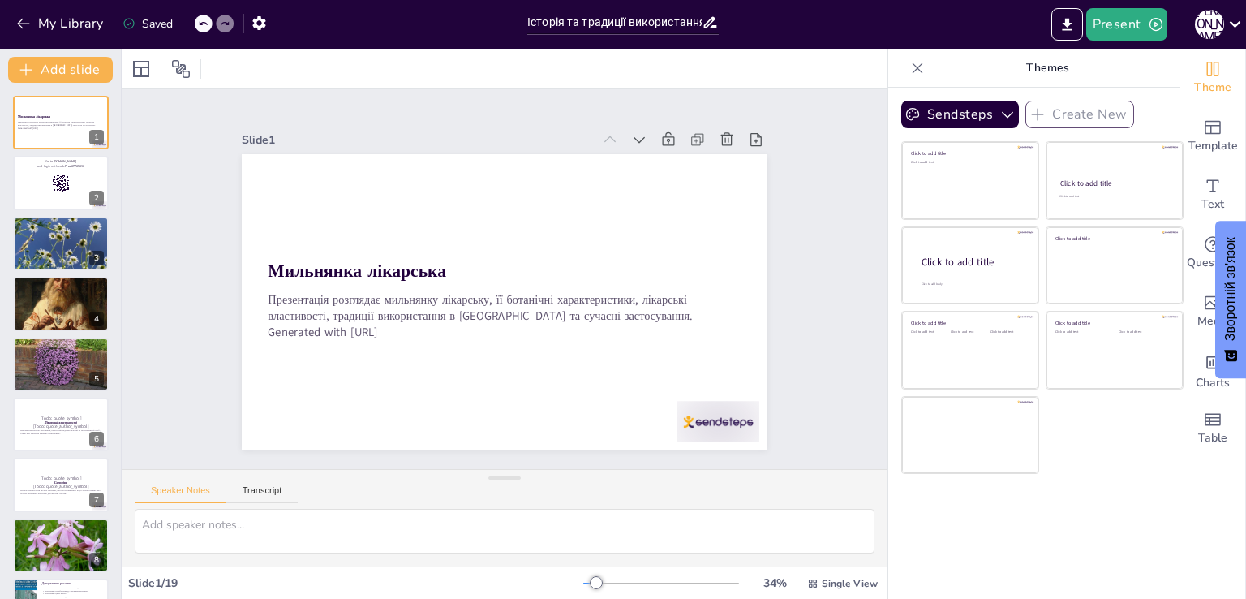
checkbox input "true"
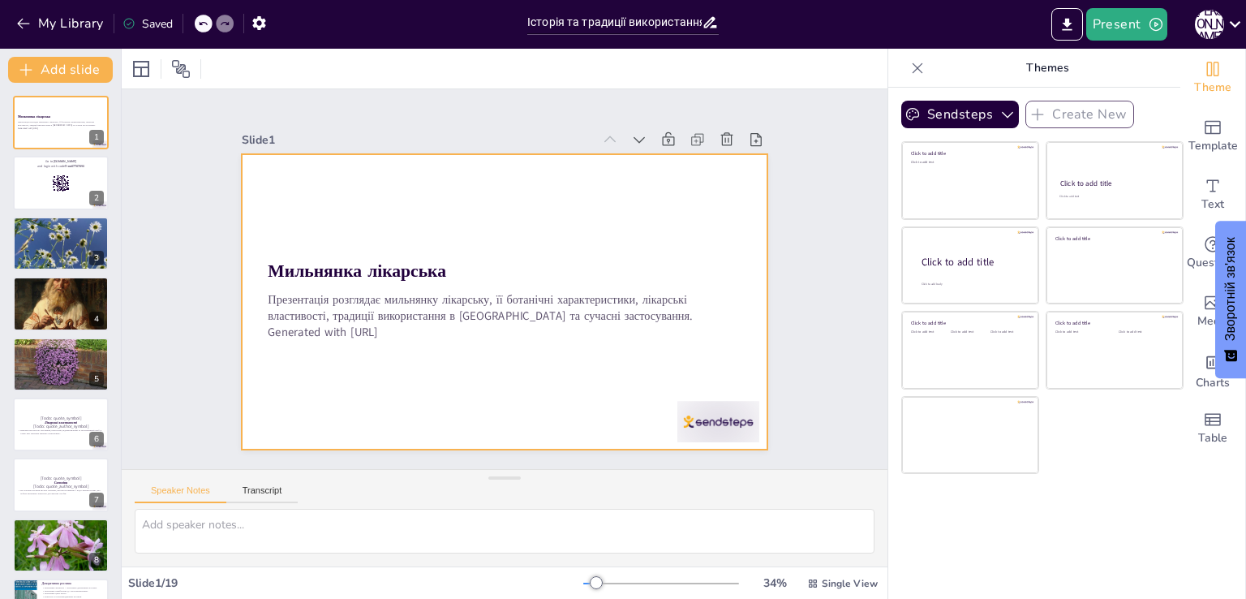
checkbox input "true"
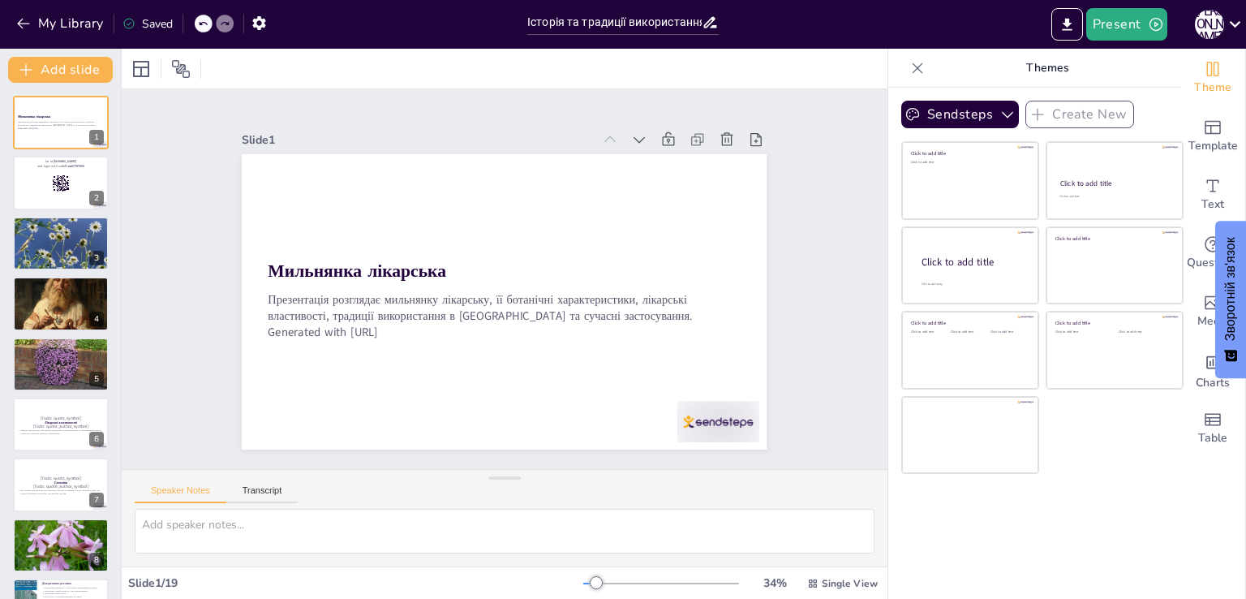
checkbox input "true"
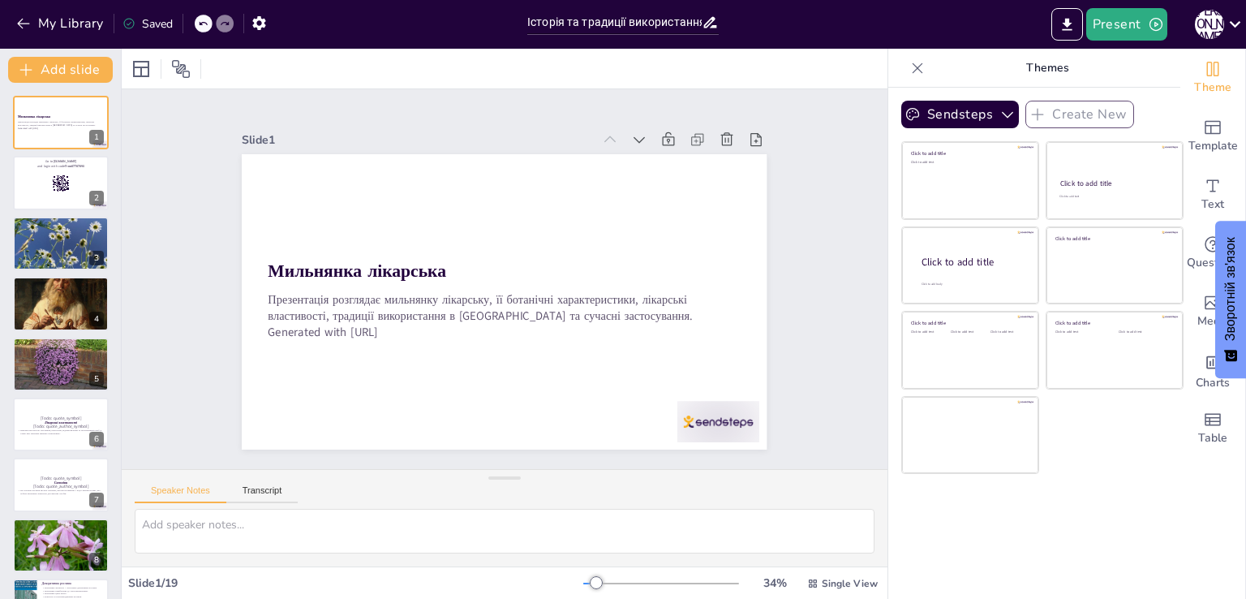
checkbox input "true"
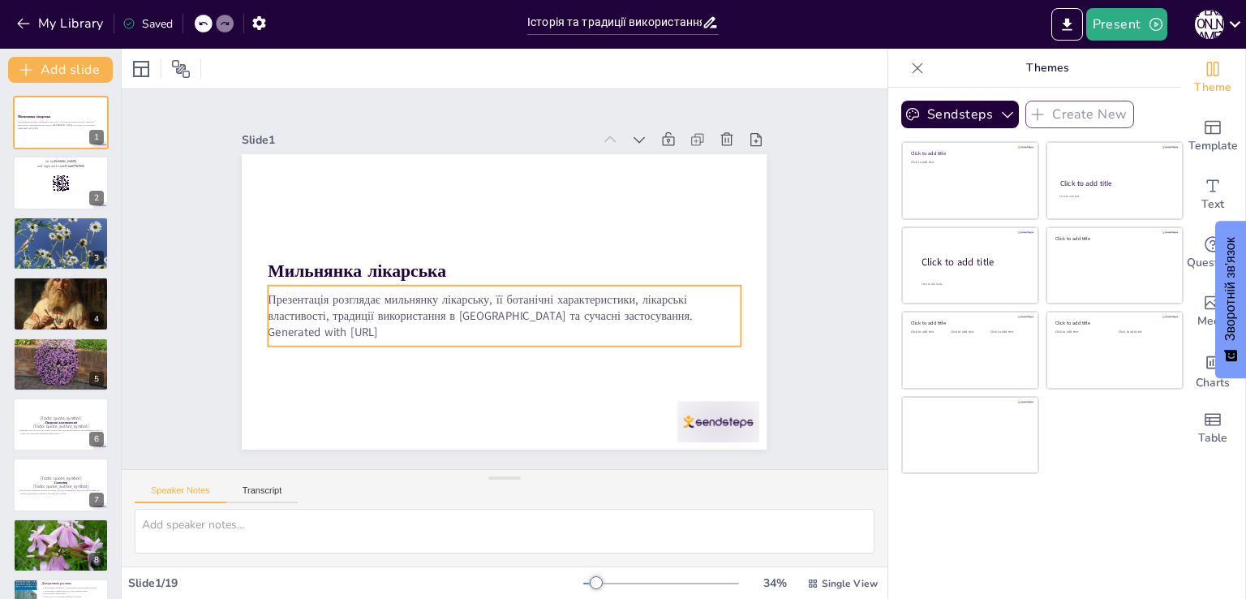
checkbox input "true"
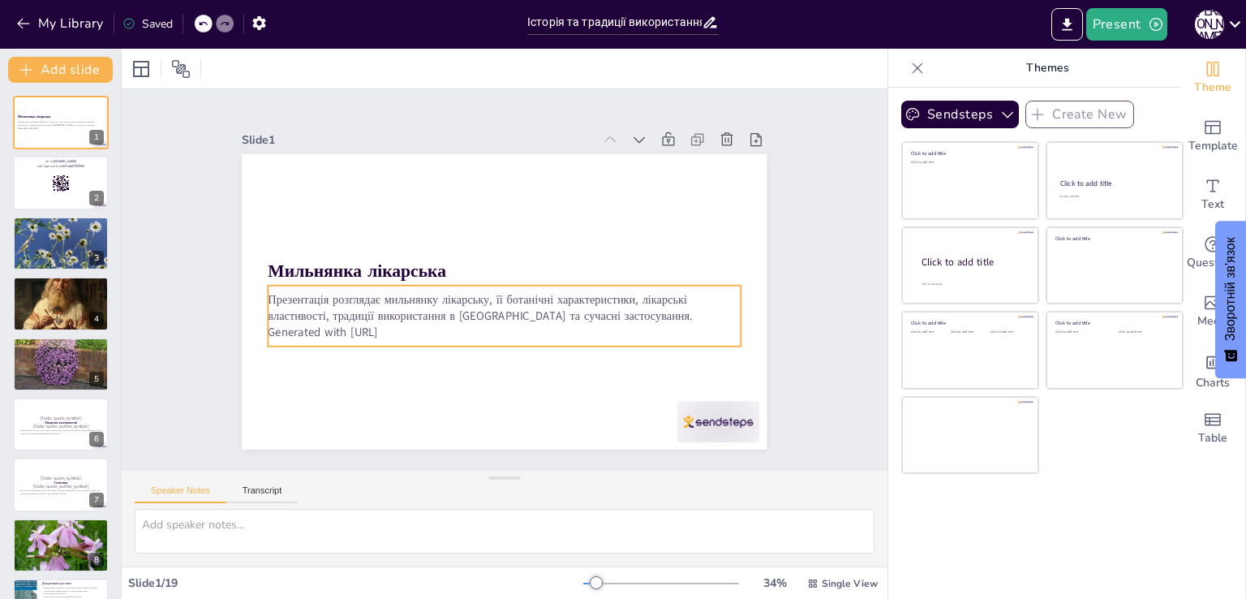
checkbox input "true"
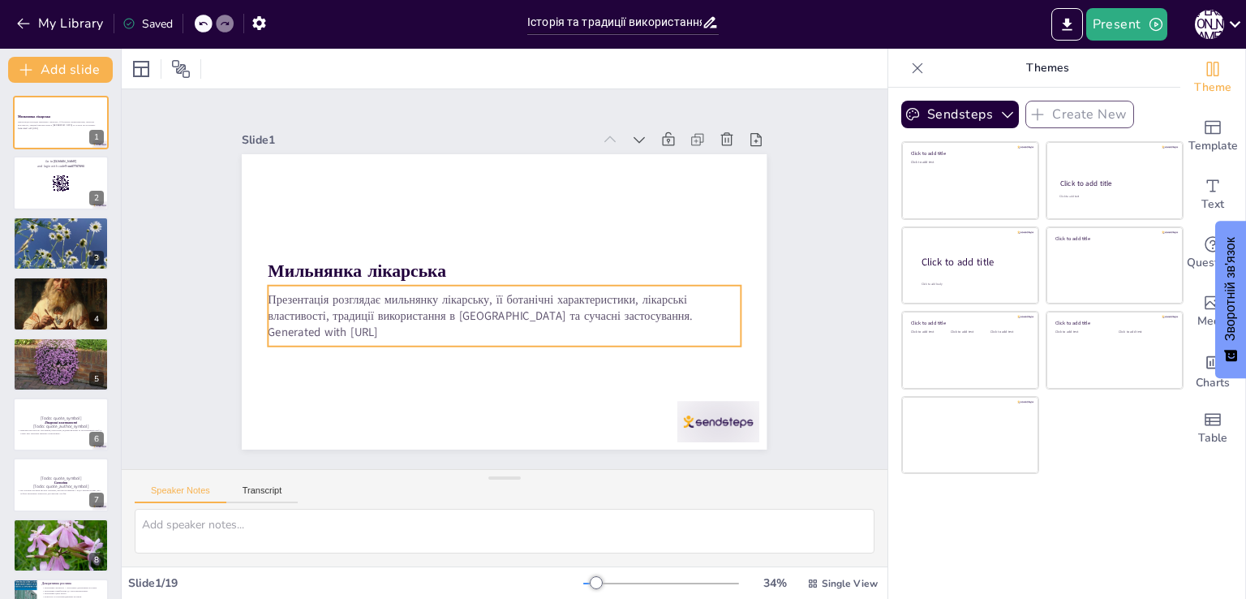
checkbox input "true"
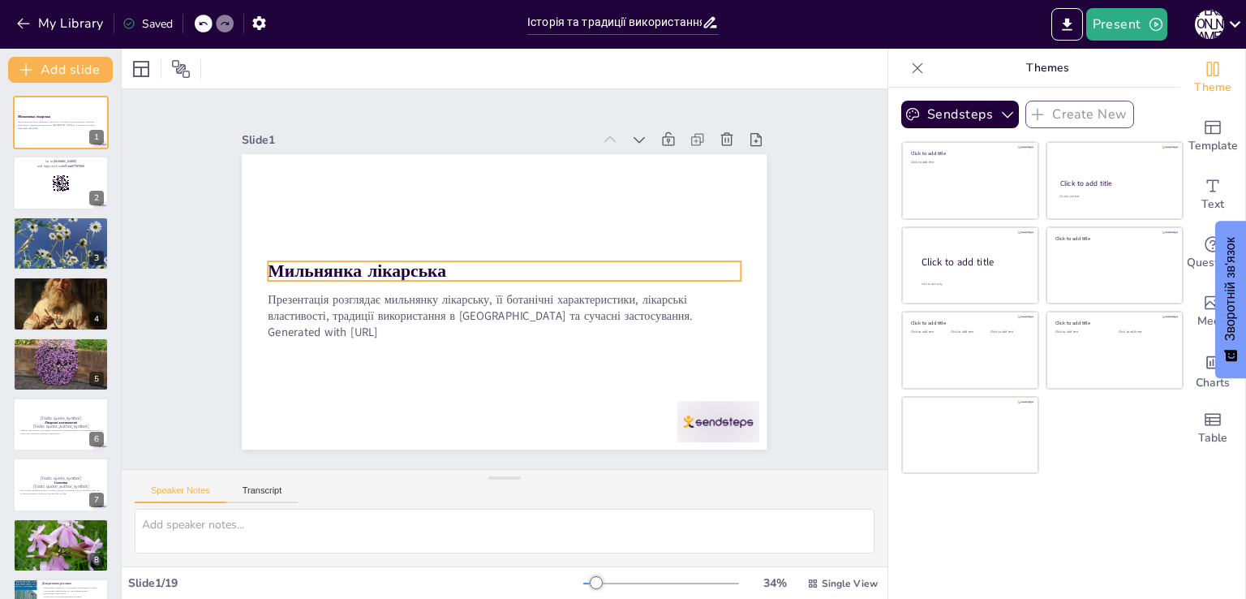
checkbox input "true"
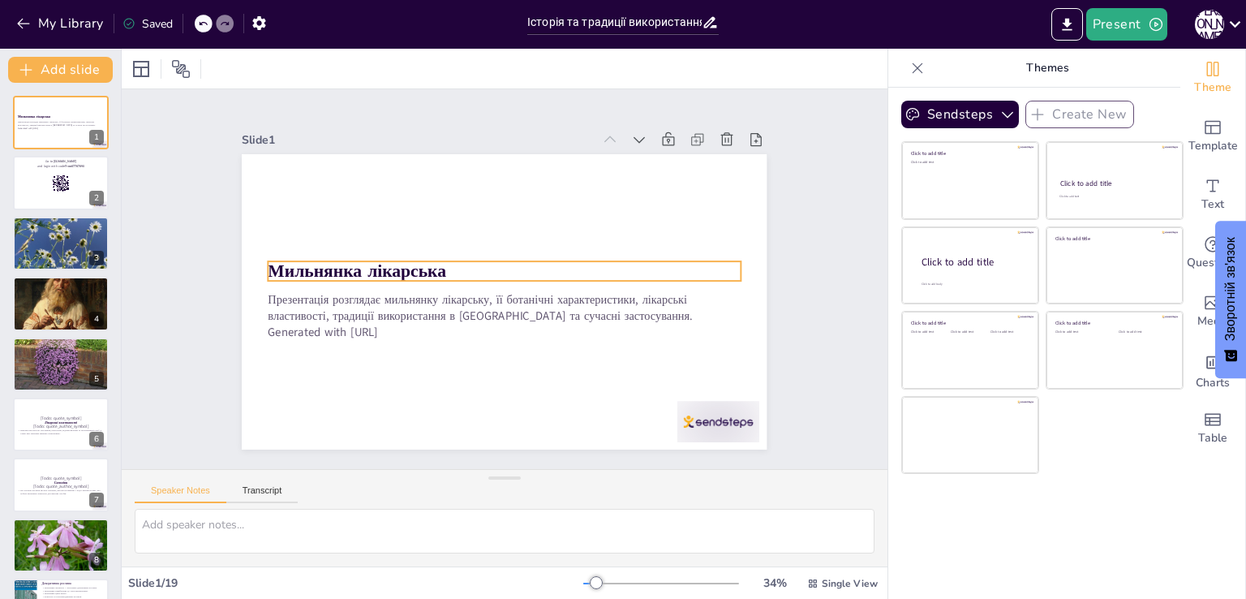
checkbox input "true"
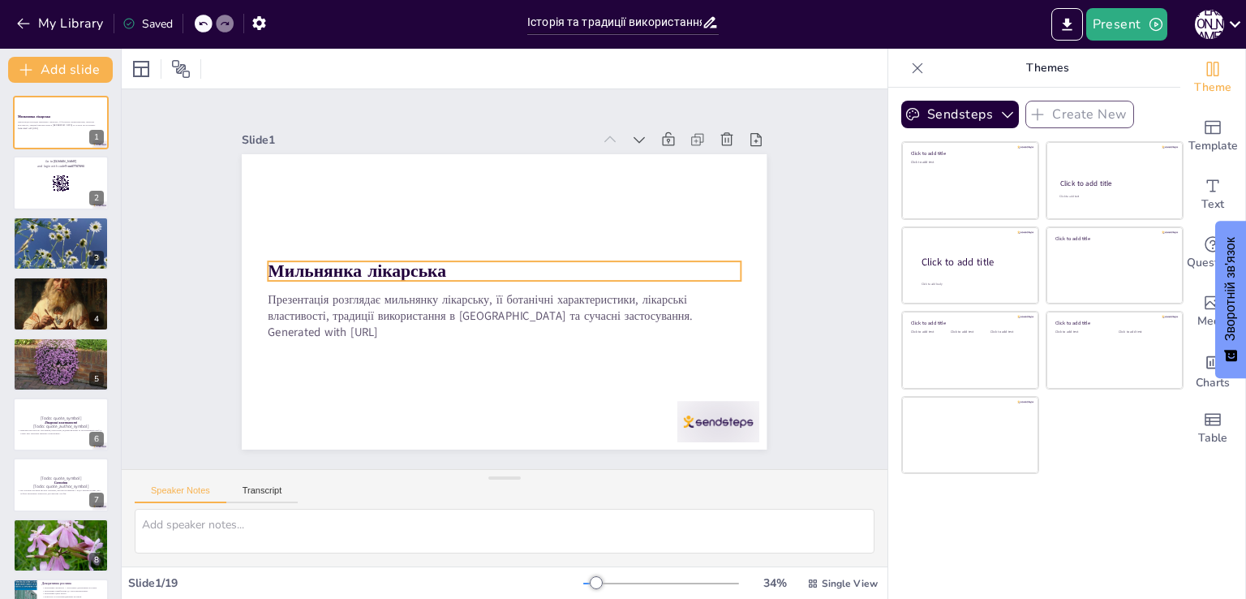
checkbox input "true"
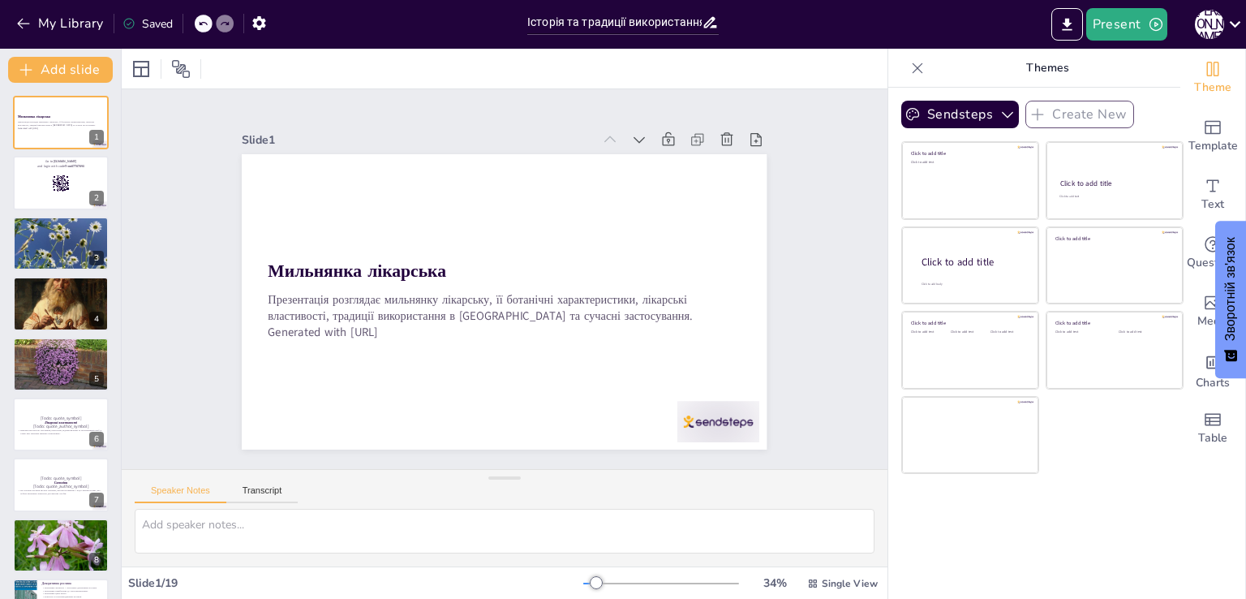
checkbox input "true"
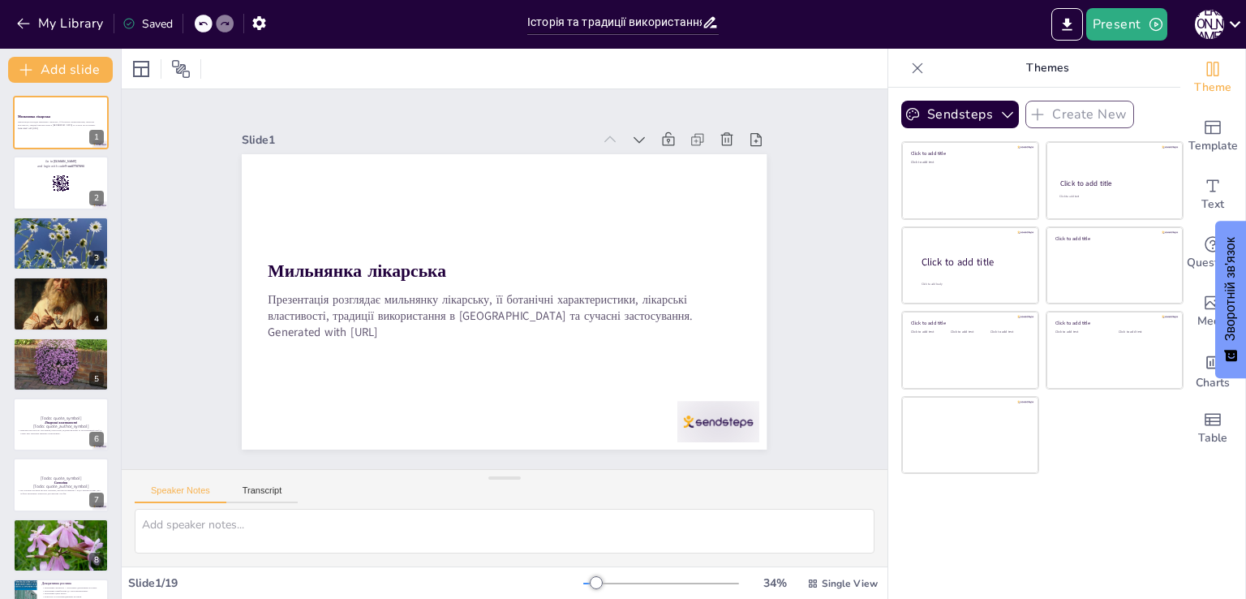
checkbox input "true"
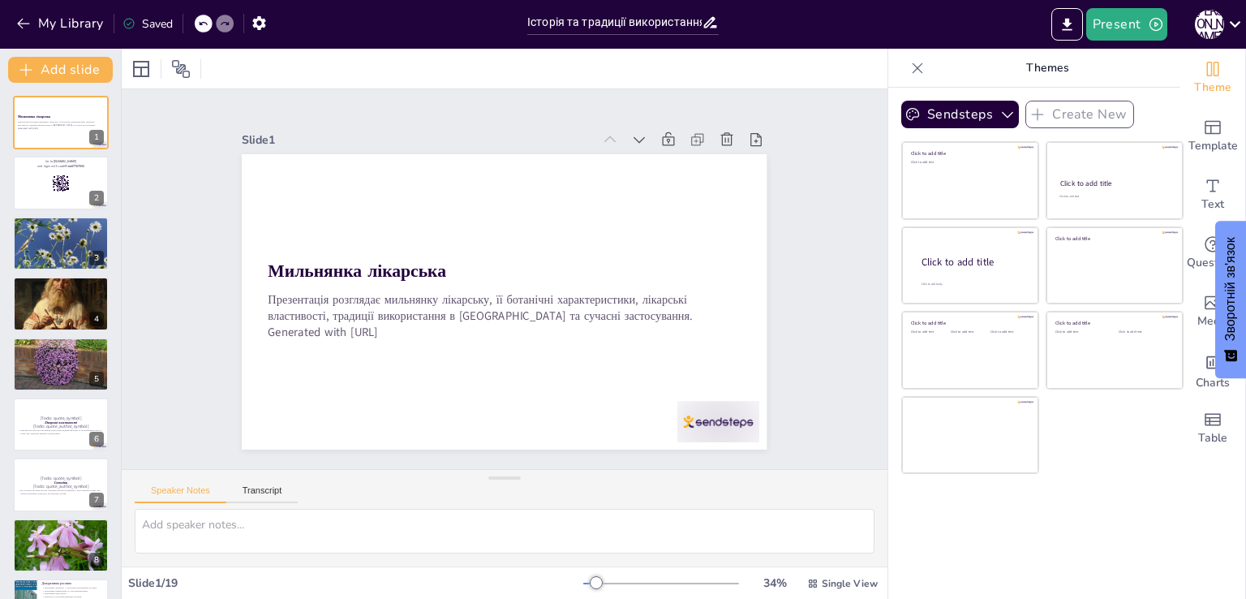
checkbox input "true"
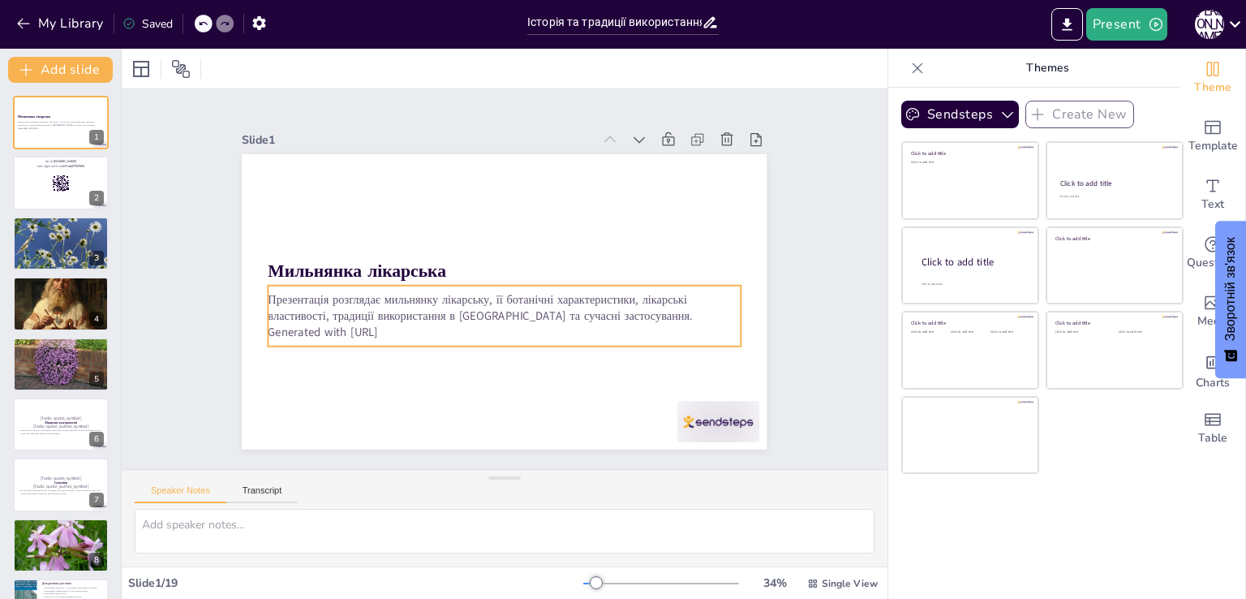
checkbox input "true"
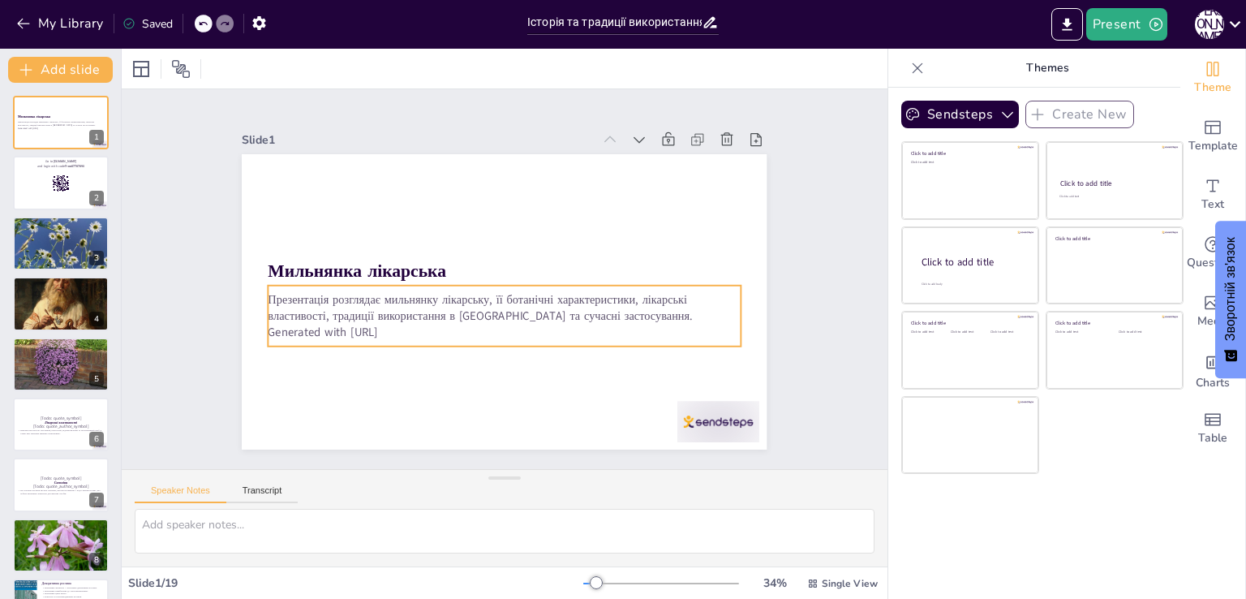
checkbox input "true"
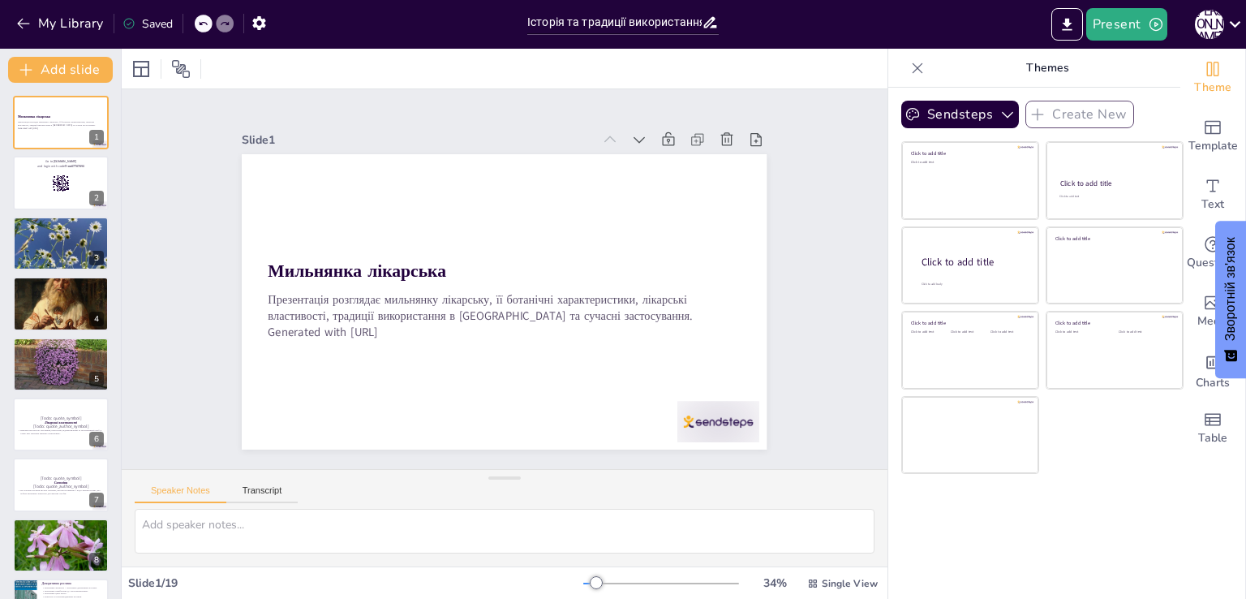
checkbox input "true"
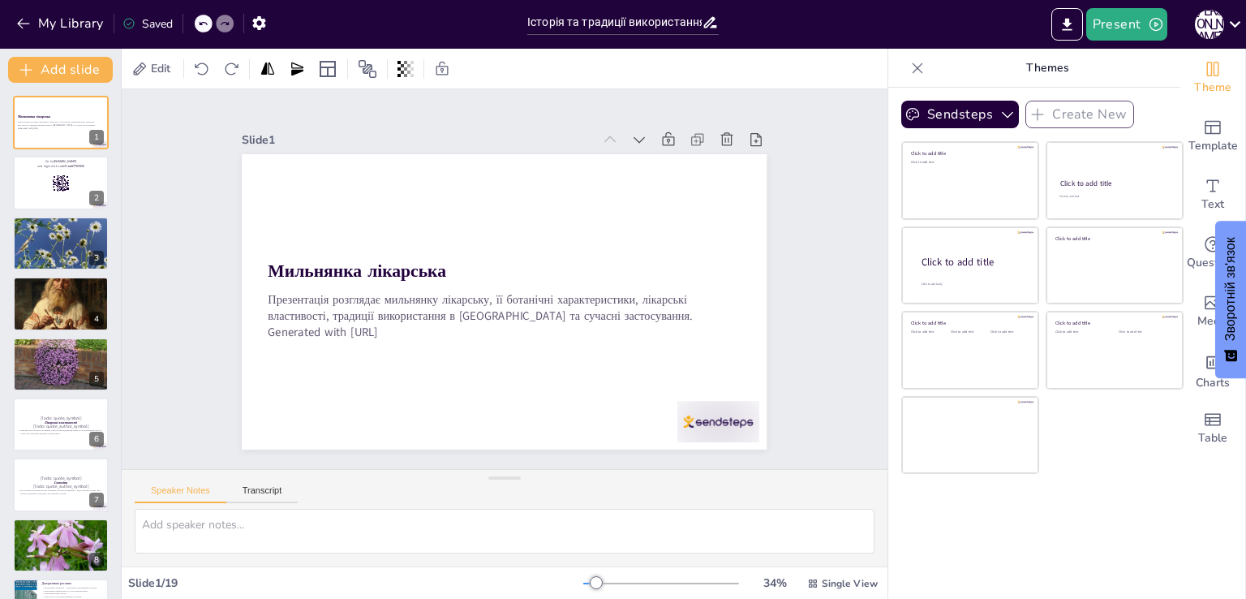
checkbox input "true"
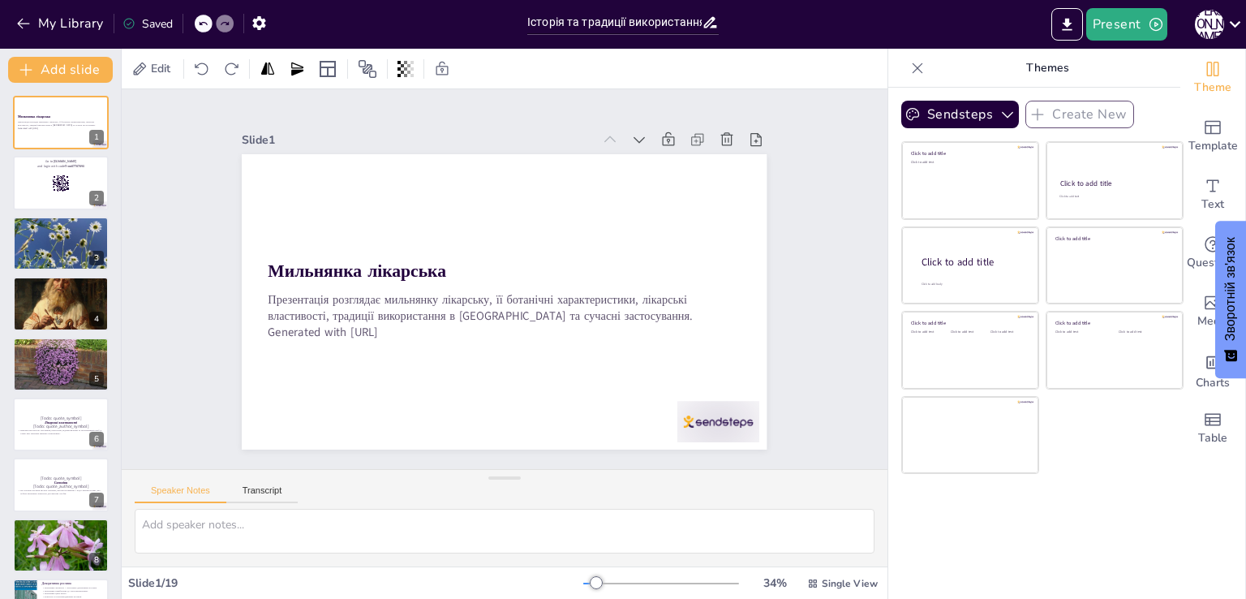
click at [790, 315] on div "Slide 1 Мильнянка лікарська Презентація розглядає мильнянку лікарську, її ботан…" at bounding box center [505, 278] width 638 height 699
checkbox input "true"
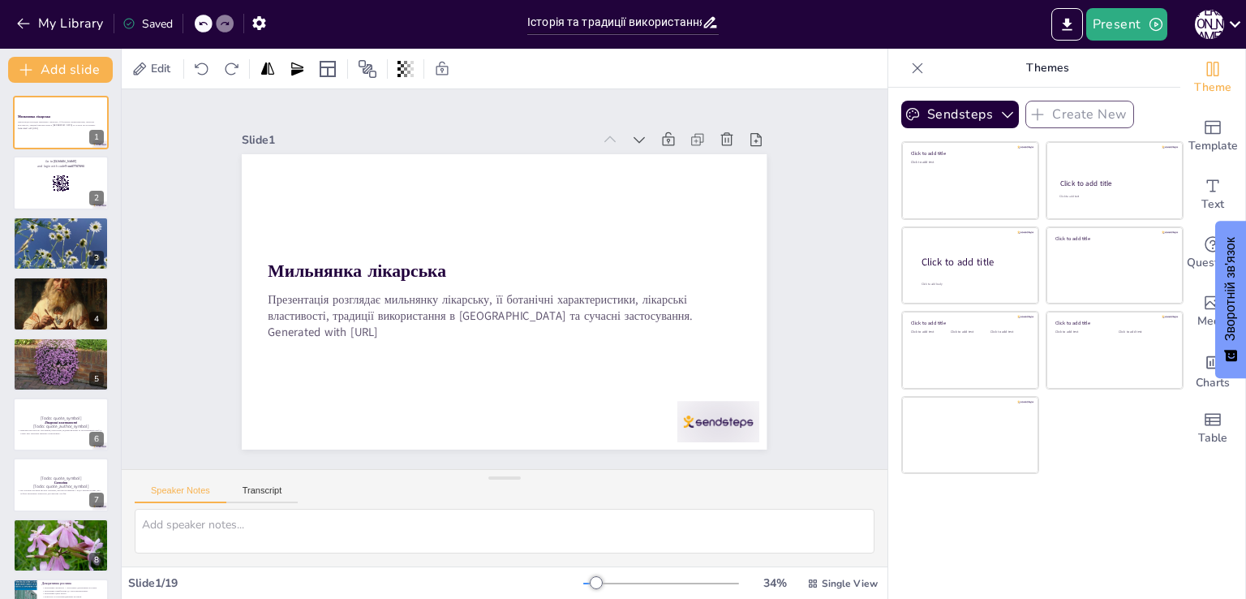
checkbox input "true"
click at [1106, 25] on button "Present" at bounding box center [1126, 24] width 81 height 32
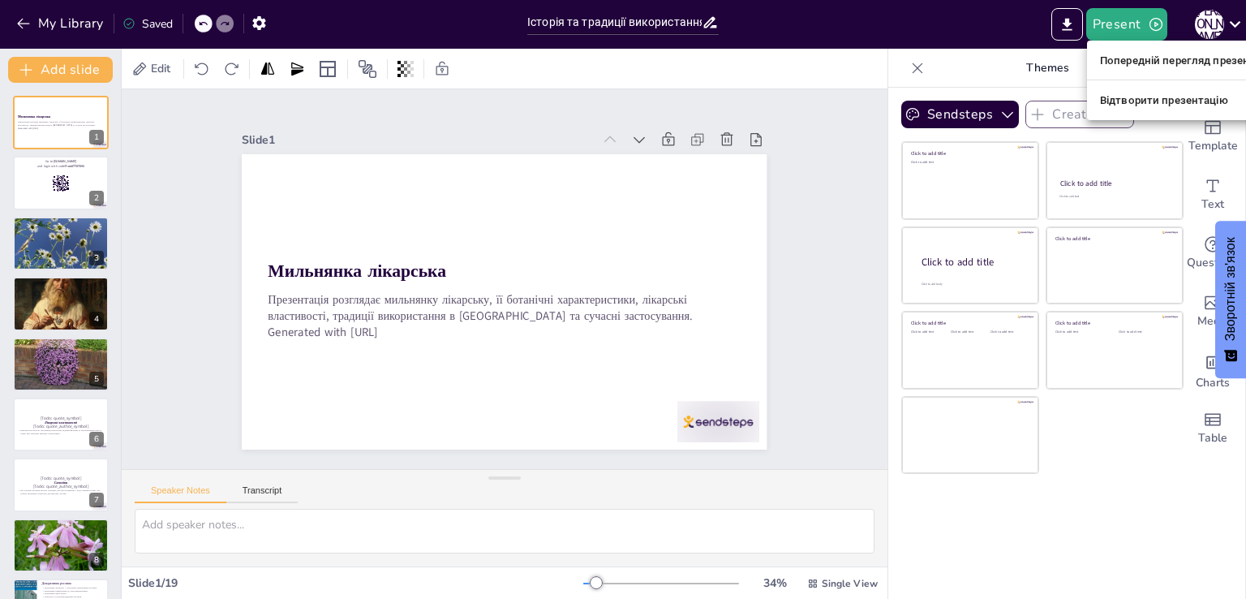
click at [1140, 67] on font "Попередній перегляд презентації" at bounding box center [1187, 60] width 174 height 16
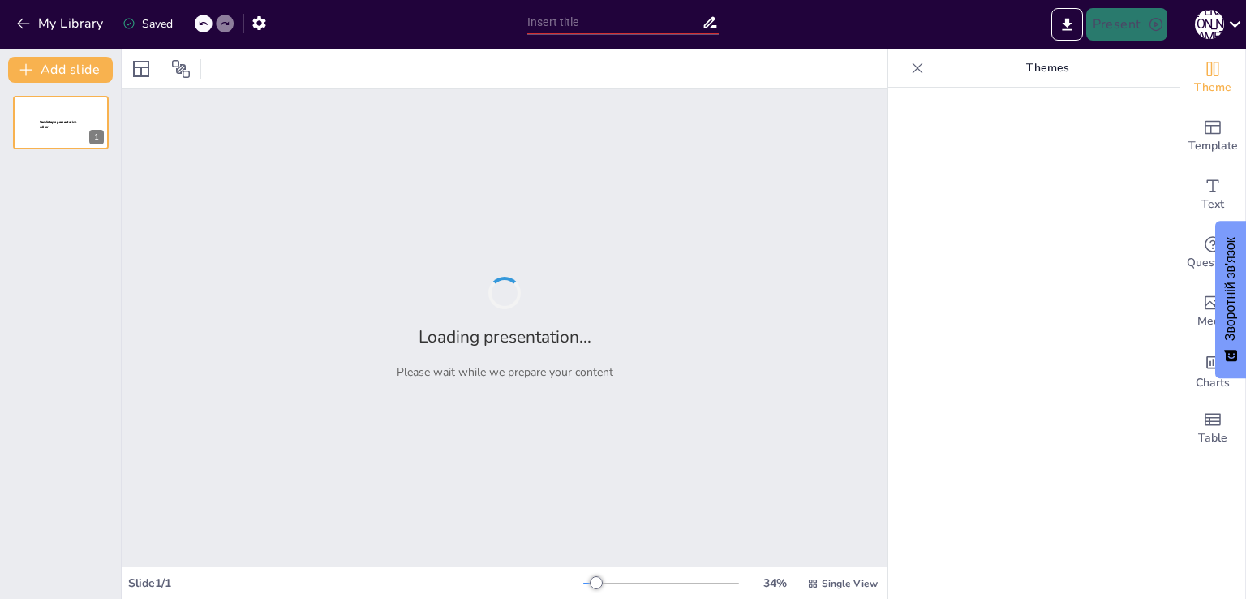
type input "Історія та традиції використання мильнянки лікарської в [GEOGRAPHIC_DATA]"
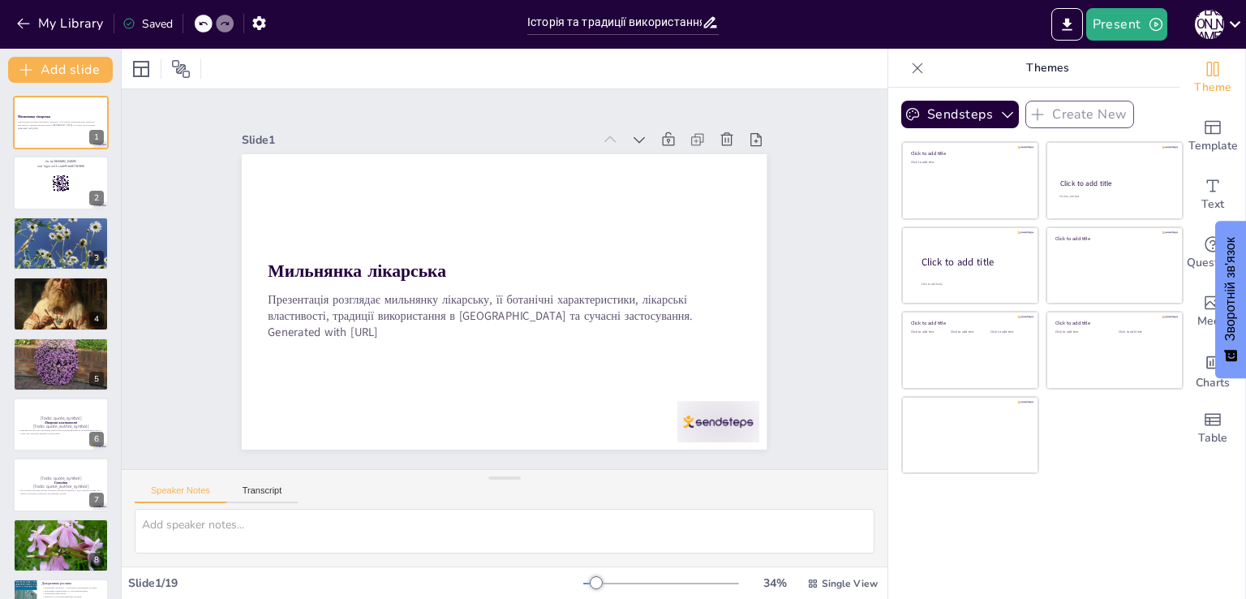
checkbox input "true"
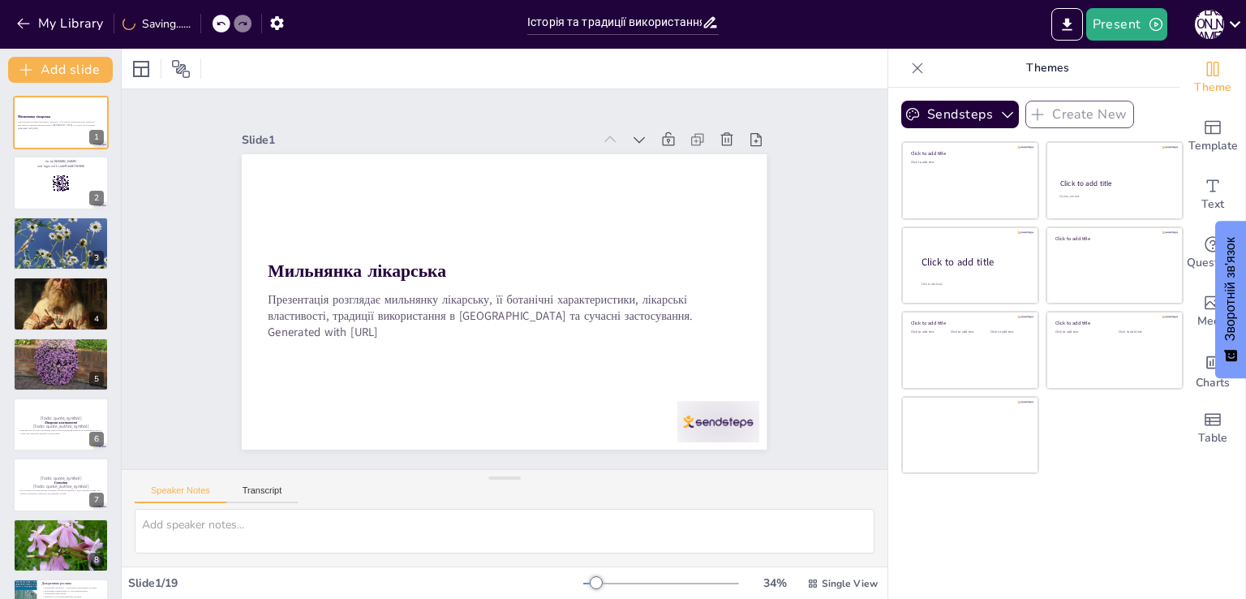
checkbox input "true"
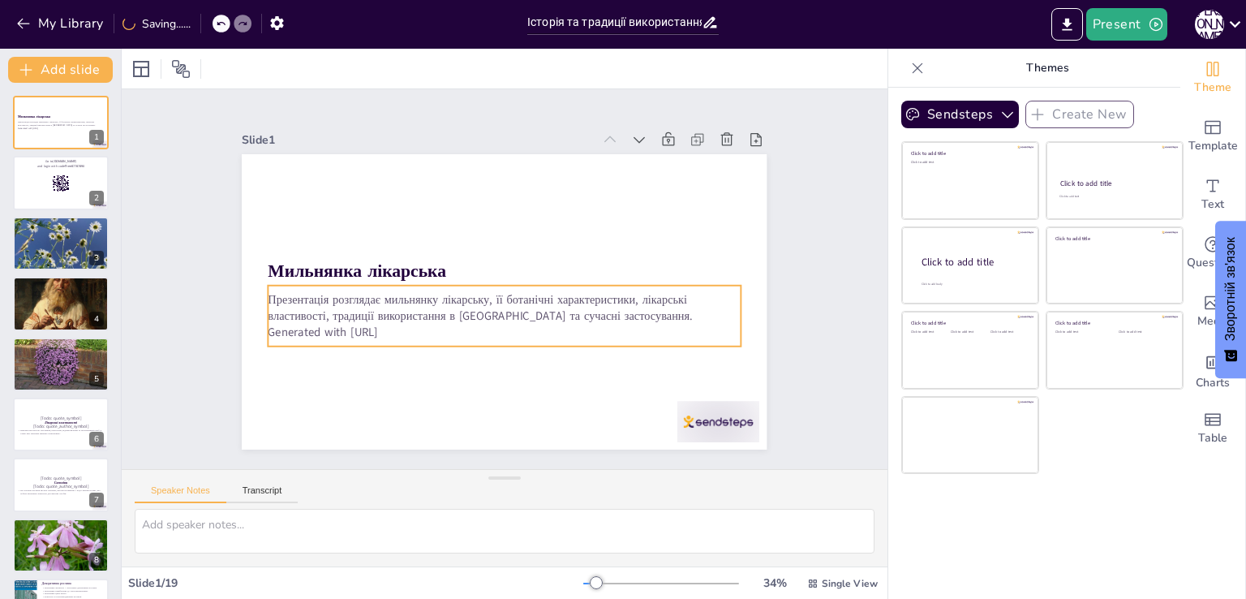
checkbox input "true"
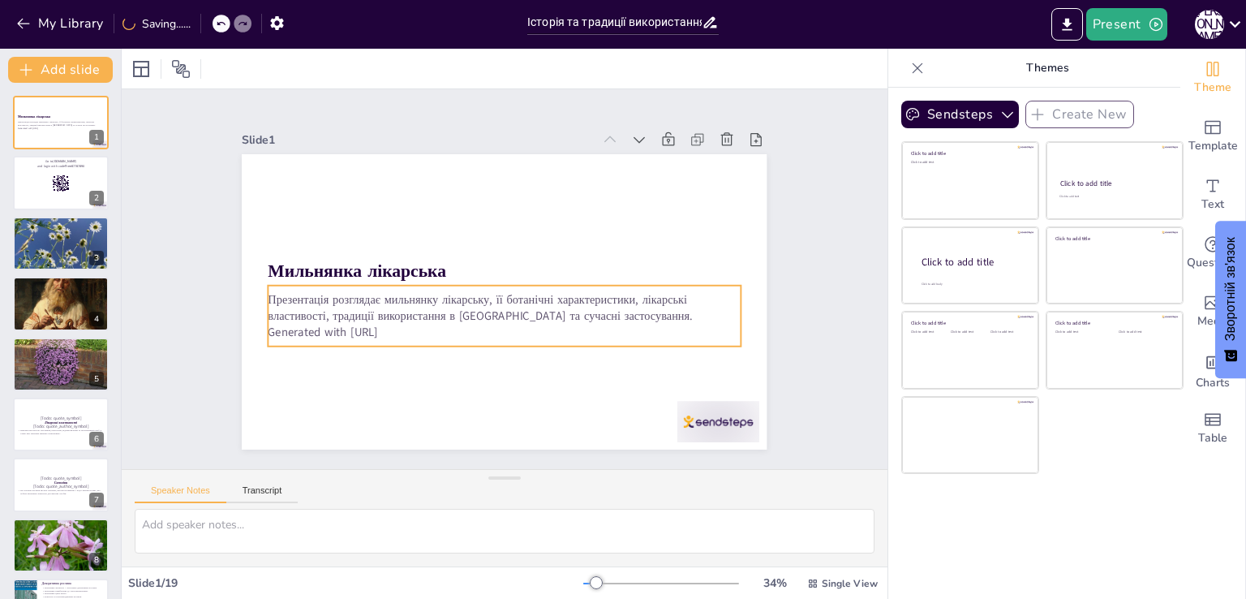
checkbox input "true"
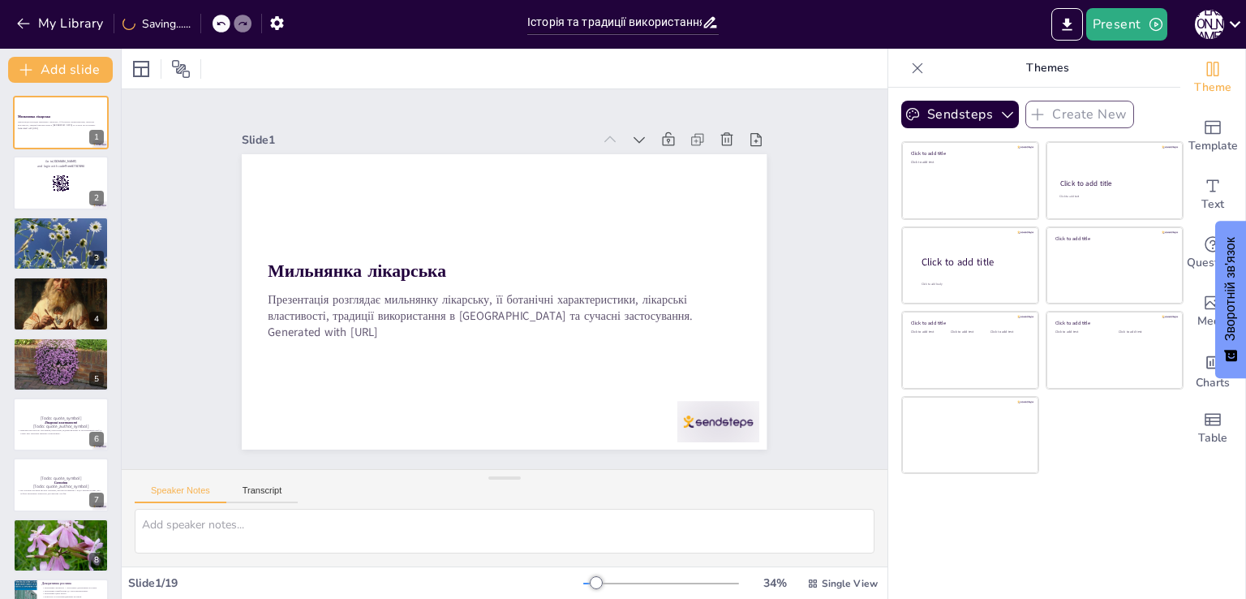
checkbox input "true"
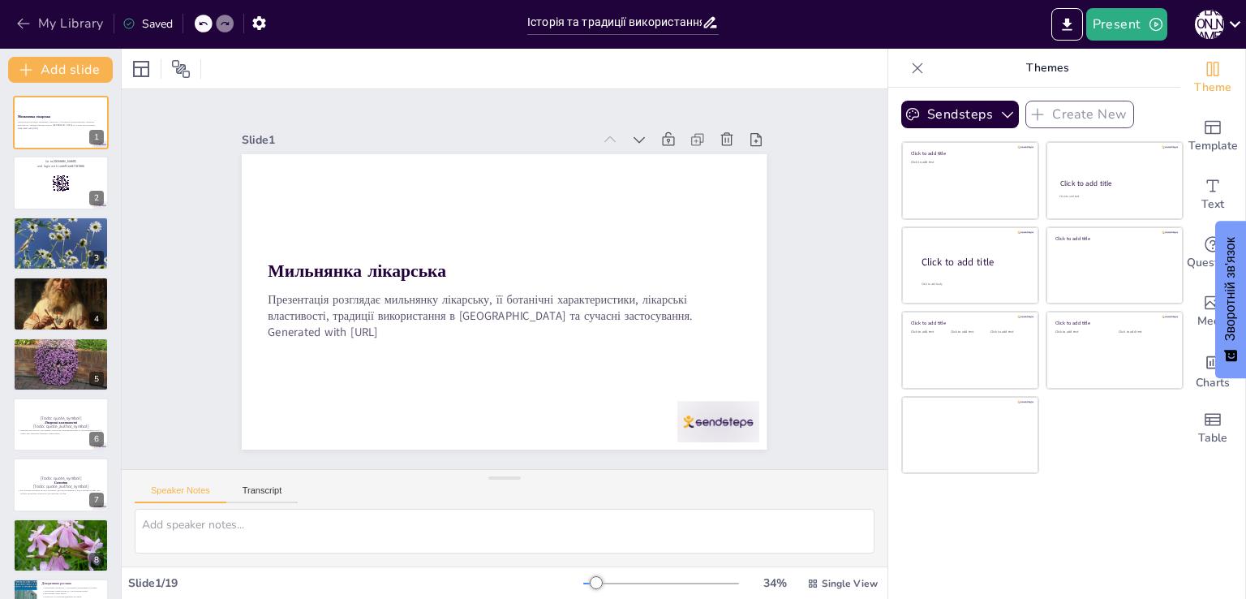
click at [72, 24] on button "My Library" at bounding box center [61, 24] width 98 height 26
